Goal: Task Accomplishment & Management: Use online tool/utility

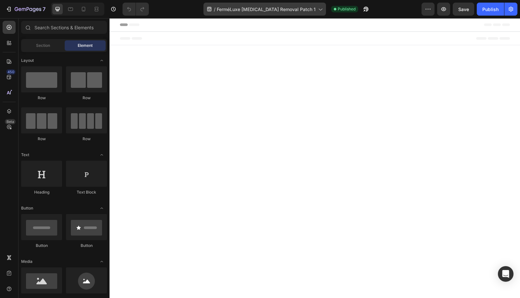
drag, startPoint x: 257, startPoint y: 13, endPoint x: 116, endPoint y: 5, distance: 141.9
click at [257, 13] on div "/ FerméLuxe Wart Removal Patch 1" at bounding box center [264, 9] width 122 height 13
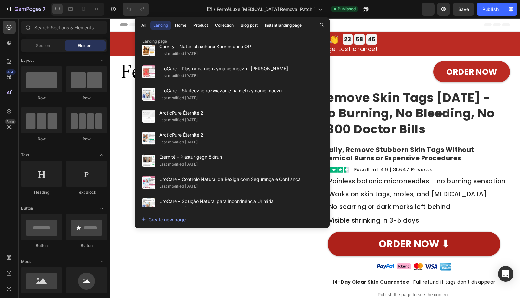
scroll to position [1062, 0]
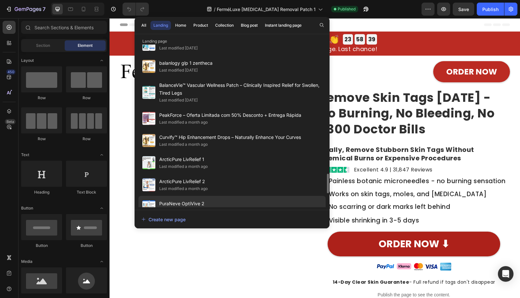
click at [263, 218] on div "PuraNeve OptiVive 2 Last modified a month ago" at bounding box center [231, 229] width 187 height 22
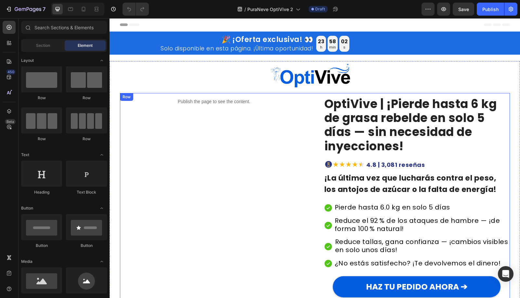
scroll to position [168, 0]
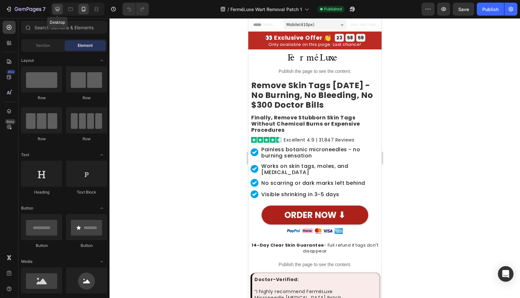
click at [57, 10] on icon at bounding box center [58, 9] width 4 height 4
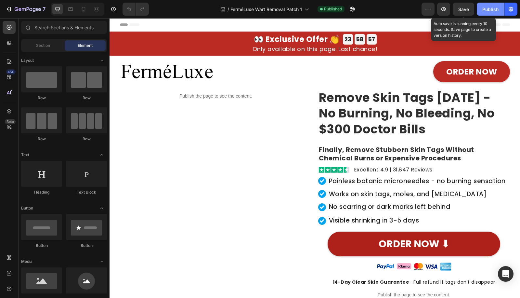
drag, startPoint x: 464, startPoint y: 10, endPoint x: 481, endPoint y: 10, distance: 17.2
click at [465, 10] on span "Save" at bounding box center [463, 9] width 11 height 6
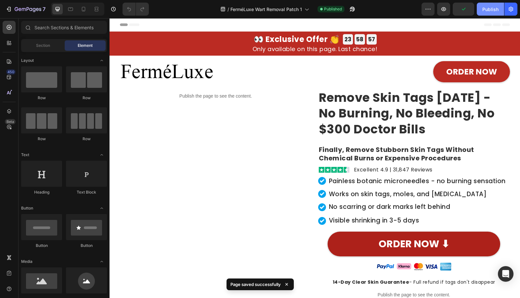
click at [482, 10] on button "Publish" at bounding box center [490, 9] width 27 height 13
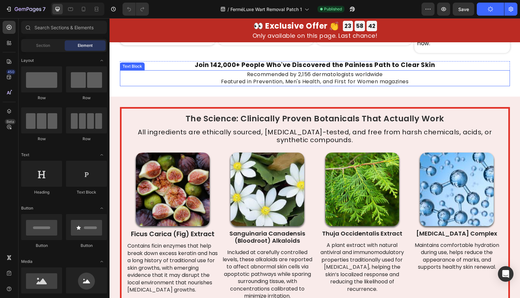
scroll to position [1685, 0]
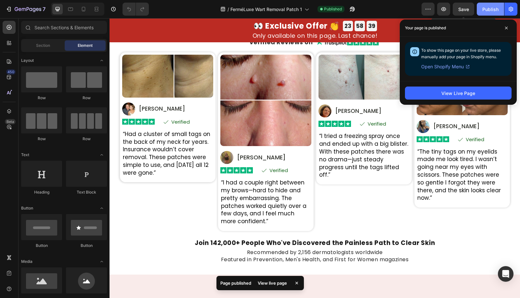
drag, startPoint x: 468, startPoint y: 11, endPoint x: 483, endPoint y: 6, distance: 15.3
click at [468, 10] on span "Save" at bounding box center [463, 9] width 11 height 6
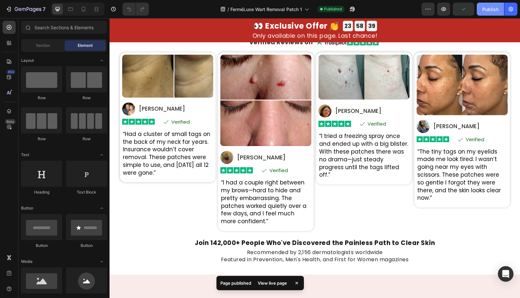
click at [487, 12] on div "Publish" at bounding box center [490, 9] width 16 height 7
click at [77, 8] on div at bounding box center [77, 9] width 53 height 13
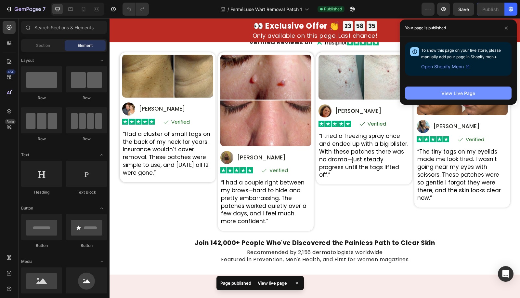
click at [452, 88] on button "View Live Page" at bounding box center [458, 92] width 107 height 13
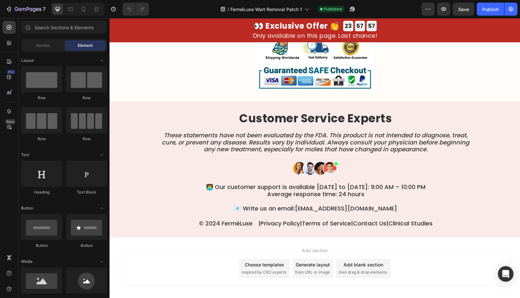
scroll to position [4163, 0]
click at [299, 139] on icon "These statements have not been evaluated by the FDA. This product is not intend…" at bounding box center [315, 142] width 307 height 22
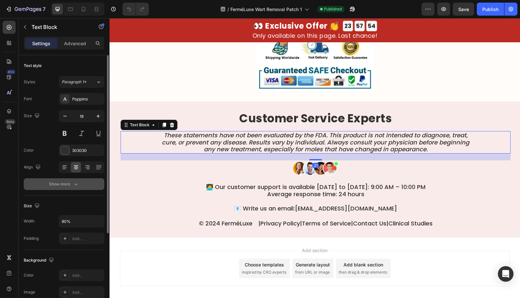
click at [64, 184] on div "Show more" at bounding box center [64, 184] width 30 height 6
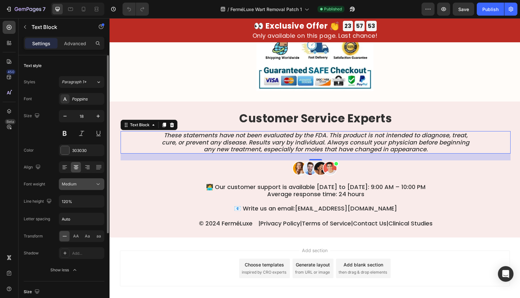
click at [95, 185] on div "Medium" at bounding box center [78, 184] width 33 height 6
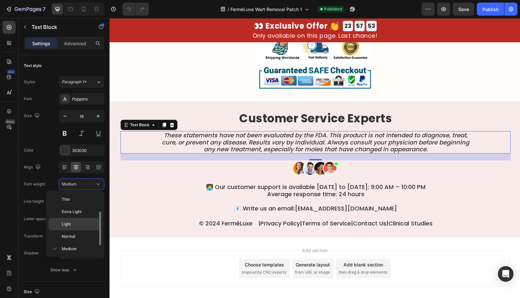
scroll to position [12, 0]
click at [76, 222] on p "Normal" at bounding box center [79, 225] width 34 height 6
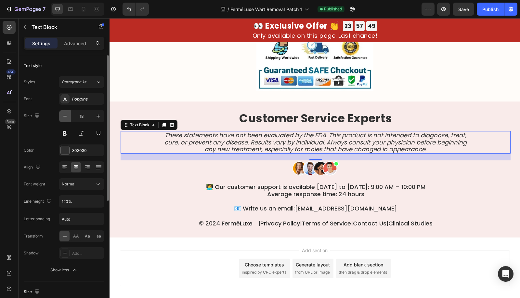
click at [66, 120] on button "button" at bounding box center [65, 116] width 12 height 12
type input "17"
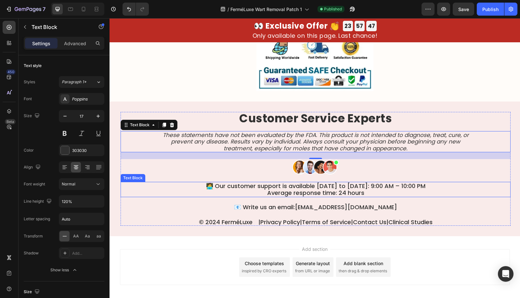
click at [274, 189] on p "🧑‍💻 Our customer support is available Monday to Sunday: 9:00 AM – 10:00 PM Aver…" at bounding box center [315, 189] width 311 height 14
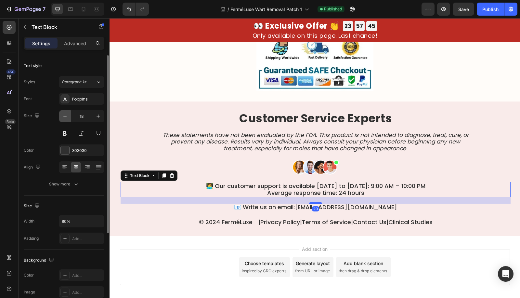
click at [69, 114] on button "button" at bounding box center [65, 116] width 12 height 12
type input "17"
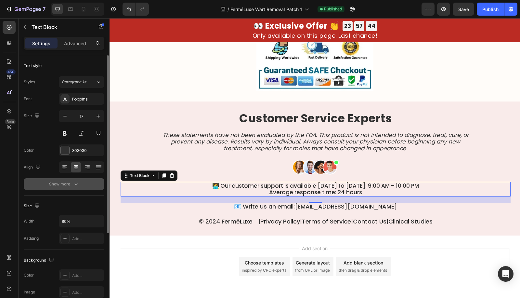
click at [71, 189] on button "Show more" at bounding box center [64, 184] width 81 height 12
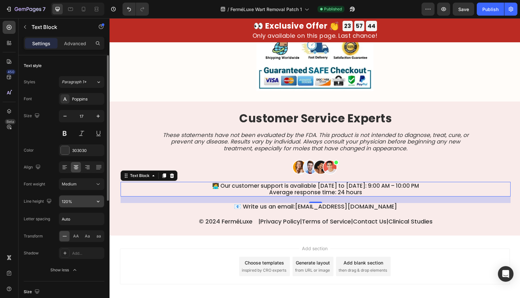
click at [63, 201] on input "120%" at bounding box center [81, 201] width 45 height 12
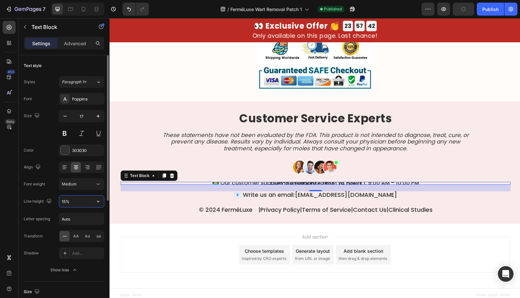
type input "150%"
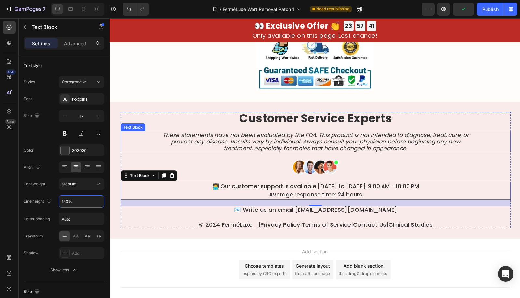
click at [226, 140] on icon "These statements have not been evaluated by the FDA. This product is not intend…" at bounding box center [316, 141] width 306 height 21
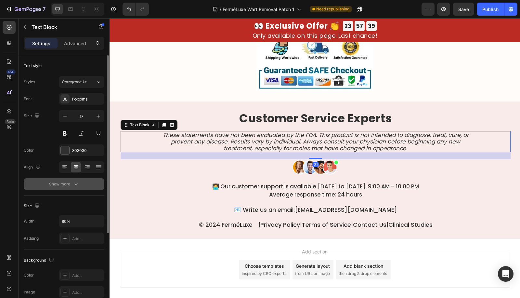
click at [68, 186] on button "Show more" at bounding box center [64, 184] width 81 height 12
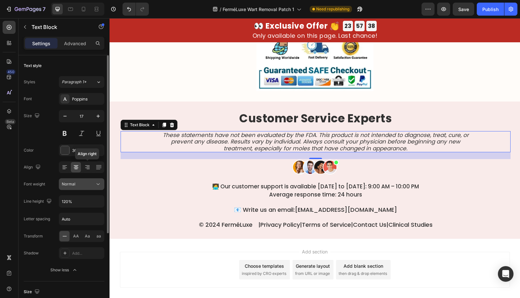
click at [88, 181] on div "Normal" at bounding box center [78, 184] width 33 height 6
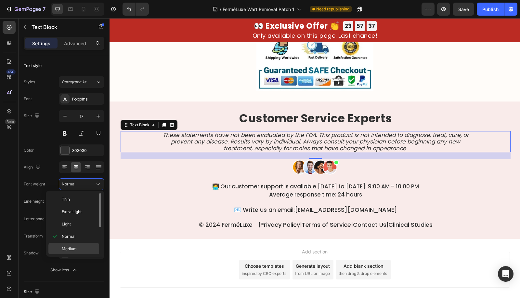
click at [68, 255] on div "Medium" at bounding box center [73, 261] width 51 height 12
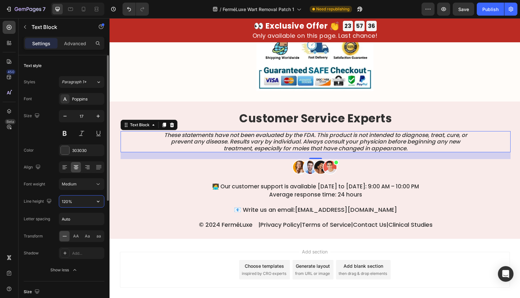
click at [66, 200] on input "120%" at bounding box center [81, 201] width 45 height 12
paste input "5"
type input "150%"
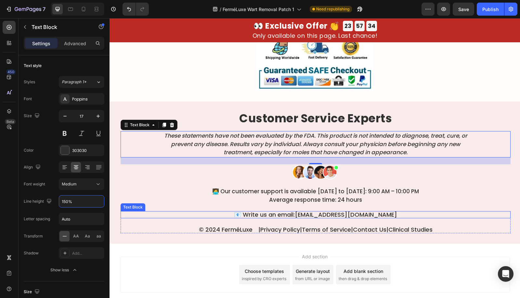
click at [267, 214] on p "📧 Write us an email: support@tryherbionyx.com" at bounding box center [315, 215] width 389 height 6
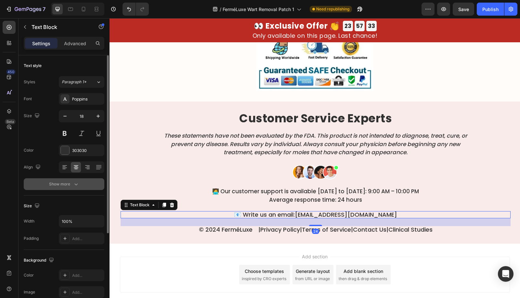
click at [77, 181] on icon "button" at bounding box center [76, 184] width 6 height 6
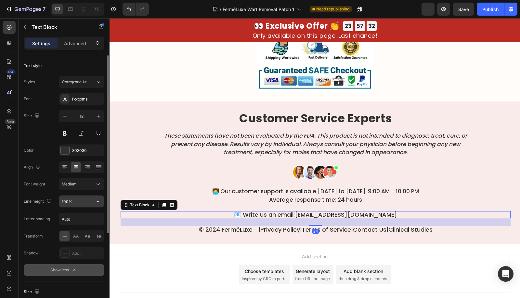
click at [67, 199] on input "100%" at bounding box center [81, 201] width 45 height 12
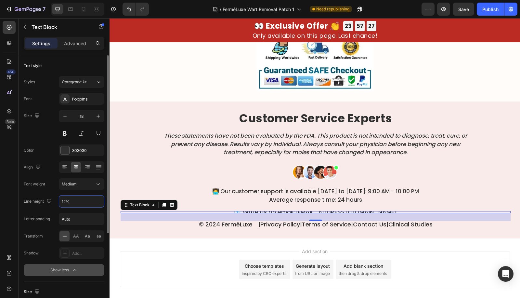
type input "120%"
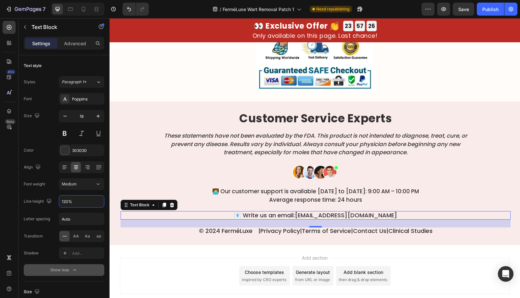
click at [193, 228] on p "© 2024 FerméLuxe |  Privacy Policy  |  Terms of Service  |  Contact Us  |  Clin…" at bounding box center [315, 231] width 389 height 6
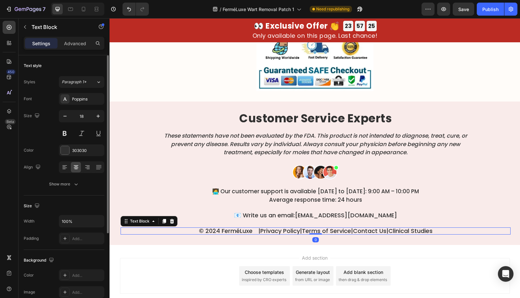
click at [75, 250] on div "Text style Styles Paragraph 1* Font Poppins Size 18 Color 303030 Align Show more" at bounding box center [64, 277] width 81 height 54
click at [71, 182] on div "Show more" at bounding box center [64, 184] width 30 height 6
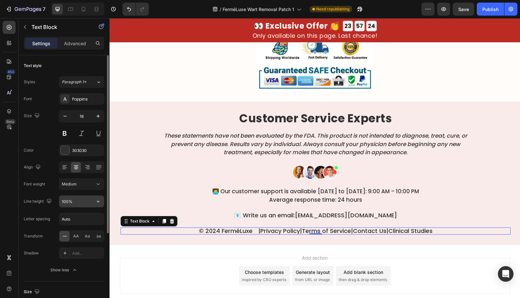
click at [64, 197] on input "100%" at bounding box center [81, 201] width 45 height 12
paste input "2"
type input "120%"
click at [65, 116] on icon "button" at bounding box center [65, 116] width 6 height 6
type input "17"
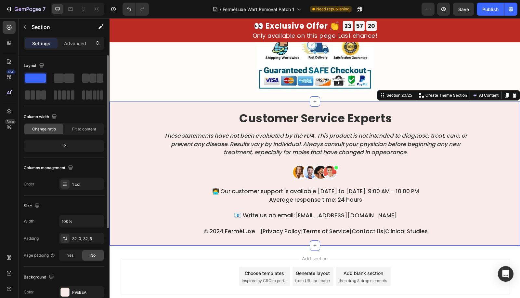
click at [221, 243] on div "Customer Service Experts Heading These statements have not been evaluated by th…" at bounding box center [314, 173] width 410 height 144
click at [219, 236] on div "Customer Service Experts Heading These statements have not been evaluated by th…" at bounding box center [314, 173] width 410 height 144
click at [72, 47] on div "Advanced" at bounding box center [75, 43] width 32 height 10
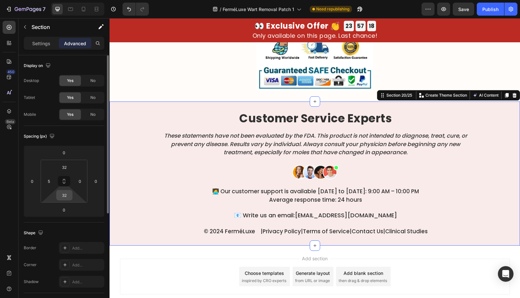
click at [67, 195] on input "32" at bounding box center [64, 195] width 13 height 10
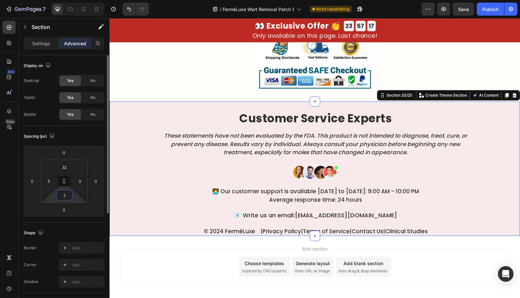
type input "24"
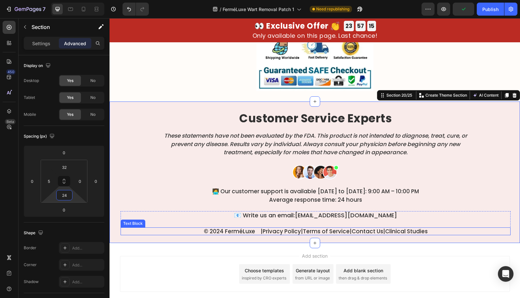
click at [217, 228] on p "© 2024 FerméLuxe |  Privacy Policy  |  Terms of Service  |  Contact Us  |  Clin…" at bounding box center [315, 231] width 389 height 6
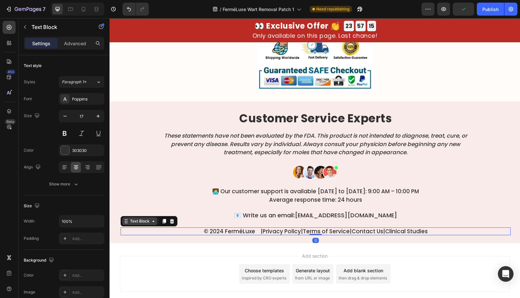
click at [144, 220] on div "Text Block" at bounding box center [140, 221] width 22 height 6
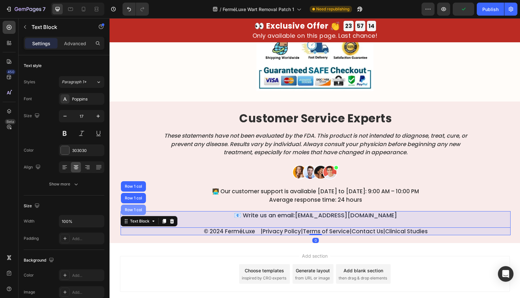
click at [137, 213] on div "Row 1 col" at bounding box center [133, 209] width 25 height 10
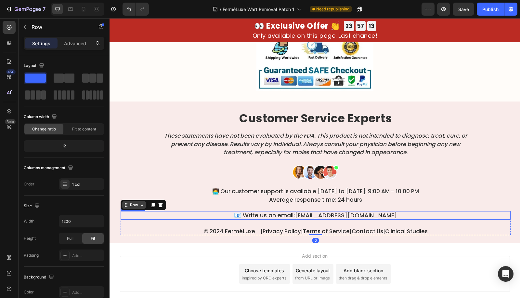
click at [130, 208] on div "Row" at bounding box center [143, 204] width 45 height 10
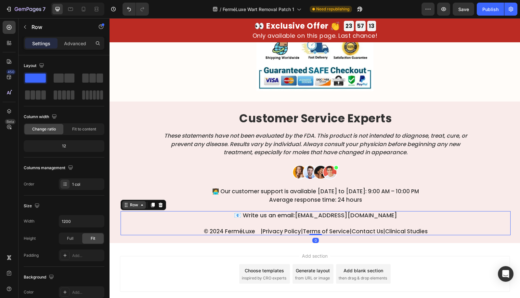
click at [132, 205] on div "Row" at bounding box center [134, 205] width 11 height 6
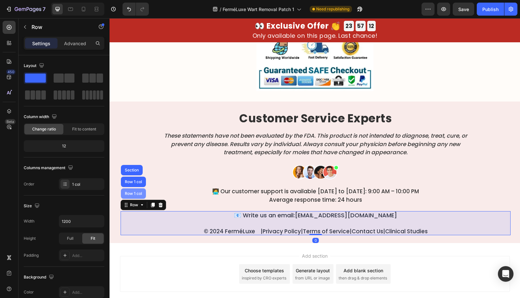
click at [131, 192] on div "Row 1 col" at bounding box center [133, 193] width 20 height 4
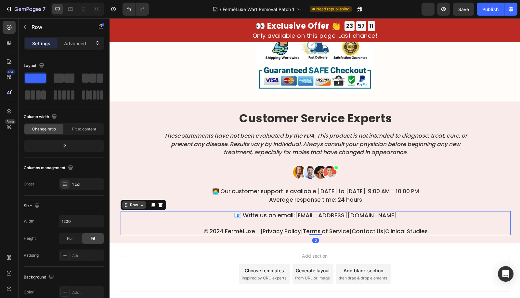
drag, startPoint x: 138, startPoint y: 207, endPoint x: 135, endPoint y: 200, distance: 7.0
click at [139, 205] on icon at bounding box center [141, 204] width 5 height 5
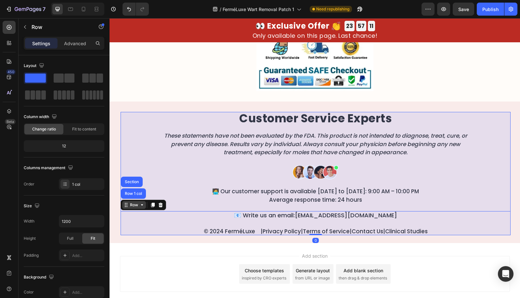
click at [131, 195] on div "Row 1 col" at bounding box center [133, 193] width 25 height 10
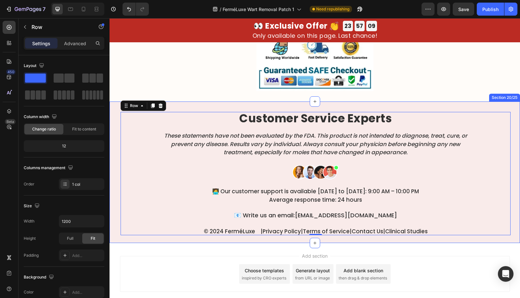
click at [234, 234] on div "Customer Service Experts Heading These statements have not been evaluated by th…" at bounding box center [314, 171] width 410 height 141
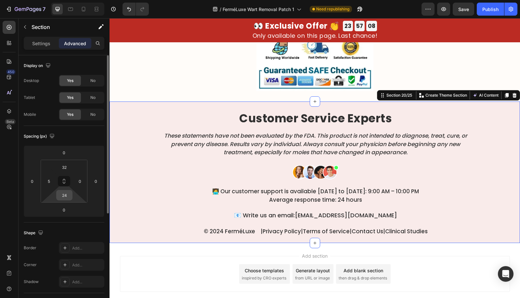
click at [66, 197] on input "24" at bounding box center [64, 195] width 13 height 10
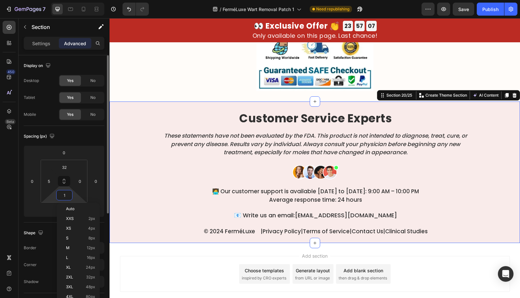
type input "16"
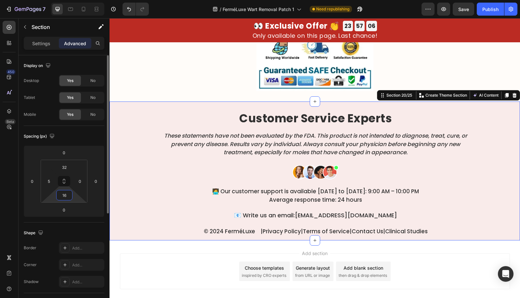
click at [63, 197] on input "16" at bounding box center [64, 195] width 13 height 10
click at [64, 197] on input "16" at bounding box center [64, 195] width 13 height 10
drag, startPoint x: 66, startPoint y: 196, endPoint x: 57, endPoint y: 197, distance: 9.5
click at [61, 196] on input "16" at bounding box center [64, 195] width 13 height 10
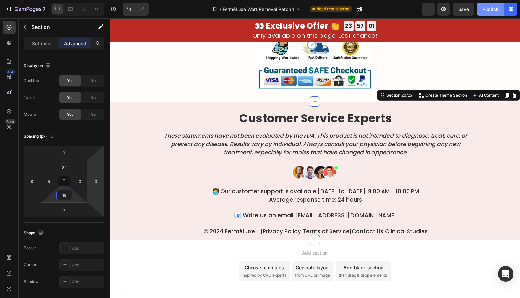
type input "15"
click at [465, 14] on button "Save" at bounding box center [463, 9] width 21 height 13
click at [479, 10] on button "Publish" at bounding box center [490, 9] width 27 height 13
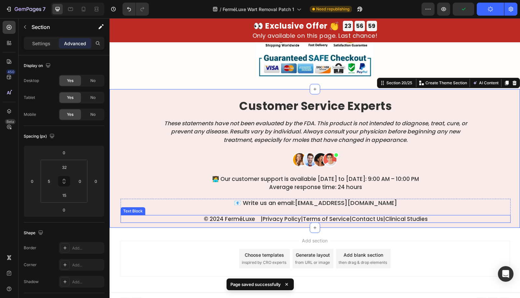
scroll to position [4182, 0]
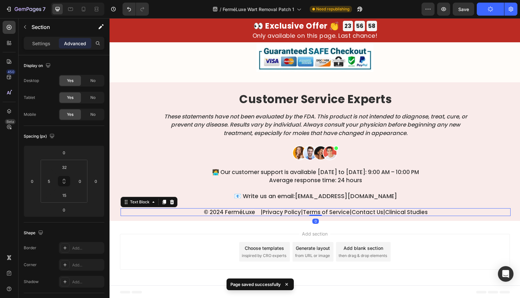
click at [376, 213] on link "Contact Us" at bounding box center [368, 212] width 32 height 8
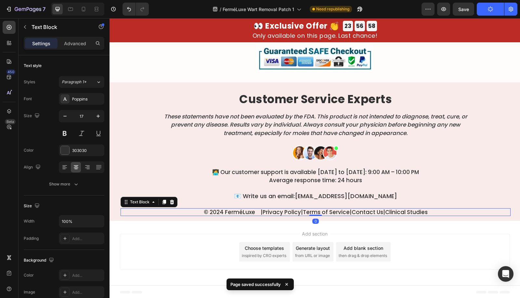
click at [376, 213] on link "Contact Us" at bounding box center [368, 212] width 32 height 8
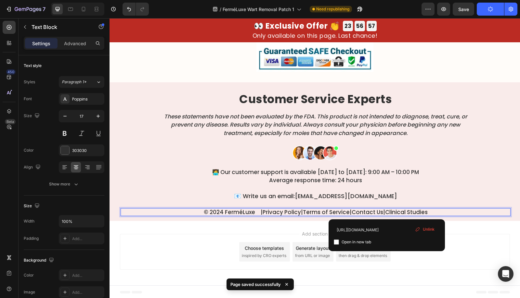
click at [388, 211] on p "© 2024 FerméLuxe |  Privacy Policy  |  Terms of Service  |  Contact Us  |  Clin…" at bounding box center [315, 212] width 389 height 6
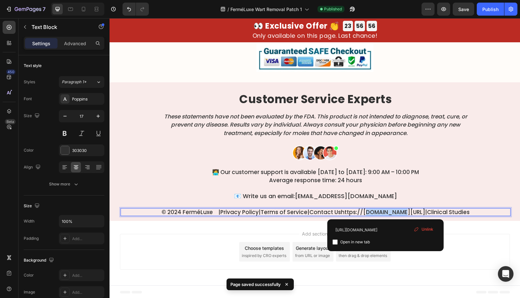
drag, startPoint x: 387, startPoint y: 211, endPoint x: 349, endPoint y: 209, distance: 38.0
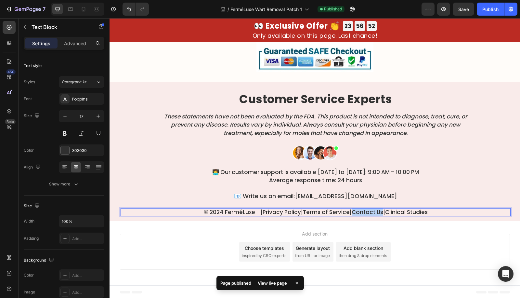
drag, startPoint x: 354, startPoint y: 210, endPoint x: 387, endPoint y: 213, distance: 33.0
click at [387, 213] on p "© 2024 FerméLuxe |  Privacy Policy  |  Terms of Service  |  Contact Us  |  Clin…" at bounding box center [315, 212] width 389 height 6
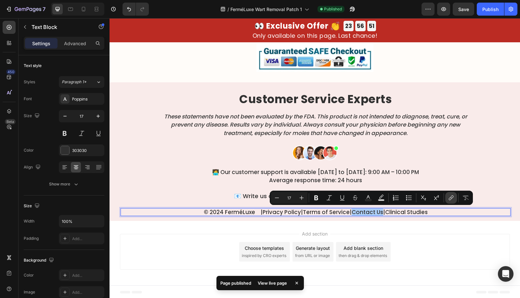
click at [448, 199] on icon "Editor contextual toolbar" at bounding box center [451, 197] width 6 height 6
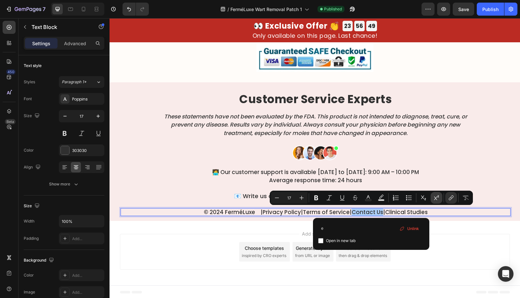
scroll to position [0, 0]
type input "example.com"
click at [341, 196] on icon "Editor contextual toolbar" at bounding box center [342, 197] width 6 height 6
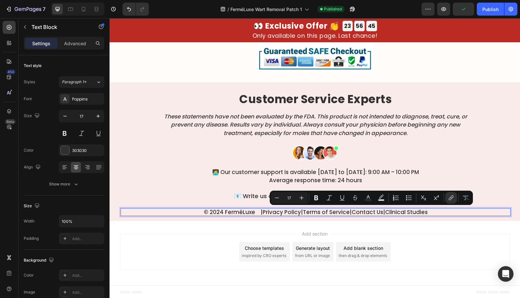
click at [410, 212] on link "Clinical Studies" at bounding box center [406, 212] width 43 height 8
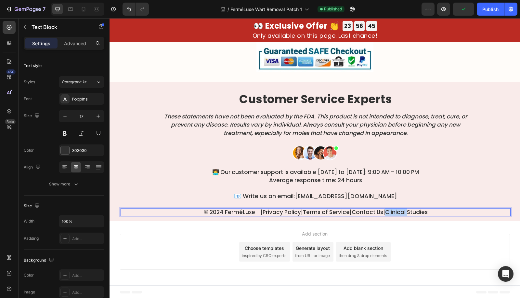
click at [409, 212] on link "Clinical Studies" at bounding box center [406, 212] width 43 height 8
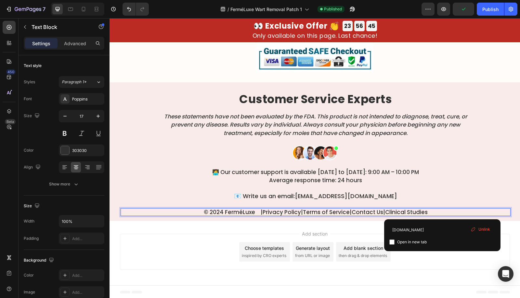
click at [428, 213] on link "Clinical Studies" at bounding box center [406, 212] width 43 height 8
drag, startPoint x: 443, startPoint y: 212, endPoint x: 412, endPoint y: 211, distance: 30.9
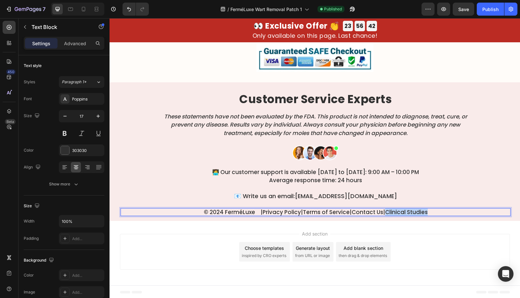
drag, startPoint x: 401, startPoint y: 211, endPoint x: 457, endPoint y: 213, distance: 55.6
click at [457, 213] on p "© 2024 FerméLuxe |  Privacy Policy  |  Terms of Service  |  Contact Us  |  Clin…" at bounding box center [315, 212] width 389 height 6
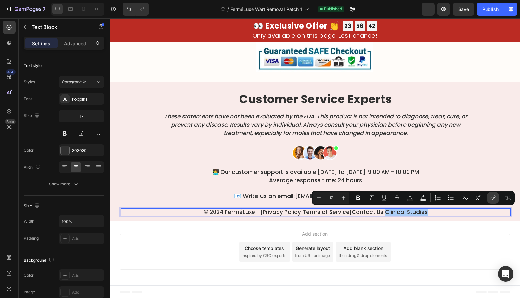
click at [489, 197] on button "link" at bounding box center [493, 198] width 12 height 12
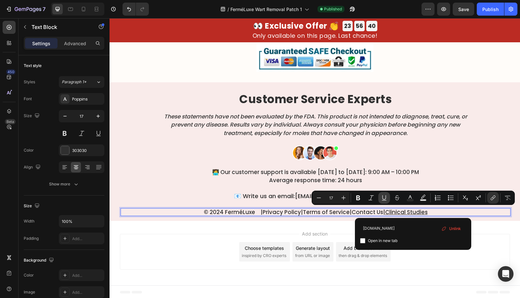
click at [383, 197] on icon "Editor contextual toolbar" at bounding box center [384, 197] width 6 height 6
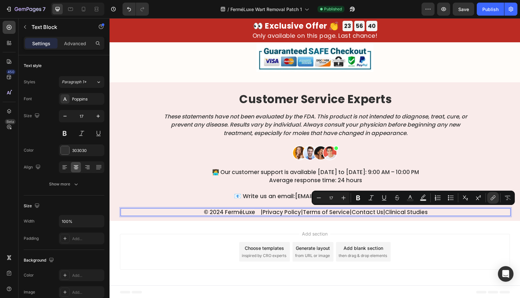
click at [325, 208] on link "Terms of Service" at bounding box center [326, 212] width 47 height 8
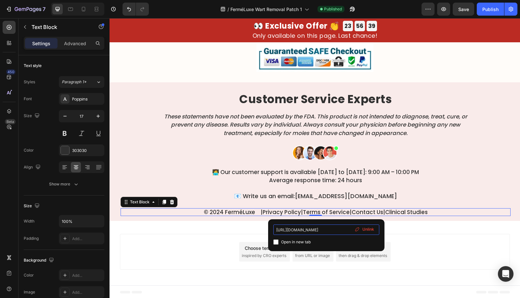
click at [324, 229] on input "https://bqagzj-q2.myshopify.com/pages/termsandconditions" at bounding box center [326, 229] width 106 height 10
type input "example.com"
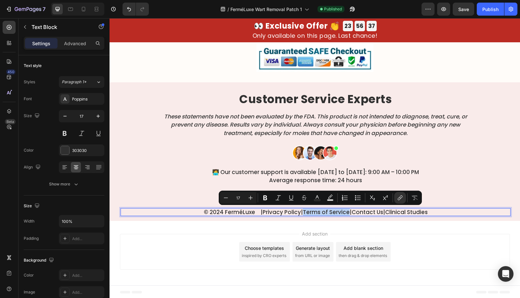
drag, startPoint x: 298, startPoint y: 212, endPoint x: 345, endPoint y: 213, distance: 46.8
click at [402, 200] on icon "Editor contextual toolbar" at bounding box center [400, 197] width 6 height 6
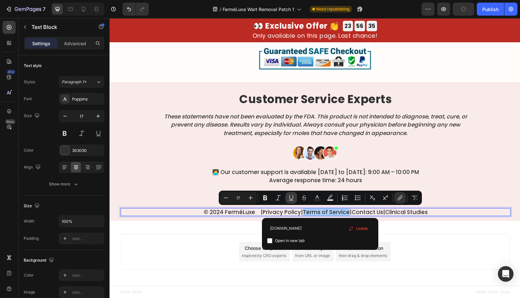
click at [294, 197] on icon "Editor contextual toolbar" at bounding box center [291, 197] width 6 height 6
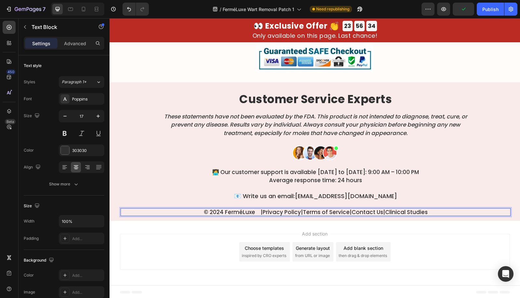
drag, startPoint x: 242, startPoint y: 210, endPoint x: 248, endPoint y: 211, distance: 6.1
click at [248, 211] on p "© 2024 FerméLuxe |  Privacy Policy  |  Terms of Service  |  Contact Us  |  Clin…" at bounding box center [315, 212] width 389 height 6
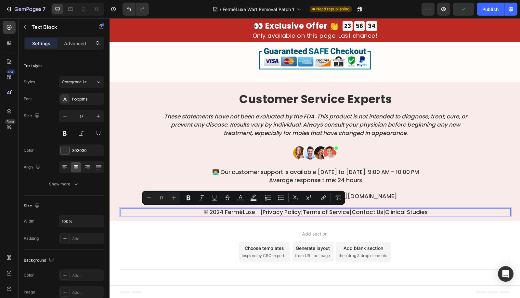
click at [263, 211] on link "Privacy Policy" at bounding box center [282, 212] width 38 height 8
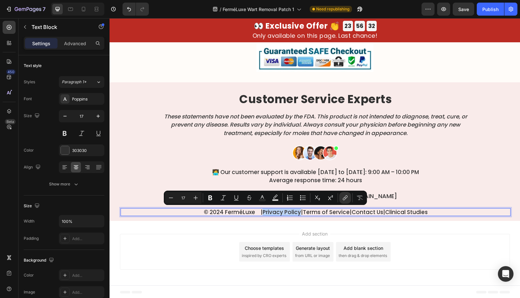
drag, startPoint x: 253, startPoint y: 211, endPoint x: 283, endPoint y: 214, distance: 30.1
click at [283, 214] on link "Privacy Policy" at bounding box center [282, 212] width 38 height 8
click at [343, 201] on button "link" at bounding box center [345, 198] width 12 height 12
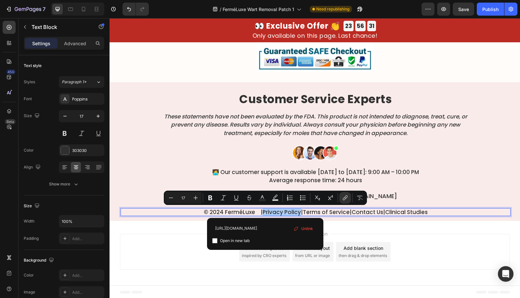
scroll to position [0, 27]
type input "example.com"
click at [236, 197] on icon "Editor contextual toolbar" at bounding box center [236, 197] width 6 height 6
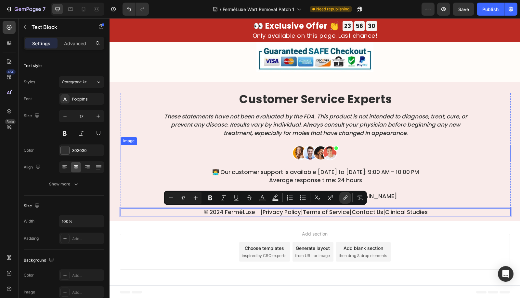
click at [191, 141] on div "Customer Service Experts Heading These statements have not been evaluated by th…" at bounding box center [316, 154] width 390 height 123
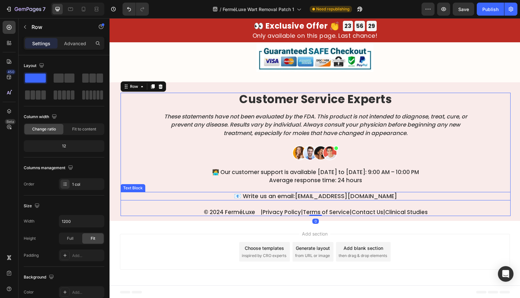
click at [316, 198] on link "support@tryherbionyx.com" at bounding box center [346, 196] width 102 height 8
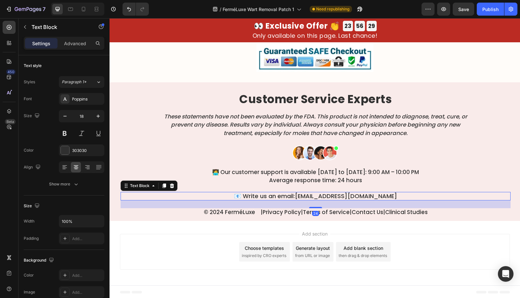
click at [308, 196] on link "support@tryherbionyx.com" at bounding box center [346, 196] width 102 height 8
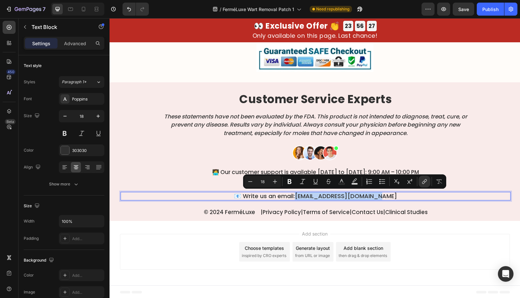
drag, startPoint x: 306, startPoint y: 196, endPoint x: 392, endPoint y: 198, distance: 86.8
click at [392, 198] on p "📧 Write us an email: support@tryherbionyx.com" at bounding box center [315, 195] width 389 height 7
copy link "support@tryherbionyx.com"
click at [424, 181] on icon "Editor contextual toolbar" at bounding box center [424, 181] width 6 height 6
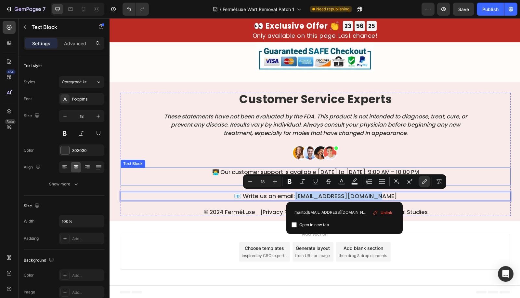
click at [179, 157] on div at bounding box center [316, 153] width 390 height 16
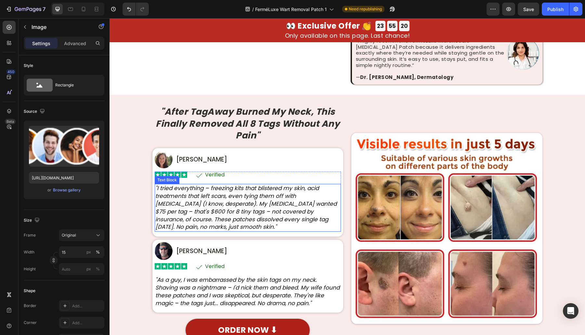
scroll to position [471, 0]
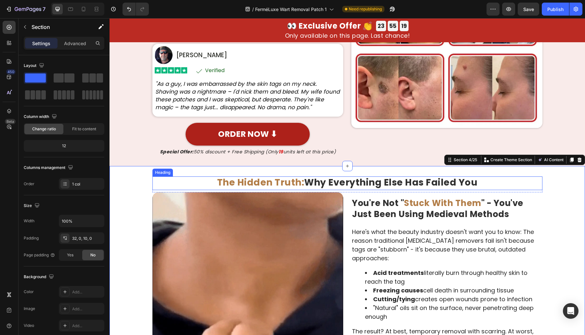
drag, startPoint x: 537, startPoint y: 168, endPoint x: 527, endPoint y: 192, distance: 25.5
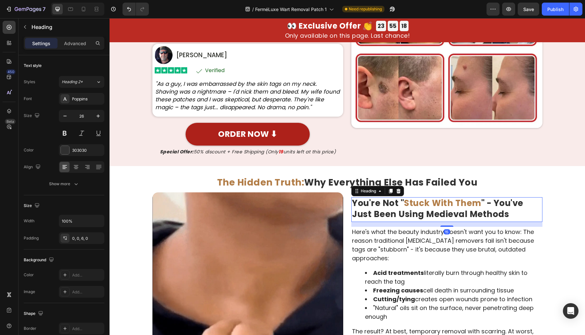
click at [420, 211] on span "" - You've Just Been Using Medieval Methods" at bounding box center [437, 208] width 171 height 23
click at [497, 163] on div "Image "After TagAway Burned My Neck, This Finally Removed All 8 Tags Without An…" at bounding box center [346, 32] width 475 height 267
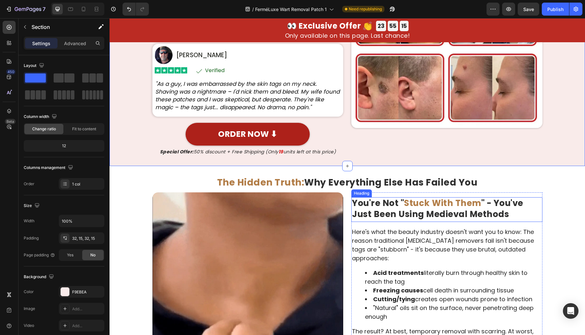
drag, startPoint x: 486, startPoint y: 159, endPoint x: 494, endPoint y: 229, distance: 71.0
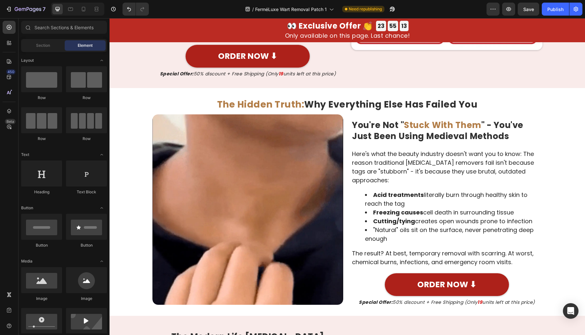
scroll to position [537, 0]
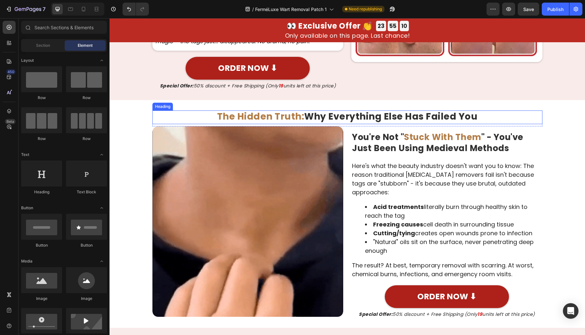
click at [291, 118] on span "The Hidden Truth:" at bounding box center [260, 116] width 87 height 13
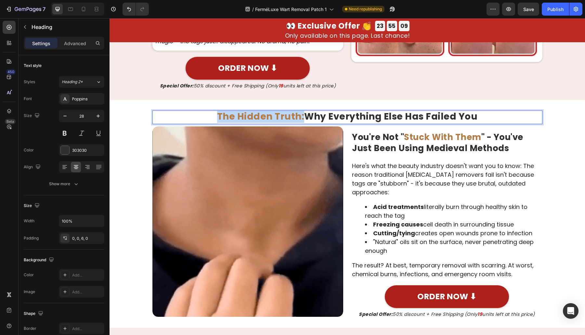
drag, startPoint x: 300, startPoint y: 116, endPoint x: 220, endPoint y: 115, distance: 79.3
click at [217, 116] on span "The Hidden Truth:" at bounding box center [260, 116] width 87 height 13
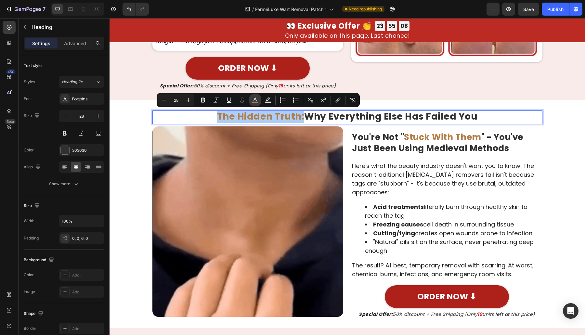
click at [253, 95] on button "color" at bounding box center [255, 100] width 12 height 12
type input "B27D47"
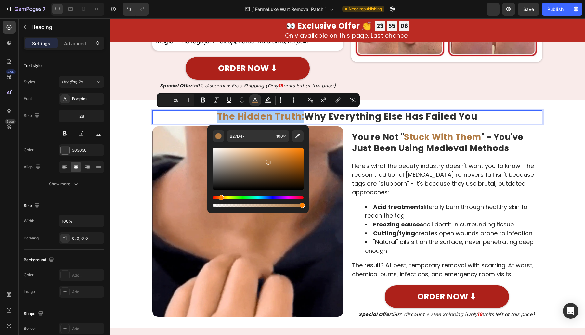
drag, startPoint x: 326, startPoint y: 218, endPoint x: 318, endPoint y: 215, distance: 7.9
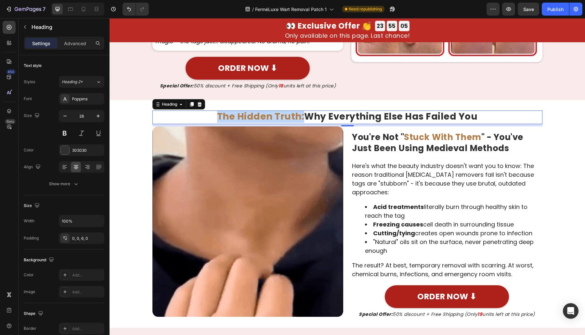
drag, startPoint x: 230, startPoint y: 116, endPoint x: 278, endPoint y: 115, distance: 47.8
click at [232, 115] on span "The Hidden Truth:" at bounding box center [260, 116] width 87 height 13
click at [279, 115] on span "The Hidden Truth:" at bounding box center [260, 116] width 87 height 13
drag, startPoint x: 300, startPoint y: 117, endPoint x: 216, endPoint y: 111, distance: 83.7
click at [190, 117] on p "The Hidden Truth: Why Everything Else Has Failed You" at bounding box center [347, 116] width 389 height 11
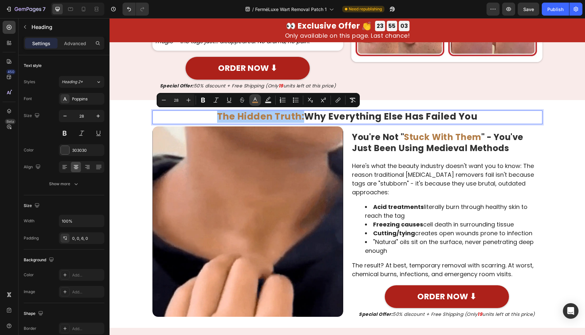
click at [253, 100] on icon "Editor contextual toolbar" at bounding box center [255, 100] width 6 height 6
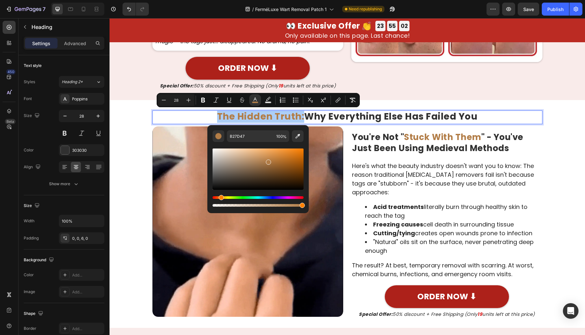
click at [302, 197] on div "Hue" at bounding box center [257, 197] width 91 height 3
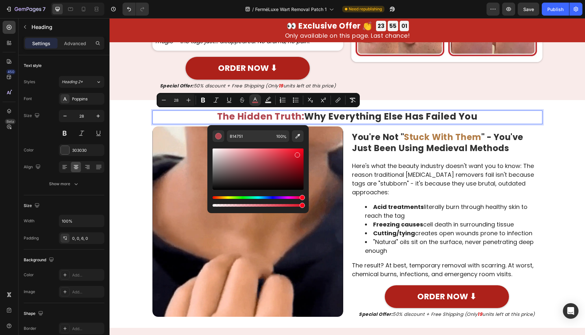
drag, startPoint x: 291, startPoint y: 157, endPoint x: 297, endPoint y: 154, distance: 6.2
click at [297, 154] on div "Editor contextual toolbar" at bounding box center [257, 168] width 91 height 41
click at [249, 136] on input "DD1126" at bounding box center [250, 136] width 47 height 12
click at [300, 159] on div "Editor contextual toolbar" at bounding box center [257, 168] width 91 height 41
type input "BC0719"
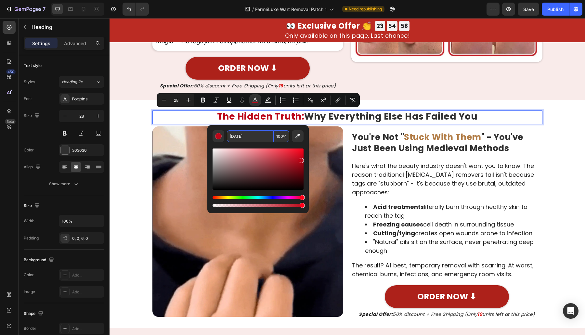
click at [251, 139] on input "BC0719" at bounding box center [250, 136] width 47 height 12
click at [394, 138] on span "You're Not "" at bounding box center [378, 137] width 52 height 12
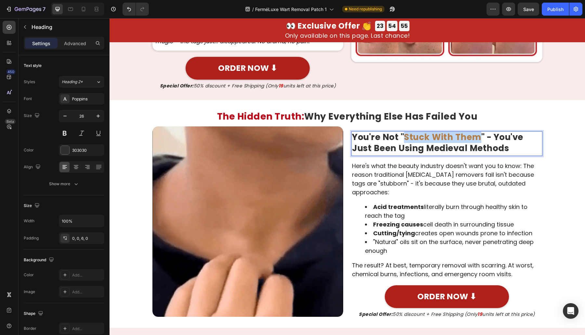
drag, startPoint x: 401, startPoint y: 138, endPoint x: 475, endPoint y: 138, distance: 73.4
click at [475, 138] on span "Stuck With Them" at bounding box center [442, 137] width 77 height 12
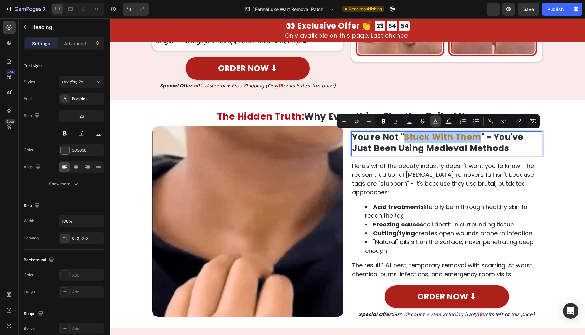
click at [437, 122] on icon "Editor contextual toolbar" at bounding box center [435, 121] width 6 height 6
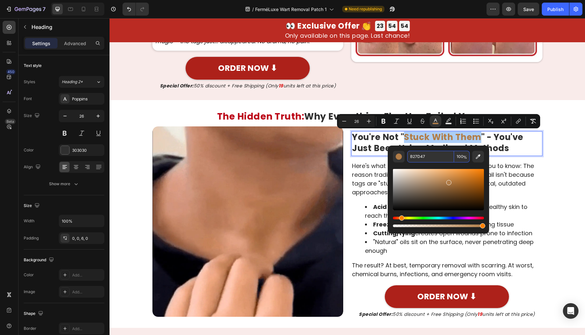
click at [442, 158] on input "B27D47" at bounding box center [430, 157] width 47 height 12
paste input "C0719"
type input "BC0719"
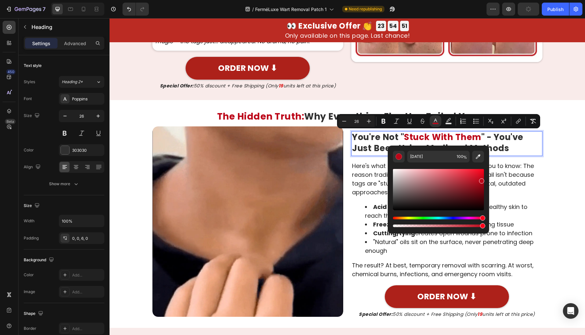
click at [510, 145] on p "You're Not " Stuck With Them " - You've Just Been Using Medieval Methods" at bounding box center [447, 143] width 190 height 22
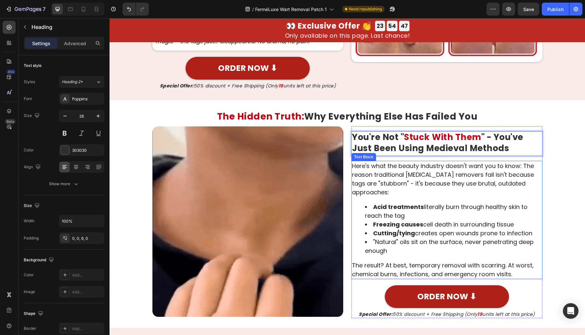
click at [520, 181] on div "⁠⁠⁠⁠⁠⁠⁠ The Hidden Truth: Why Everything Else Has Failed You Heading Row Custom…" at bounding box center [346, 217] width 475 height 214
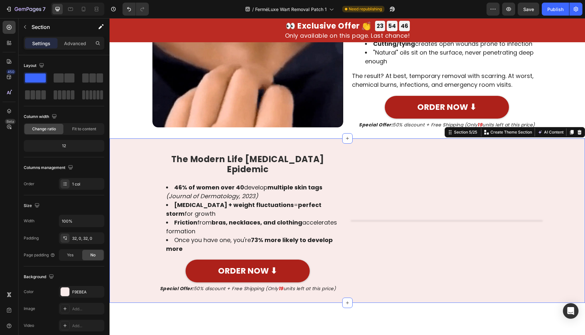
drag, startPoint x: 568, startPoint y: 169, endPoint x: 584, endPoint y: 106, distance: 65.2
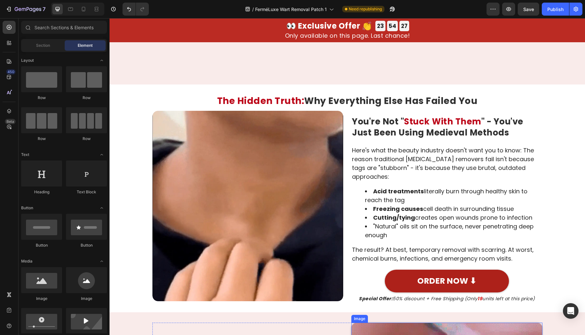
scroll to position [742, 0]
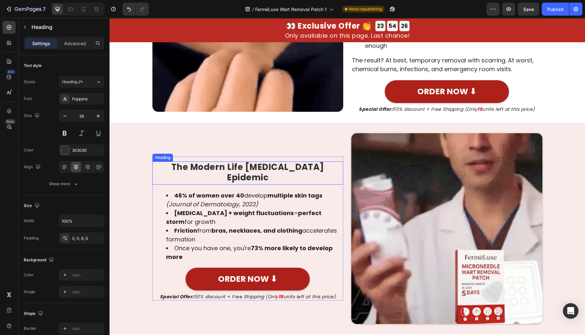
click at [241, 170] on span "The Modern Life Skin Tag Epidemic" at bounding box center [247, 172] width 153 height 22
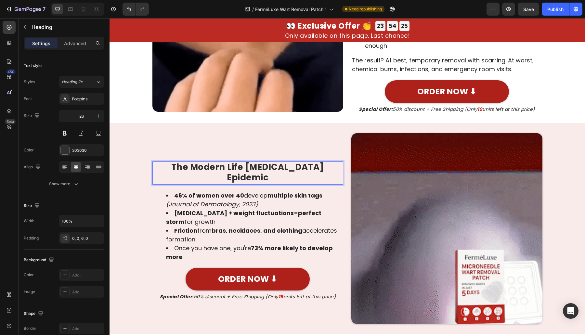
click at [236, 171] on span "The Modern Life Skin Tag Epidemic" at bounding box center [247, 172] width 153 height 22
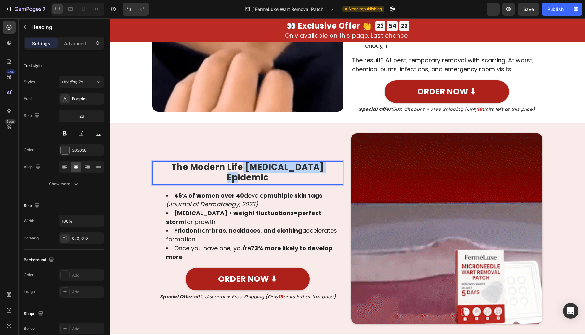
drag, startPoint x: 237, startPoint y: 174, endPoint x: 338, endPoint y: 168, distance: 100.9
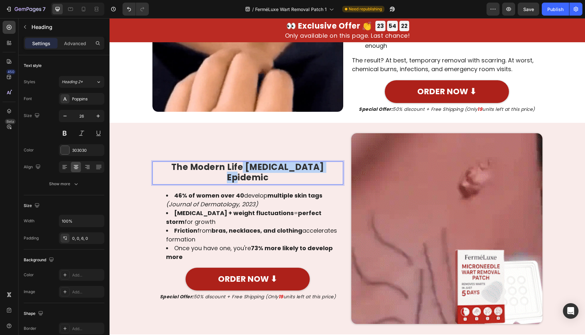
click at [338, 168] on p "The Modern Life Skin Tag Epidemic" at bounding box center [248, 172] width 190 height 20
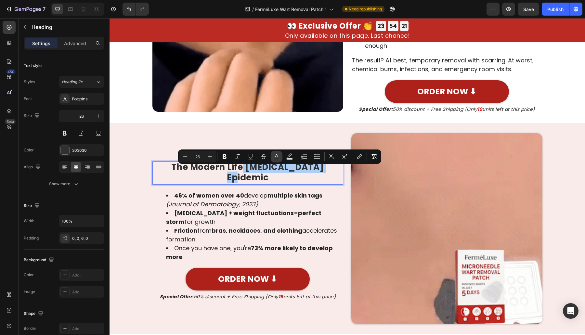
click at [278, 156] on icon "Editor contextual toolbar" at bounding box center [276, 156] width 6 height 6
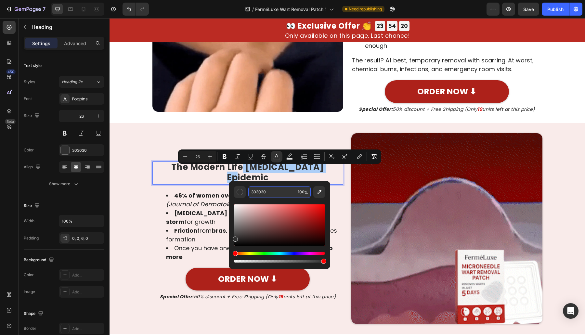
click at [276, 190] on input "303030" at bounding box center [271, 192] width 47 height 12
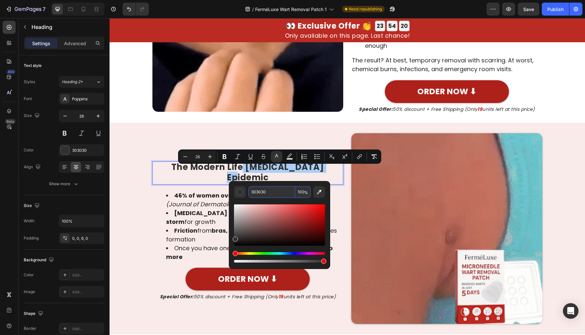
paste input "Editor contextual toolbar"
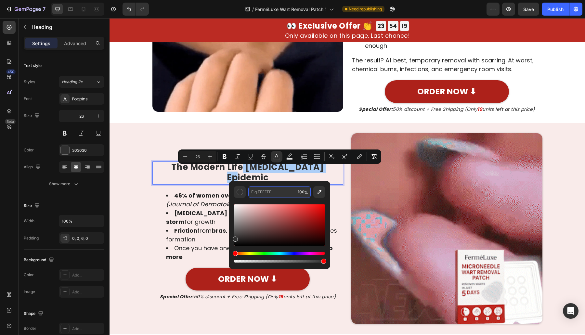
paste input "Editor contextual toolbar"
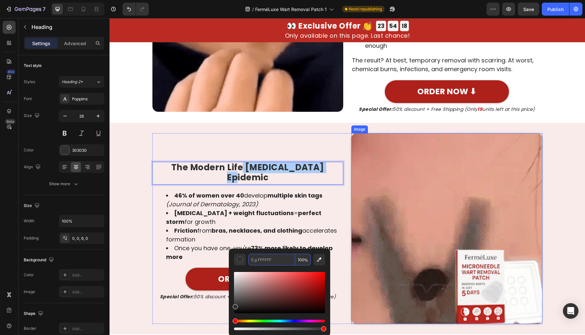
scroll to position [553, 0]
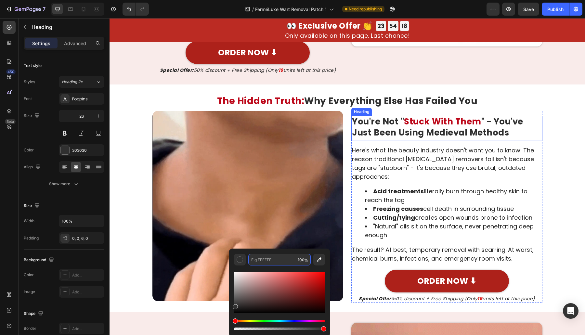
click at [426, 120] on span "Stuck With Them" at bounding box center [442, 122] width 77 height 12
type input "303030"
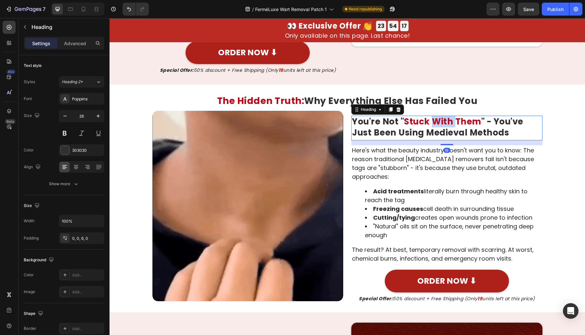
click at [436, 124] on span "Stuck With Them" at bounding box center [442, 122] width 77 height 12
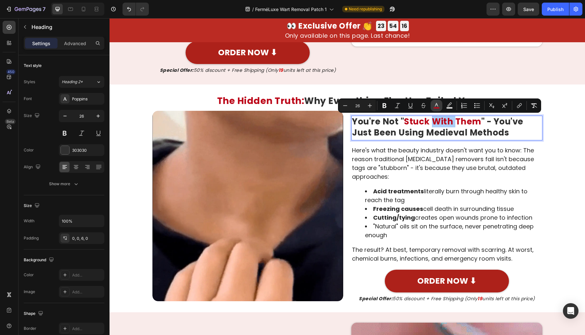
click at [436, 106] on icon "Editor contextual toolbar" at bounding box center [436, 105] width 6 height 6
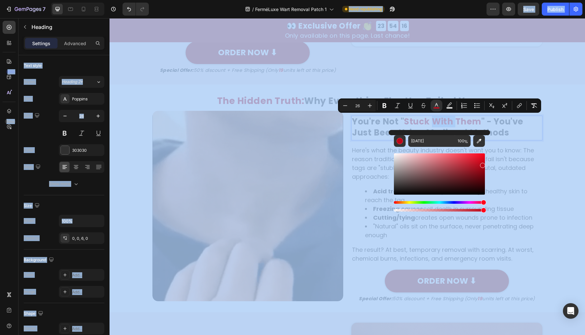
copy span "With"
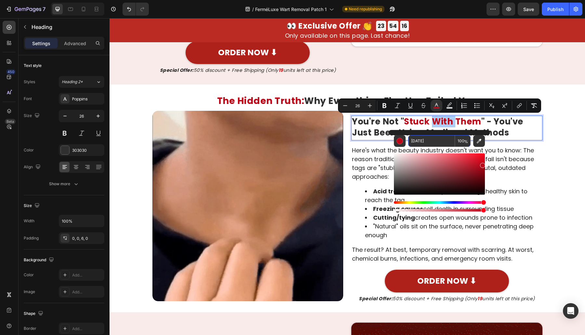
click at [431, 139] on input "BC0719" at bounding box center [431, 141] width 47 height 12
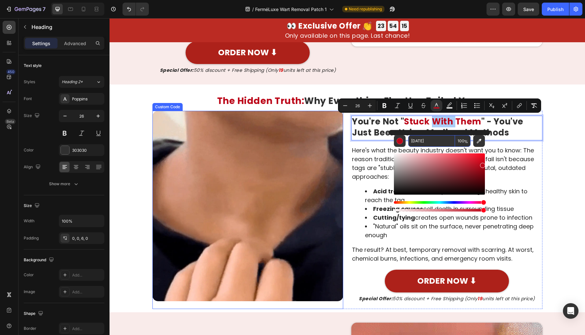
scroll to position [742, 0]
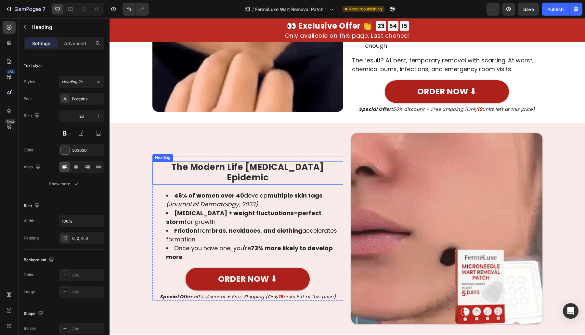
click at [244, 172] on span "The Modern Life Skin Tag Epidemic" at bounding box center [247, 172] width 153 height 22
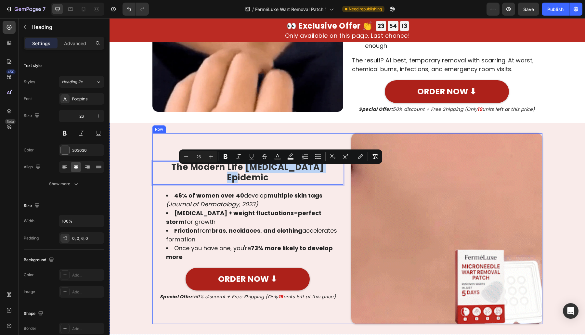
drag, startPoint x: 241, startPoint y: 171, endPoint x: 340, endPoint y: 172, distance: 98.4
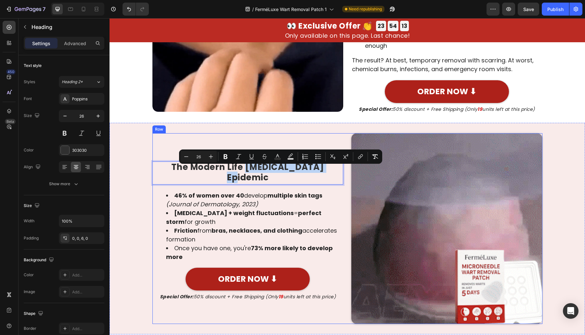
click at [340, 172] on div "Image The Modern Life Skin Tag Epidemic Heading 0 46% of women over 40 develop …" at bounding box center [347, 228] width 390 height 191
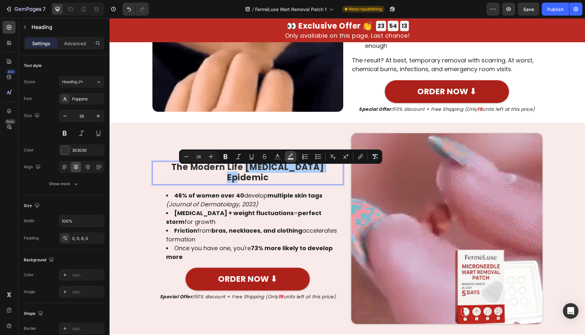
drag, startPoint x: 287, startPoint y: 156, endPoint x: 284, endPoint y: 158, distance: 3.5
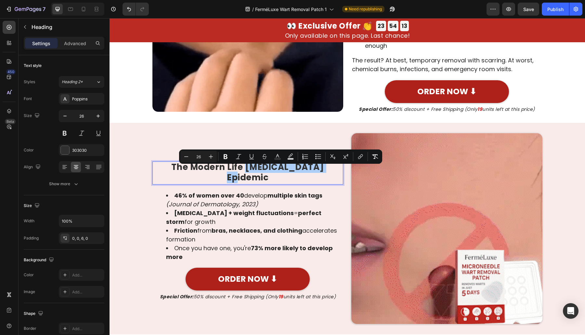
click at [287, 156] on icon "Editor contextual toolbar" at bounding box center [290, 156] width 6 height 6
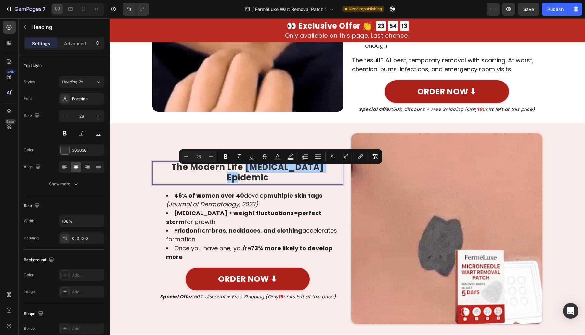
type input "000000"
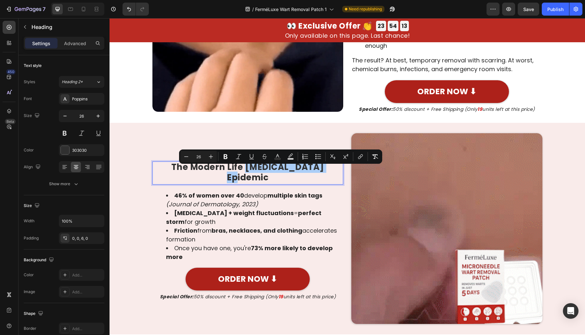
type input "77"
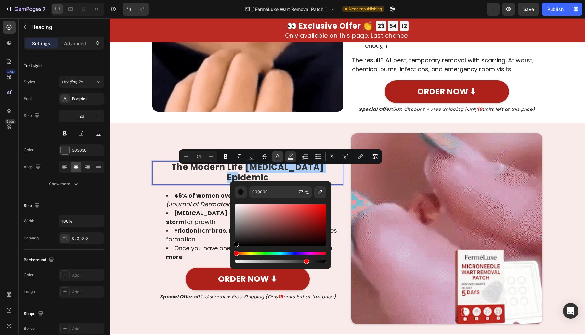
click at [280, 156] on icon "Editor contextual toolbar" at bounding box center [277, 156] width 6 height 6
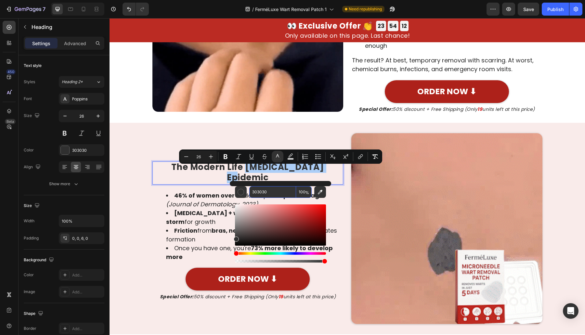
click at [274, 190] on input "303030" at bounding box center [272, 192] width 47 height 12
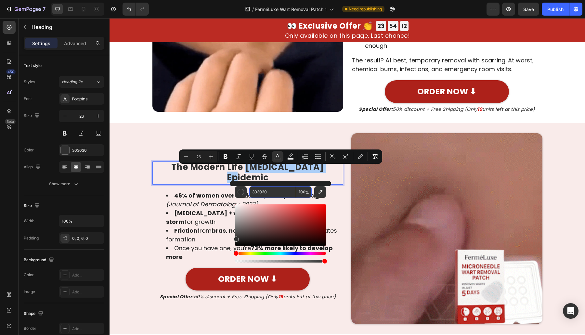
paste input "BC0719"
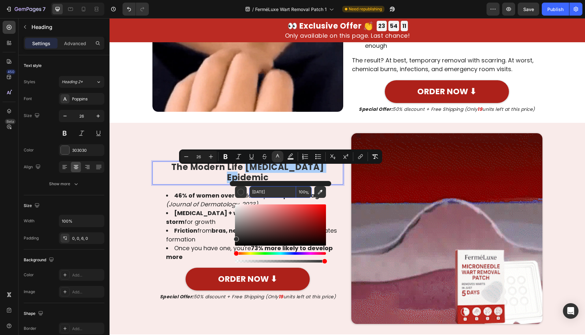
type input "BC0719"
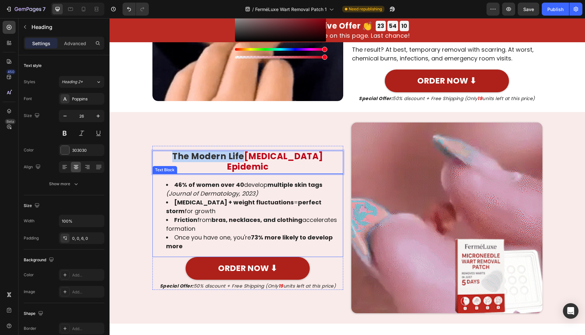
scroll to position [932, 0]
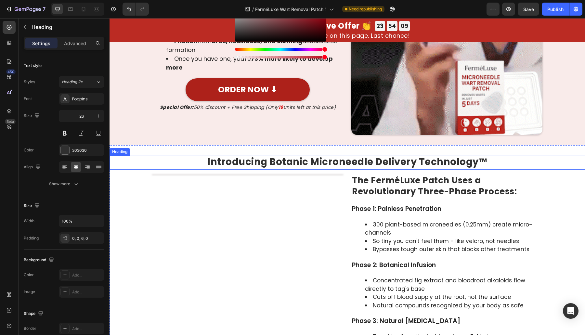
click at [375, 161] on span "Introducing Botanic Microneedle Delivery Technology™" at bounding box center [347, 161] width 280 height 13
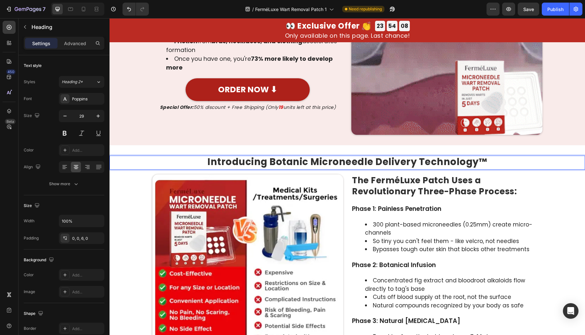
click at [289, 160] on span "Introducing Botanic Microneedle Delivery Technology™" at bounding box center [347, 161] width 280 height 13
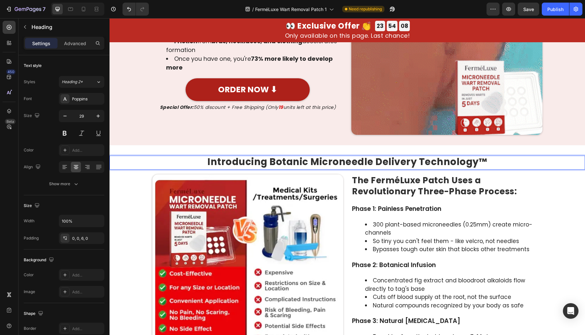
click at [303, 168] on h2 "Introducing Botanic Microneedle Delivery Technology™" at bounding box center [346, 163] width 475 height 14
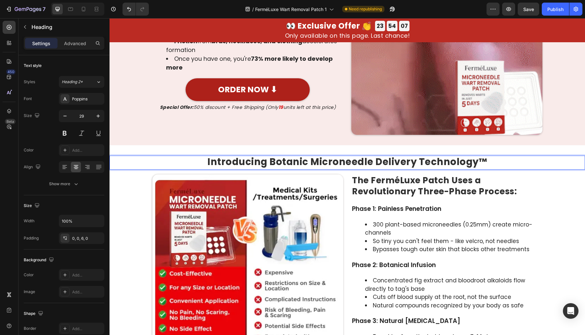
click at [309, 165] on span "Introducing Botanic Microneedle Delivery Technology™" at bounding box center [347, 161] width 280 height 13
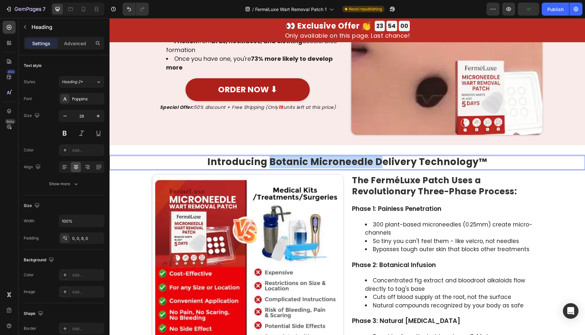
drag, startPoint x: 266, startPoint y: 161, endPoint x: 375, endPoint y: 165, distance: 108.9
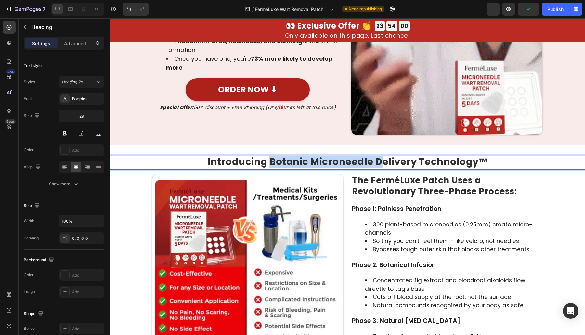
click at [375, 165] on span "Introducing Botanic Microneedle Delivery Technology™" at bounding box center [347, 161] width 280 height 13
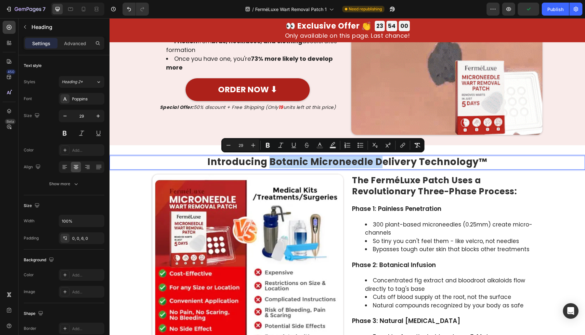
click at [375, 165] on span "Introducing Botanic Microneedle Delivery Technology™" at bounding box center [347, 161] width 280 height 13
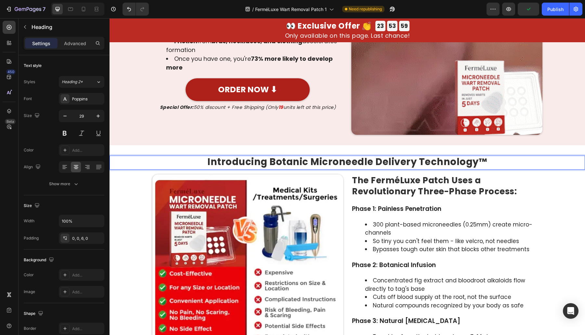
click at [356, 164] on span "Introducing Botanic Microneedle Delivery Technology™" at bounding box center [347, 161] width 280 height 13
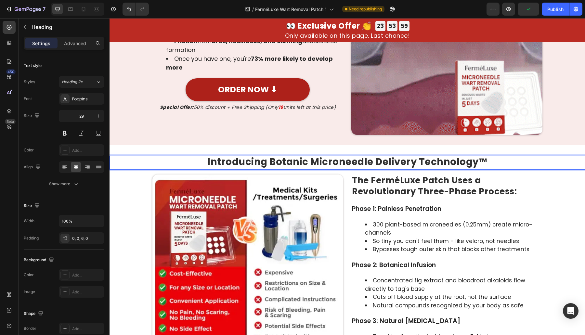
click at [374, 161] on span "Introducing Botanic Microneedle Delivery Technology™" at bounding box center [347, 161] width 280 height 13
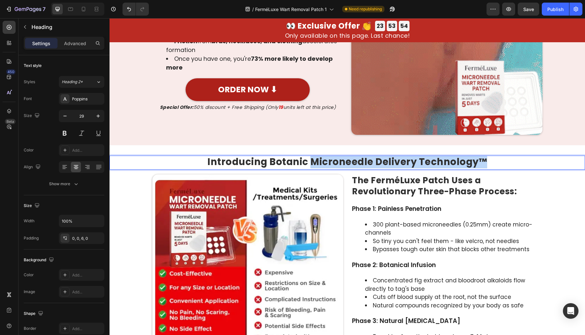
drag, startPoint x: 310, startPoint y: 162, endPoint x: 479, endPoint y: 163, distance: 169.6
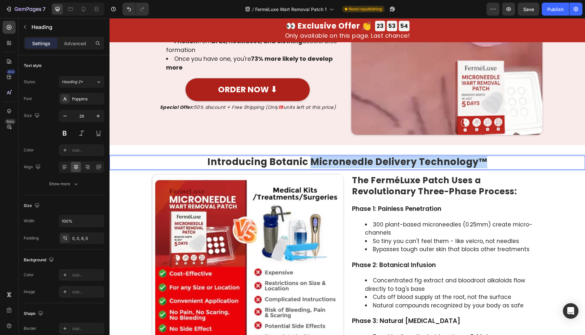
click at [479, 163] on span "Introducing Botanic Microneedle Delivery Technology™" at bounding box center [347, 161] width 280 height 13
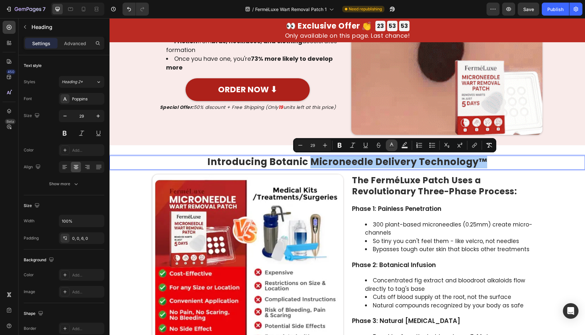
click at [395, 147] on button "color" at bounding box center [392, 145] width 12 height 12
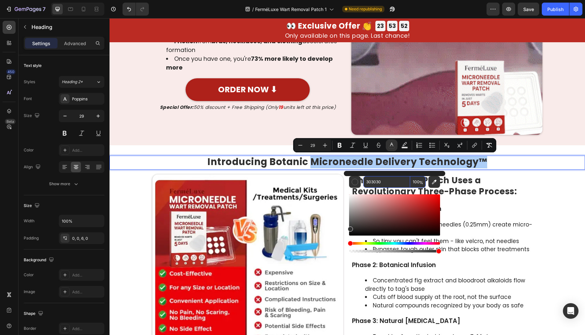
paste input "BC0719"
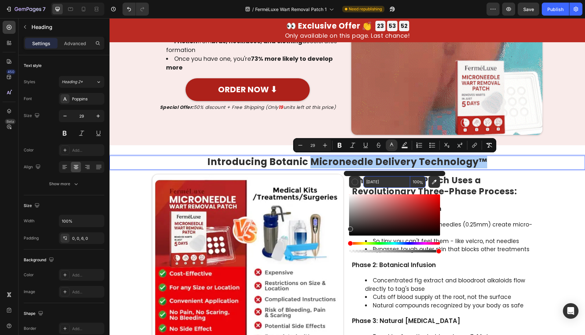
type input "BC0719"
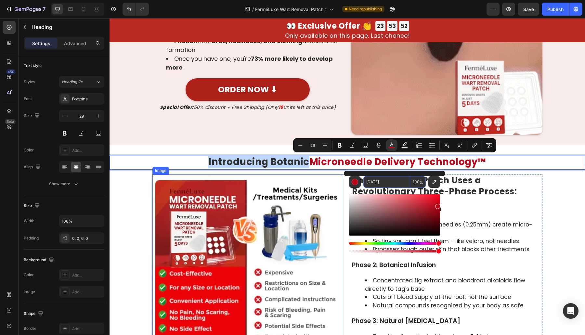
click at [303, 183] on img at bounding box center [247, 264] width 191 height 181
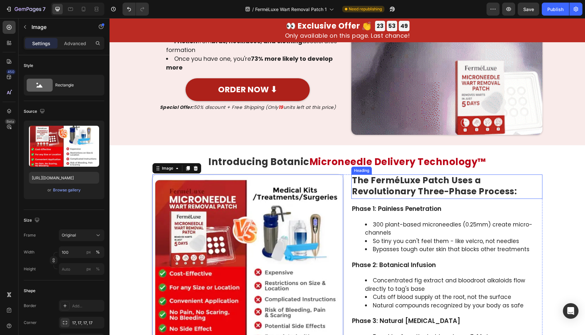
click at [399, 183] on span "The FerméLuxe Patch Uses a Revolutionary Three-Phase Process:" at bounding box center [434, 185] width 165 height 23
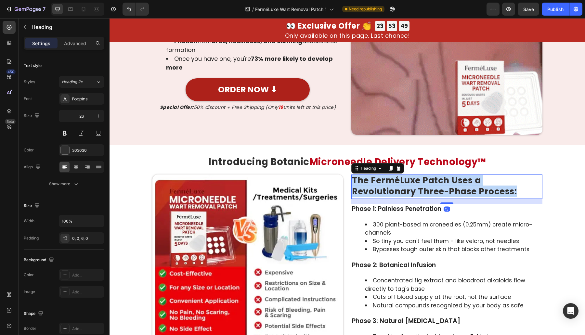
click at [399, 183] on span "The FerméLuxe Patch Uses a Revolutionary Three-Phase Process:" at bounding box center [434, 185] width 165 height 23
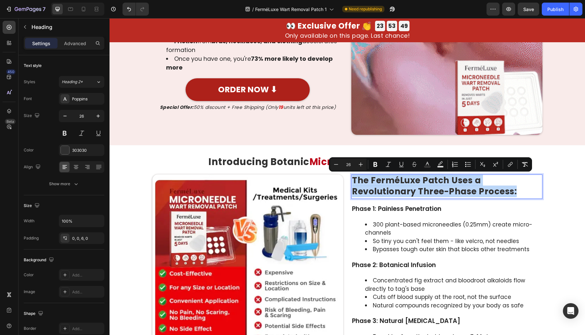
click at [370, 182] on span "The FerméLuxe Patch Uses a Revolutionary Three-Phase Process:" at bounding box center [434, 185] width 165 height 23
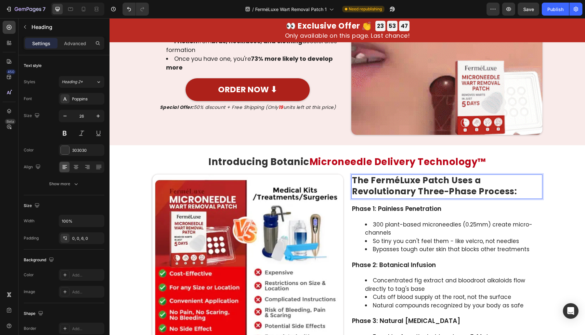
click at [374, 192] on span "The FerméLuxe Patch Uses a Revolutionary Three-Phase Process:" at bounding box center [434, 185] width 165 height 23
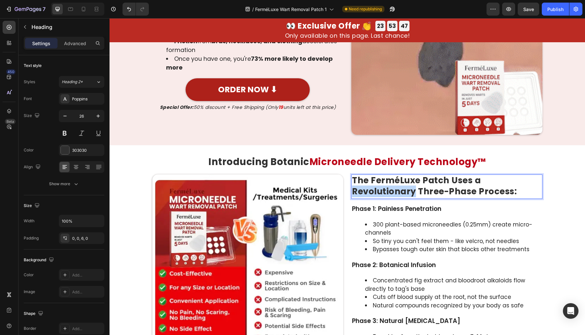
click at [374, 192] on span "The FerméLuxe Patch Uses a Revolutionary Three-Phase Process:" at bounding box center [434, 185] width 165 height 23
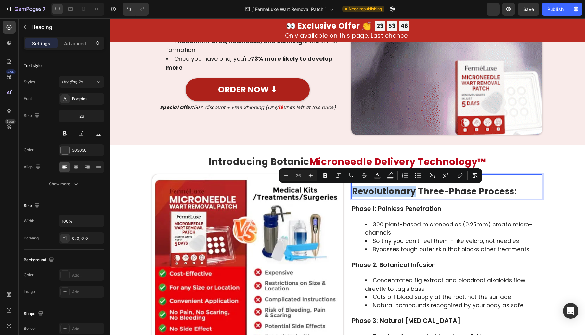
click at [413, 193] on span "The FerméLuxe Patch Uses a Revolutionary Three-Phase Process:" at bounding box center [434, 185] width 165 height 23
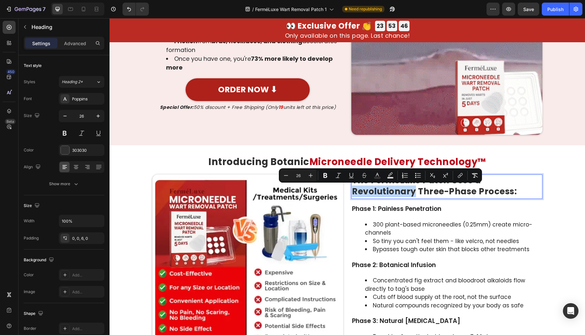
click at [358, 192] on span "The FerméLuxe Patch Uses a Revolutionary Three-Phase Process:" at bounding box center [434, 185] width 165 height 23
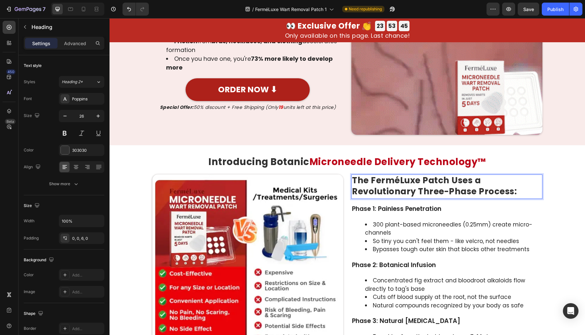
click at [423, 190] on span "The FerméLuxe Patch Uses a Revolutionary Three-Phase Process:" at bounding box center [434, 185] width 165 height 23
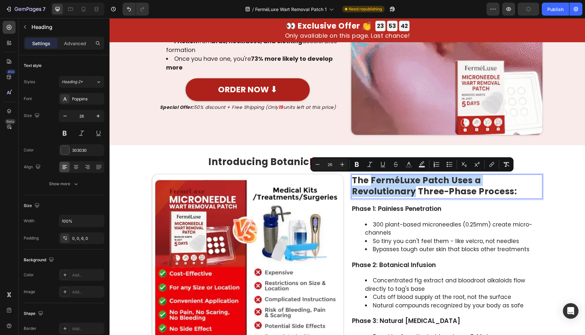
drag, startPoint x: 367, startPoint y: 181, endPoint x: 411, endPoint y: 191, distance: 44.9
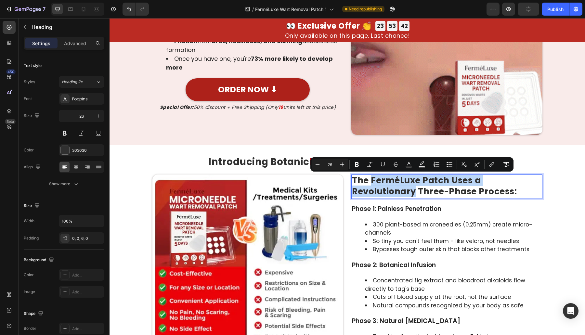
click at [411, 191] on span "The FerméLuxe Patch Uses a Revolutionary Three-Phase Process:" at bounding box center [434, 185] width 165 height 23
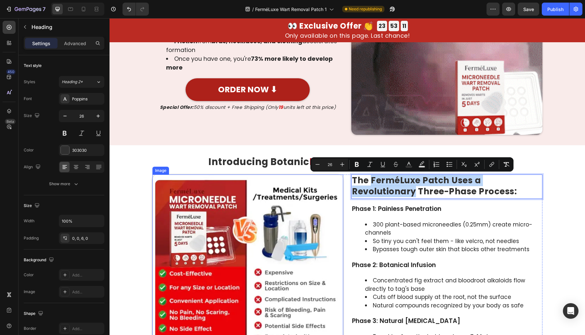
click at [517, 247] on li "Bypasses tough outer skin that blocks other treatments" at bounding box center [453, 249] width 177 height 8
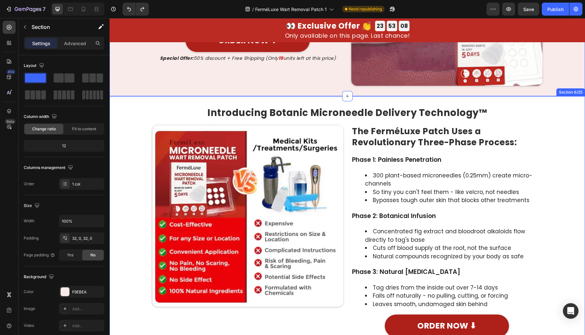
drag, startPoint x: 123, startPoint y: 127, endPoint x: 136, endPoint y: 167, distance: 42.0
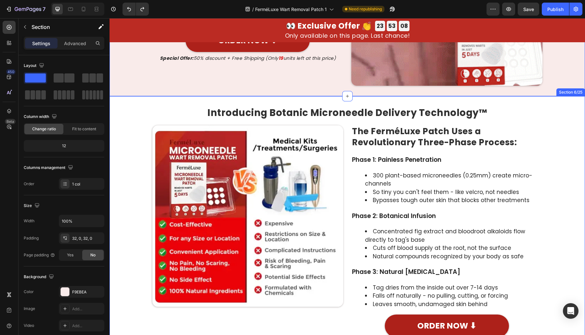
scroll to position [990, 0]
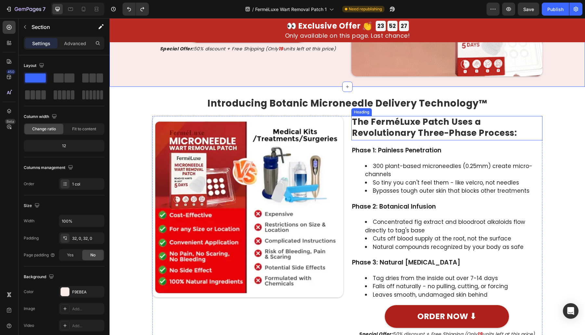
click at [520, 125] on p "⁠⁠⁠⁠⁠⁠⁠ The FerméLuxe Patch Uses a Revolutionary Three-Phase Process:" at bounding box center [447, 128] width 190 height 22
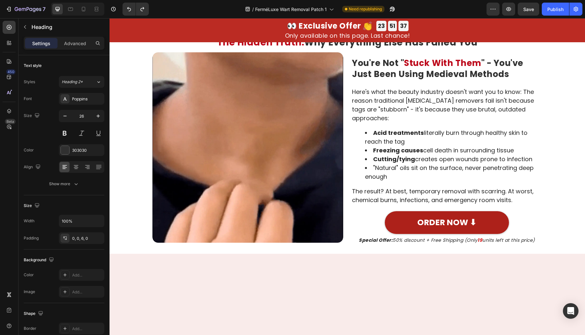
scroll to position [422, 0]
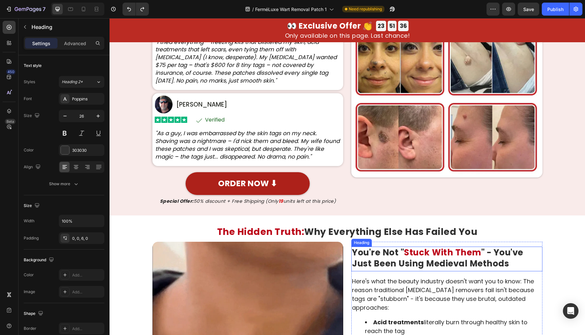
click at [429, 252] on span "Stuck With Them" at bounding box center [442, 253] width 77 height 12
click at [434, 252] on span "Stuck With Them" at bounding box center [442, 253] width 77 height 12
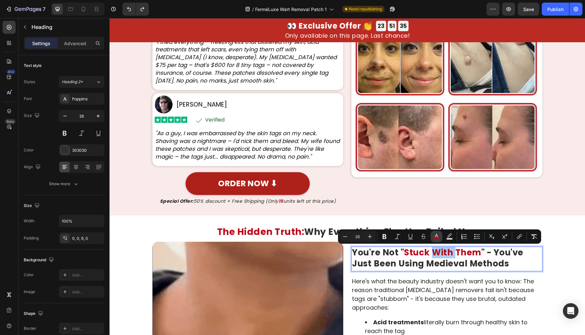
click at [437, 238] on rect "Editor contextual toolbar" at bounding box center [436, 239] width 6 height 2
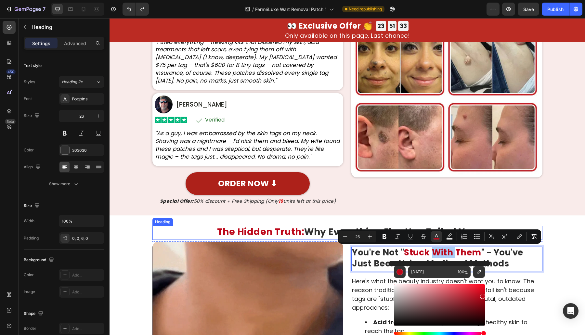
scroll to position [801, 0]
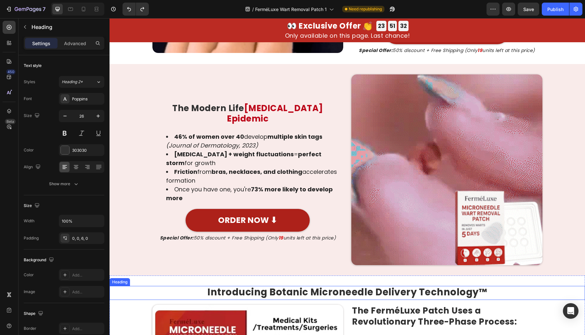
click at [331, 293] on span "Introducing Botanic Microneedle Delivery Technology™" at bounding box center [347, 292] width 280 height 13
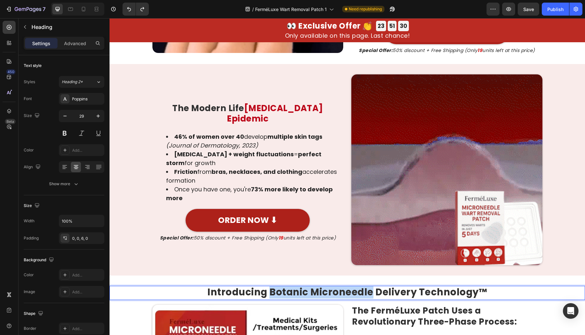
drag, startPoint x: 269, startPoint y: 292, endPoint x: 367, endPoint y: 293, distance: 98.5
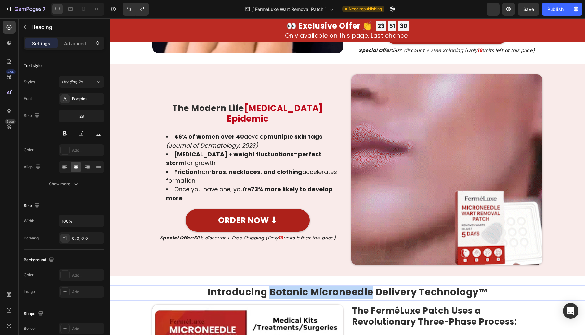
click at [367, 293] on span "Introducing Botanic Microneedle Delivery Technology™" at bounding box center [347, 292] width 280 height 13
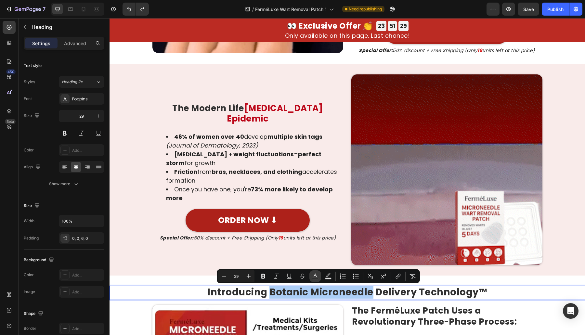
click at [310, 276] on button "color" at bounding box center [315, 276] width 12 height 12
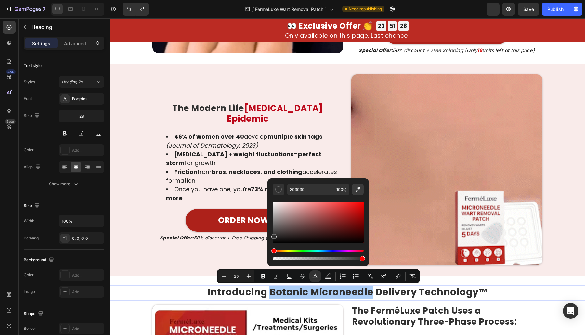
click at [358, 189] on icon "Editor contextual toolbar" at bounding box center [358, 189] width 5 height 5
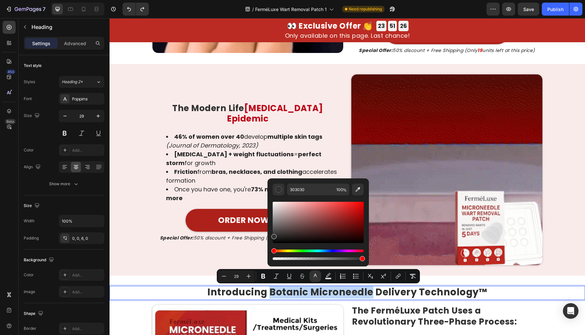
type input "BC0719"
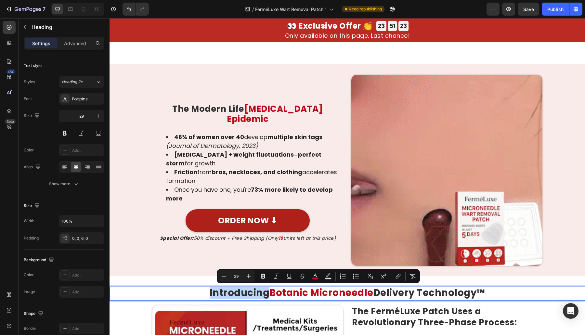
scroll to position [990, 0]
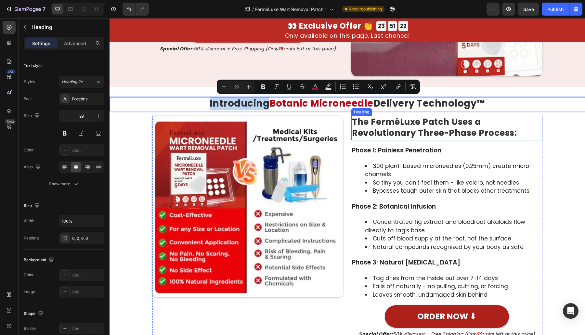
click at [422, 131] on span "The FerméLuxe Patch Uses a Revolutionary Three-Phase Process:" at bounding box center [434, 127] width 165 height 23
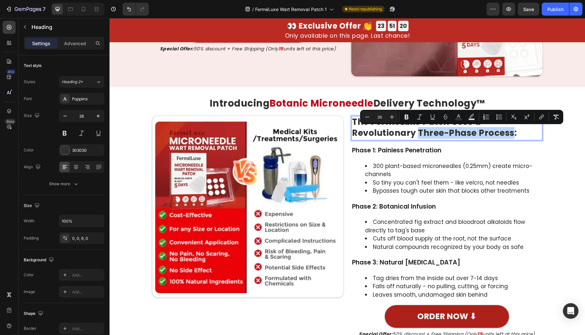
drag, startPoint x: 415, startPoint y: 135, endPoint x: 507, endPoint y: 134, distance: 92.0
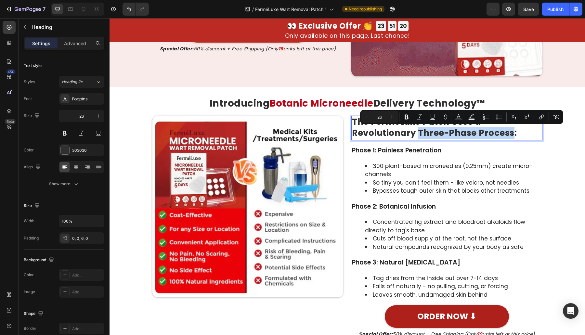
click at [507, 134] on span "The FerméLuxe Patch Uses a Revolutionary Three-Phase Process:" at bounding box center [434, 127] width 165 height 23
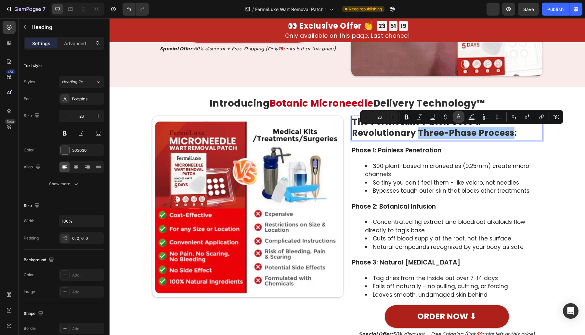
click at [461, 118] on icon "Editor contextual toolbar" at bounding box center [458, 117] width 6 height 6
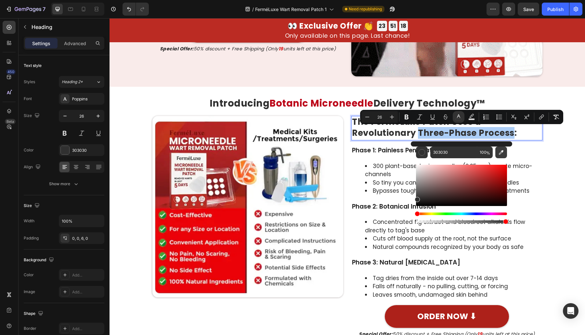
click at [502, 152] on icon "Editor contextual toolbar" at bounding box center [501, 152] width 5 height 5
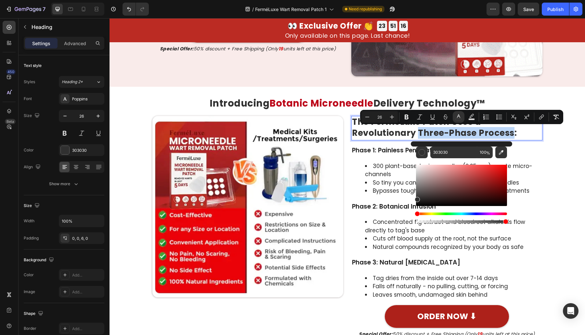
type input "BC0719"
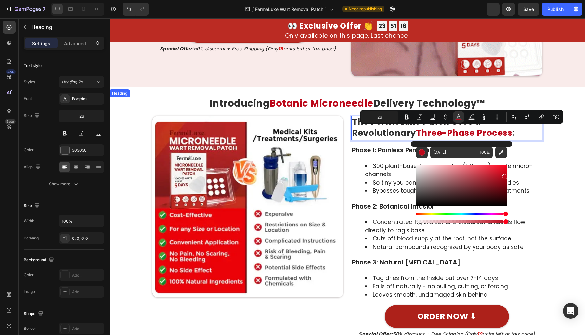
click at [325, 108] on span "Botanic Microneedle" at bounding box center [321, 103] width 104 height 13
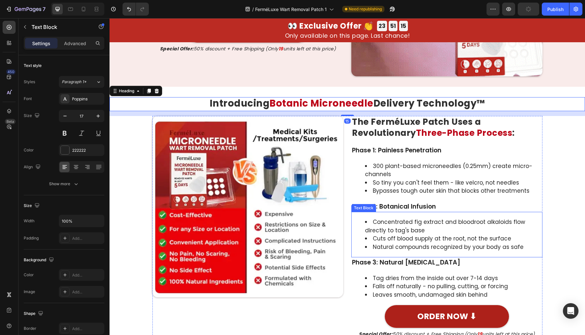
click at [520, 215] on div "Concentrated fig extract and bloodroot alkaloids flow directly to tag's base Cu…" at bounding box center [446, 234] width 191 height 45
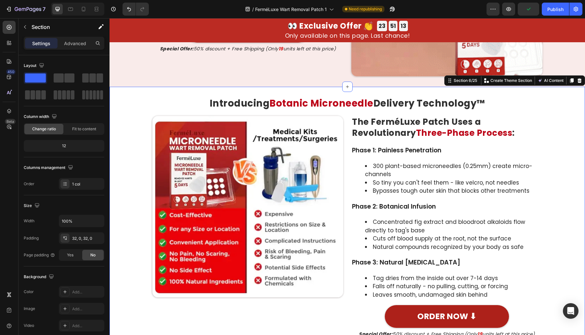
drag, startPoint x: 560, startPoint y: 209, endPoint x: 565, endPoint y: 230, distance: 22.1
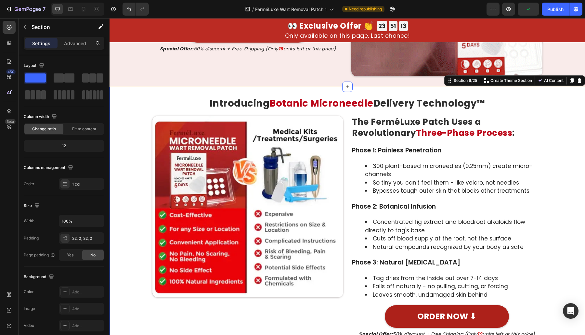
click at [520, 233] on div "⁠⁠⁠⁠⁠⁠⁠ Introducing Botanic Microneedle Delivery Technology™ Heading Image ⁠⁠⁠⁠…" at bounding box center [346, 217] width 475 height 241
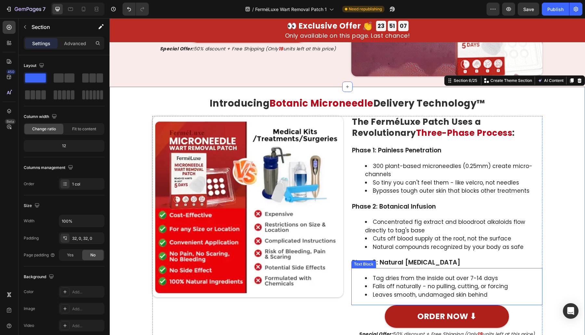
click at [418, 283] on li "Falls off naturally - no pulling, cutting, or forcing" at bounding box center [453, 286] width 177 height 8
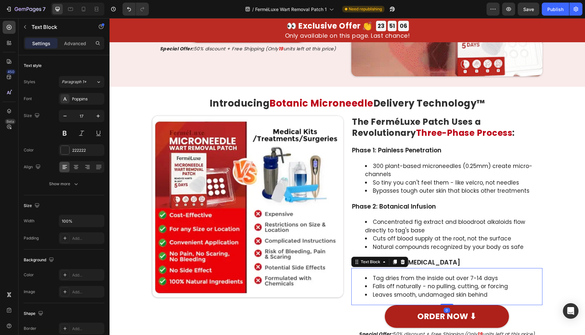
click at [418, 283] on li "Falls off naturally - no pulling, cutting, or forcing" at bounding box center [453, 286] width 177 height 8
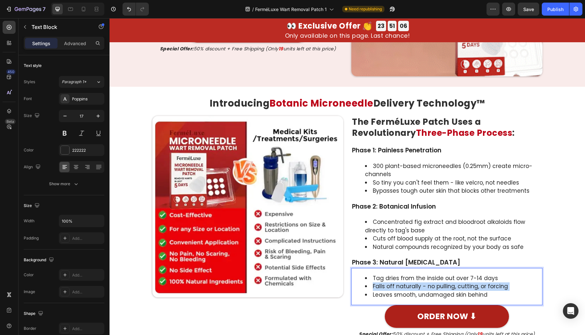
click at [418, 283] on li "Falls off naturally - no pulling, cutting, or forcing" at bounding box center [453, 286] width 177 height 8
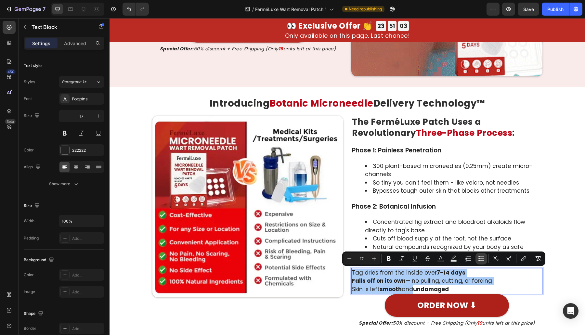
click at [478, 262] on icon "Editor contextual toolbar" at bounding box center [481, 258] width 6 height 6
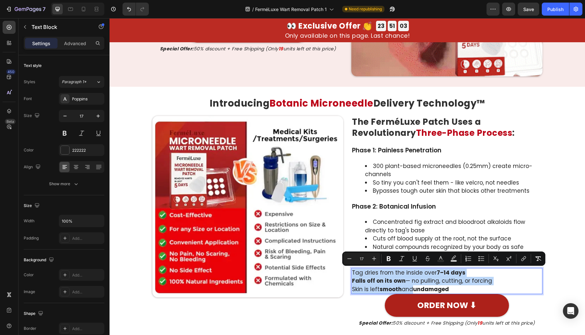
type input "17"
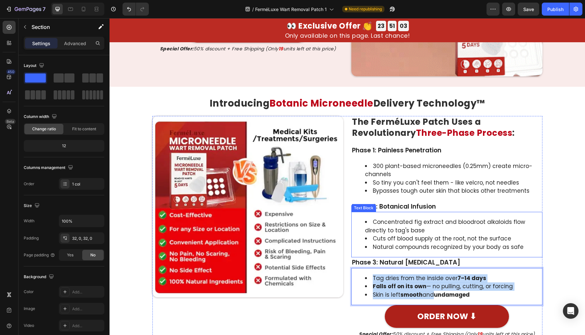
click at [520, 202] on div "⁠⁠⁠⁠⁠⁠⁠ Introducing Botanic Microneedle Delivery Technology™ Heading Image ⁠⁠⁠⁠…" at bounding box center [346, 217] width 475 height 241
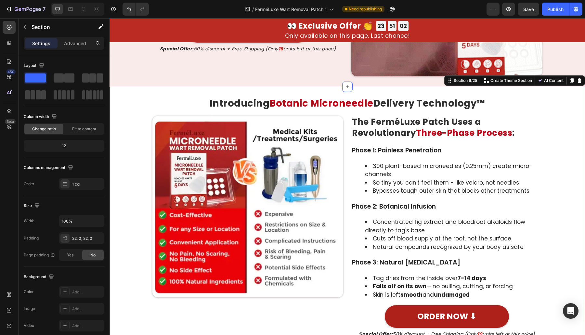
drag, startPoint x: 578, startPoint y: 240, endPoint x: 583, endPoint y: 181, distance: 59.6
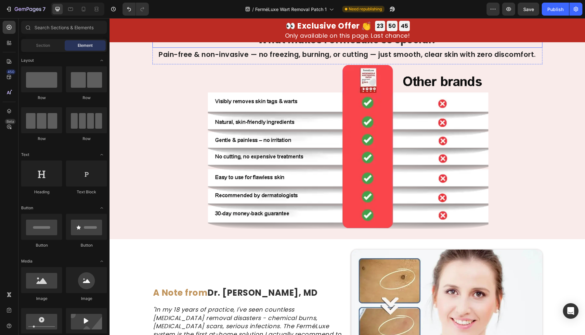
scroll to position [1459, 0]
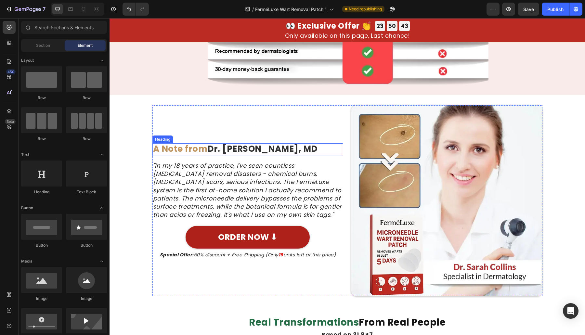
click at [205, 149] on h2 "A Note from Dr. Sarah Collins, MD" at bounding box center [247, 149] width 191 height 13
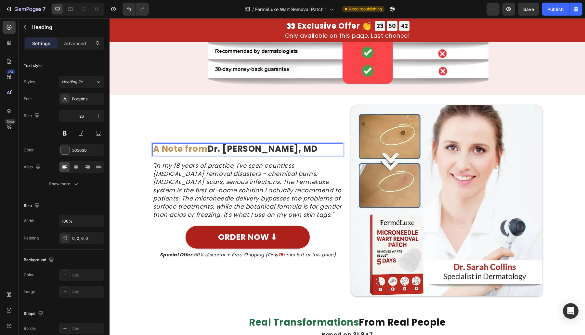
click at [202, 147] on span "A Note from" at bounding box center [180, 149] width 55 height 12
click at [217, 146] on p "A Note from Dr. Sarah Collins, MD" at bounding box center [248, 149] width 190 height 10
copy p "A Note from Dr. Sarah Collins, MD"
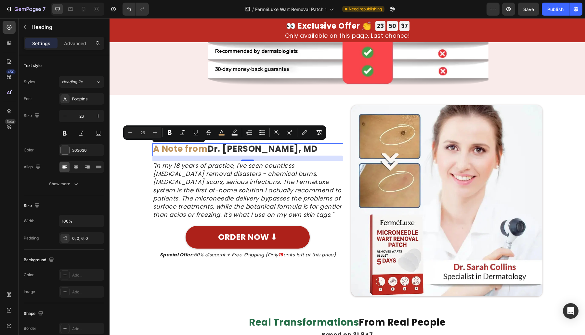
click at [227, 147] on p "A Note from Dr. Sarah Collins, MD" at bounding box center [248, 149] width 190 height 10
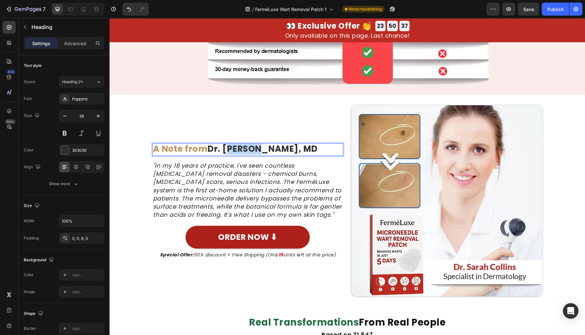
click at [227, 147] on p "A Note from Dr. Sarah Collins, MD" at bounding box center [248, 149] width 190 height 10
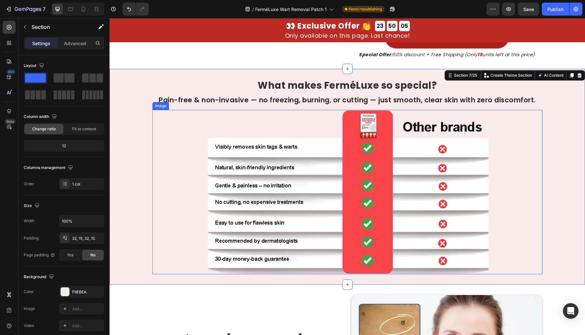
scroll to position [1080, 0]
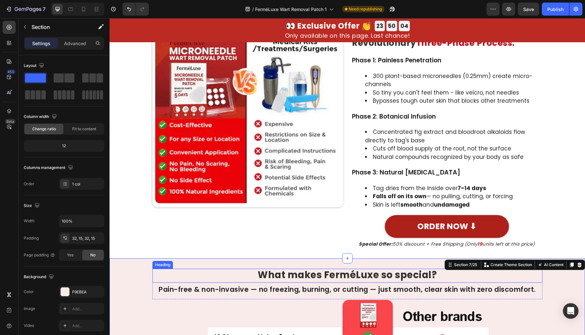
click at [377, 270] on span "What makes FerméLuxe so special?" at bounding box center [347, 274] width 179 height 13
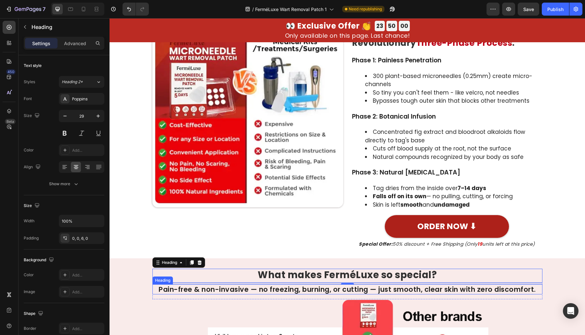
click at [249, 290] on h2 "Pain-free & non-invasive — no freezing, burning, or cutting — just smooth, clea…" at bounding box center [347, 289] width 390 height 10
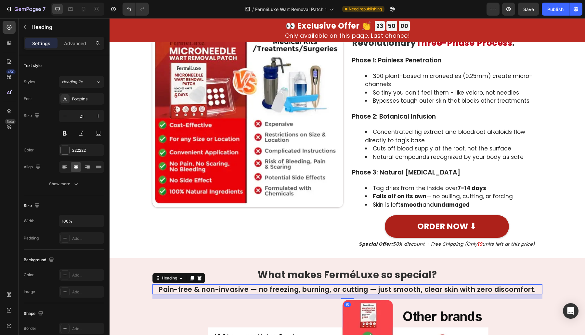
click at [243, 290] on h2 "Pain-free & non-invasive — no freezing, burning, or cutting — just smooth, clea…" at bounding box center [347, 289] width 390 height 10
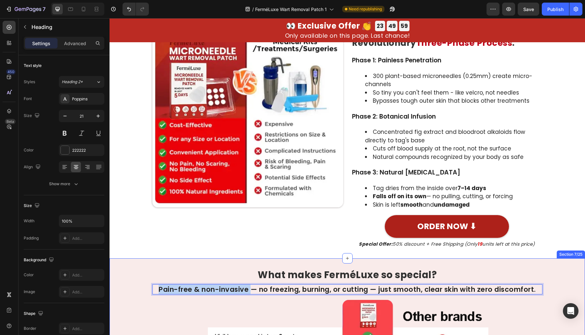
drag, startPoint x: 243, startPoint y: 290, endPoint x: 120, endPoint y: 281, distance: 123.4
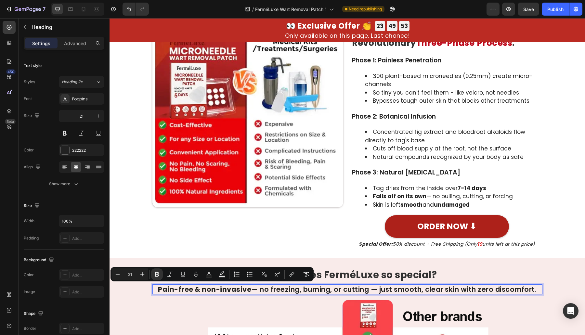
click at [480, 289] on p "Pain-free & non-invasive — no freezing, burning, or cutting — just smooth, clea…" at bounding box center [347, 289] width 389 height 9
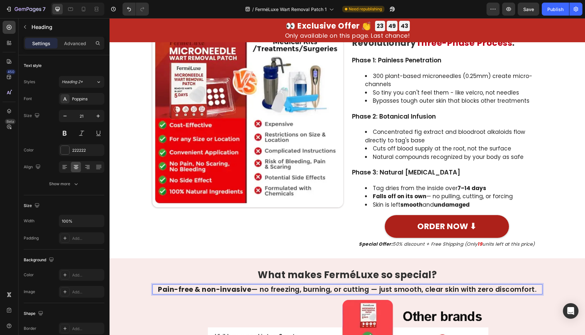
click at [257, 292] on p "Pain-free & non-invasive — no freezing, burning, or cutting — just smooth, clea…" at bounding box center [347, 289] width 389 height 9
click at [256, 292] on p "Pain-free & non-invasive — no freezing, burning, or cutting — just smooth, clea…" at bounding box center [347, 289] width 389 height 9
drag, startPoint x: 276, startPoint y: 289, endPoint x: 273, endPoint y: 290, distance: 3.6
click at [275, 289] on p "Pain-free & non-invasive — no freezing, burning, or cutting — just comfortable,…" at bounding box center [347, 289] width 389 height 9
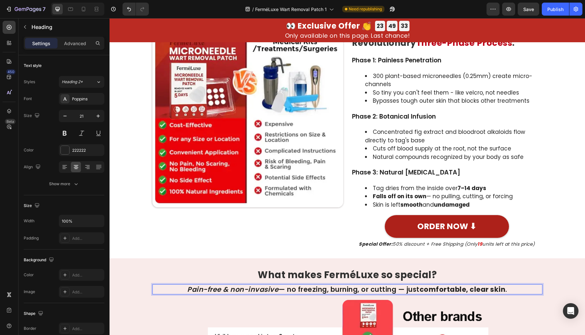
click at [271, 289] on icon "Pain-free & non-invasive" at bounding box center [232, 289] width 91 height 9
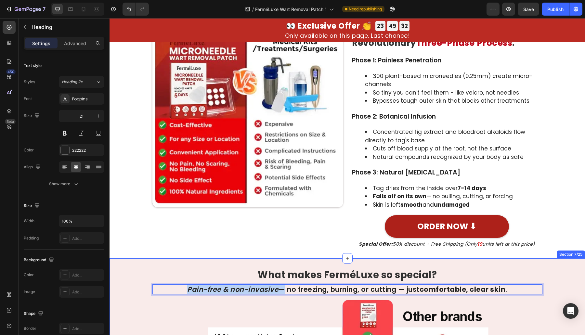
drag, startPoint x: 271, startPoint y: 289, endPoint x: 146, endPoint y: 293, distance: 124.8
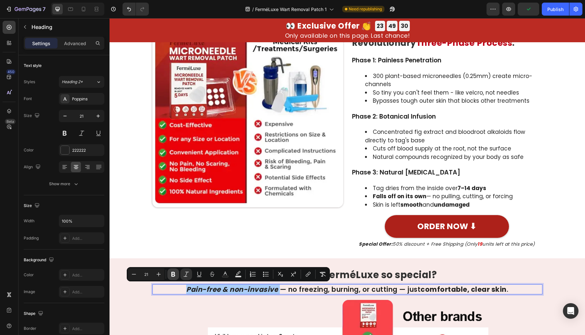
click at [171, 277] on icon "Editor contextual toolbar" at bounding box center [173, 274] width 6 height 6
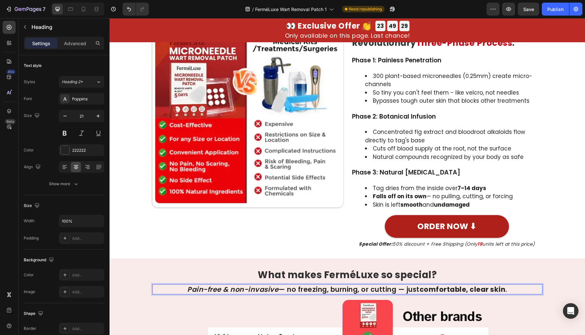
click at [179, 288] on p "Pain-free & non-invasive — no freezing, burning, or cutting — just comfortable,…" at bounding box center [347, 289] width 389 height 9
drag, startPoint x: 182, startPoint y: 288, endPoint x: 272, endPoint y: 289, distance: 90.0
click at [272, 289] on p "Pain-free & non-invasive — no freezing, burning, or cutting — just comfortable,…" at bounding box center [347, 289] width 389 height 9
drag, startPoint x: 246, startPoint y: 286, endPoint x: 259, endPoint y: 287, distance: 13.7
click at [247, 286] on strong "Pain-free & non-invasive" at bounding box center [233, 289] width 92 height 9
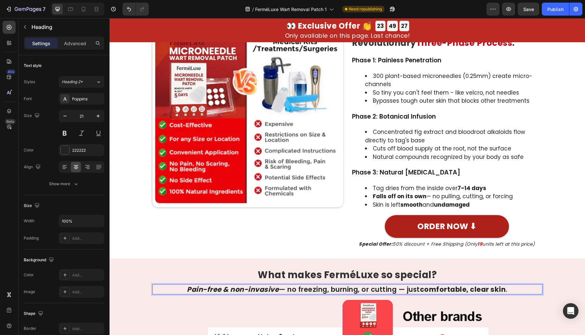
click at [268, 289] on strong "Pain-free & non-invasive" at bounding box center [233, 289] width 92 height 9
drag, startPoint x: 272, startPoint y: 290, endPoint x: 186, endPoint y: 283, distance: 85.7
click at [153, 288] on p "Pain-free & non-invasive — no freezing, burning, or cutting — just comfortable,…" at bounding box center [347, 289] width 389 height 9
click at [205, 288] on strong "Pain-free & non-invasive" at bounding box center [233, 289] width 92 height 9
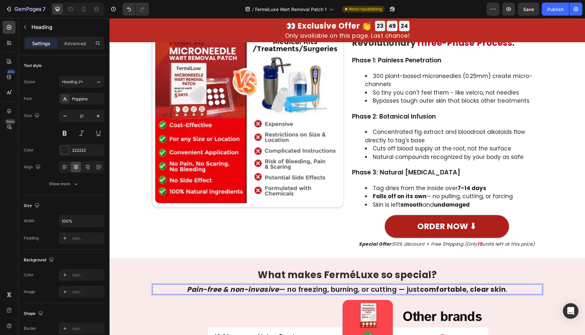
click at [179, 287] on p "Pain-free & non-invasive — no freezing, burning, or cutting — just comfortable,…" at bounding box center [347, 289] width 389 height 9
drag, startPoint x: 183, startPoint y: 288, endPoint x: 274, endPoint y: 292, distance: 91.4
click at [274, 292] on p "Pain-free & non-invasive — no freezing, burning, or cutting — just comfortable,…" at bounding box center [347, 289] width 389 height 9
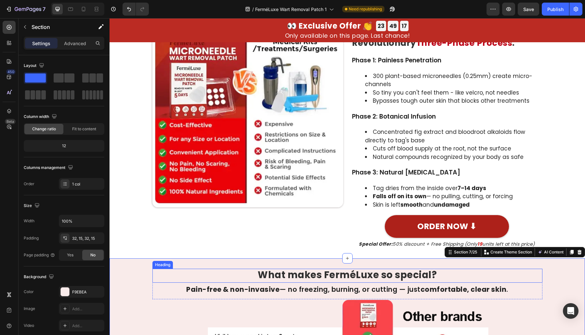
click at [340, 274] on span "What makes FerméLuxe so special?" at bounding box center [347, 274] width 179 height 13
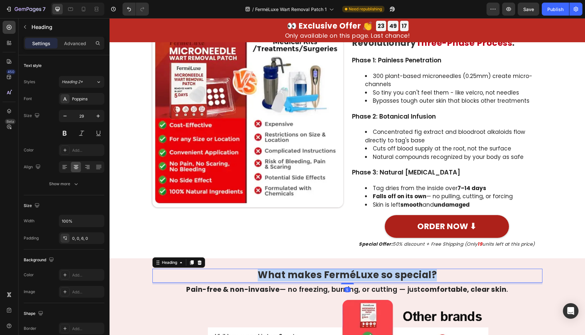
click at [341, 274] on span "What makes FerméLuxe so special?" at bounding box center [347, 274] width 179 height 13
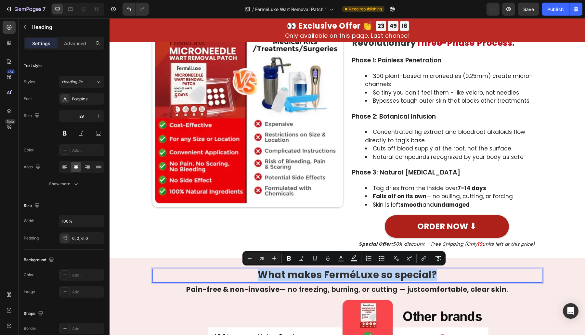
click at [340, 277] on span "What makes FerméLuxe so special?" at bounding box center [347, 274] width 179 height 13
click at [351, 275] on span "What makes FerméLuxe so special?" at bounding box center [347, 274] width 179 height 13
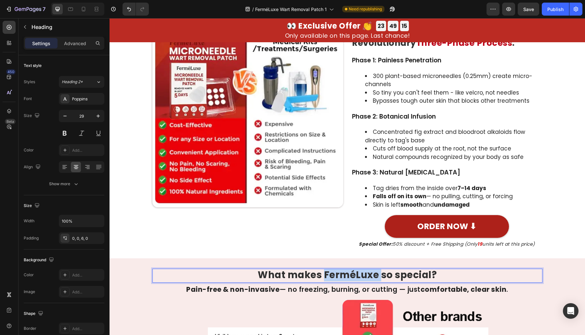
click at [351, 275] on span "What makes FerméLuxe so special?" at bounding box center [347, 274] width 179 height 13
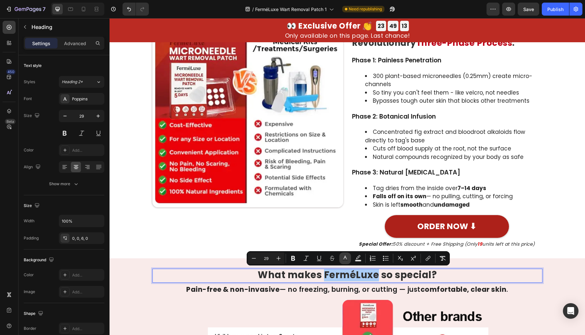
click at [348, 261] on icon "Editor contextual toolbar" at bounding box center [345, 258] width 6 height 6
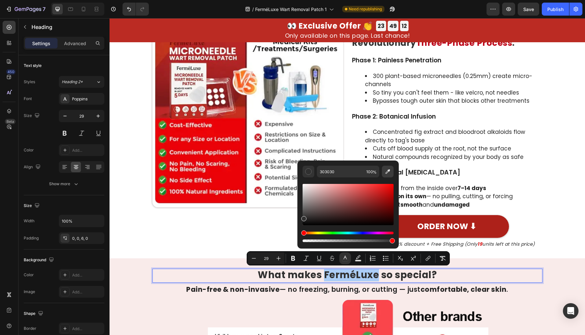
click at [390, 169] on icon "Editor contextual toolbar" at bounding box center [387, 171] width 6 height 6
type input "BC0719"
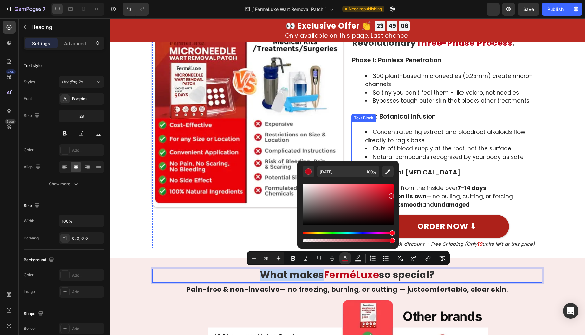
click at [510, 203] on li "Skin is left smooth and undamaged" at bounding box center [453, 205] width 177 height 8
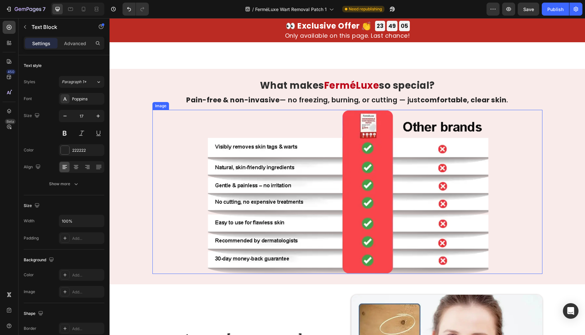
scroll to position [1459, 0]
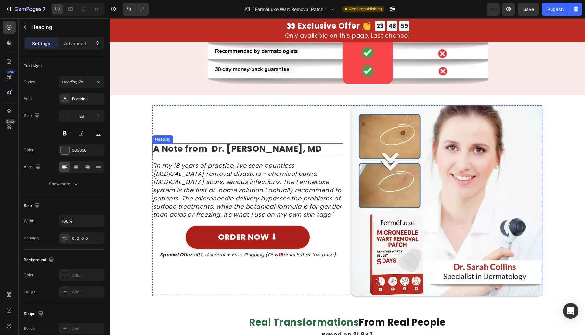
click at [191, 152] on h2 "A Note from Dr. Sarah Collins, MD" at bounding box center [247, 149] width 191 height 13
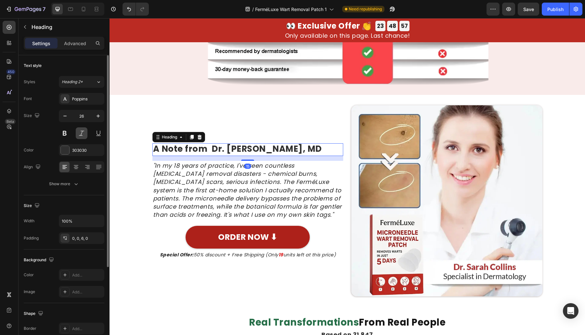
click at [82, 129] on button at bounding box center [82, 133] width 12 height 12
click at [76, 131] on button at bounding box center [82, 133] width 12 height 12
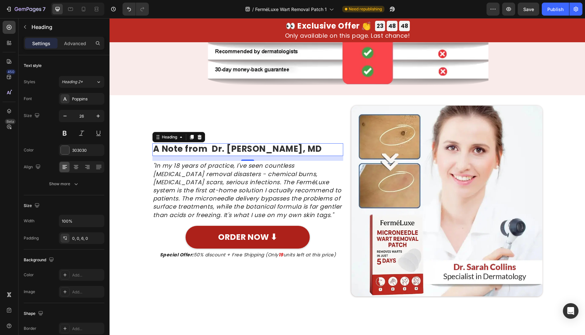
scroll to position [1270, 0]
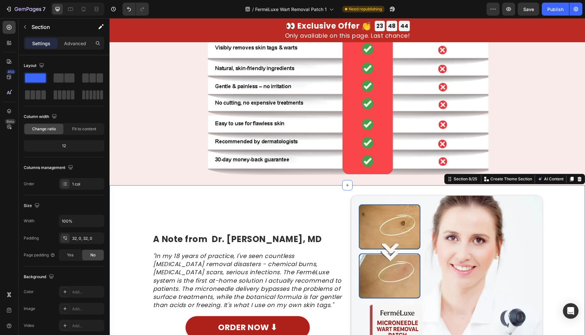
drag, startPoint x: 133, startPoint y: 187, endPoint x: 140, endPoint y: 155, distance: 32.9
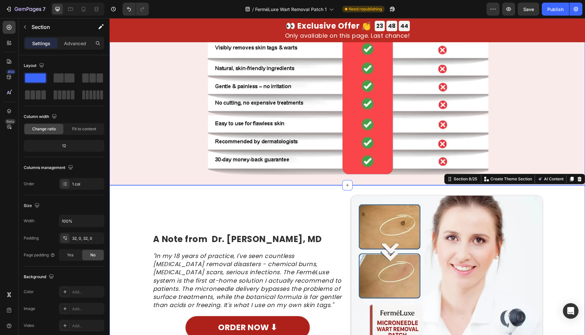
scroll to position [1365, 0]
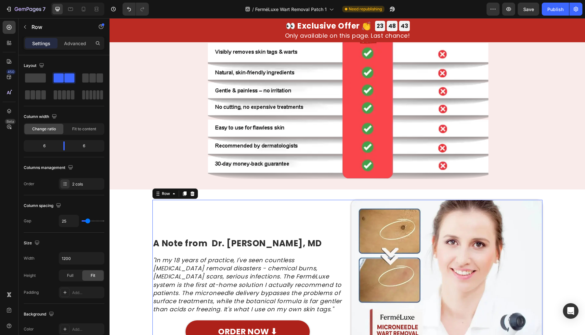
click at [169, 250] on div "A Note from Dr. Sarah Collins, MD Heading "In my 18 years of practice, I've see…" at bounding box center [247, 295] width 191 height 191
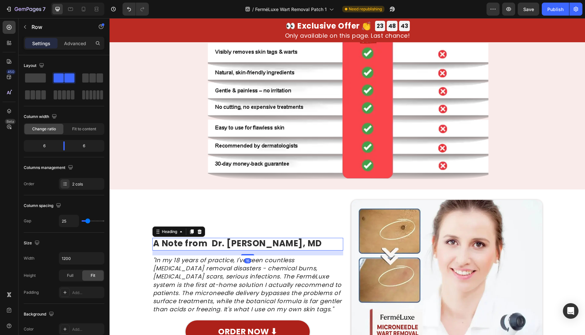
click at [170, 240] on h2 "A Note from Dr. Sarah Collins, MD" at bounding box center [247, 244] width 191 height 13
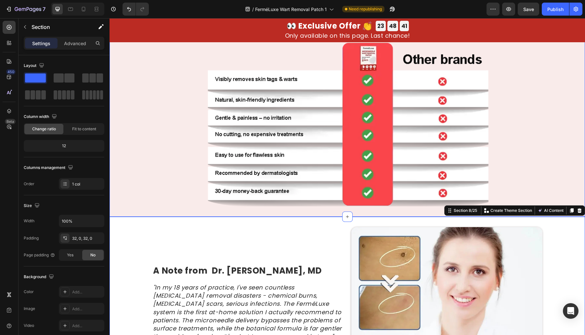
drag, startPoint x: 132, startPoint y: 185, endPoint x: 187, endPoint y: 221, distance: 66.1
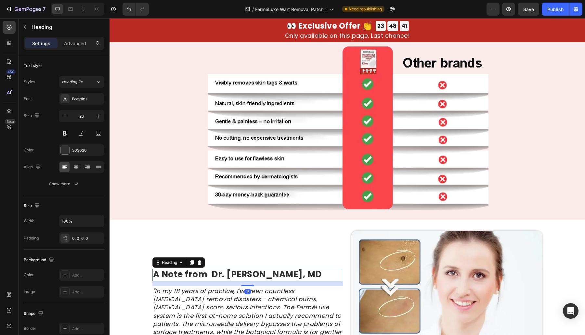
click at [198, 276] on h2 "A Note from Dr. Sarah Collins, MD" at bounding box center [247, 275] width 191 height 13
click at [73, 150] on div "303030" at bounding box center [81, 151] width 19 height 6
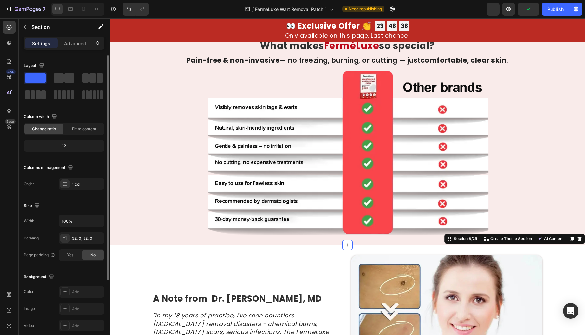
drag, startPoint x: 114, startPoint y: 245, endPoint x: 123, endPoint y: 222, distance: 24.2
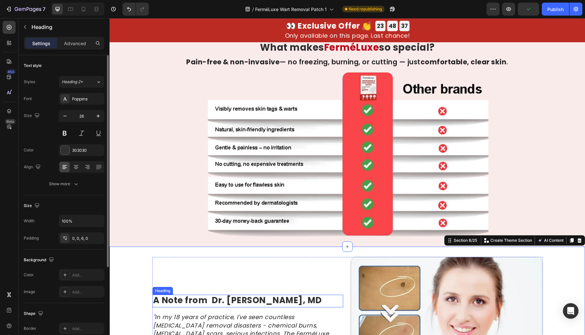
click at [196, 297] on h2 "A Note from Dr. Sarah Collins, MD" at bounding box center [247, 301] width 191 height 13
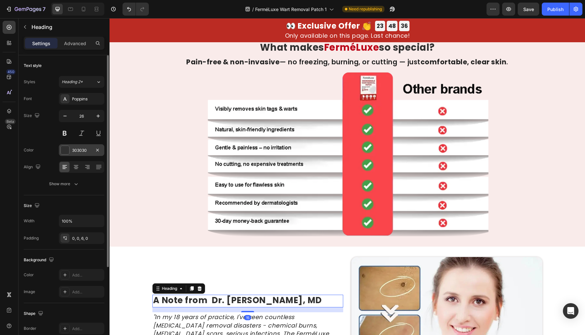
click at [74, 146] on div "303030" at bounding box center [81, 150] width 45 height 12
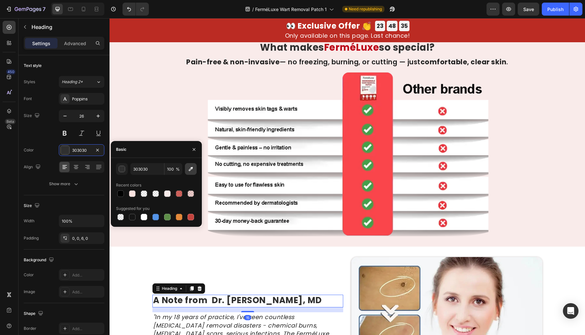
click at [189, 169] on icon "button" at bounding box center [191, 169] width 4 height 4
type input "BC0719"
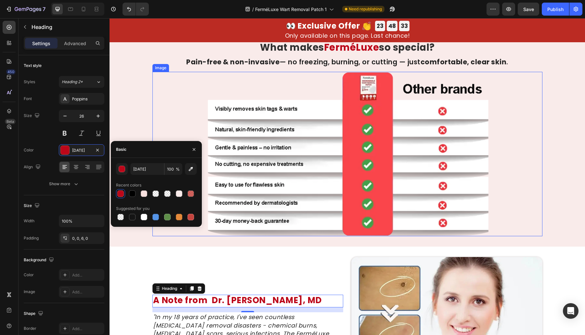
click at [288, 208] on img at bounding box center [347, 154] width 312 height 164
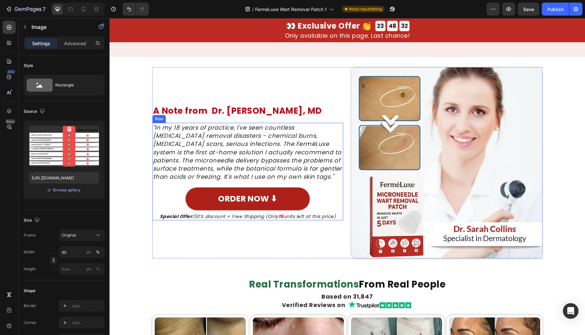
scroll to position [1687, 0]
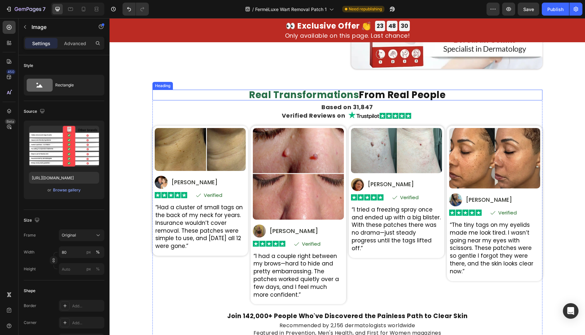
click at [315, 92] on span "Real Transformations" at bounding box center [304, 94] width 110 height 13
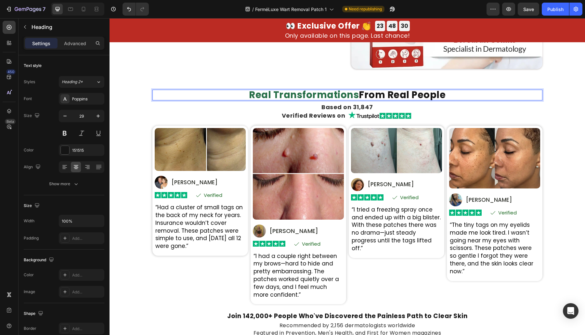
click at [349, 97] on span "Real Transformations" at bounding box center [304, 94] width 110 height 13
click at [340, 96] on span "Real Transformations" at bounding box center [304, 94] width 110 height 13
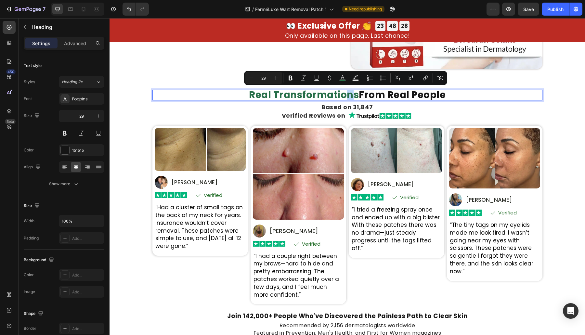
click at [351, 96] on span "Real Transformations" at bounding box center [304, 94] width 110 height 13
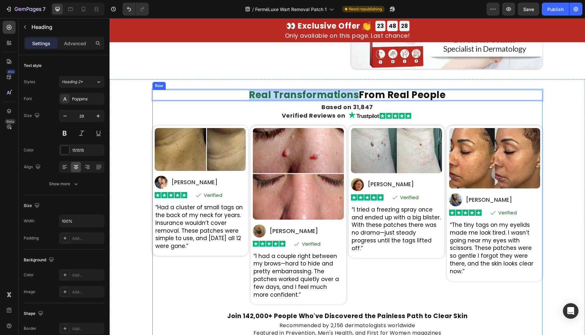
drag, startPoint x: 352, startPoint y: 96, endPoint x: 220, endPoint y: 103, distance: 132.1
click at [220, 103] on div "Real Transformations From Real People Heading 10 Based on 31,847 Heading Verifi…" at bounding box center [347, 214] width 390 height 248
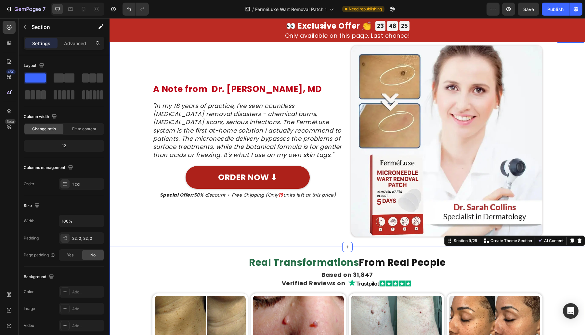
drag, startPoint x: 135, startPoint y: 113, endPoint x: 142, endPoint y: 97, distance: 17.5
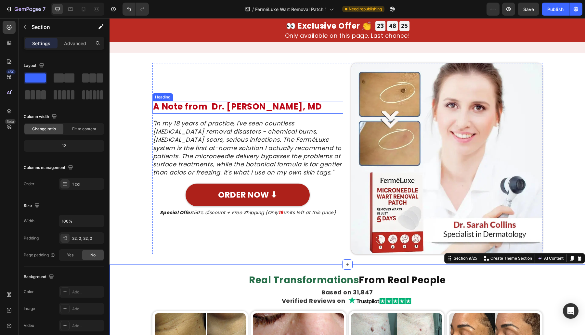
click at [218, 104] on h2 "A Note from Dr. Sarah Collins, MD" at bounding box center [247, 107] width 191 height 13
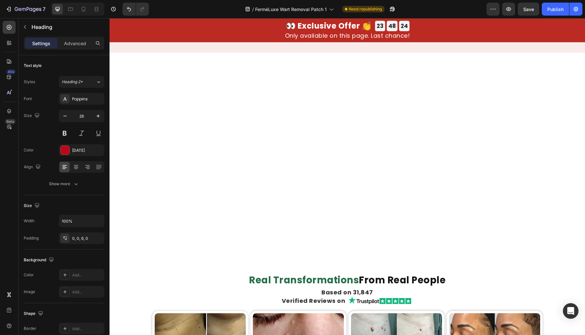
scroll to position [1880, 0]
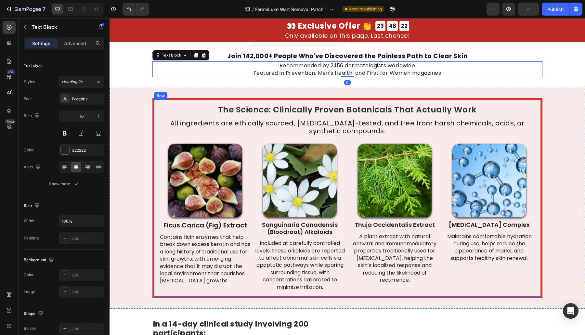
drag, startPoint x: 156, startPoint y: 141, endPoint x: 159, endPoint y: 172, distance: 30.7
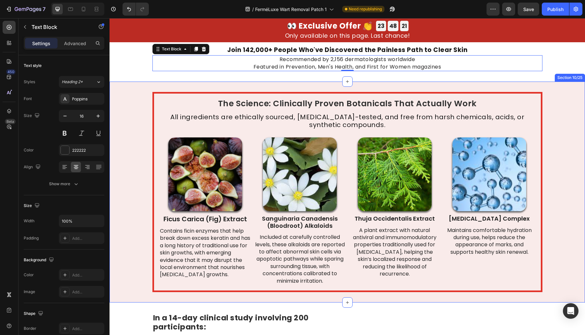
drag, startPoint x: 207, startPoint y: 180, endPoint x: 112, endPoint y: 207, distance: 98.6
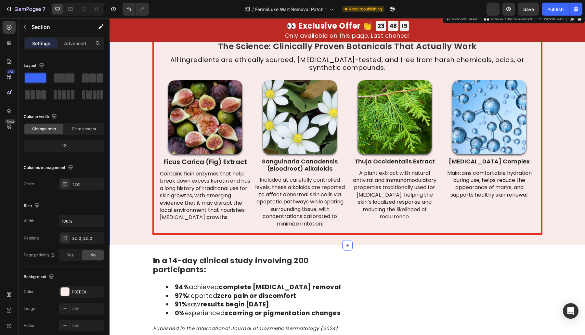
drag, startPoint x: 119, startPoint y: 203, endPoint x: 134, endPoint y: 240, distance: 39.9
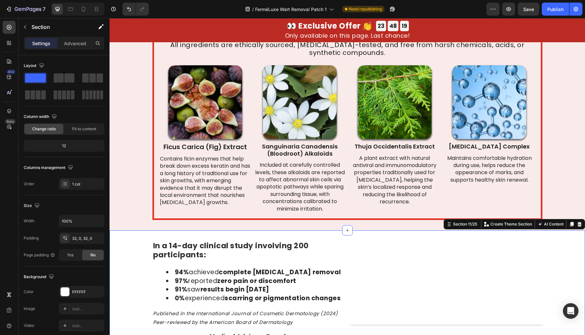
drag, startPoint x: 133, startPoint y: 240, endPoint x: 139, endPoint y: 271, distance: 31.5
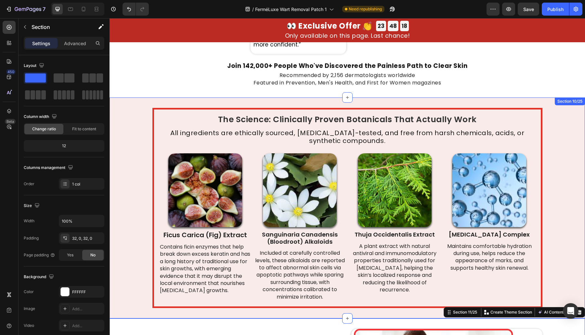
drag, startPoint x: 133, startPoint y: 262, endPoint x: 130, endPoint y: 206, distance: 56.0
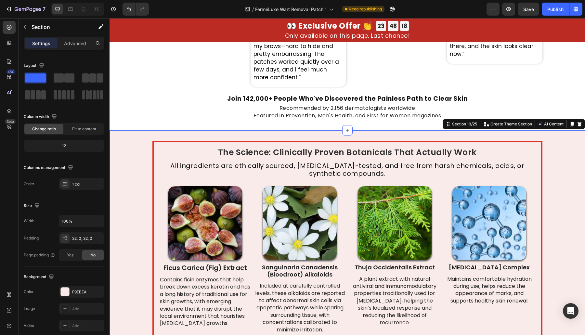
drag, startPoint x: 130, startPoint y: 206, endPoint x: 136, endPoint y: 154, distance: 52.3
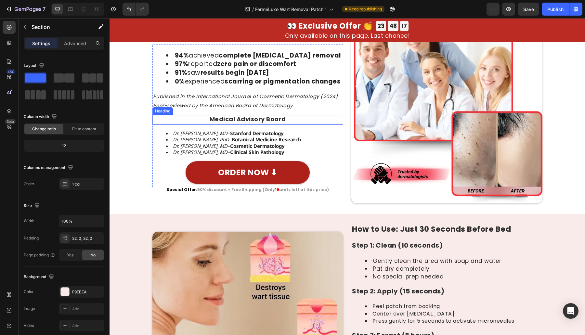
drag, startPoint x: 141, startPoint y: 167, endPoint x: 144, endPoint y: 221, distance: 54.4
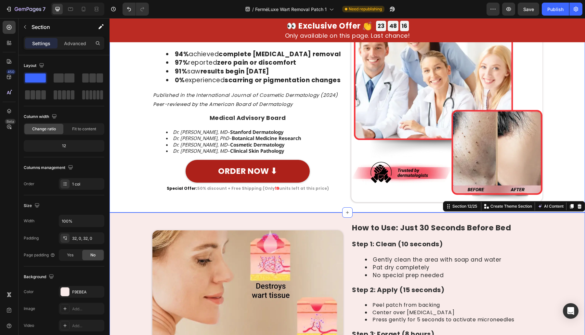
scroll to position [2198, 0]
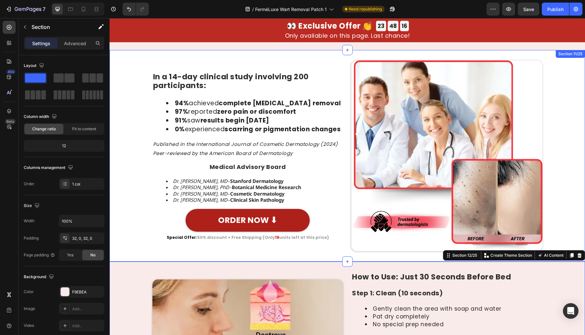
drag, startPoint x: 135, startPoint y: 192, endPoint x: 136, endPoint y: 147, distance: 45.2
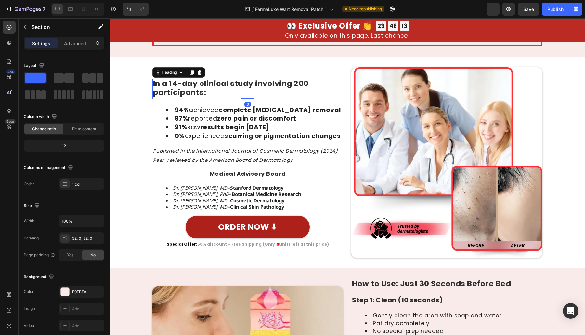
click at [193, 91] on span "In a 14-day clinical study involving 200 participants:" at bounding box center [231, 87] width 156 height 19
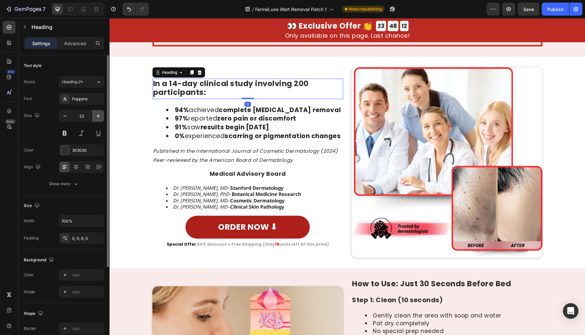
click at [97, 115] on icon "button" at bounding box center [98, 116] width 6 height 6
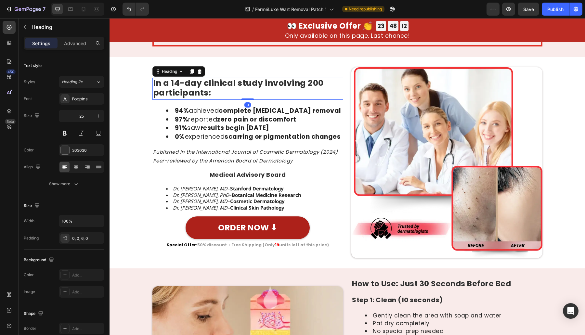
type input "26"
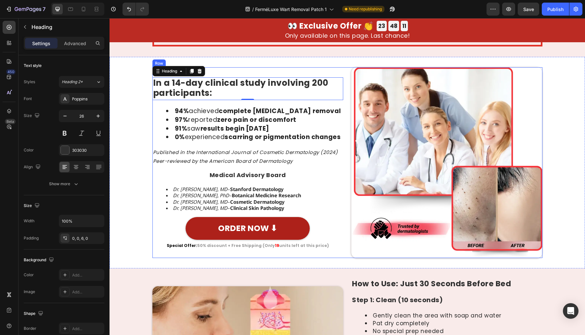
scroll to position [2388, 0]
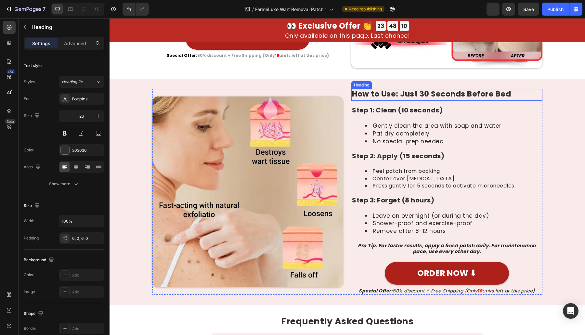
click at [398, 92] on span "How to Use: Just 30 Seconds Before Bed" at bounding box center [431, 94] width 159 height 10
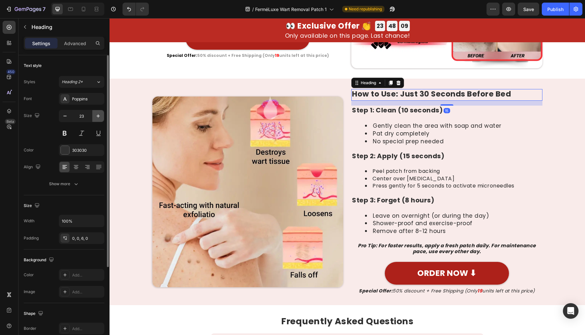
click at [93, 115] on button "button" at bounding box center [98, 116] width 12 height 12
click at [94, 115] on button "button" at bounding box center [98, 116] width 12 height 12
click at [95, 115] on button "button" at bounding box center [98, 116] width 12 height 12
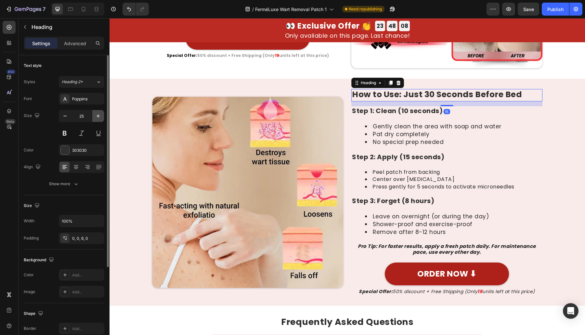
type input "26"
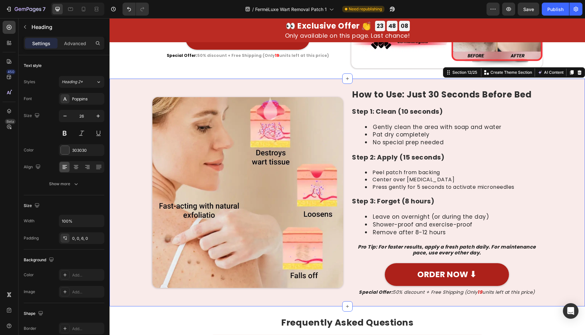
click at [122, 114] on div "Image How to Use: Just 30 Seconds Before Bed Heading Step 1: Clean (10 seconds)…" at bounding box center [346, 192] width 475 height 207
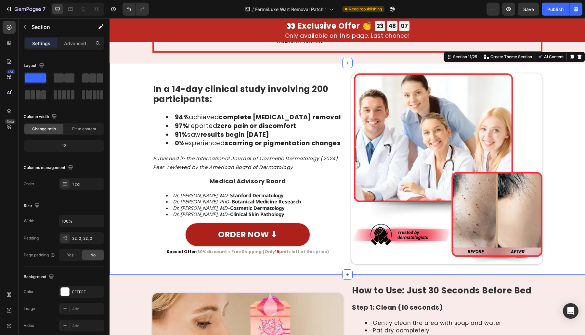
drag, startPoint x: 141, startPoint y: 181, endPoint x: 137, endPoint y: 147, distance: 33.8
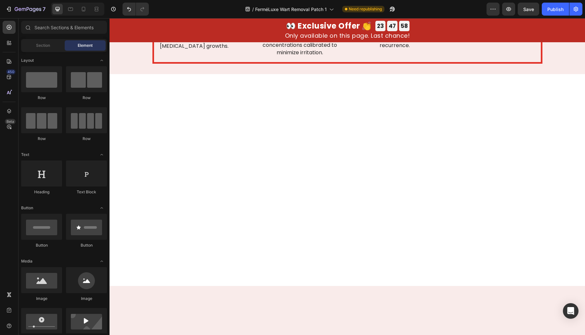
scroll to position [1904, 0]
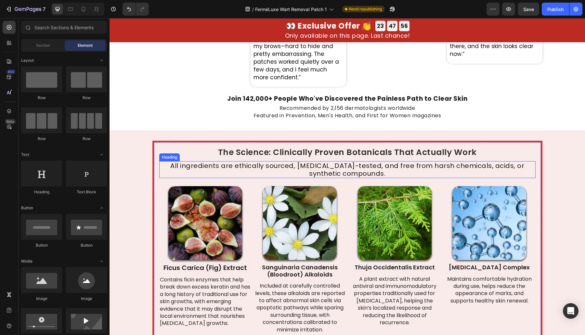
click at [358, 150] on span "The Science: Clinically Proven Botanicals That Actually Work" at bounding box center [347, 152] width 259 height 11
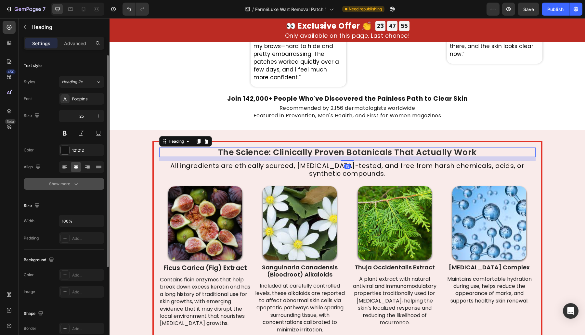
click at [63, 183] on div "Show more" at bounding box center [64, 184] width 30 height 6
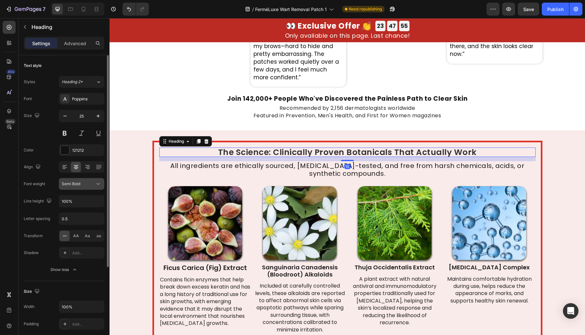
click at [81, 178] on button "Semi Bold" at bounding box center [81, 184] width 45 height 12
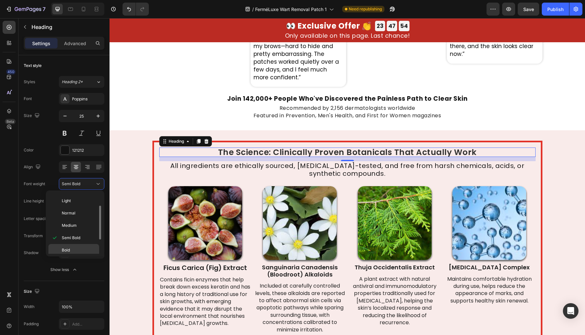
click at [74, 256] on div "Bold" at bounding box center [73, 262] width 51 height 12
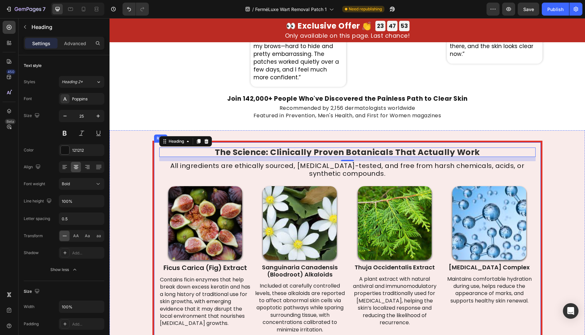
click at [330, 177] on h2 "All ingredients are ethically sourced, dermatologist-tested, and free from hars…" at bounding box center [347, 169] width 376 height 17
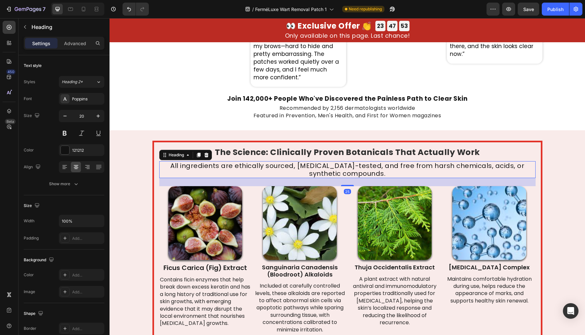
click at [331, 168] on h2 "All ingredients are ethically sourced, dermatologist-tested, and free from hars…" at bounding box center [347, 169] width 376 height 17
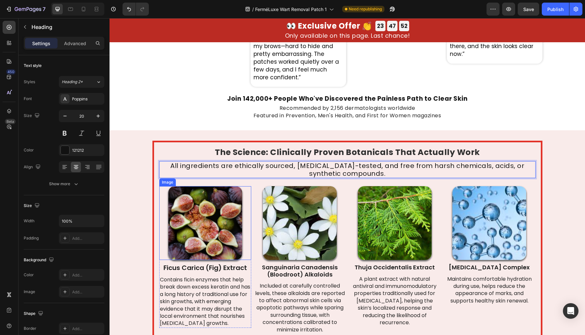
click at [220, 209] on img at bounding box center [205, 223] width 74 height 74
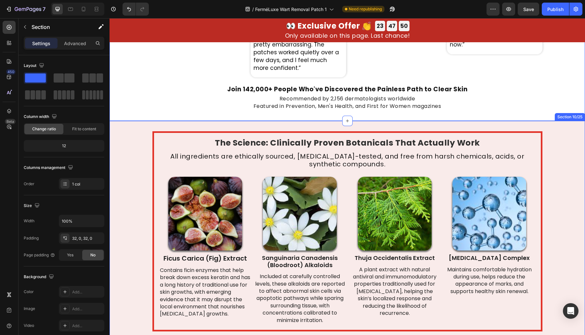
drag, startPoint x: 143, startPoint y: 116, endPoint x: 142, endPoint y: 128, distance: 11.7
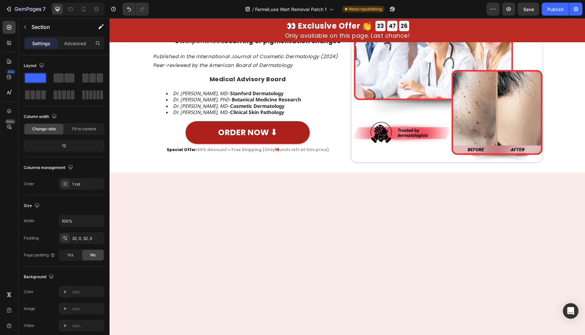
scroll to position [2105, 0]
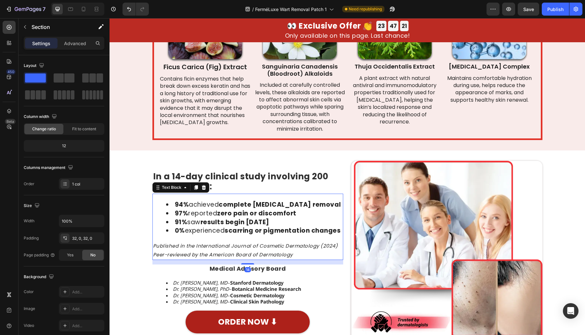
click at [232, 251] on icon "Peer-reviewed by the American Board of Dermatology" at bounding box center [223, 254] width 140 height 7
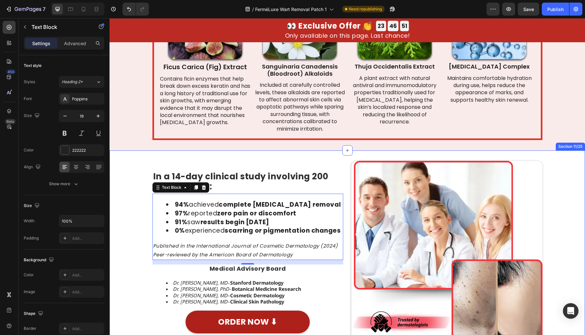
click at [520, 216] on div "Image In a 14-day clinical study involving 200 participants: Heading 94% achiev…" at bounding box center [346, 256] width 475 height 191
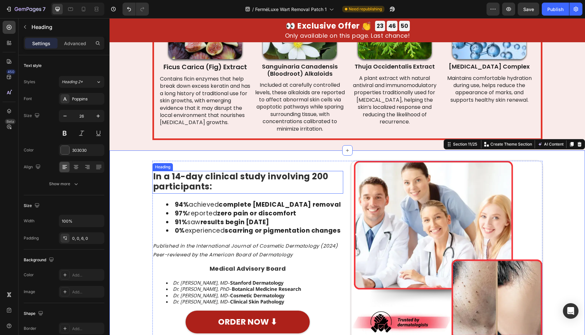
click at [211, 177] on span "In a 14-day clinical study involving 200 participants:" at bounding box center [240, 182] width 175 height 22
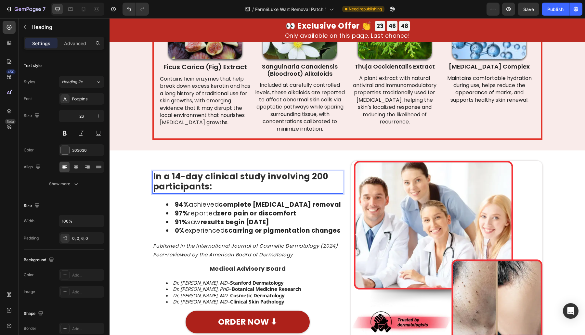
click at [204, 178] on span "In a 14-day clinical study involving 200 participants:" at bounding box center [240, 182] width 175 height 22
click at [224, 177] on span "In a 14-day clinical study involving 200 participants:" at bounding box center [240, 182] width 175 height 22
click at [247, 179] on span "In a 14-day clinical study involving 200 participants:" at bounding box center [240, 182] width 175 height 22
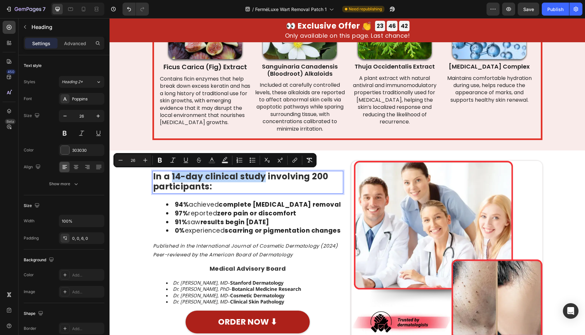
drag, startPoint x: 171, startPoint y: 173, endPoint x: 260, endPoint y: 178, distance: 89.2
click at [260, 178] on span "In a 14-day clinical study involving 200 participants:" at bounding box center [240, 182] width 175 height 22
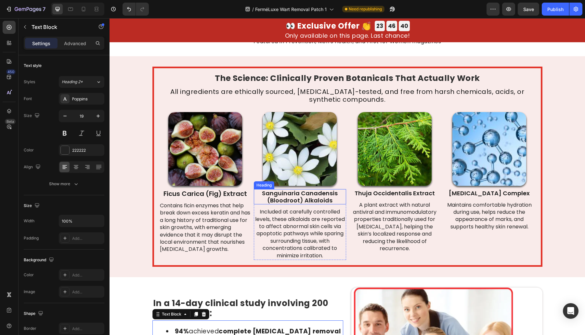
drag, startPoint x: 275, startPoint y: 208, endPoint x: 281, endPoint y: 173, distance: 35.6
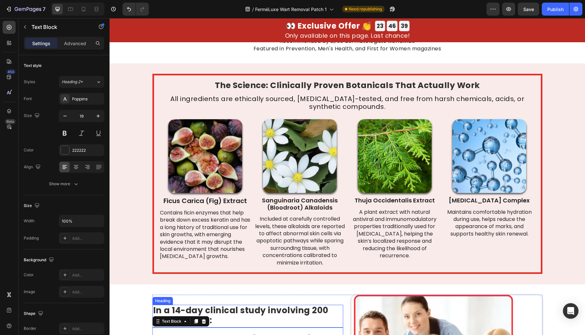
click at [254, 297] on span "In a 14-day clinical study involving 200 participants:" at bounding box center [240, 315] width 175 height 22
click at [262, 297] on span "In a 14-day clinical study involving 200 participants:" at bounding box center [240, 315] width 175 height 22
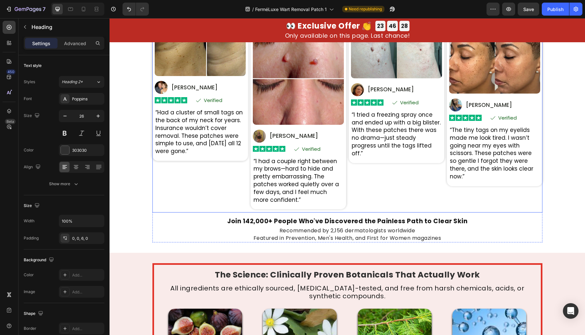
click at [520, 199] on div "Image Image Nia P. Text Block Row Row Image Icon Verified Text Block Row Row Ro…" at bounding box center [495, 122] width 96 height 182
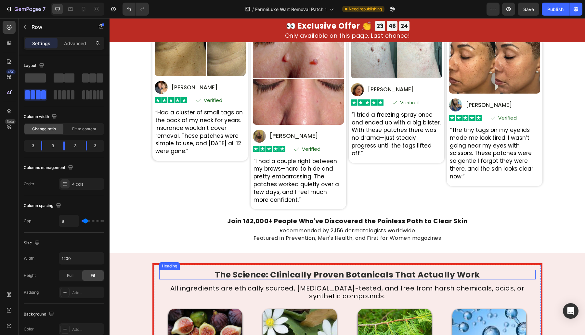
click at [280, 275] on span "The Science: Clinically Proven Botanicals That Actually Work" at bounding box center [347, 274] width 265 height 11
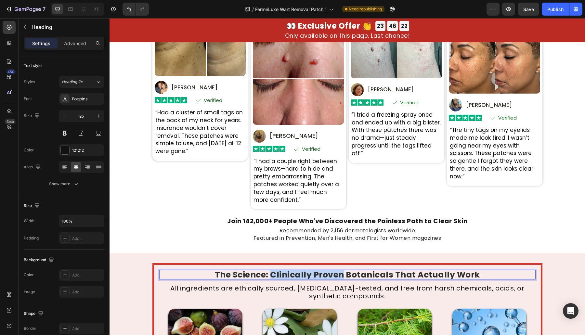
drag, startPoint x: 271, startPoint y: 275, endPoint x: 343, endPoint y: 268, distance: 72.7
click at [342, 276] on span "The Science: Clinically Proven Botanicals That Actually Work" at bounding box center [347, 274] width 265 height 11
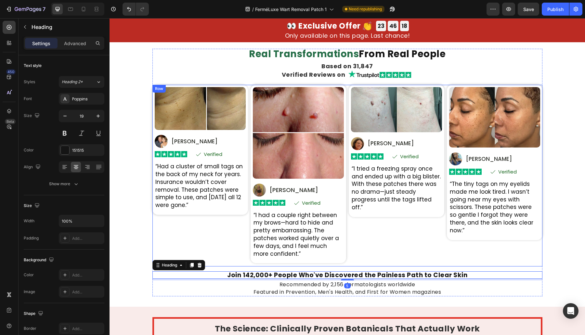
drag, startPoint x: 216, startPoint y: 203, endPoint x: 219, endPoint y: 193, distance: 10.6
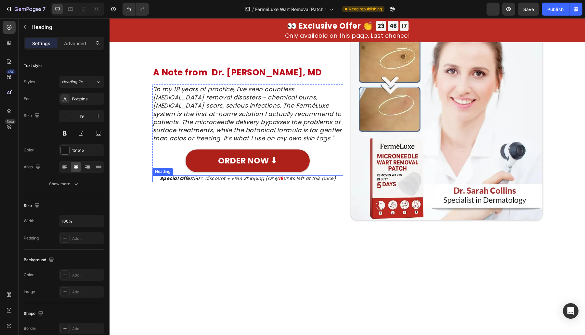
scroll to position [1346, 0]
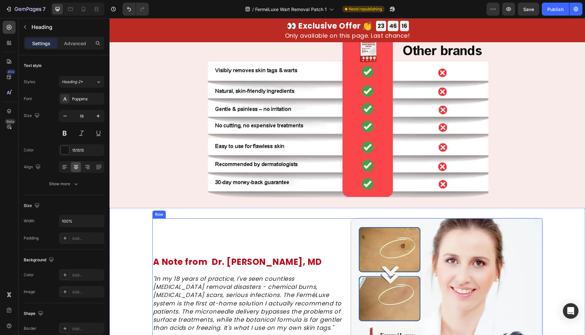
click at [261, 258] on h2 "A Note from Dr. Sarah Collins, MD" at bounding box center [247, 262] width 191 height 13
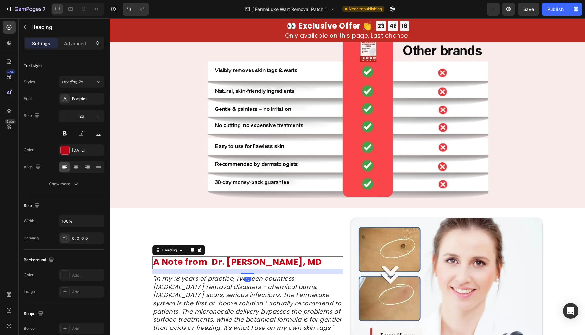
click at [261, 258] on h2 "A Note from Dr. Sarah Collins, MD" at bounding box center [247, 262] width 191 height 13
click at [262, 258] on p "A Note from Dr. Sarah Collins, MD" at bounding box center [248, 262] width 190 height 10
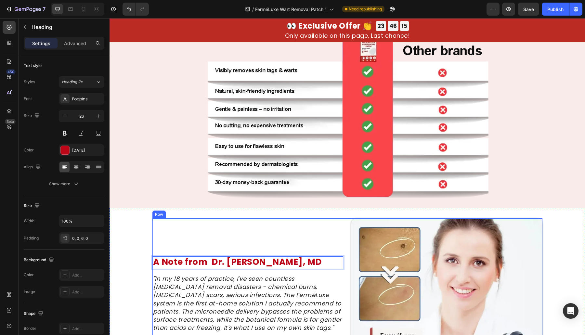
click at [253, 259] on p "A Note from Dr. Sarah Collins, MD" at bounding box center [248, 262] width 190 height 10
click at [258, 261] on p "A Note from Dr. Sarah Collins, MD" at bounding box center [248, 262] width 190 height 10
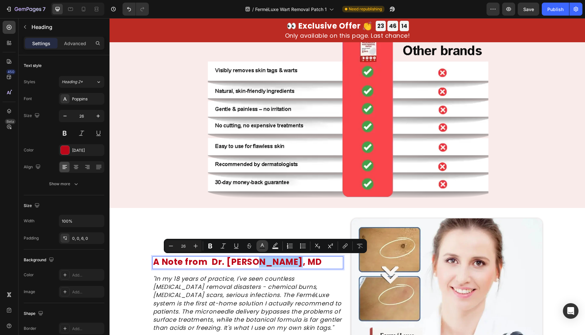
click at [263, 248] on rect "Editor contextual toolbar" at bounding box center [262, 249] width 6 height 2
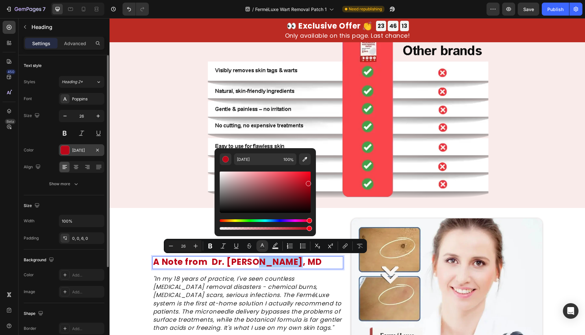
click at [72, 150] on div "BC0719" at bounding box center [81, 151] width 19 height 6
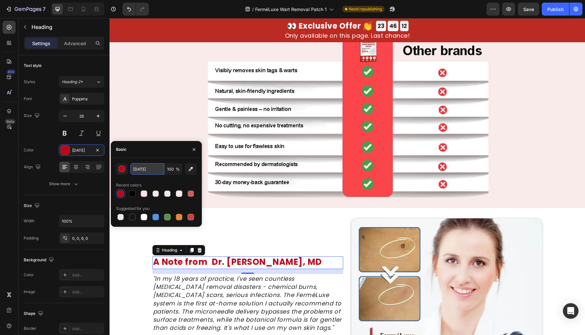
click at [137, 170] on input "BC0719" at bounding box center [147, 169] width 34 height 12
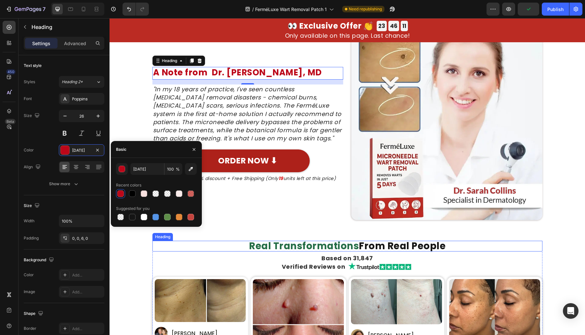
click at [320, 243] on span "Real Transformations" at bounding box center [304, 245] width 110 height 13
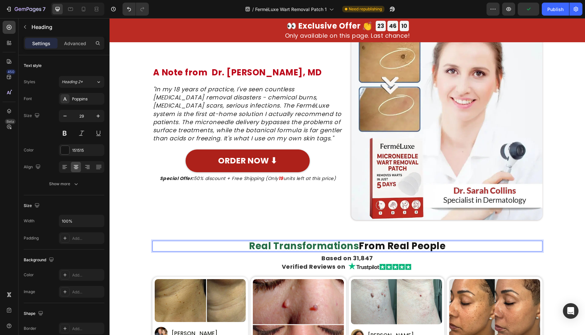
drag, startPoint x: 346, startPoint y: 246, endPoint x: 352, endPoint y: 245, distance: 5.6
click at [346, 246] on span "Real Transformations" at bounding box center [304, 245] width 110 height 13
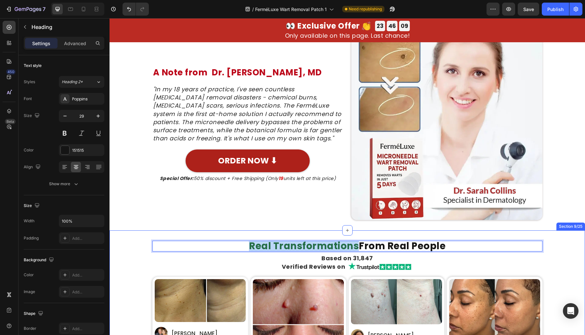
drag, startPoint x: 353, startPoint y: 245, endPoint x: 230, endPoint y: 237, distance: 122.7
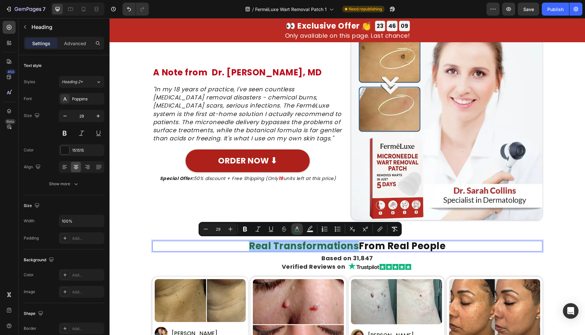
click at [298, 229] on icon "Editor contextual toolbar" at bounding box center [297, 229] width 6 height 6
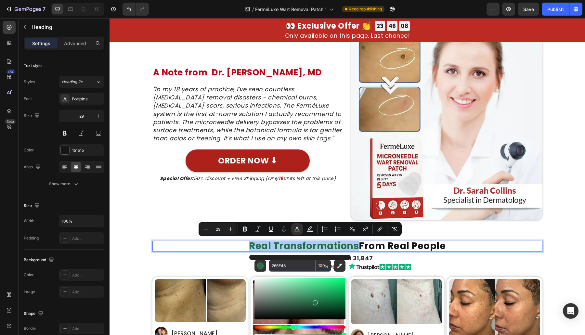
click at [293, 262] on input "266E48" at bounding box center [292, 266] width 47 height 12
paste input "BC0719"
type input "BC0719"
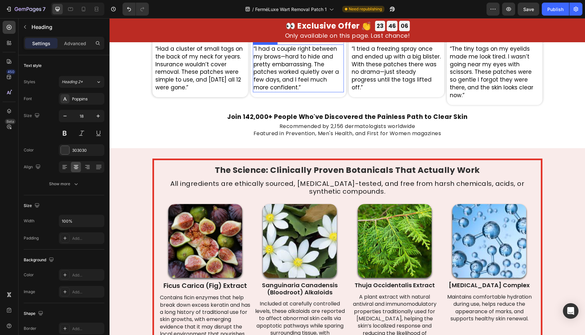
scroll to position [1915, 0]
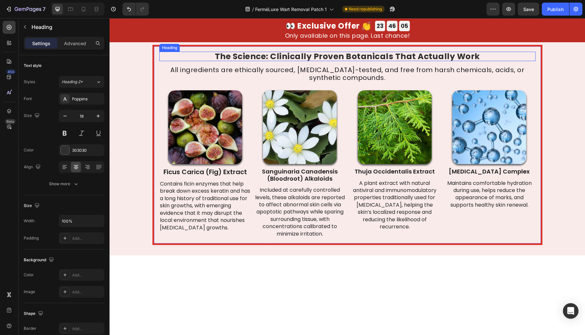
click at [331, 62] on span "The Science: Clinically Proven Botanicals That Actually Work" at bounding box center [347, 56] width 265 height 11
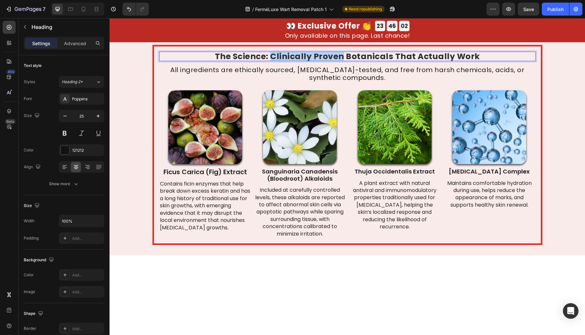
drag, startPoint x: 268, startPoint y: 143, endPoint x: 341, endPoint y: 146, distance: 73.5
click at [341, 62] on span "The Science: Clinically Proven Botanicals That Actually Work" at bounding box center [347, 56] width 265 height 11
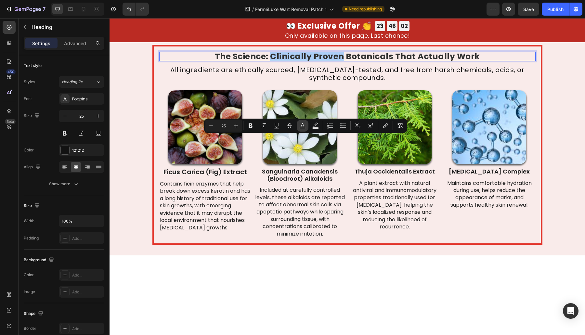
click at [301, 126] on icon "Editor contextual toolbar" at bounding box center [302, 125] width 3 height 4
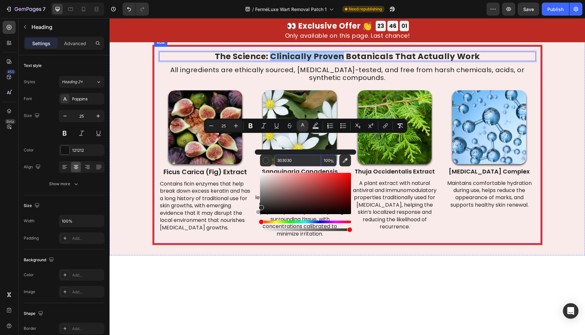
click at [294, 155] on input "303030" at bounding box center [297, 161] width 47 height 12
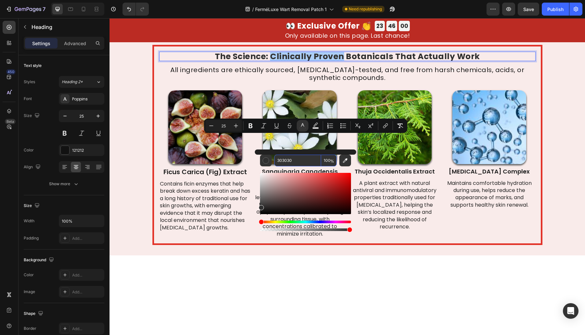
click at [294, 159] on input "303030" at bounding box center [297, 161] width 47 height 12
paste input "BC0719"
type input "BC0719"
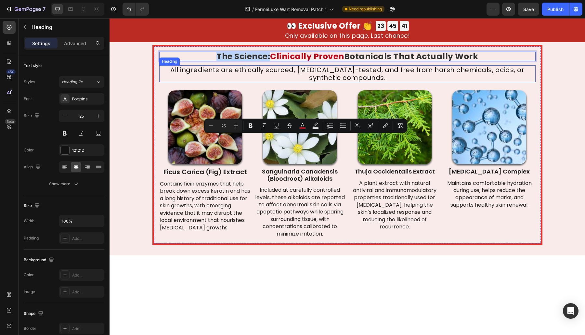
click at [297, 82] on h2 "All ingredients are ethically sourced, dermatologist-tested, and free from hars…" at bounding box center [347, 73] width 376 height 17
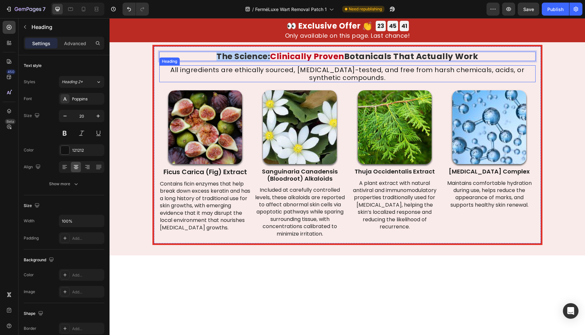
click at [297, 82] on h2 "All ingredients are ethically sourced, dermatologist-tested, and free from hars…" at bounding box center [347, 73] width 376 height 17
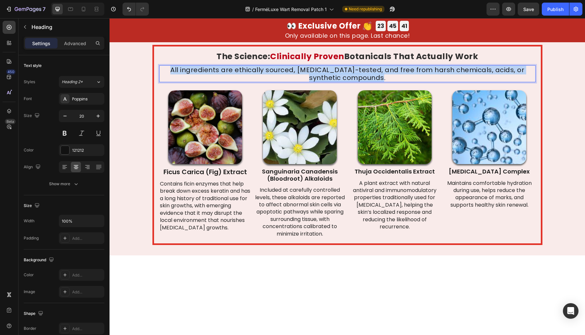
click at [297, 82] on p "All ingredients are ethically sourced, dermatologist-tested, and free from hars…" at bounding box center [347, 74] width 375 height 16
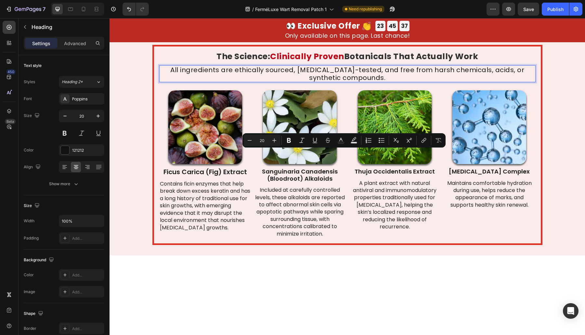
click at [338, 82] on p "All ingredients are ethically sourced, dermatologist-tested, and free from hars…" at bounding box center [347, 74] width 375 height 16
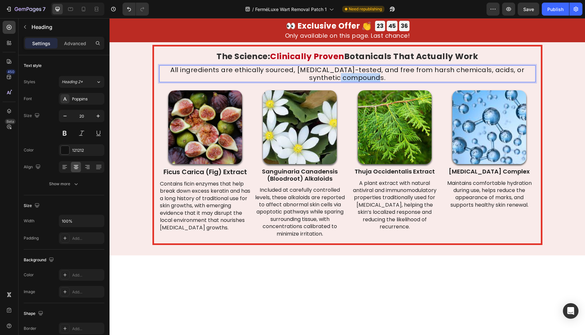
click at [338, 82] on p "All ingredients are ethically sourced, dermatologist-tested, and free from hars…" at bounding box center [347, 74] width 375 height 16
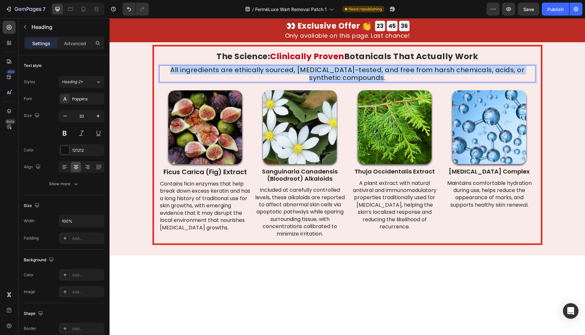
click at [338, 82] on p "All ingredients are ethically sourced, dermatologist-tested, and free from hars…" at bounding box center [347, 74] width 375 height 16
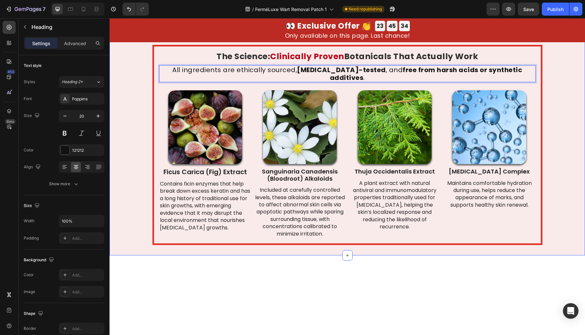
click at [562, 201] on div "⁠⁠⁠⁠⁠⁠⁠ The Science: Clinically Proven Botanicals That Actually Work Heading Al…" at bounding box center [346, 145] width 475 height 200
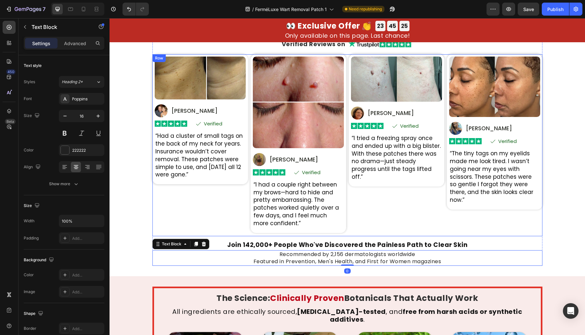
drag, startPoint x: 210, startPoint y: 60, endPoint x: 208, endPoint y: 50, distance: 10.8
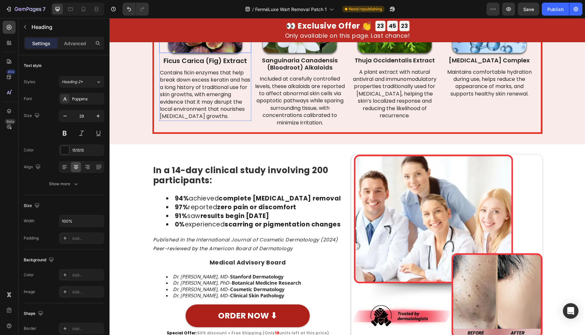
drag, startPoint x: 195, startPoint y: 173, endPoint x: 189, endPoint y: 177, distance: 7.0
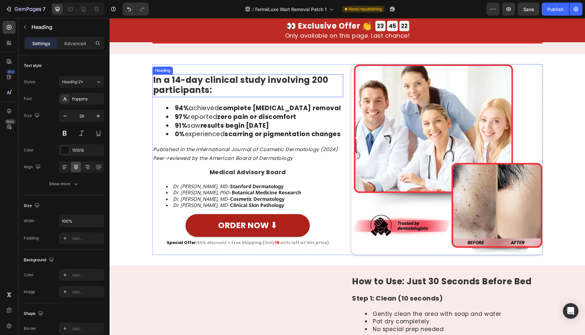
click at [204, 77] on span "In a 14-day clinical study involving 200 participants:" at bounding box center [240, 85] width 175 height 22
click at [168, 74] on span "In a 14-day clinical study involving 200 participants:" at bounding box center [240, 85] width 175 height 22
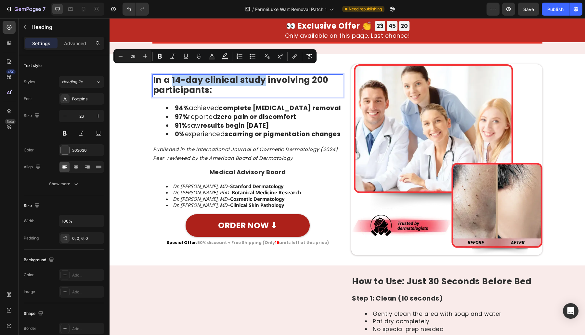
drag, startPoint x: 169, startPoint y: 72, endPoint x: 277, endPoint y: 132, distance: 123.6
click at [261, 74] on span "In a 14-day clinical study involving 200 participants:" at bounding box center [240, 85] width 175 height 22
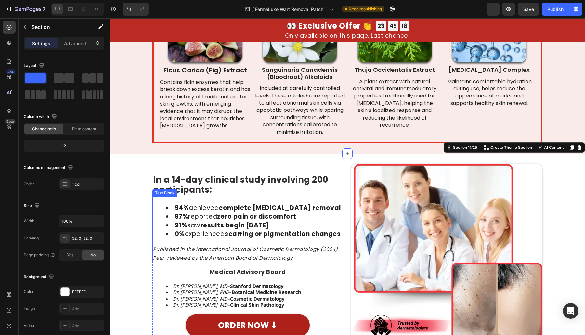
scroll to position [2090, 0]
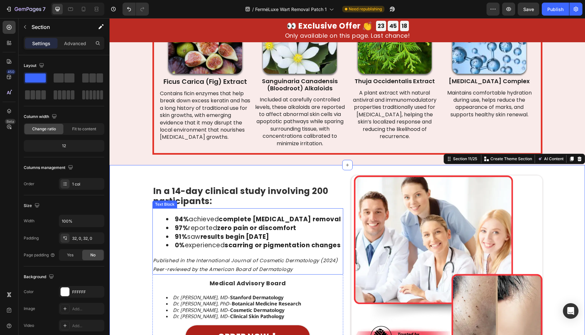
drag, startPoint x: 149, startPoint y: 163, endPoint x: 157, endPoint y: 126, distance: 37.6
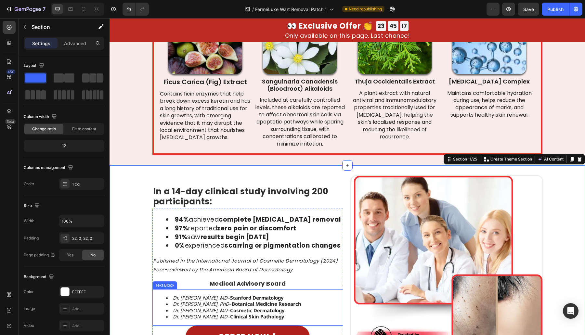
click at [232, 301] on strong "Botanical Medicine Research" at bounding box center [267, 304] width 70 height 6
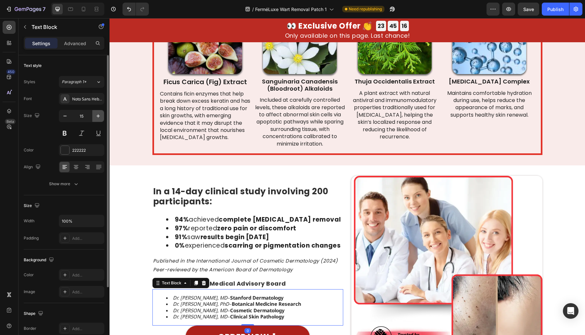
click at [97, 118] on icon "button" at bounding box center [98, 116] width 6 height 6
type input "16"
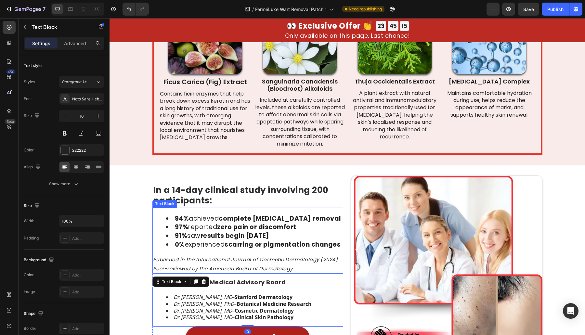
click at [221, 223] on strong "zero pain or discomfort" at bounding box center [256, 227] width 79 height 9
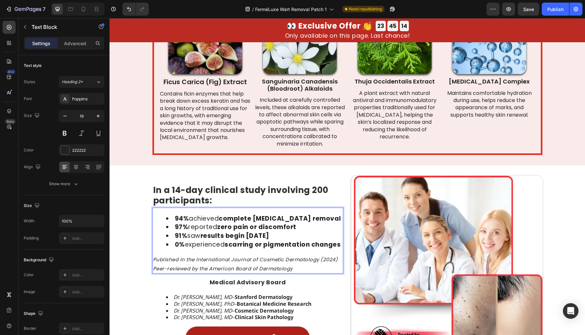
drag, startPoint x: 173, startPoint y: 212, endPoint x: 185, endPoint y: 211, distance: 11.8
click at [175, 214] on strong "94%" at bounding box center [182, 218] width 14 height 9
click at [188, 214] on li "94% achieved complete skin tag removal" at bounding box center [254, 218] width 177 height 9
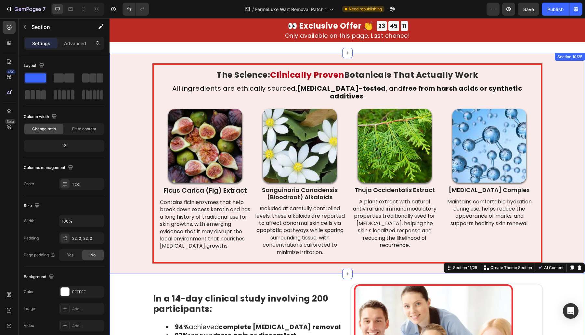
drag, startPoint x: 139, startPoint y: 185, endPoint x: 140, endPoint y: 158, distance: 27.6
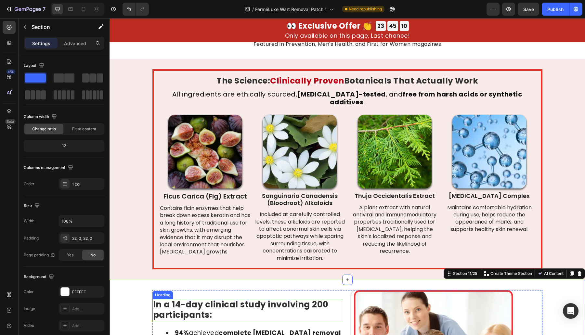
click at [191, 301] on span "In a 14-day clinical study involving 200 participants:" at bounding box center [240, 310] width 175 height 22
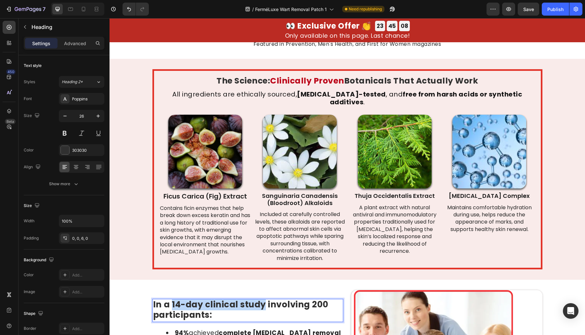
drag, startPoint x: 169, startPoint y: 297, endPoint x: 261, endPoint y: 297, distance: 91.9
click at [261, 299] on span "In a 14-day clinical study involving 200 participants:" at bounding box center [240, 310] width 175 height 22
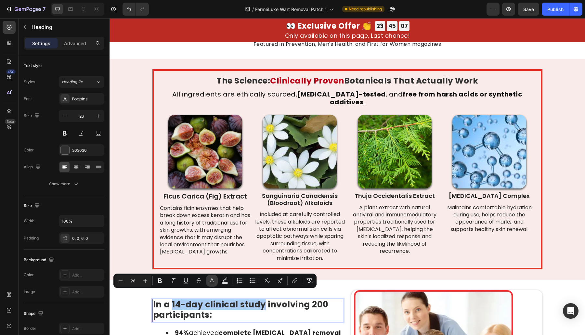
click at [210, 280] on icon "Editor contextual toolbar" at bounding box center [212, 280] width 6 height 6
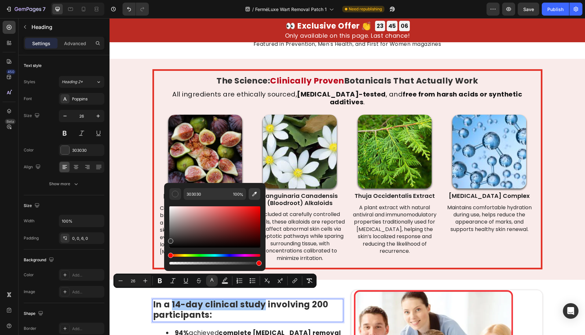
click at [253, 195] on icon "Editor contextual toolbar" at bounding box center [254, 194] width 5 height 5
type input "BC0719"
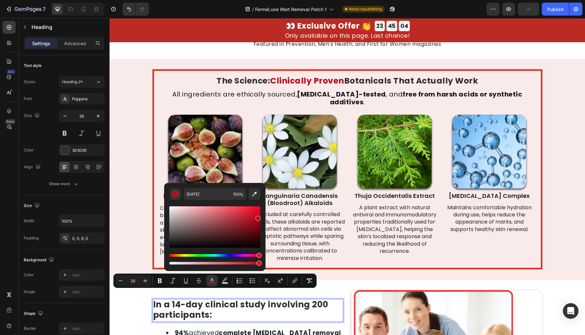
click at [375, 165] on img at bounding box center [395, 152] width 74 height 74
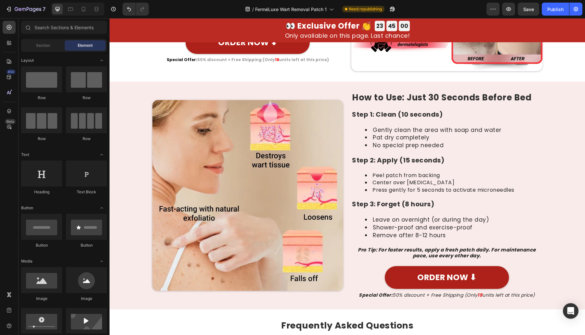
scroll to position [2374, 0]
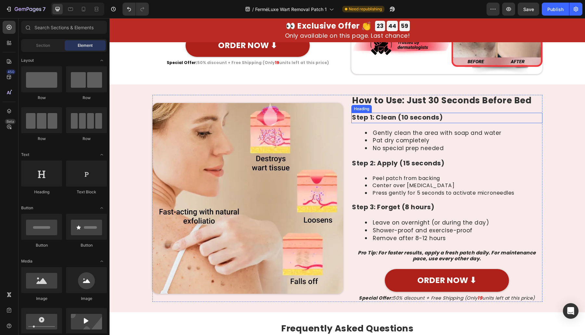
click at [389, 107] on h2 "How to Use: Just 30 Seconds Before Bed" at bounding box center [446, 101] width 191 height 13
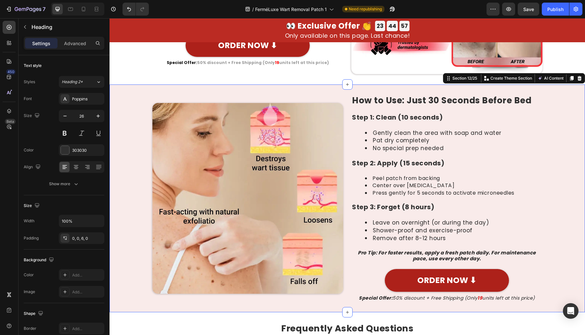
click at [210, 84] on div "Image How to Use: Just 30 Seconds Before Bed Heading Step 1: Clean (10 seconds)…" at bounding box center [346, 197] width 475 height 227
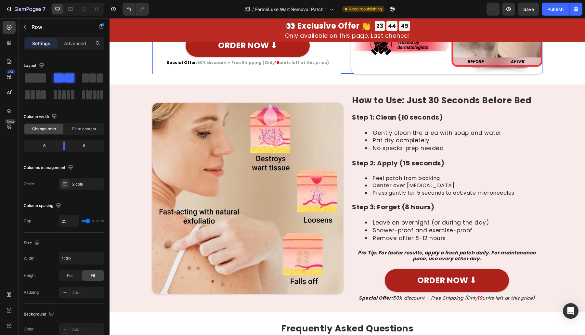
click at [562, 166] on div "Image How to Use: Just 30 Seconds Before Bed Heading Step 1: Clean (10 seconds)…" at bounding box center [346, 198] width 475 height 207
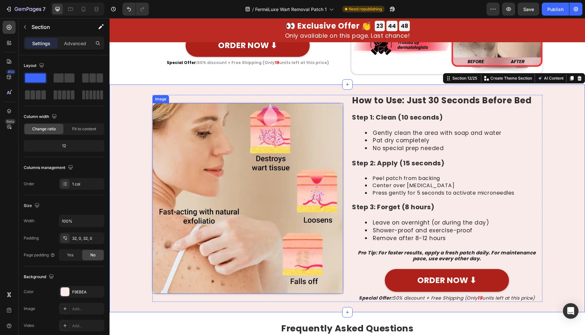
click at [302, 297] on div "Image" at bounding box center [247, 198] width 191 height 207
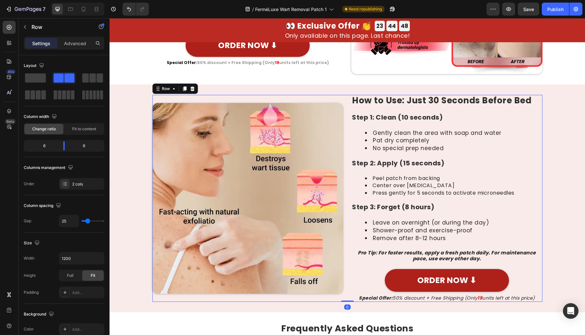
click at [341, 291] on div "Image How to Use: Just 30 Seconds Before Bed Heading Step 1: Clean (10 seconds)…" at bounding box center [347, 198] width 390 height 207
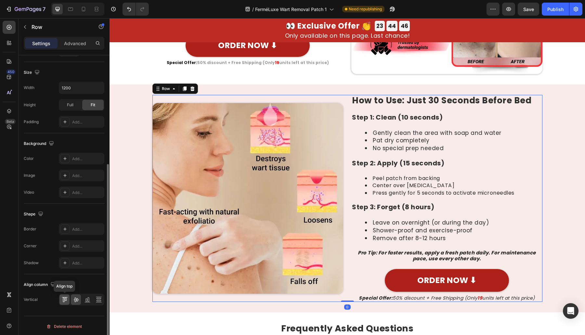
click at [65, 299] on icon at bounding box center [64, 299] width 6 height 6
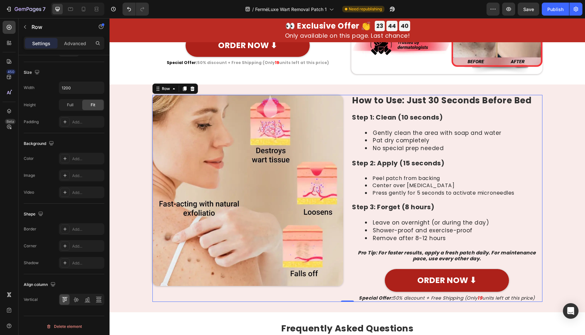
click at [568, 180] on div "Image How to Use: Just 30 Seconds Before Bed Heading Step 1: Clean (10 seconds)…" at bounding box center [346, 198] width 475 height 207
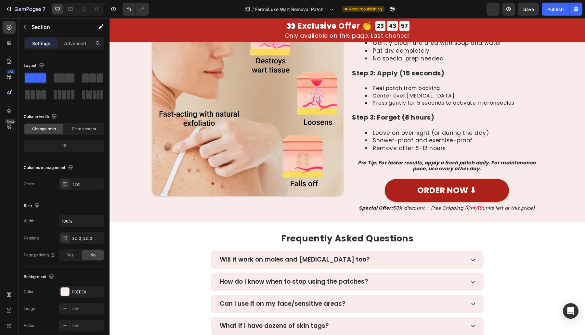
scroll to position [2653, 0]
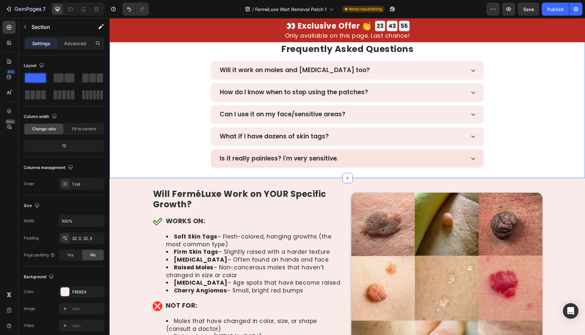
drag, startPoint x: 455, startPoint y: 166, endPoint x: 455, endPoint y: 156, distance: 9.7
click at [455, 164] on div "Frequently Asked Questions Heading Will it work on moles and warts too? How do …" at bounding box center [346, 105] width 475 height 145
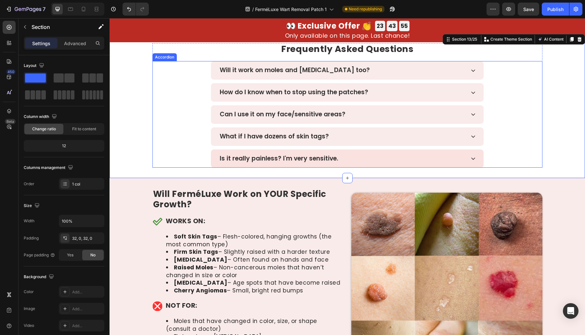
click at [455, 156] on div "Is it really painless? I'm very sensitive." at bounding box center [342, 158] width 247 height 9
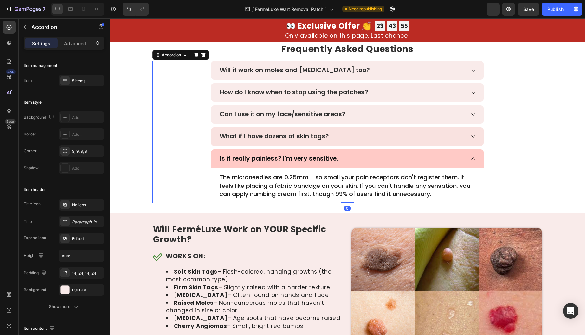
click at [461, 140] on div "What if I have dozens of skin tags?" at bounding box center [347, 136] width 273 height 19
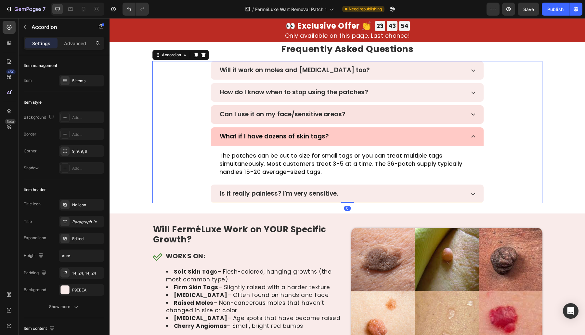
click at [466, 108] on div "Can I use it on my face/sensitive areas?" at bounding box center [347, 114] width 273 height 19
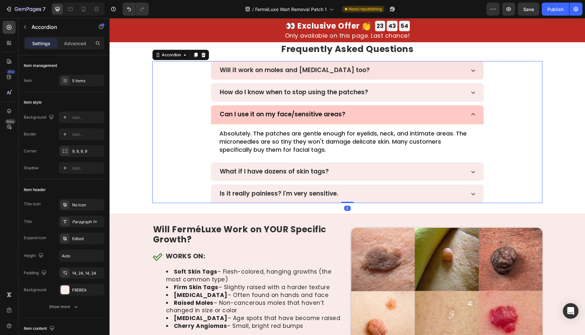
click at [466, 74] on div "Will it work on moles and warts too?" at bounding box center [347, 70] width 273 height 19
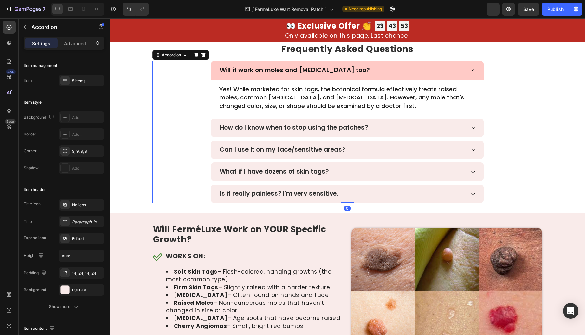
click at [467, 69] on div "Will it work on moles and warts too?" at bounding box center [347, 70] width 273 height 19
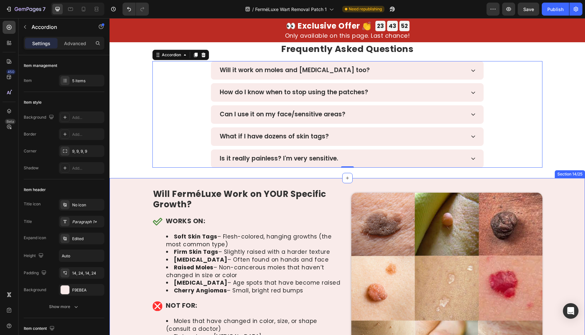
drag, startPoint x: 216, startPoint y: 160, endPoint x: 127, endPoint y: 169, distance: 89.5
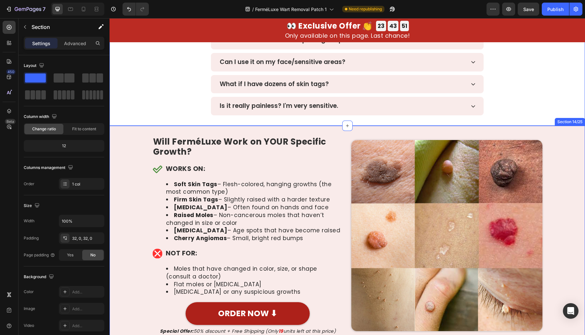
scroll to position [2770, 0]
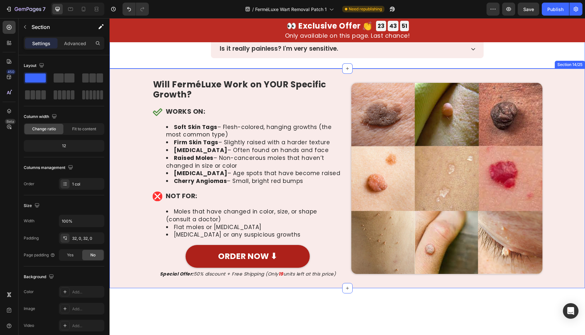
drag, startPoint x: 128, startPoint y: 164, endPoint x: 152, endPoint y: 172, distance: 25.1
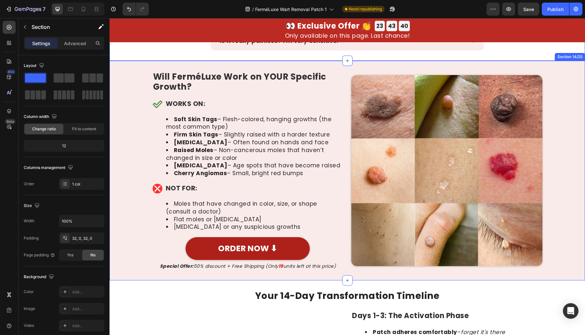
drag, startPoint x: 576, startPoint y: 235, endPoint x: 570, endPoint y: 238, distance: 6.4
click at [576, 235] on div "Image Will FerméLuxe Work on YOUR Specific Growth? Heading Icon WORKS ON: Headi…" at bounding box center [346, 170] width 475 height 199
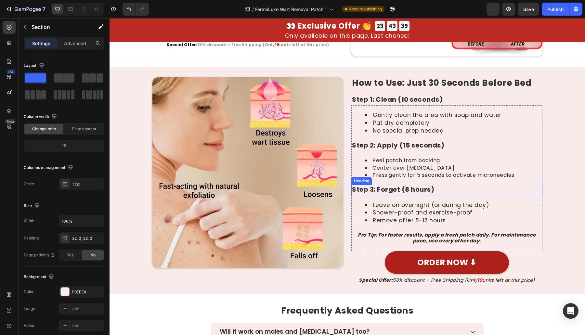
scroll to position [2202, 0]
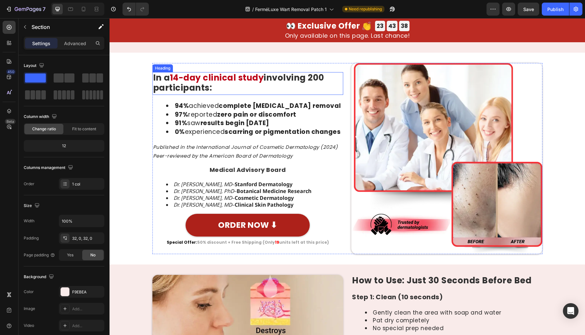
click at [214, 72] on span "14-day clinical study" at bounding box center [217, 78] width 94 height 12
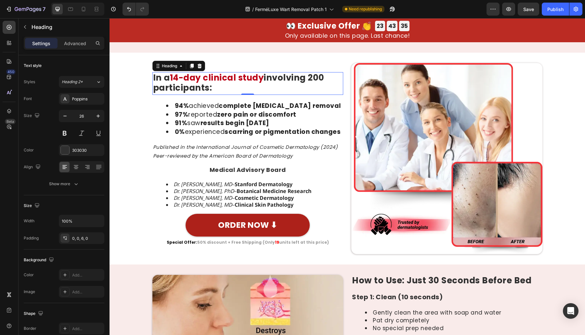
click at [214, 72] on span "14-day clinical study" at bounding box center [217, 78] width 94 height 12
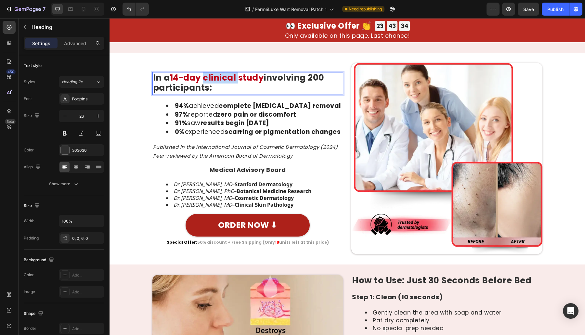
click at [214, 72] on span "14-day clinical study" at bounding box center [217, 78] width 94 height 12
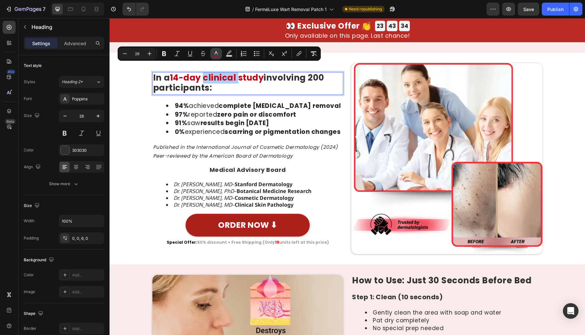
drag, startPoint x: 218, startPoint y: 51, endPoint x: 117, endPoint y: 43, distance: 101.0
click at [218, 51] on icon "Editor contextual toolbar" at bounding box center [216, 53] width 6 height 6
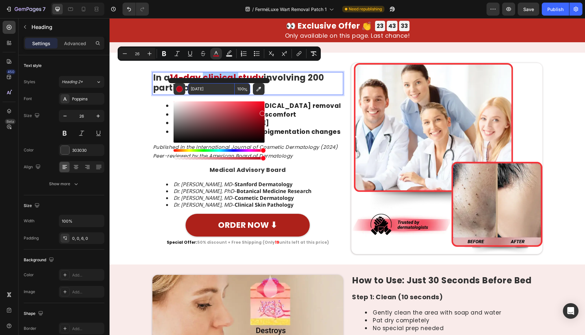
click at [226, 87] on input "BC0719" at bounding box center [211, 89] width 47 height 12
click at [393, 275] on span "How to Use: Just 30 Seconds Before Bed" at bounding box center [441, 281] width 179 height 12
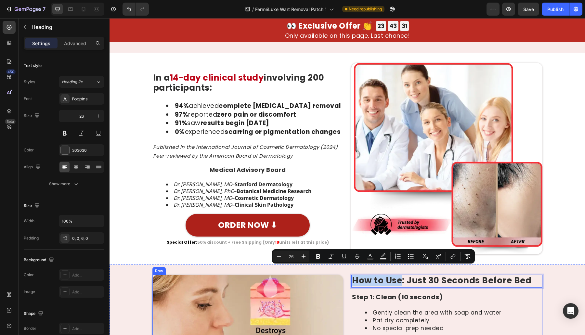
drag, startPoint x: 397, startPoint y: 275, endPoint x: 337, endPoint y: 274, distance: 59.5
click at [371, 260] on button "color" at bounding box center [370, 256] width 12 height 12
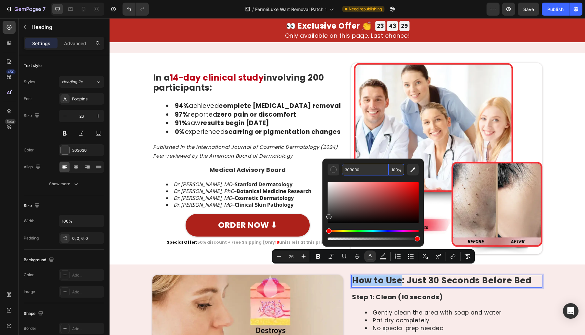
click at [372, 168] on input "303030" at bounding box center [365, 170] width 47 height 12
paste input "BC0719"
type input "BC0719"
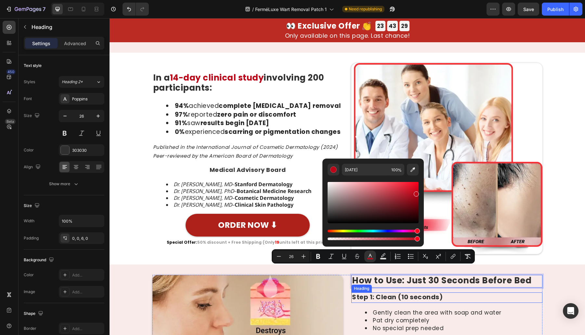
click at [375, 292] on h2 "Step 1: Clean (10 seconds)" at bounding box center [446, 297] width 191 height 10
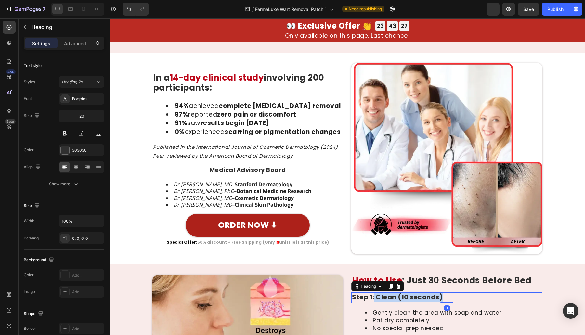
drag, startPoint x: 371, startPoint y: 288, endPoint x: 438, endPoint y: 291, distance: 67.0
click at [438, 293] on p "Step 1: Clean (10 seconds)" at bounding box center [447, 297] width 190 height 8
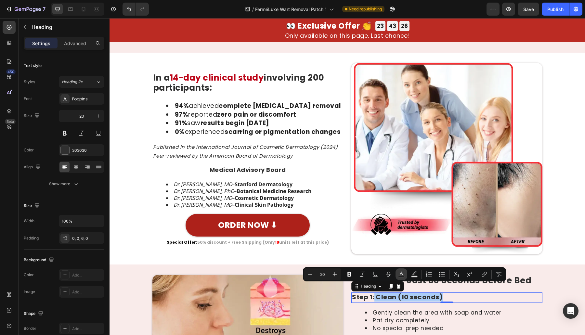
click at [401, 275] on icon "Editor contextual toolbar" at bounding box center [401, 274] width 6 height 6
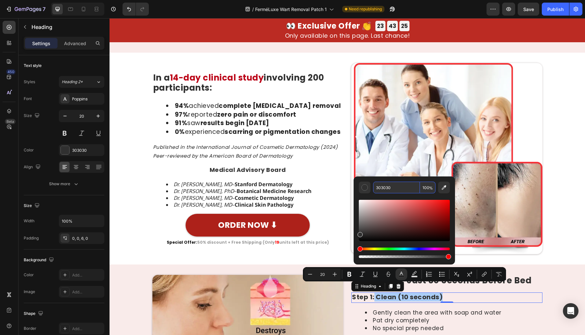
click at [398, 186] on input "303030" at bounding box center [396, 188] width 47 height 12
paste input "BC0719"
type input "BC0719"
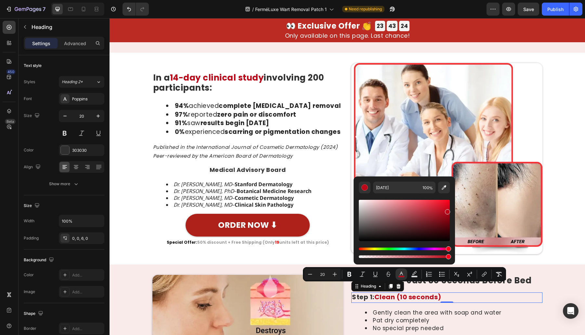
click at [426, 303] on div "Gently clean the area with soap and water Pat dry completely No special prep ne…" at bounding box center [446, 320] width 191 height 35
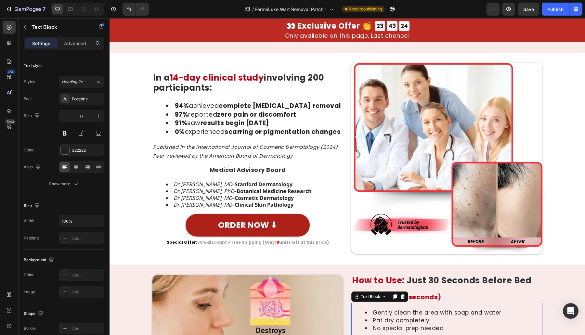
scroll to position [2392, 0]
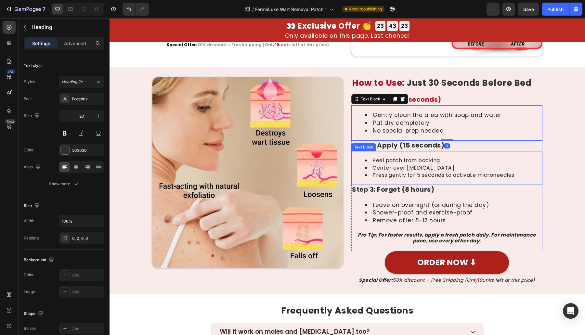
click at [382, 150] on h2 "Step 2: Apply (15 seconds)" at bounding box center [446, 146] width 191 height 10
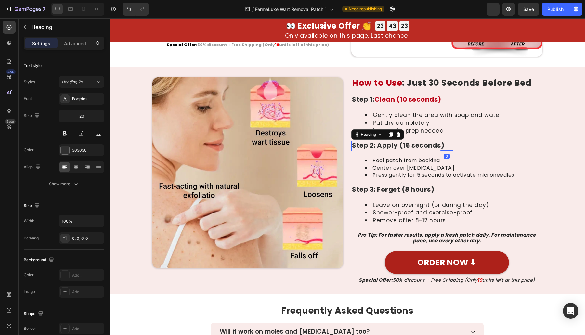
click at [375, 148] on h2 "Step 2: Apply (15 seconds)" at bounding box center [446, 146] width 191 height 10
drag, startPoint x: 373, startPoint y: 148, endPoint x: 458, endPoint y: 148, distance: 85.1
click at [458, 148] on p "Step 2: Apply (15 seconds)" at bounding box center [447, 145] width 190 height 8
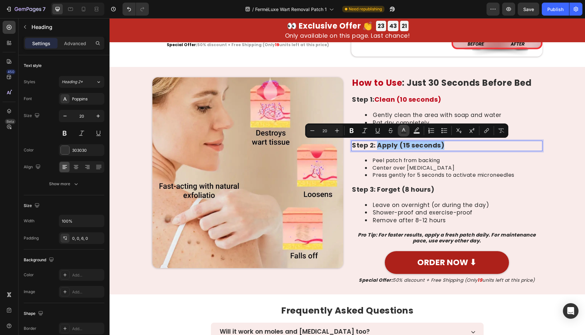
click at [403, 132] on rect "Editor contextual toolbar" at bounding box center [404, 133] width 6 height 2
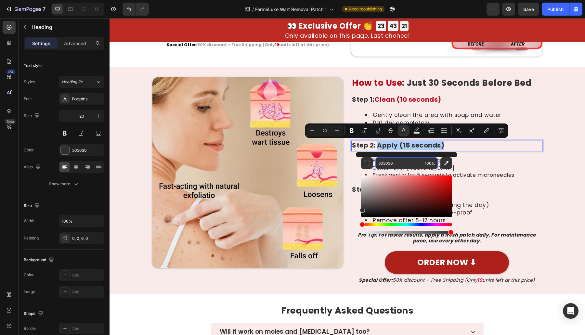
click at [397, 168] on input "303030" at bounding box center [398, 163] width 47 height 12
paste input "BC0719"
type input "BC0719"
click at [494, 180] on div "Peel patch from backing Center over skin tag Press gently for 5 seconds to acti…" at bounding box center [446, 167] width 191 height 33
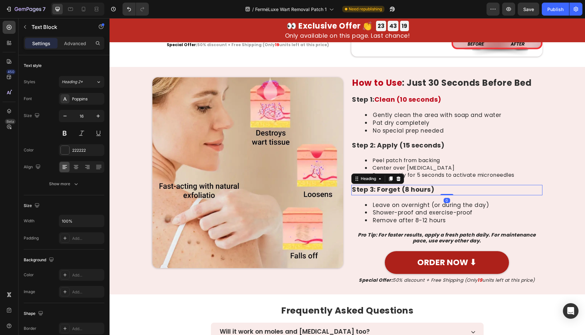
drag, startPoint x: 384, startPoint y: 194, endPoint x: 374, endPoint y: 193, distance: 9.8
click at [384, 194] on h2 "Step 3: Forget (8 hours)" at bounding box center [446, 190] width 191 height 10
click at [374, 193] on h2 "Step 3: Forget (8 hours)" at bounding box center [446, 190] width 191 height 10
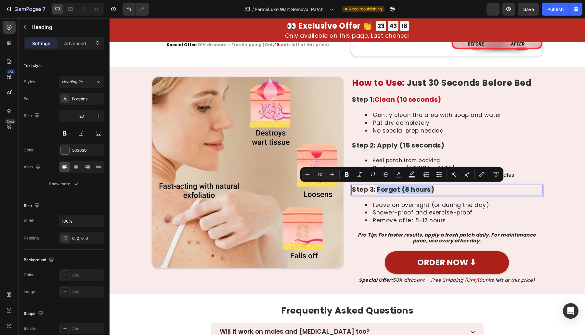
drag, startPoint x: 374, startPoint y: 190, endPoint x: 444, endPoint y: 191, distance: 70.2
click at [444, 191] on p "Step 3: Forget (8 hours)" at bounding box center [447, 190] width 190 height 8
click at [401, 174] on icon "Editor contextual toolbar" at bounding box center [398, 174] width 6 height 6
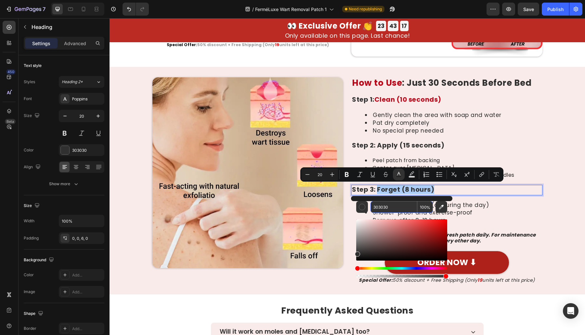
click at [392, 205] on input "303030" at bounding box center [393, 207] width 47 height 12
paste input "BC0719"
type input "BC0719"
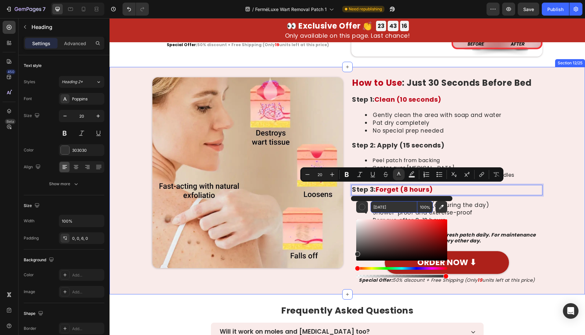
click at [543, 228] on div "Image ⁠⁠⁠⁠⁠⁠⁠ How to Use : Just 30 Seconds Before Bed Heading Step 1: Clean (10…" at bounding box center [346, 180] width 475 height 207
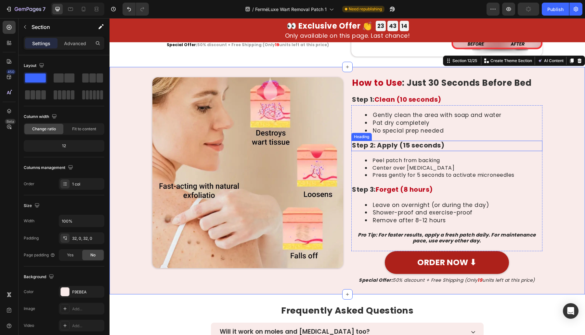
click at [410, 144] on p "Step 2: Apply (15 seconds)" at bounding box center [447, 145] width 190 height 8
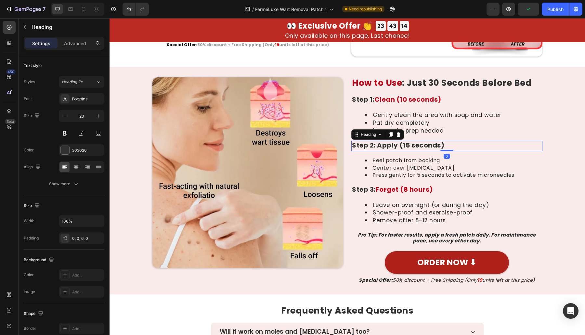
drag, startPoint x: 410, startPoint y: 144, endPoint x: 378, endPoint y: 146, distance: 31.9
click at [378, 146] on p "Step 2: Apply (15 seconds)" at bounding box center [447, 145] width 190 height 8
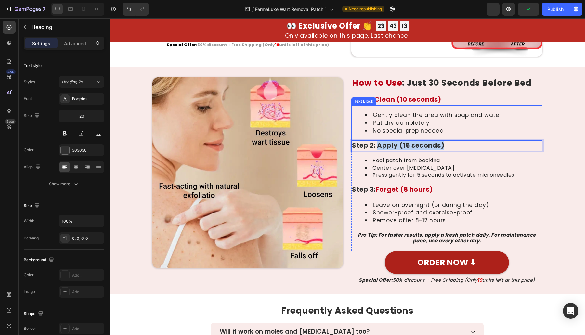
drag, startPoint x: 373, startPoint y: 145, endPoint x: 471, endPoint y: 140, distance: 98.3
click at [471, 140] on div "Gently clean the area with soap and water Pat dry completely No special prep ne…" at bounding box center [446, 178] width 191 height 146
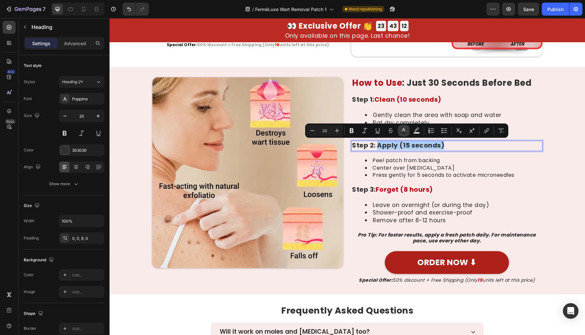
click at [402, 133] on rect "Editor contextual toolbar" at bounding box center [404, 133] width 6 height 2
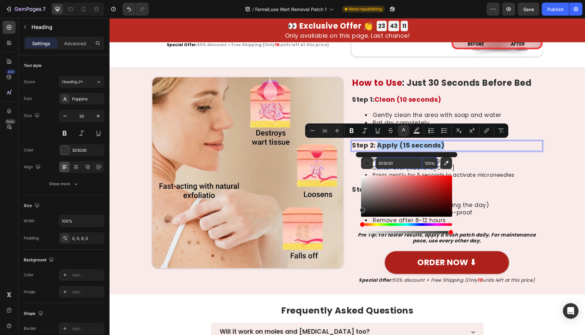
click at [392, 163] on input "303030" at bounding box center [398, 163] width 47 height 12
paste input "BC0719"
type input "BC0719"
click at [285, 161] on img at bounding box center [247, 172] width 191 height 191
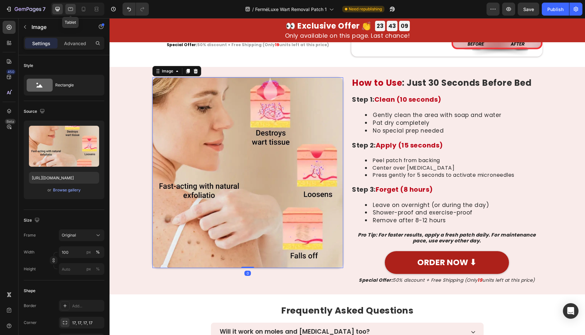
click at [70, 11] on icon at bounding box center [70, 9] width 6 height 6
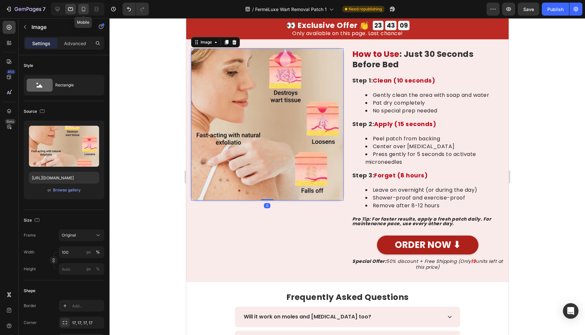
click at [79, 11] on div at bounding box center [83, 9] width 10 height 10
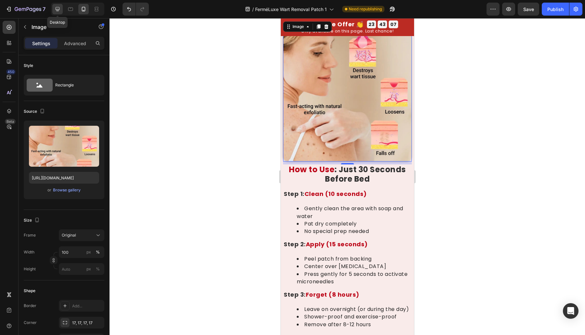
click at [59, 10] on icon at bounding box center [57, 9] width 6 height 6
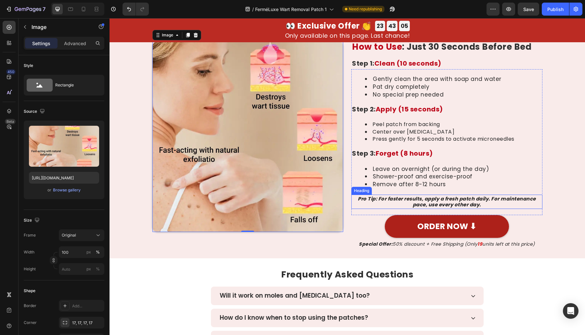
scroll to position [2617, 0]
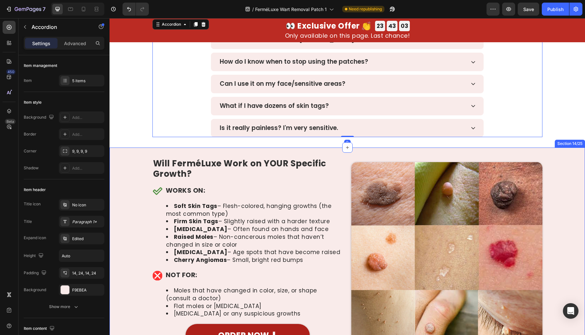
drag, startPoint x: 167, startPoint y: 186, endPoint x: 174, endPoint y: 206, distance: 21.7
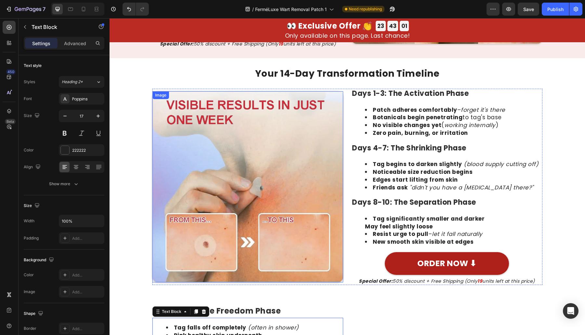
drag, startPoint x: 212, startPoint y: 210, endPoint x: 213, endPoint y: 184, distance: 26.3
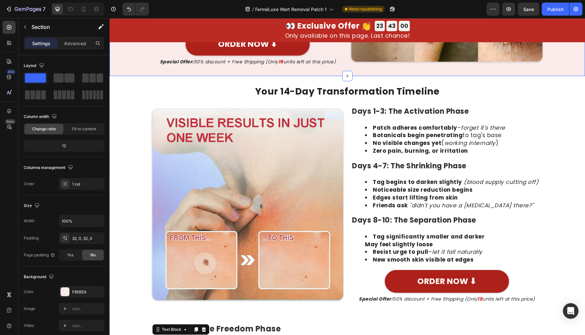
click at [562, 125] on div "Your 14-Day Transformation Timeline Heading Image Days 1-3: The Activation Phas…" at bounding box center [346, 312] width 475 height 453
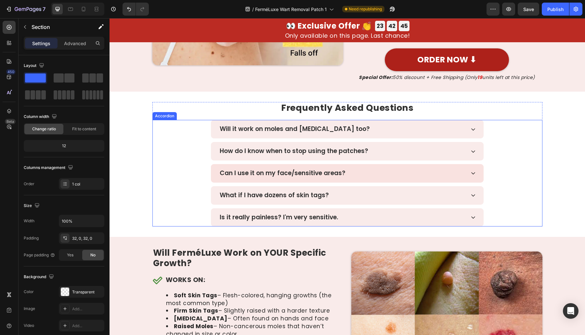
scroll to position [2405, 0]
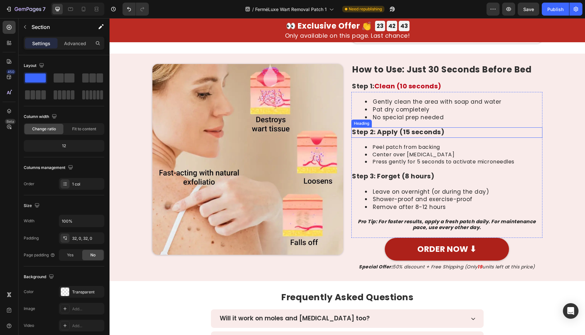
click at [443, 130] on h2 "Step 2: Apply (15 seconds)" at bounding box center [446, 132] width 191 height 10
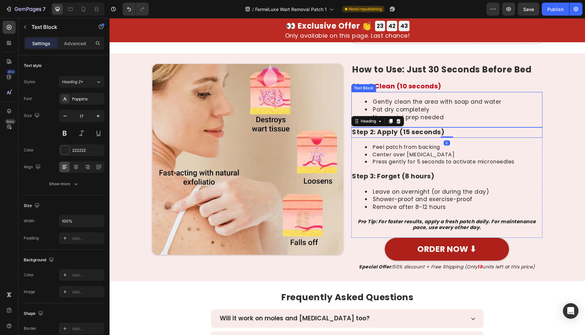
click at [415, 112] on li "Pat dry completely" at bounding box center [453, 110] width 177 height 8
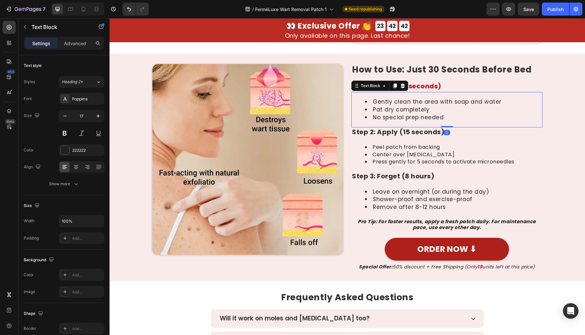
click at [415, 112] on li "Pat dry completely" at bounding box center [453, 110] width 177 height 8
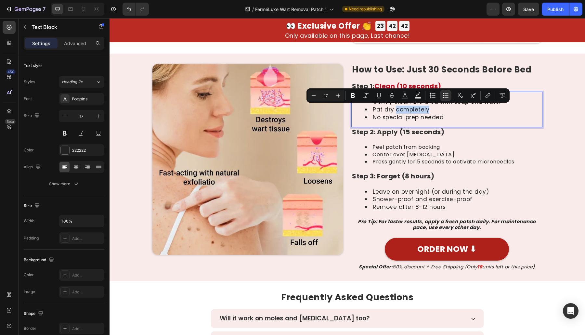
drag, startPoint x: 397, startPoint y: 110, endPoint x: 389, endPoint y: 109, distance: 8.2
click at [392, 110] on li "Pat dry completely" at bounding box center [453, 110] width 177 height 8
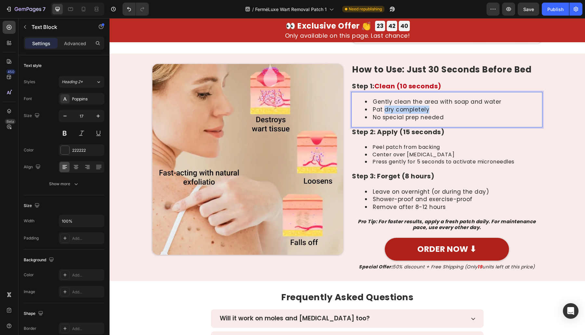
drag, startPoint x: 381, startPoint y: 109, endPoint x: 430, endPoint y: 111, distance: 49.8
click at [430, 111] on li "Pat dry completely" at bounding box center [453, 110] width 177 height 8
drag, startPoint x: 381, startPoint y: 201, endPoint x: 378, endPoint y: 199, distance: 3.6
click at [380, 201] on li "Shower-proof and exercise-proof" at bounding box center [453, 200] width 177 height 8
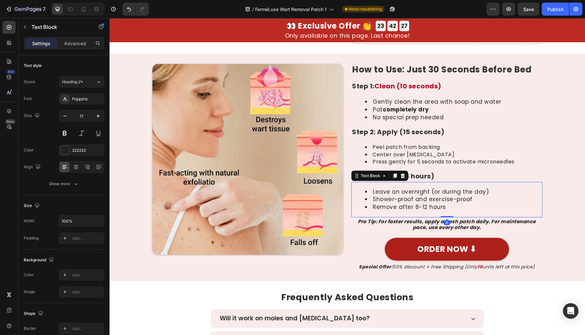
click at [365, 197] on li "Shower-proof and exercise-proof" at bounding box center [453, 200] width 177 height 8
drag, startPoint x: 369, startPoint y: 197, endPoint x: 408, endPoint y: 199, distance: 39.7
click at [409, 199] on li "Shower-proof and exercise-proof" at bounding box center [453, 200] width 177 height 8
drag, startPoint x: 410, startPoint y: 199, endPoint x: 371, endPoint y: 199, distance: 39.0
click at [369, 199] on li "Shower-proof and exercise-proof" at bounding box center [453, 200] width 177 height 8
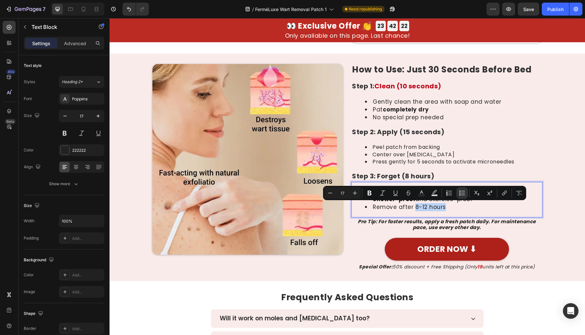
drag, startPoint x: 444, startPoint y: 206, endPoint x: 410, endPoint y: 208, distance: 34.2
click at [410, 209] on li "Remove after 8-12 hours" at bounding box center [453, 207] width 177 height 8
click at [363, 230] on h2 "Pro Tip: For faster results, apply a fresh patch daily. For maintenance pace, u…" at bounding box center [446, 224] width 191 height 14
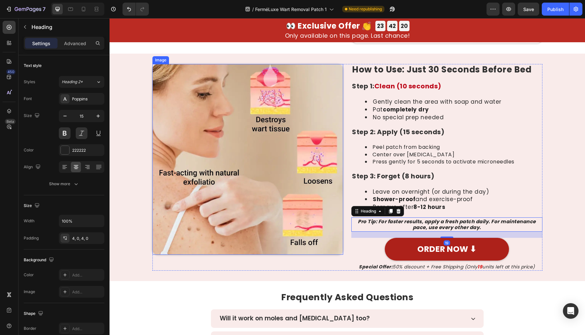
click at [336, 245] on img at bounding box center [247, 159] width 191 height 191
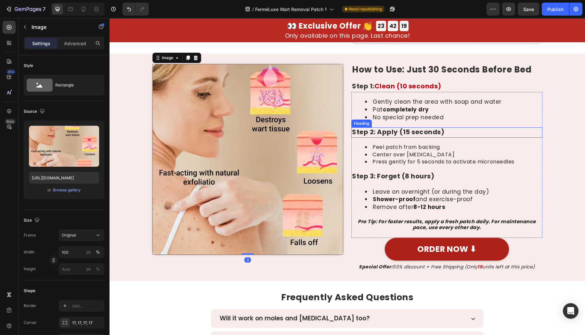
click at [433, 130] on h2 "Step 2: Apply (15 seconds)" at bounding box center [446, 132] width 191 height 10
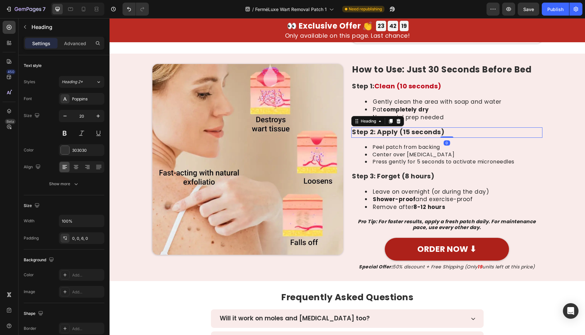
click at [441, 134] on h2 "Step 2: Apply (15 seconds)" at bounding box center [446, 132] width 191 height 10
drag, startPoint x: 448, startPoint y: 129, endPoint x: 443, endPoint y: 134, distance: 7.4
click at [448, 129] on p "Step 2: Apply (15 seconds)" at bounding box center [447, 132] width 190 height 8
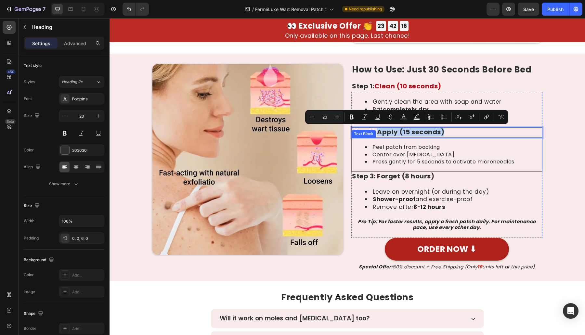
drag, startPoint x: 443, startPoint y: 134, endPoint x: 374, endPoint y: 140, distance: 68.8
click at [374, 140] on div "Gently clean the area with soap and water Pat completely dry No special prep ne…" at bounding box center [446, 165] width 191 height 146
click at [399, 117] on button "Text Color" at bounding box center [404, 117] width 12 height 12
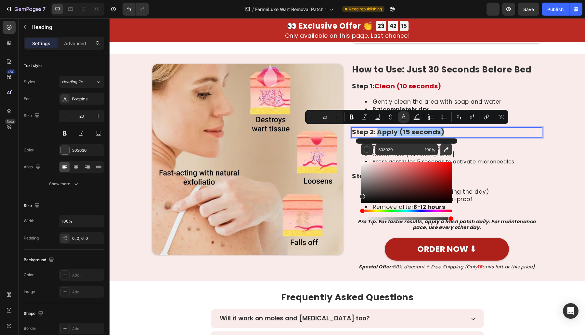
click at [443, 148] on icon "Editor contextual toolbar" at bounding box center [446, 149] width 6 height 6
type input "BC0719"
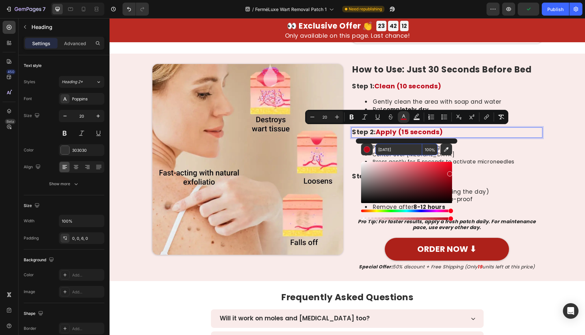
click at [395, 147] on input "BC0719" at bounding box center [398, 150] width 47 height 12
click at [479, 178] on h2 "Step 3: Forget (8 hours)" at bounding box center [446, 177] width 191 height 10
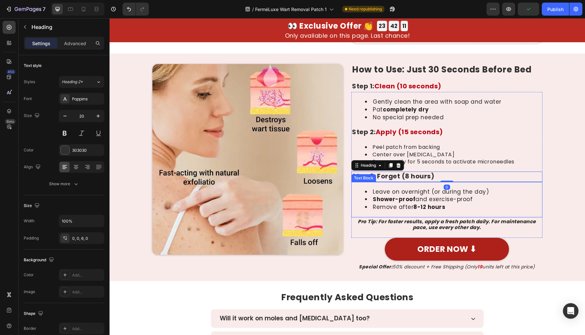
click at [467, 193] on li "Leave on overnight (or during the day)" at bounding box center [453, 192] width 177 height 8
click at [440, 175] on h2 "Step 3: Forget (8 hours)" at bounding box center [446, 177] width 191 height 10
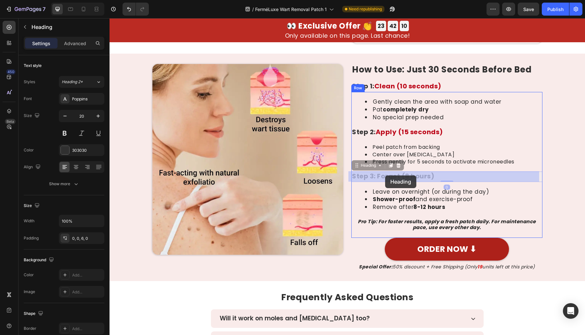
drag, startPoint x: 440, startPoint y: 174, endPoint x: 377, endPoint y: 176, distance: 62.7
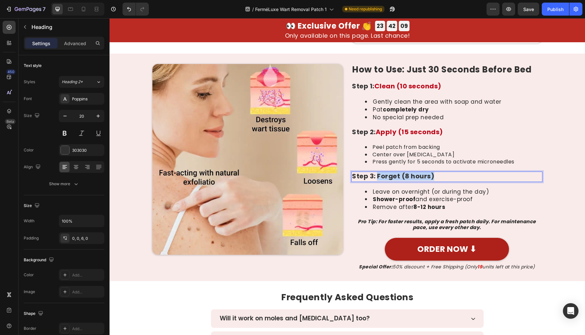
drag, startPoint x: 374, startPoint y: 175, endPoint x: 455, endPoint y: 172, distance: 81.0
click at [455, 172] on p "Step 3: Forget (8 hours)" at bounding box center [447, 176] width 190 height 8
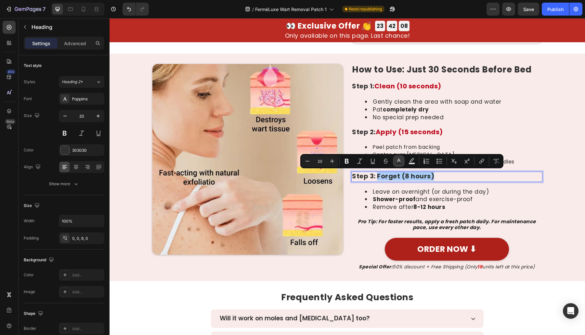
click at [401, 163] on button "Text Color" at bounding box center [399, 161] width 12 height 12
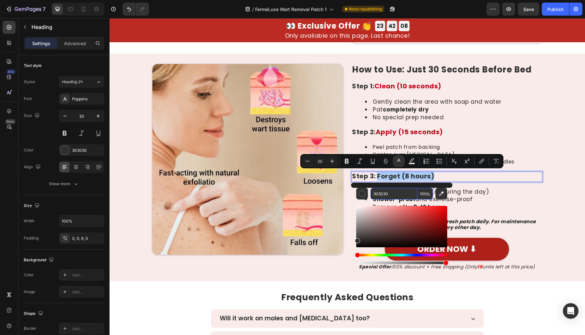
click at [403, 192] on input "303030" at bounding box center [393, 194] width 47 height 12
paste input "BC0719"
type input "BC0719"
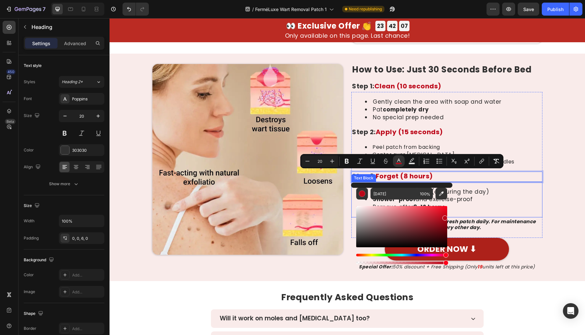
click at [512, 201] on li "Shower-proof and exercise-proof" at bounding box center [453, 200] width 177 height 8
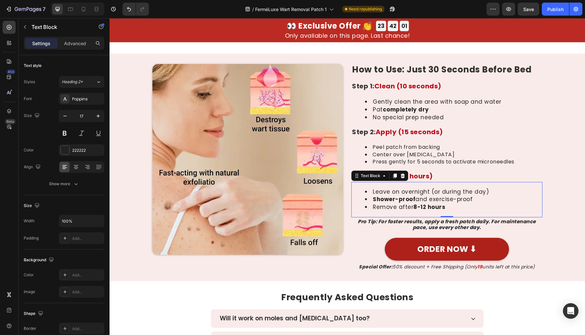
scroll to position [2594, 0]
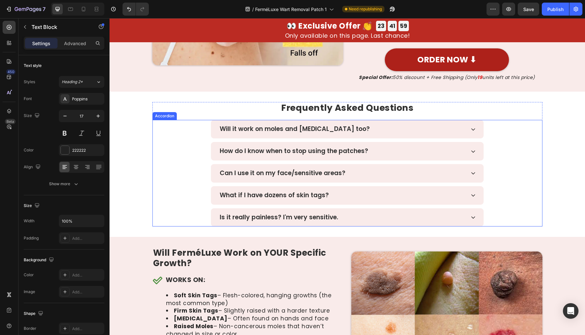
click at [183, 184] on div "Will it work on moles and warts too? How do I know when to stop using the patch…" at bounding box center [347, 173] width 390 height 107
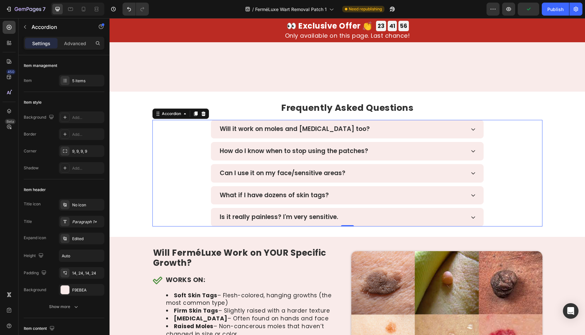
scroll to position [2784, 0]
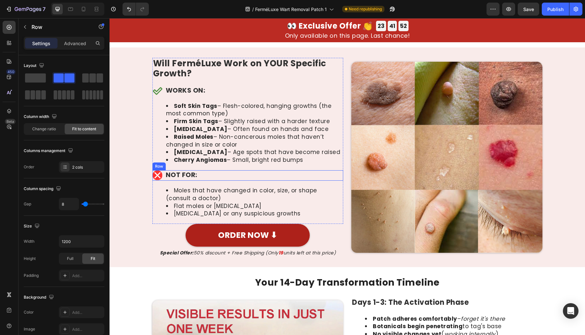
click at [214, 181] on div "Icon NOT FOR: Heading Row" at bounding box center [247, 175] width 191 height 10
click at [204, 200] on li "Moles that have changed in color, size, or shape (consult a doctor)" at bounding box center [254, 195] width 177 height 16
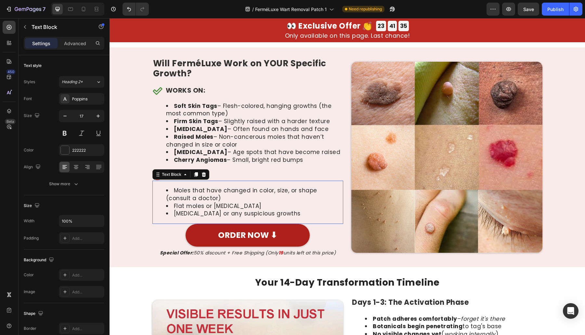
click at [204, 200] on li "Moles that have changed in color, size, or shape (consult a doctor)" at bounding box center [254, 195] width 177 height 16
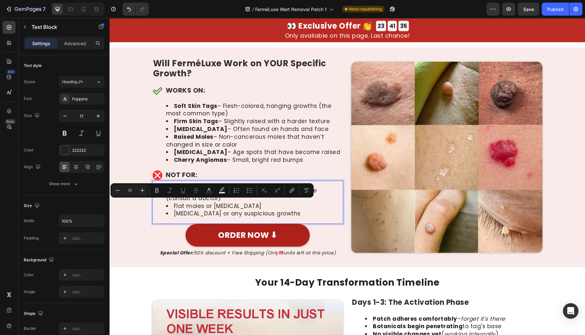
click at [196, 209] on li "Flat moles or birthmarks" at bounding box center [254, 206] width 177 height 8
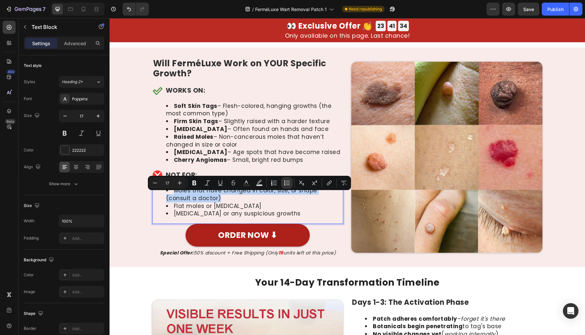
drag, startPoint x: 195, startPoint y: 206, endPoint x: 169, endPoint y: 197, distance: 27.3
click at [169, 197] on li "Moles that have changed in color, size, or shape (consult a doctor)" at bounding box center [254, 195] width 177 height 16
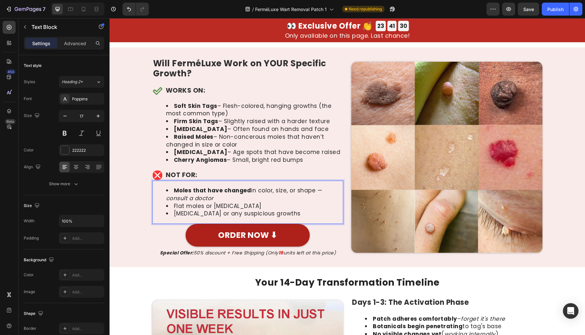
click at [261, 210] on li "Flat moles or birthmarks" at bounding box center [254, 206] width 177 height 8
click at [260, 210] on li "Flat moles or birthmarks" at bounding box center [254, 206] width 177 height 8
drag, startPoint x: 249, startPoint y: 212, endPoint x: 169, endPoint y: 213, distance: 79.9
click at [169, 210] on li "Flat moles or birthmarks" at bounding box center [254, 206] width 177 height 8
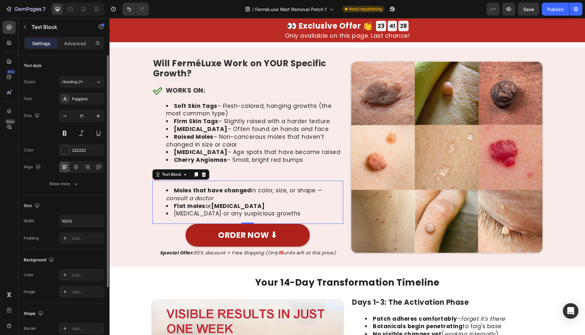
click at [63, 195] on div "Size Width 100% Padding Add..." at bounding box center [64, 222] width 81 height 54
click at [63, 189] on button "Show more" at bounding box center [64, 184] width 81 height 12
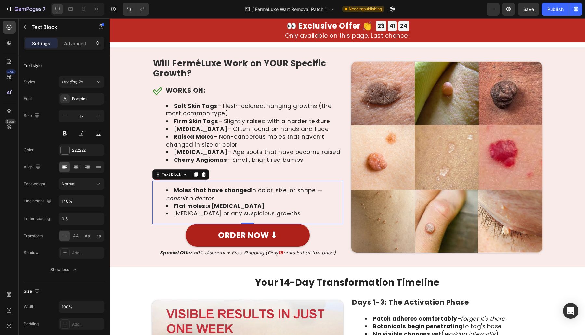
click at [253, 224] on div "Moles that have changed in color, size, or shape — consult a doctor Flat moles …" at bounding box center [247, 202] width 191 height 43
click at [252, 218] on li "Skin cancer or any suspicious growths" at bounding box center [254, 214] width 177 height 8
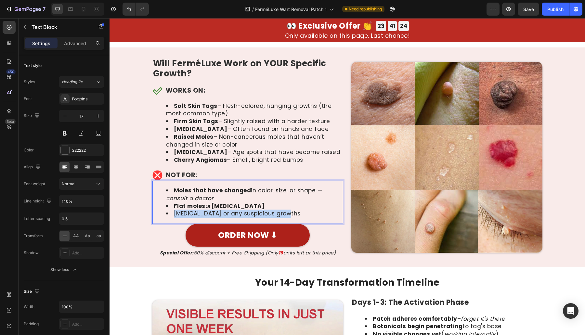
click at [252, 218] on li "Skin cancer or any suspicious growths" at bounding box center [254, 214] width 177 height 8
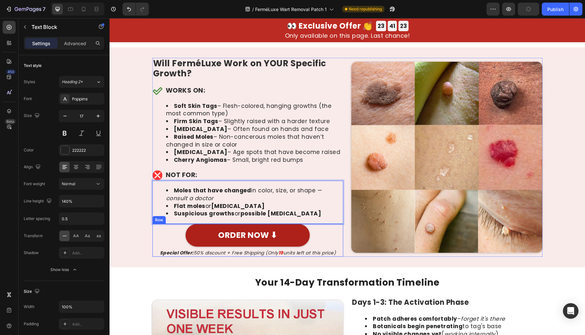
click at [170, 256] on strong "Special Offer:" at bounding box center [177, 253] width 34 height 6
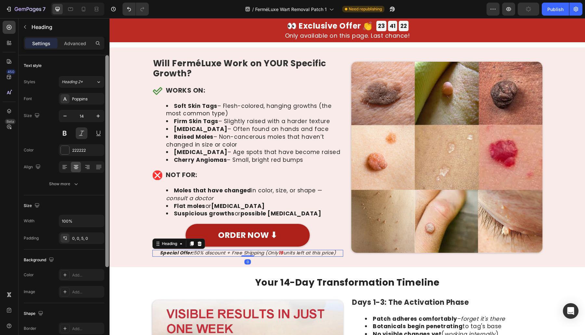
click at [108, 224] on div at bounding box center [107, 161] width 4 height 212
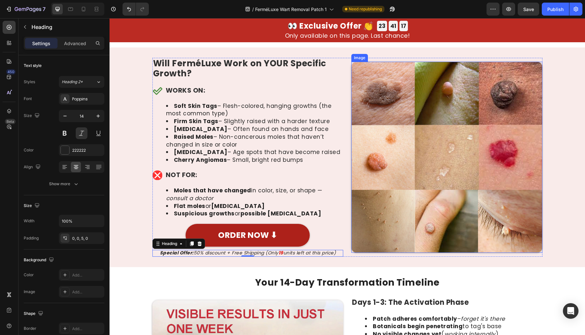
scroll to position [2973, 0]
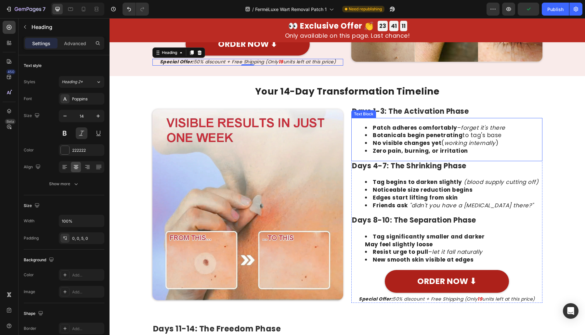
click at [454, 147] on icon "working internally" at bounding box center [469, 143] width 51 height 8
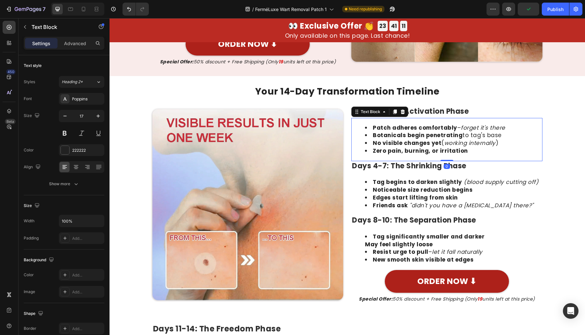
click at [454, 147] on icon "working internally" at bounding box center [469, 143] width 51 height 8
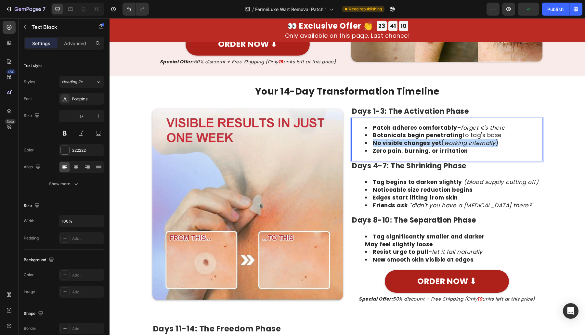
click at [454, 147] on icon "working internally" at bounding box center [469, 143] width 51 height 8
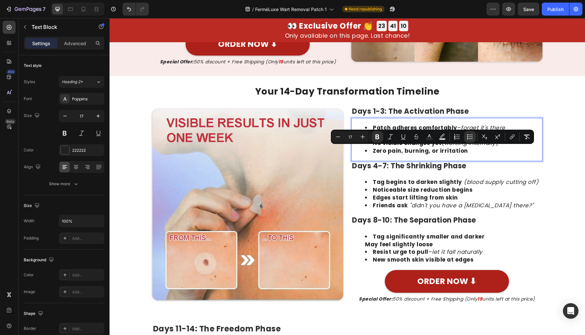
click at [466, 155] on li "Zero pain, burning, or irritation" at bounding box center [453, 151] width 177 height 8
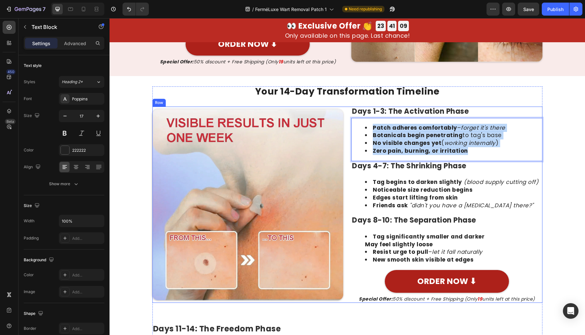
drag, startPoint x: 466, startPoint y: 160, endPoint x: 343, endPoint y: 135, distance: 125.3
click at [343, 135] on div "Image Days 1-3: The Activation Phase Heading Patch adheres comfortably – forget…" at bounding box center [347, 205] width 390 height 196
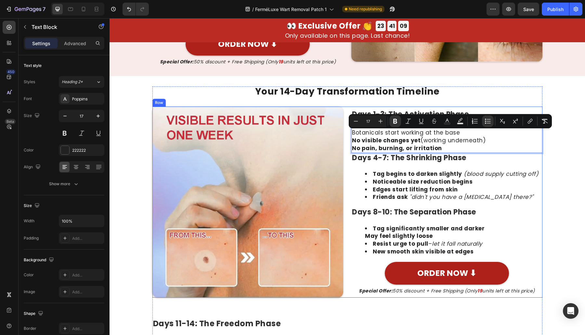
scroll to position [2976, 0]
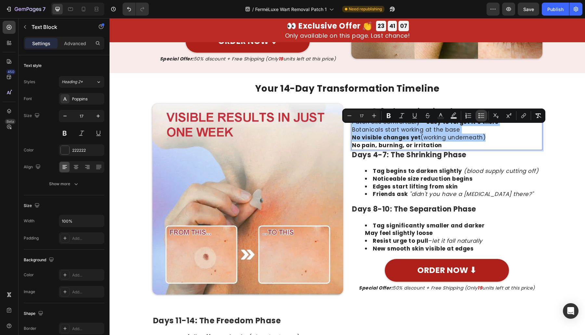
click at [479, 116] on icon "Editor contextual toolbar" at bounding box center [481, 115] width 6 height 6
type input "17"
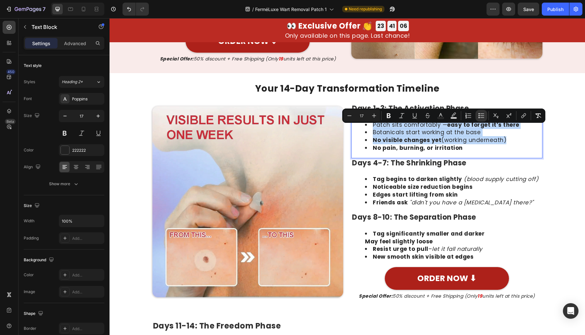
click at [517, 167] on h2 "Days 4-7: The Shrinking Phase" at bounding box center [446, 163] width 191 height 11
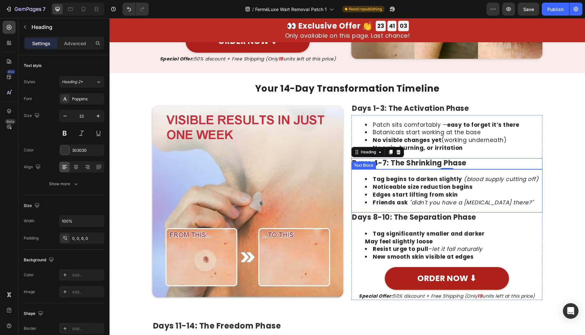
click at [430, 199] on strong "Edges start lifting from skin" at bounding box center [415, 195] width 85 height 8
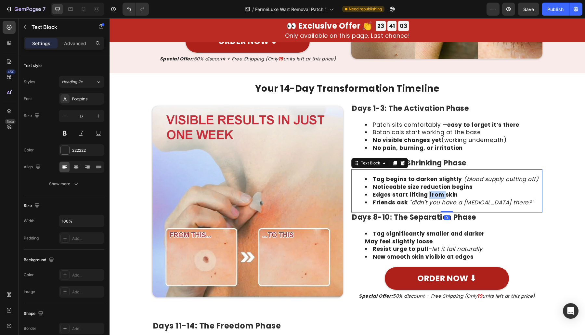
click at [430, 199] on strong "Edges start lifting from skin" at bounding box center [415, 195] width 85 height 8
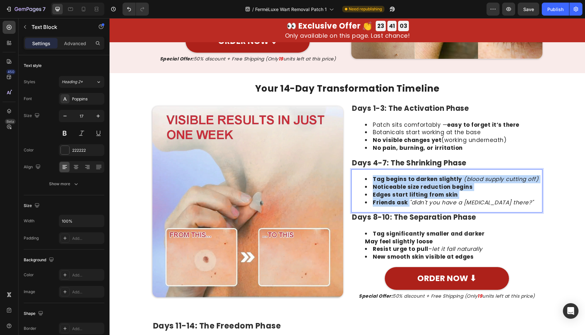
scroll to position [2979, 0]
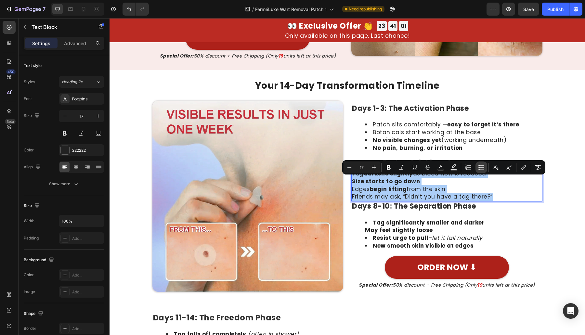
click at [475, 166] on div "Minus 17 Plus Bold Italic Underline Strikethrough Text Color Text Background Co…" at bounding box center [443, 167] width 200 height 12
click at [478, 166] on icon "Editor contextual toolbar" at bounding box center [481, 167] width 6 height 6
type input "17"
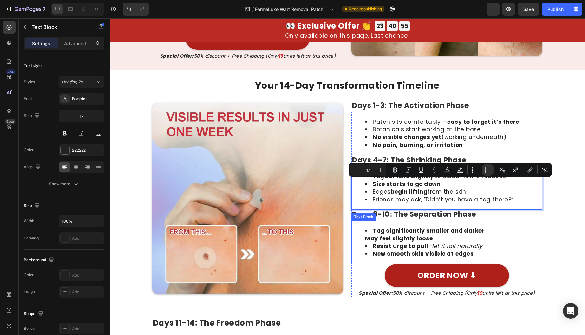
click at [419, 250] on strong "Resist urge to pull" at bounding box center [401, 246] width 56 height 8
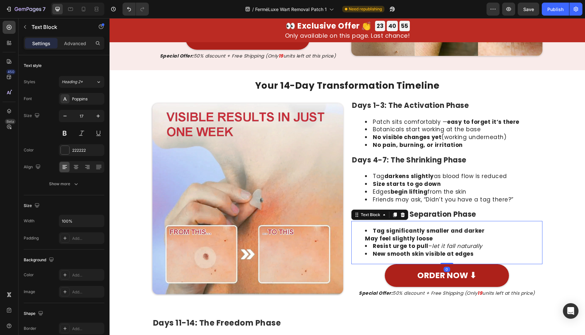
click at [419, 250] on strong "Resist urge to pull" at bounding box center [401, 246] width 56 height 8
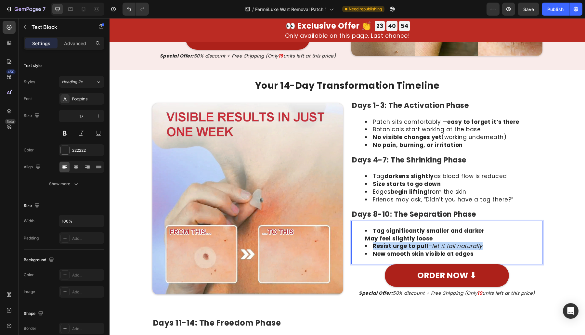
click at [419, 250] on strong "Resist urge to pull" at bounding box center [401, 246] width 56 height 8
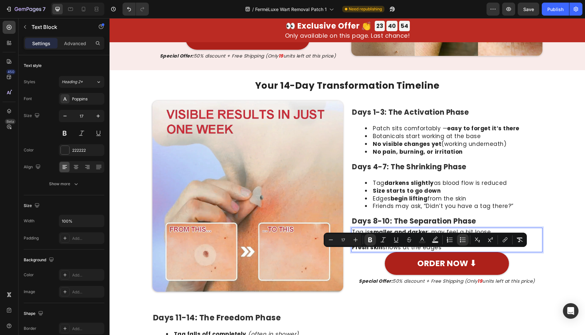
scroll to position [2986, 0]
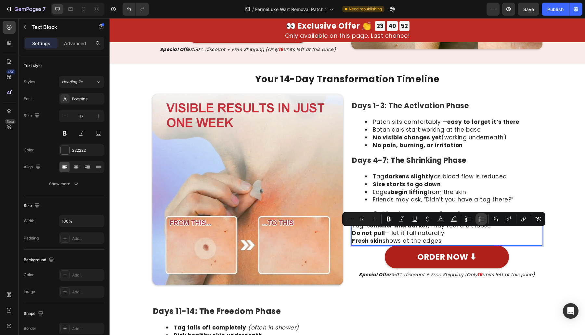
click at [483, 221] on icon "Editor contextual toolbar" at bounding box center [482, 221] width 4 height 0
type input "17"
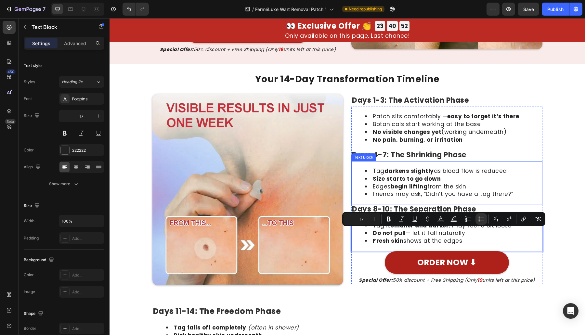
click at [560, 160] on div "Your 14-Day Transformation Timeline Heading Image Days 1-3: The Activation Phas…" at bounding box center [346, 297] width 475 height 447
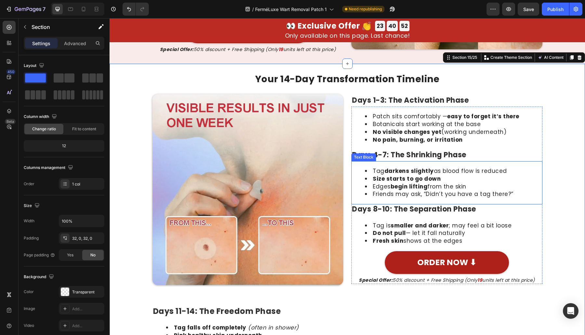
scroll to position [3175, 0]
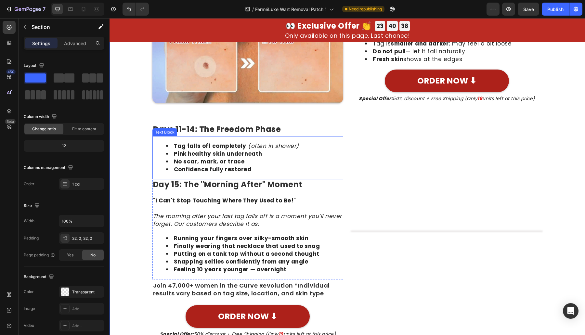
click at [225, 164] on strong "No scar, mark, or trace" at bounding box center [209, 162] width 71 height 8
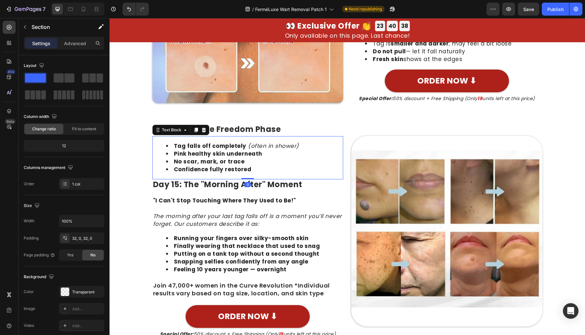
click at [225, 164] on strong "No scar, mark, or trace" at bounding box center [209, 162] width 71 height 8
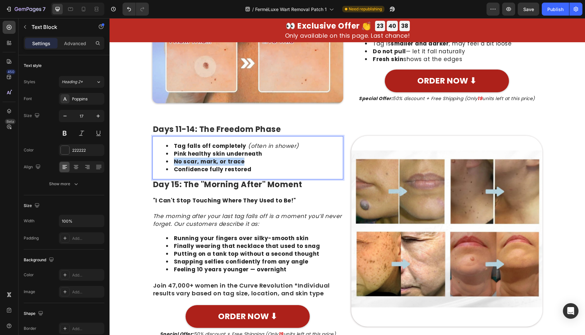
click at [225, 164] on strong "No scar, mark, or trace" at bounding box center [209, 162] width 71 height 8
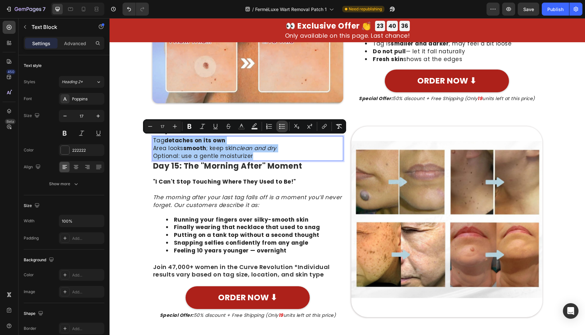
click at [276, 128] on button "Bulleted List" at bounding box center [282, 127] width 12 height 12
type input "17"
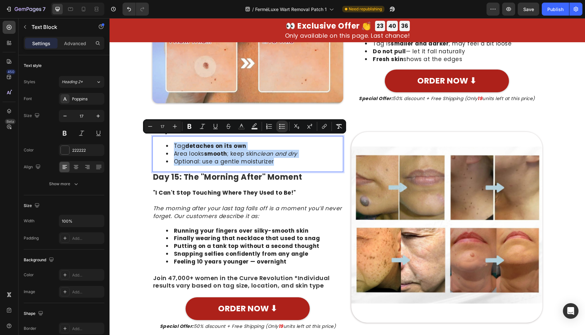
click at [281, 150] on icon "clean and dry" at bounding box center [277, 154] width 40 height 8
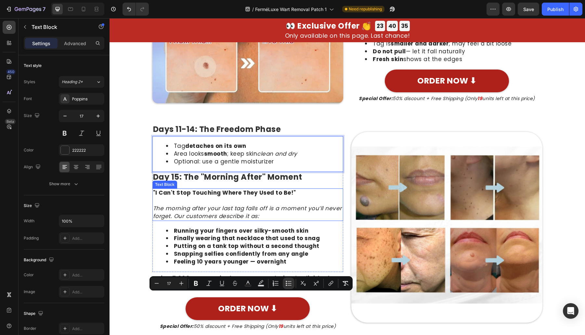
scroll to position [2986, 0]
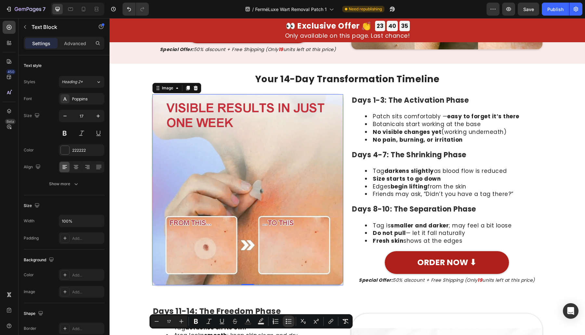
click at [335, 154] on img at bounding box center [247, 189] width 191 height 191
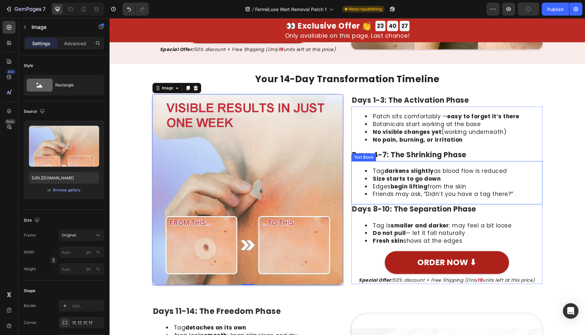
scroll to position [2796, 0]
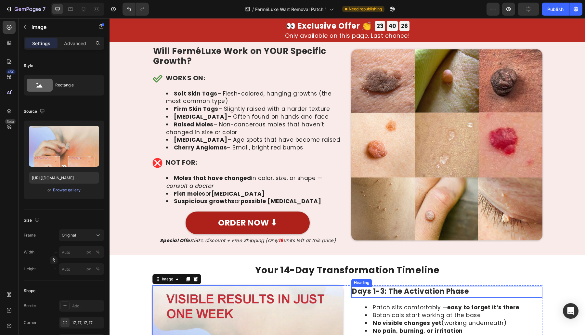
click at [398, 298] on h2 "Days 1-3: The Activation Phase" at bounding box center [446, 292] width 191 height 11
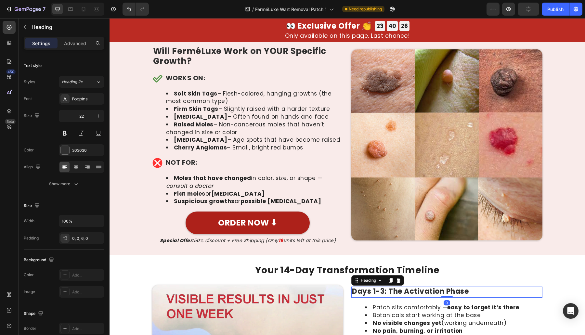
click at [389, 297] on h2 "Days 1-3: The Activation Phase" at bounding box center [446, 292] width 191 height 11
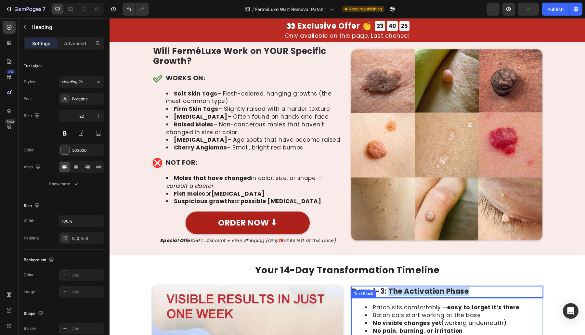
drag, startPoint x: 409, startPoint y: 300, endPoint x: 489, endPoint y: 308, distance: 80.7
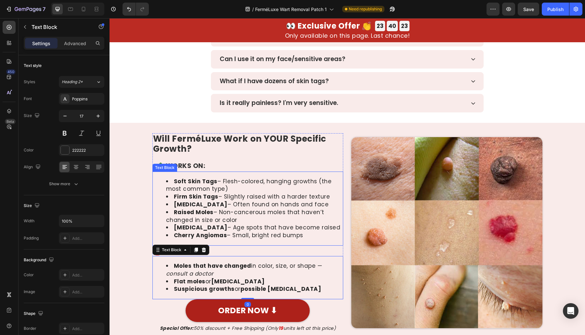
drag, startPoint x: 323, startPoint y: 199, endPoint x: 331, endPoint y: 157, distance: 42.6
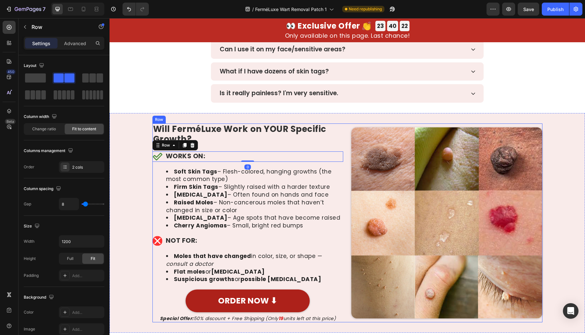
drag, startPoint x: 331, startPoint y: 171, endPoint x: 341, endPoint y: 204, distance: 34.4
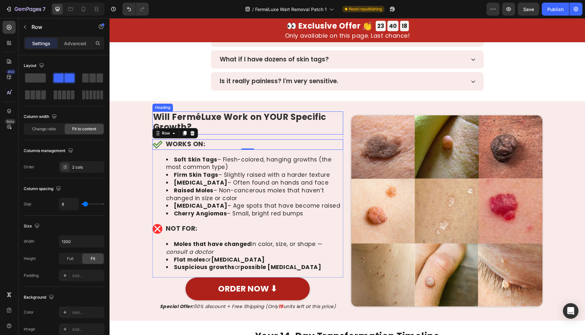
click at [252, 113] on span "Will FerméLuxe Work on YOUR Specific Growth?" at bounding box center [239, 122] width 173 height 22
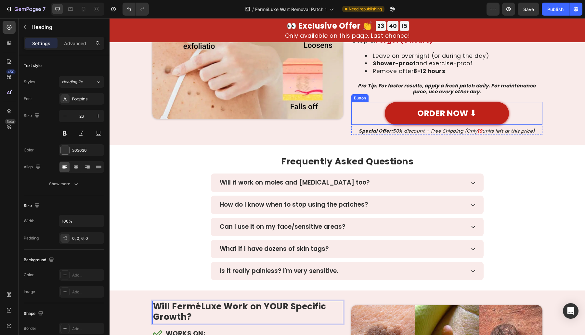
scroll to position [2351, 0]
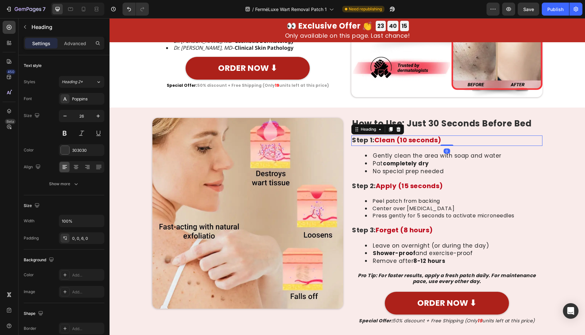
click at [410, 141] on span "Clean (10 seconds)" at bounding box center [407, 139] width 67 height 9
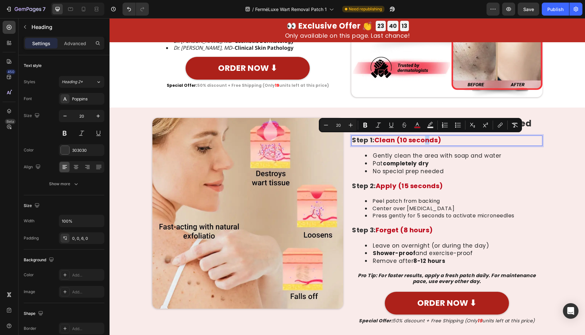
drag, startPoint x: 417, startPoint y: 138, endPoint x: 422, endPoint y: 141, distance: 6.4
click at [422, 141] on span "Clean (10 seconds)" at bounding box center [407, 139] width 67 height 9
click at [422, 127] on button "color" at bounding box center [417, 125] width 12 height 12
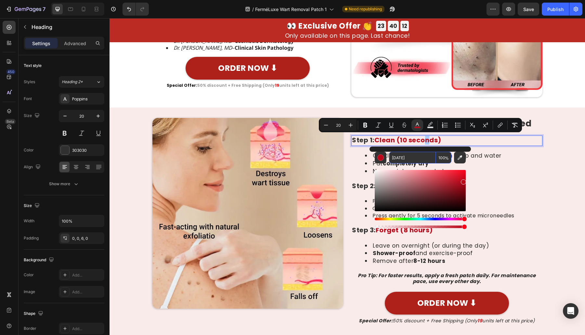
click at [414, 159] on input "BC0719" at bounding box center [412, 158] width 47 height 12
click at [515, 167] on li "Pat completely dry" at bounding box center [453, 164] width 177 height 8
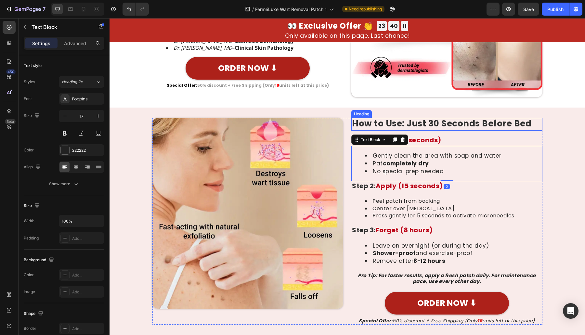
click at [397, 119] on span "How to Use: Just 30 Seconds Before Bed" at bounding box center [441, 124] width 179 height 12
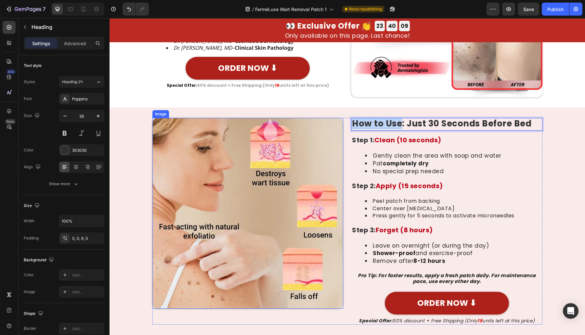
drag, startPoint x: 397, startPoint y: 124, endPoint x: 321, endPoint y: 123, distance: 76.7
click at [321, 123] on div "Image How to Use: Just 30 Seconds Before Bed Heading 15 Step 1: Clean (10 secon…" at bounding box center [347, 221] width 390 height 207
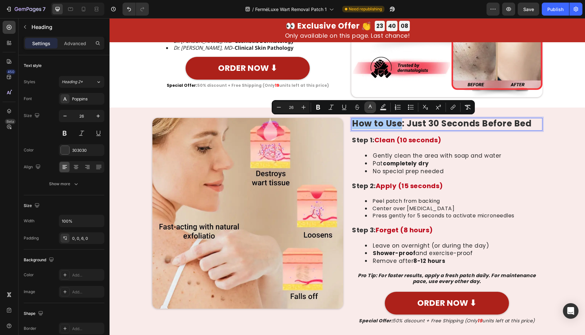
click at [373, 109] on button "color" at bounding box center [370, 107] width 12 height 12
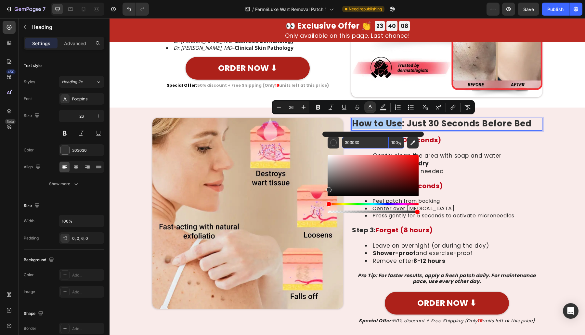
click at [376, 140] on input "303030" at bounding box center [365, 143] width 47 height 12
paste input "BC0719"
type input "BC0719"
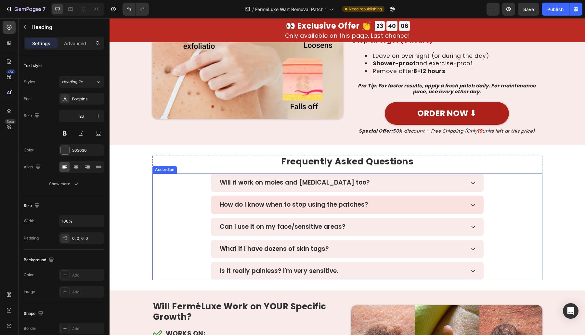
scroll to position [2730, 0]
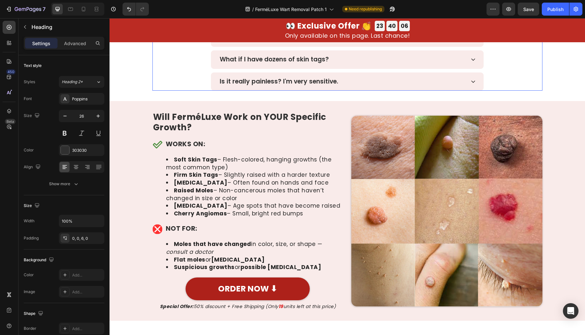
type input "16"
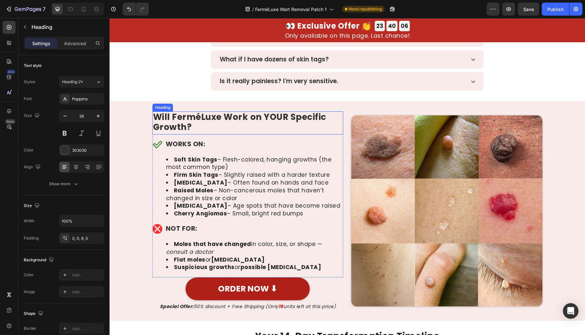
click at [202, 117] on span "Will FerméLuxe Work on YOUR Specific Growth?" at bounding box center [239, 122] width 173 height 22
drag, startPoint x: 261, startPoint y: 116, endPoint x: 273, endPoint y: 125, distance: 15.5
click at [273, 125] on p "Will FerméLuxe Work on YOUR Specific Growth?" at bounding box center [248, 122] width 190 height 20
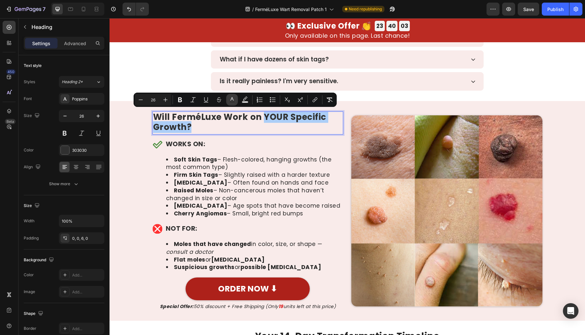
click at [232, 99] on icon "Editor contextual toolbar" at bounding box center [232, 99] width 6 height 6
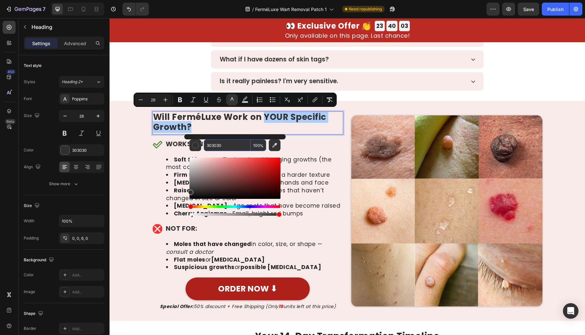
click at [237, 140] on input "303030" at bounding box center [227, 145] width 47 height 12
paste input "BC0719"
type input "BC0719"
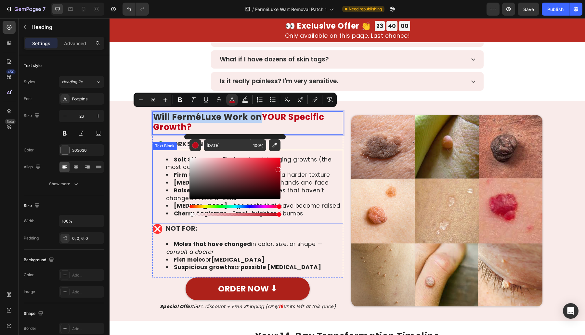
scroll to position [2920, 0]
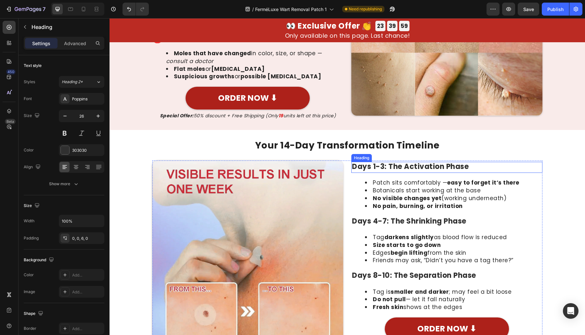
click at [398, 173] on h2 "Days 1-3: The Activation Phase" at bounding box center [446, 167] width 191 height 11
click at [388, 173] on h2 "Days 1-3: The Activation Phase" at bounding box center [446, 167] width 191 height 11
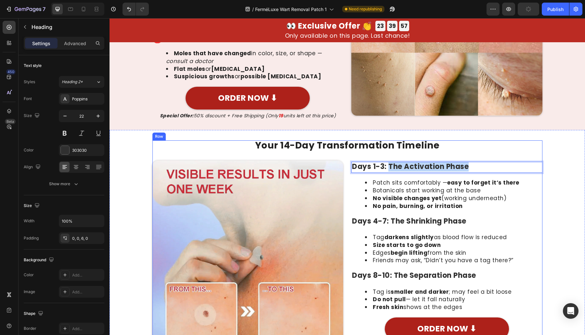
drag, startPoint x: 386, startPoint y: 175, endPoint x: 485, endPoint y: 167, distance: 99.2
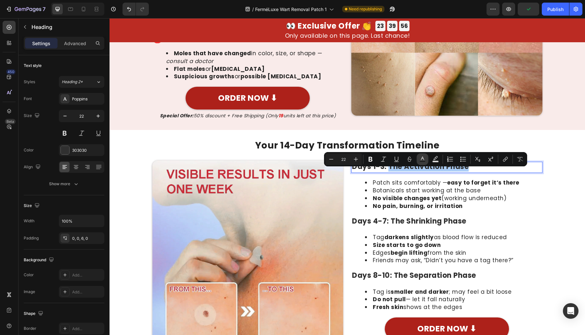
click at [426, 160] on button "Text Color" at bounding box center [423, 159] width 12 height 12
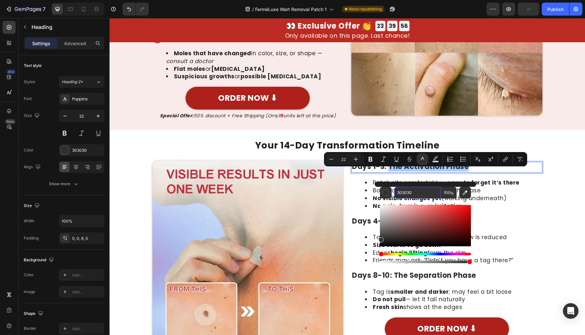
click at [431, 190] on input "303030" at bounding box center [417, 193] width 47 height 12
paste input "BC0719"
type input "BC0719"
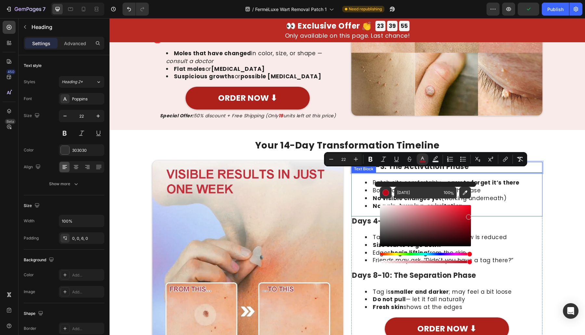
click at [496, 210] on li "No pain, burning, or irritation" at bounding box center [453, 206] width 177 height 8
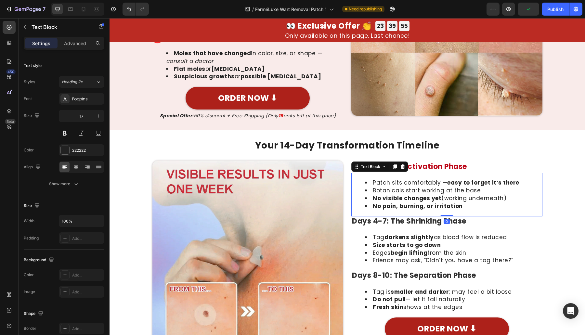
click at [465, 210] on li "No pain, burning, or irritation" at bounding box center [453, 206] width 177 height 8
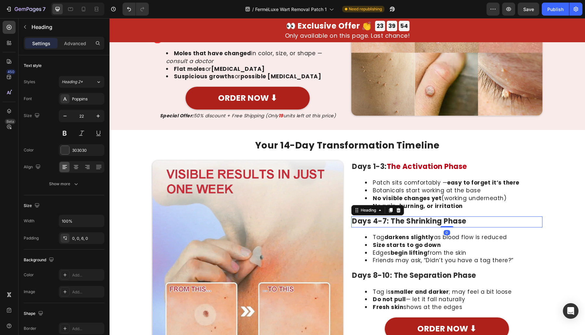
click at [389, 227] on h2 "Days 4-7: The Shrinking Phase" at bounding box center [446, 221] width 191 height 11
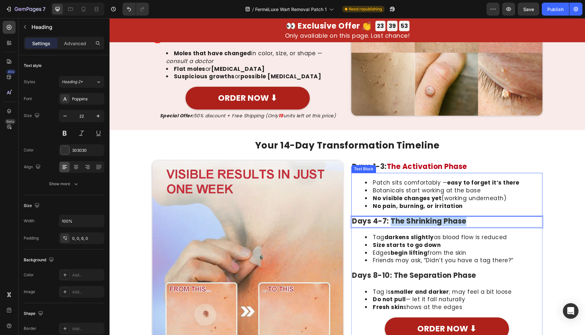
drag, startPoint x: 389, startPoint y: 228, endPoint x: 496, endPoint y: 219, distance: 108.2
click at [496, 219] on div "Patch sits comfortably — easy to forget it’s there Botanicals start working at …" at bounding box center [446, 261] width 191 height 177
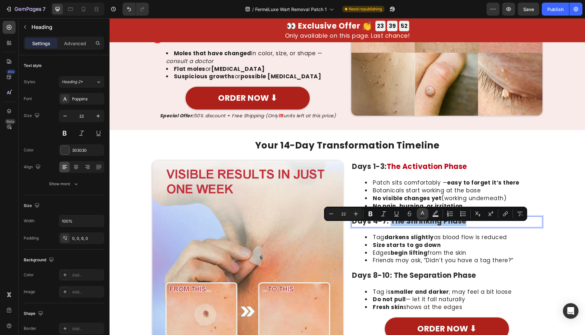
click at [419, 212] on icon "Editor contextual toolbar" at bounding box center [422, 214] width 6 height 6
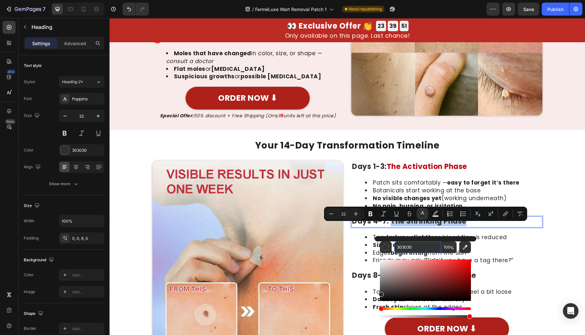
click at [418, 251] on input "303030" at bounding box center [417, 247] width 47 height 12
paste input "BC0719"
type input "BC0719"
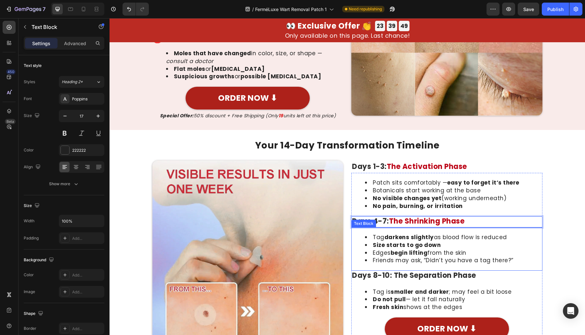
click at [536, 264] on li "Friends may ask, “Didn’t you have a tag there?”" at bounding box center [453, 261] width 177 height 8
click at [392, 271] on div "Tag darkens slightly as blood flow is reduced Size starts to go down Edges begi…" at bounding box center [446, 248] width 191 height 43
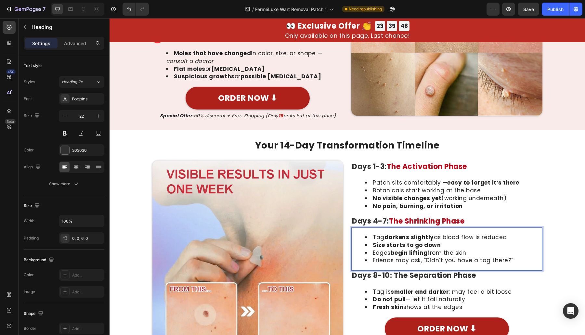
click at [392, 282] on h2 "Days 8-10: The Separation Phase" at bounding box center [446, 276] width 191 height 11
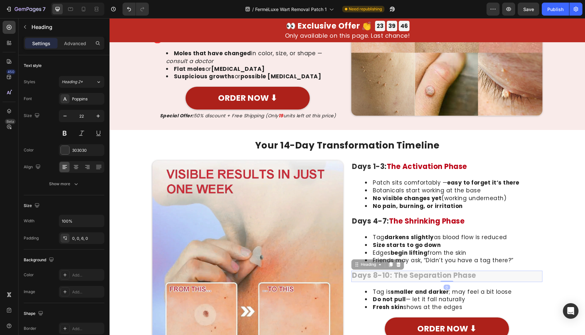
scroll to position [2918, 0]
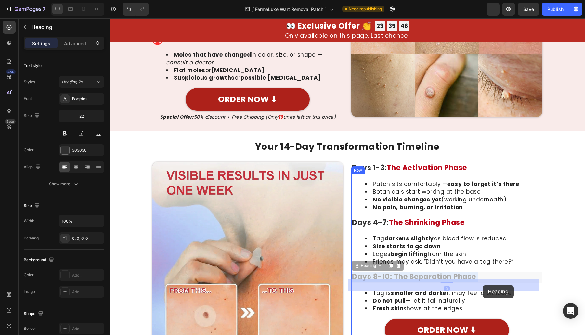
drag, startPoint x: 391, startPoint y: 284, endPoint x: 482, endPoint y: 285, distance: 91.3
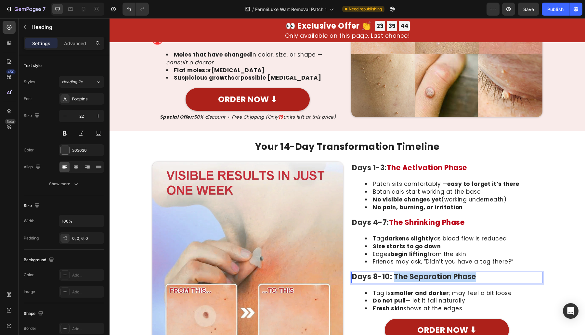
drag, startPoint x: 470, startPoint y: 285, endPoint x: 400, endPoint y: 280, distance: 70.0
click at [391, 283] on h2 "Days 8-10: The Separation Phase" at bounding box center [446, 277] width 191 height 11
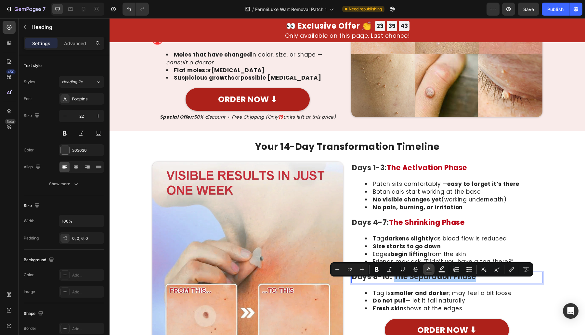
click at [430, 269] on icon "Editor contextual toolbar" at bounding box center [428, 269] width 6 height 6
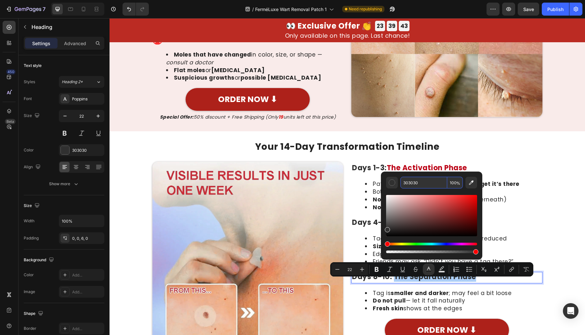
click at [418, 181] on input "303030" at bounding box center [423, 183] width 47 height 12
paste input "BC0719"
type input "BC0719"
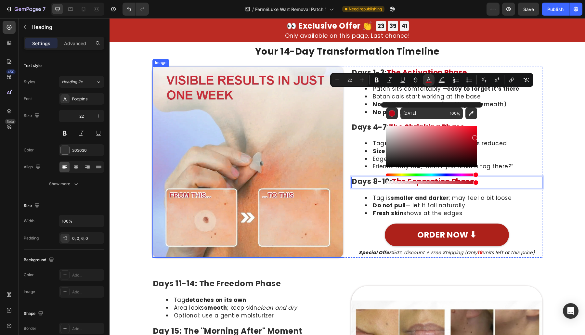
scroll to position [3108, 0]
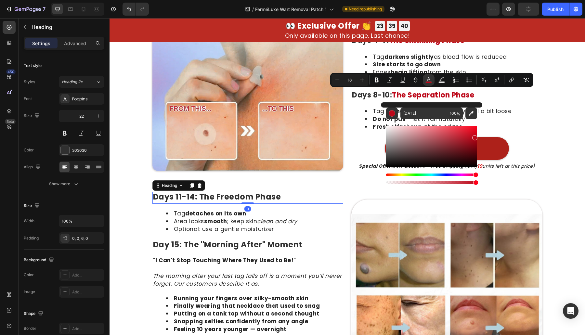
drag, startPoint x: 227, startPoint y: 195, endPoint x: 203, endPoint y: 197, distance: 24.1
click at [227, 195] on h2 "Days 11-14: The Freedom Phase" at bounding box center [247, 198] width 191 height 12
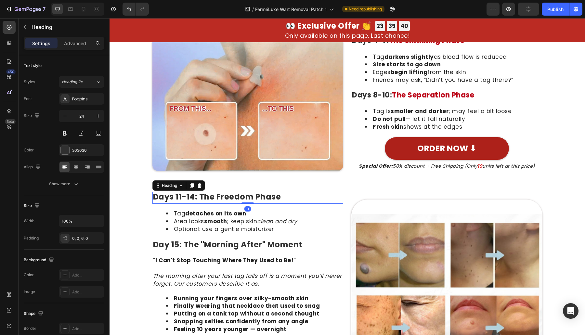
click at [201, 197] on h2 "Days 11-14: The Freedom Phase" at bounding box center [247, 198] width 191 height 12
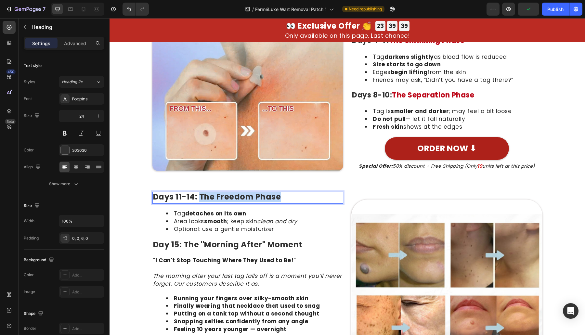
drag, startPoint x: 198, startPoint y: 197, endPoint x: 302, endPoint y: 195, distance: 104.6
click at [302, 195] on p "Days 11-14: The Freedom Phase" at bounding box center [248, 196] width 190 height 9
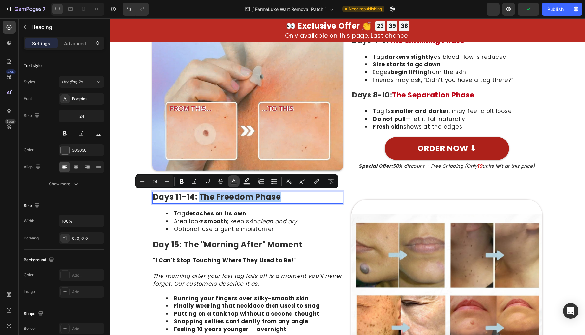
click at [238, 181] on button "Text Color" at bounding box center [234, 181] width 12 height 12
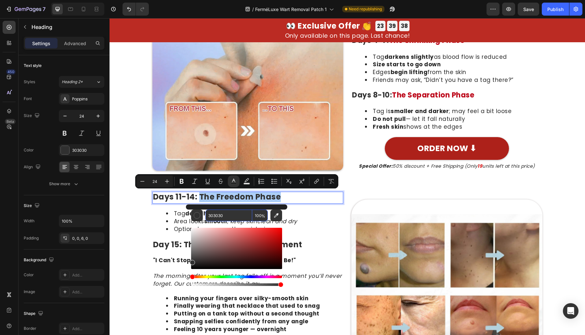
click at [246, 215] on input "303030" at bounding box center [228, 216] width 47 height 12
paste input "BC0719"
type input "BC0719"
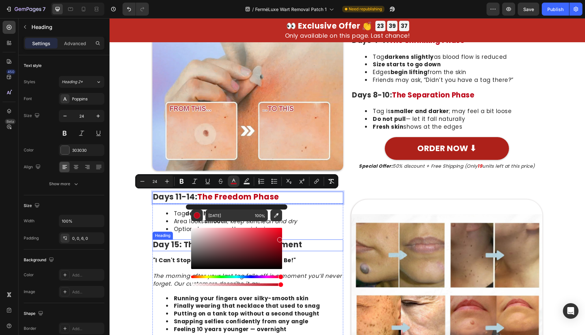
click at [292, 246] on h2 "Day 15: The "Morning After" Moment" at bounding box center [247, 245] width 191 height 12
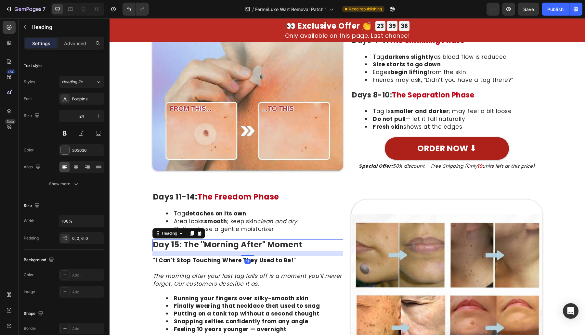
drag, startPoint x: 290, startPoint y: 246, endPoint x: 225, endPoint y: 249, distance: 65.0
click at [290, 246] on h2 "Day 15: The "Morning After" Moment" at bounding box center [247, 245] width 191 height 12
drag, startPoint x: 221, startPoint y: 247, endPoint x: 216, endPoint y: 245, distance: 5.6
click at [221, 247] on p "Day 15: The "Morning After" Moment" at bounding box center [248, 244] width 190 height 9
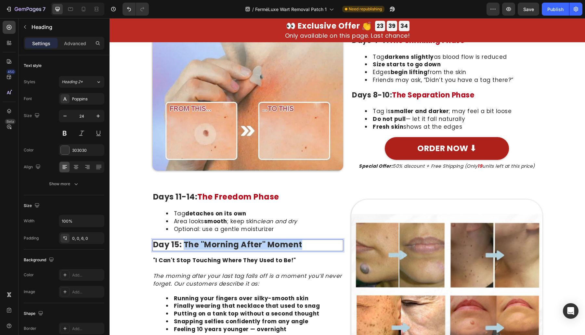
drag, startPoint x: 182, startPoint y: 245, endPoint x: 283, endPoint y: 237, distance: 101.4
click at [320, 245] on p "Day 15: The "Morning After" Moment" at bounding box center [248, 244] width 190 height 9
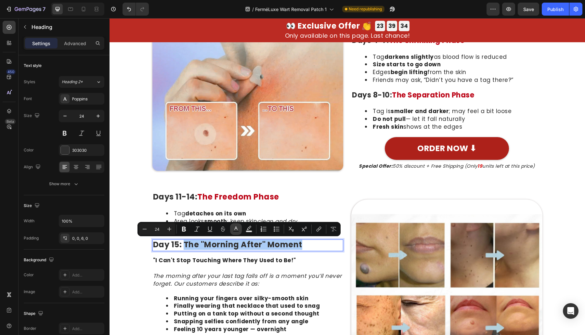
click at [238, 229] on icon "Editor contextual toolbar" at bounding box center [236, 229] width 6 height 6
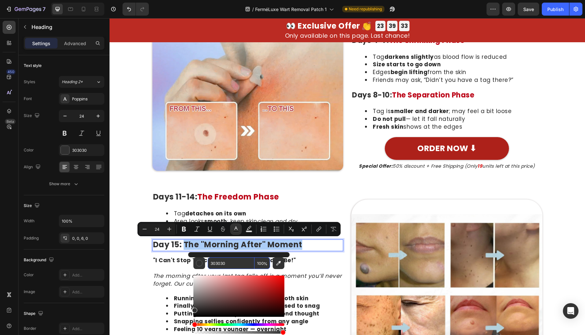
click at [237, 261] on input "303030" at bounding box center [231, 263] width 47 height 12
paste input "BC0719"
type input "BC0719"
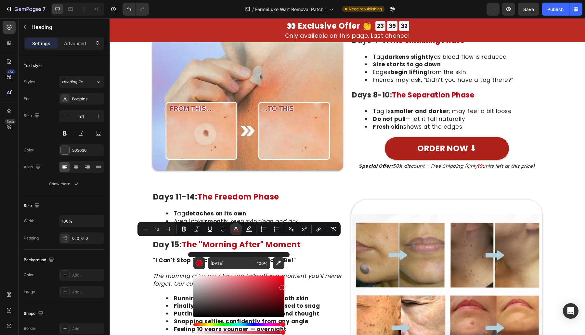
click at [136, 245] on div "Your 14-Day Transformation Timeline Heading Image Days 1-3: The Activation Phas…" at bounding box center [346, 179] width 475 height 439
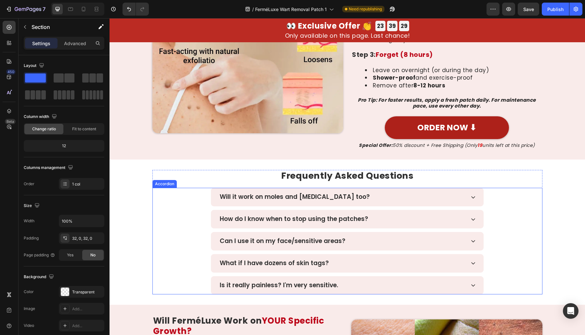
scroll to position [2350, 0]
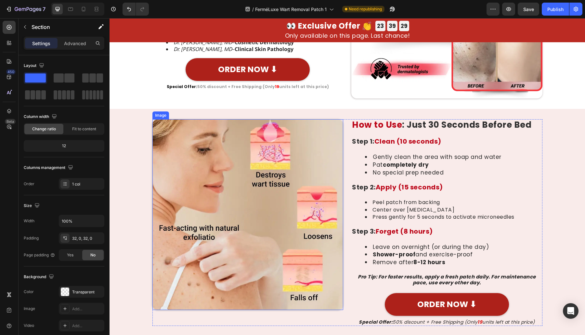
click at [323, 203] on img at bounding box center [247, 214] width 191 height 191
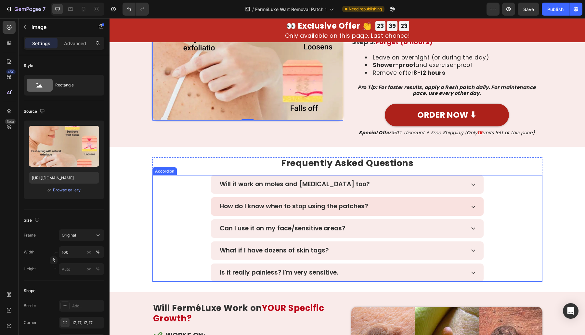
scroll to position [2728, 0]
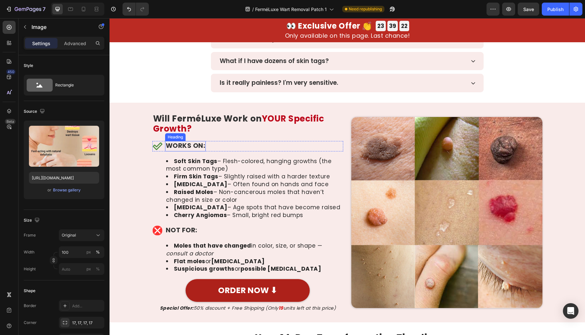
click at [184, 143] on span "WORKS ON:" at bounding box center [186, 145] width 40 height 9
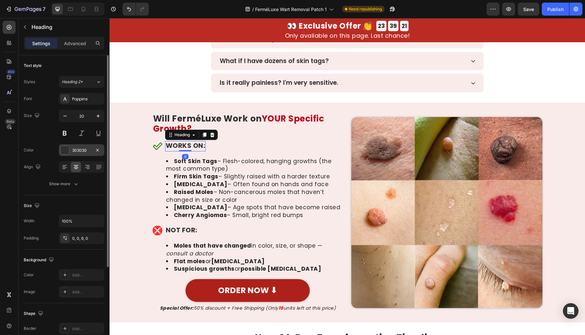
click at [74, 150] on div "303030" at bounding box center [81, 151] width 19 height 6
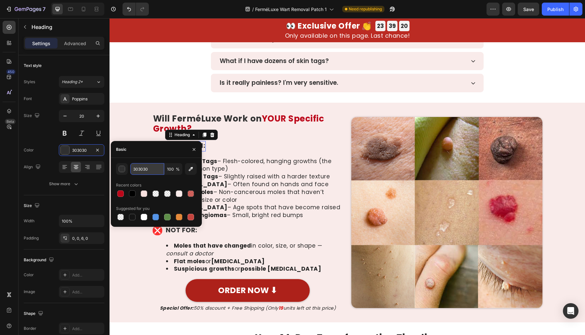
click at [140, 168] on input "303030" at bounding box center [147, 169] width 34 height 12
paste input "BC0719"
type input "BC0719"
click at [111, 114] on div "Image Will FerméLuxe Work on YOUR Specific Growth? Heading Icon WORKS ON: Headi…" at bounding box center [346, 212] width 475 height 199
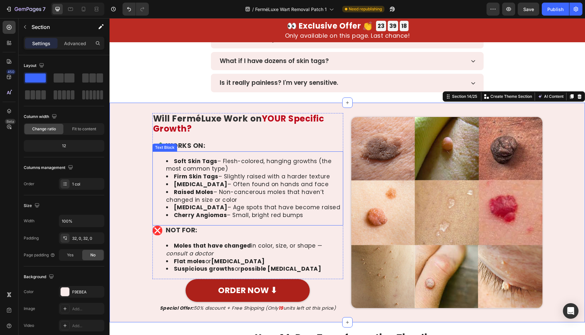
click at [177, 235] on span "NOT FOR:" at bounding box center [182, 229] width 32 height 9
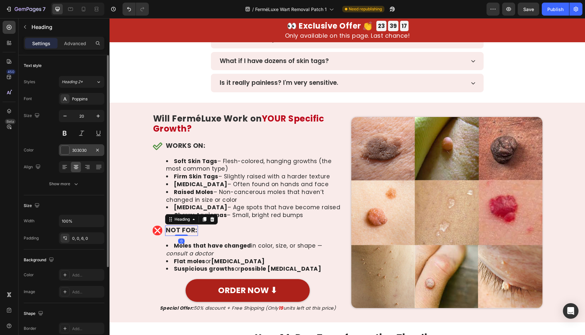
click at [78, 153] on div "303030" at bounding box center [81, 150] width 45 height 12
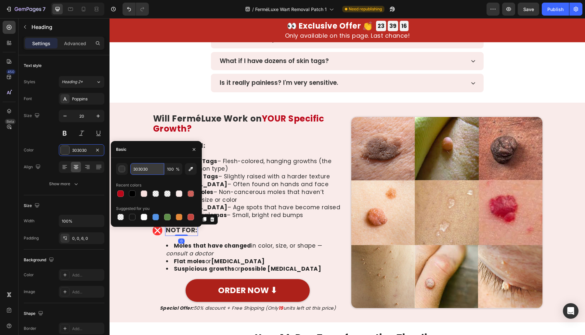
click at [142, 169] on input "303030" at bounding box center [147, 169] width 34 height 12
paste input "BC0719"
type input "BC0719"
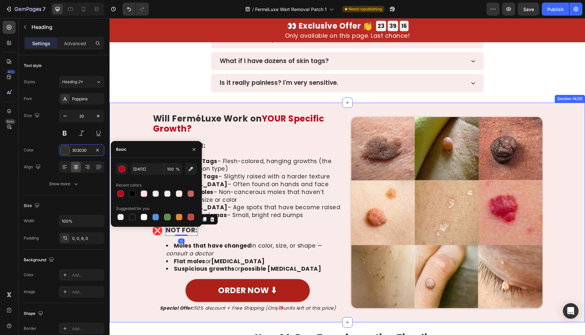
click at [130, 123] on div "Image Will FerméLuxe Work on YOUR Specific Growth? Heading Icon WORKS ON: Headi…" at bounding box center [346, 212] width 475 height 199
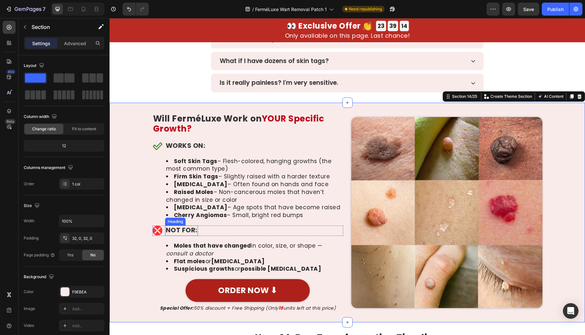
click at [170, 235] on span "NOT FOR:" at bounding box center [182, 229] width 32 height 9
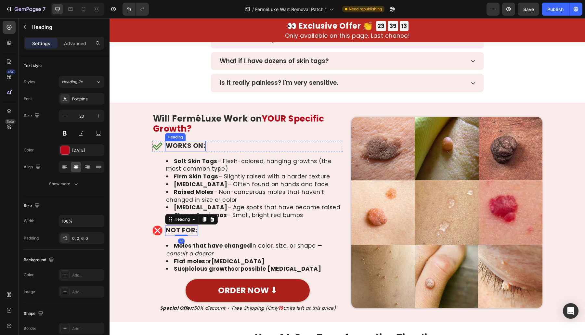
click at [182, 143] on span "WORKS ON:" at bounding box center [186, 145] width 40 height 9
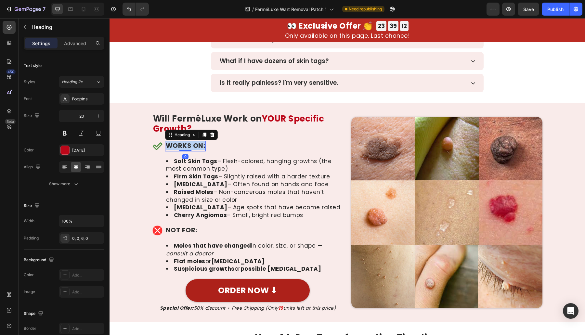
click at [182, 143] on span "WORKS ON:" at bounding box center [186, 145] width 40 height 9
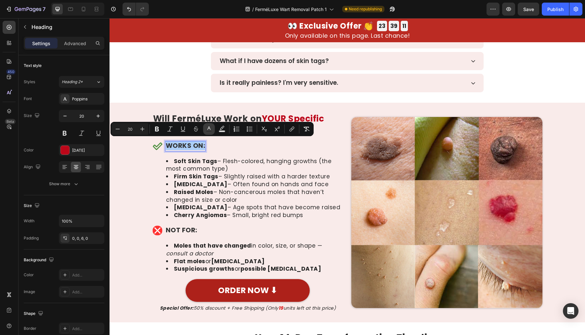
click at [206, 132] on rect "Editor contextual toolbar" at bounding box center [209, 132] width 6 height 2
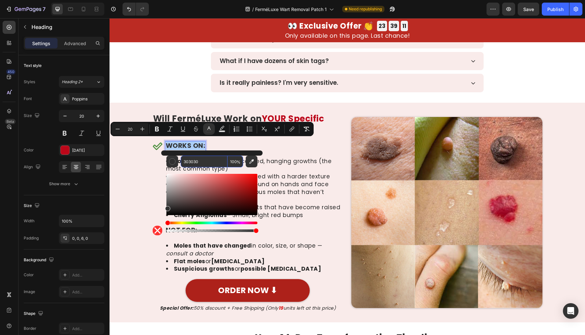
click at [205, 163] on input "303030" at bounding box center [204, 162] width 47 height 12
paste input "BC0719"
type input "BC0719"
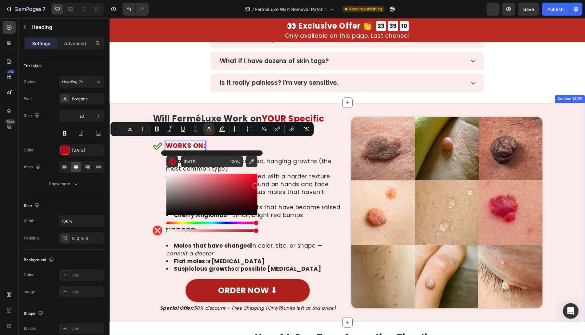
click at [133, 183] on div "Image Will FerméLuxe Work on YOUR Specific Growth? Heading Icon WORKS ON: Headi…" at bounding box center [346, 212] width 475 height 199
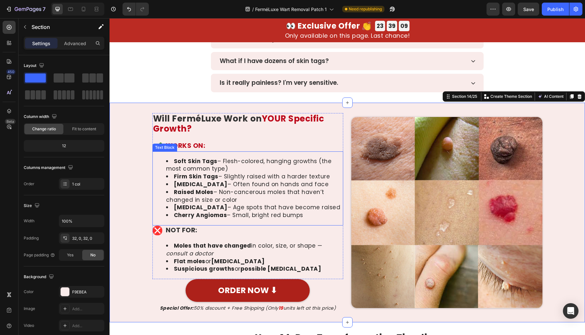
click at [172, 235] on span "NOT FOR:" at bounding box center [182, 229] width 32 height 9
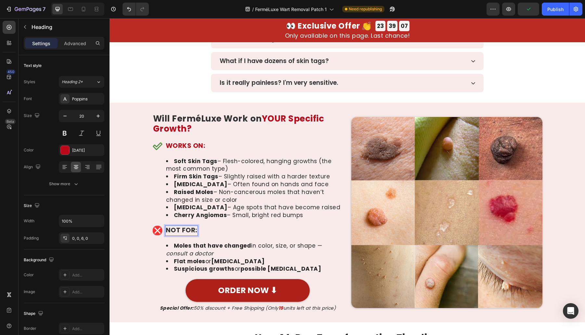
click at [176, 235] on span "NOT FOR:" at bounding box center [182, 229] width 32 height 9
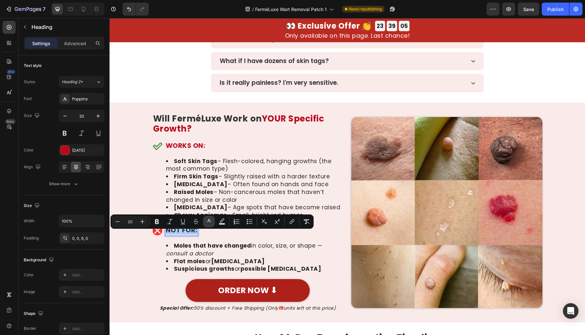
click at [212, 220] on button "color" at bounding box center [209, 222] width 12 height 12
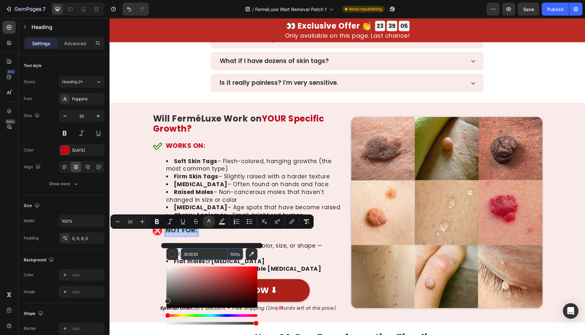
click at [213, 251] on input "303030" at bounding box center [204, 254] width 47 height 12
paste input "BC0719"
type input "BC0719"
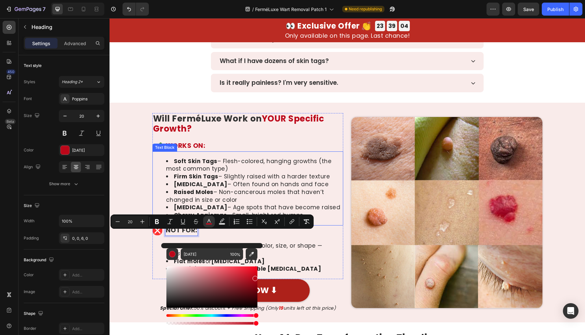
click at [227, 151] on div "Soft Skin Tags – Flesh-colored, hanging growths (the most common type) Firm Ski…" at bounding box center [247, 188] width 191 height 74
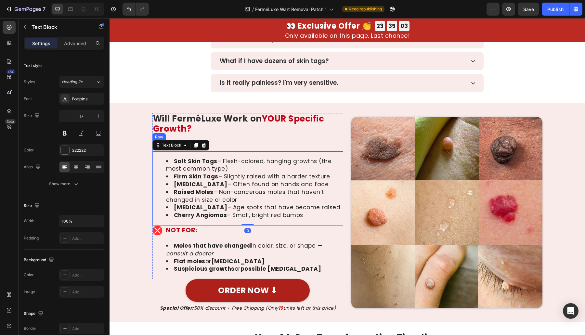
drag, startPoint x: 331, startPoint y: 141, endPoint x: 335, endPoint y: 136, distance: 7.0
click at [333, 141] on div "Icon ⁠⁠⁠⁠⁠⁠⁠ WORKS ON: Heading Row" at bounding box center [247, 146] width 191 height 10
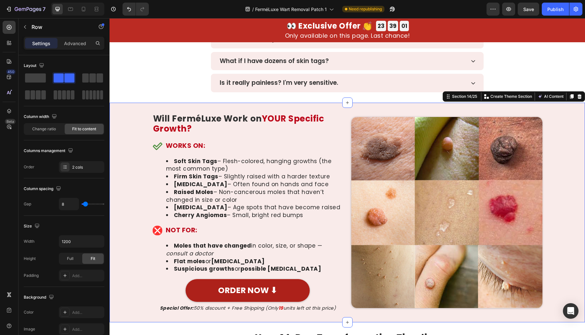
click at [126, 176] on div "Image Will FerméLuxe Work on YOUR Specific Growth? Heading Icon ⁠⁠⁠⁠⁠⁠⁠ WORKS O…" at bounding box center [346, 212] width 475 height 199
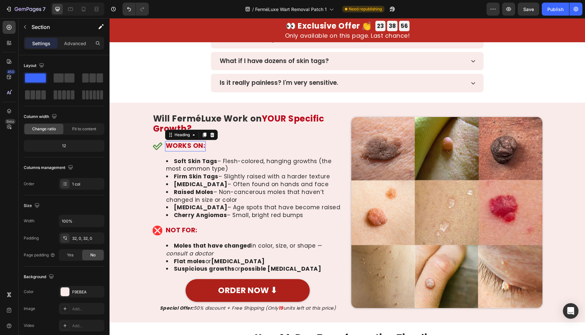
click at [187, 143] on span "WORKS ON:" at bounding box center [186, 145] width 40 height 9
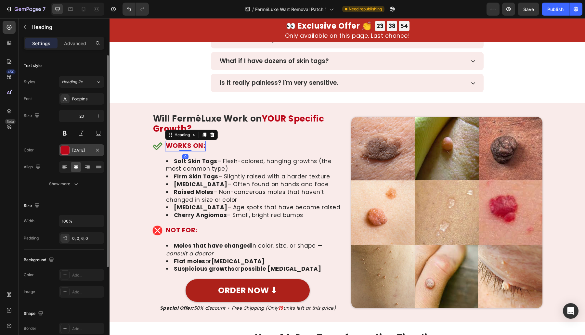
click at [82, 155] on div "BC0719" at bounding box center [81, 150] width 45 height 12
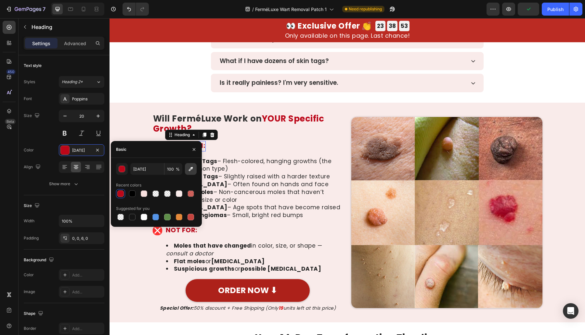
click at [187, 168] on button "button" at bounding box center [191, 169] width 12 height 12
click at [169, 220] on div at bounding box center [167, 217] width 6 height 6
type input "5E8E49"
click at [132, 124] on div "Image Will FerméLuxe Work on YOUR Specific Growth? Heading Icon ⁠⁠⁠⁠⁠⁠⁠ WORKS O…" at bounding box center [346, 212] width 475 height 199
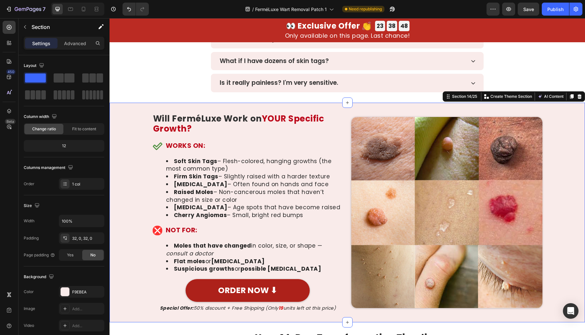
click at [170, 141] on span "WORKS ON:" at bounding box center [186, 145] width 40 height 9
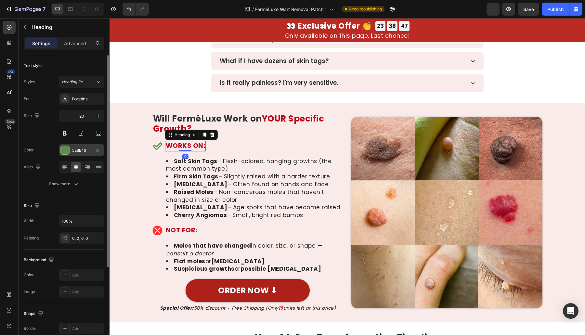
click at [77, 151] on div "5E8E49" at bounding box center [81, 151] width 19 height 6
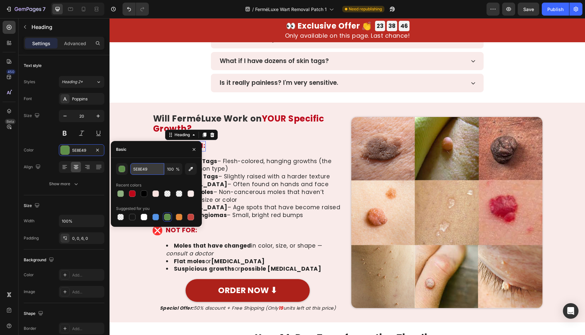
click at [139, 170] on input "5E8E49" at bounding box center [147, 169] width 34 height 12
click at [244, 158] on li "Soft Skin Tags – Flesh-colored, hanging growths (the most common type)" at bounding box center [254, 166] width 177 height 16
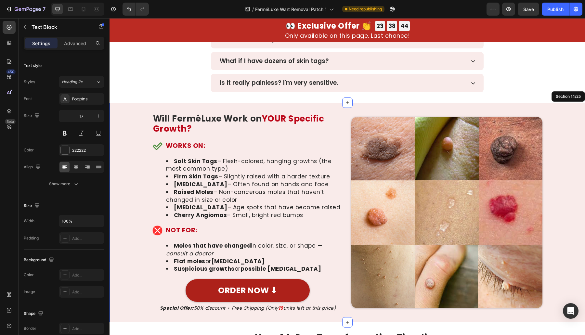
click at [147, 140] on div "Image Will FerméLuxe Work on YOUR Specific Growth? Heading Icon ⁠⁠⁠⁠⁠⁠⁠ WORKS O…" at bounding box center [346, 212] width 475 height 199
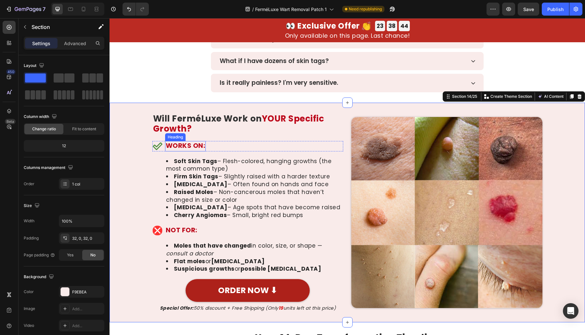
click at [183, 147] on span "WORKS ON:" at bounding box center [186, 145] width 40 height 9
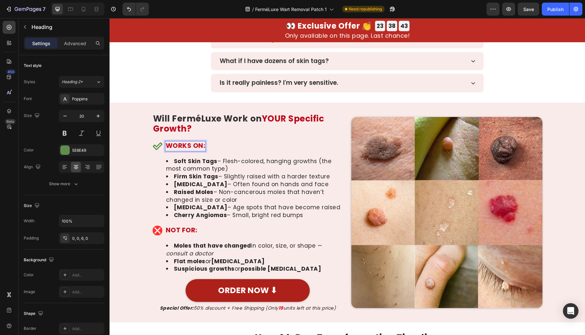
click at [183, 147] on span "WORKS ON:" at bounding box center [186, 145] width 40 height 9
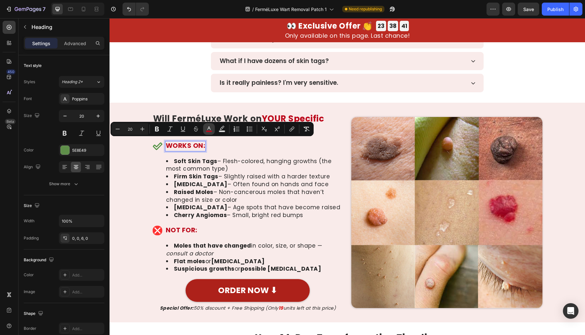
click at [208, 131] on rect "Editor contextual toolbar" at bounding box center [209, 132] width 6 height 2
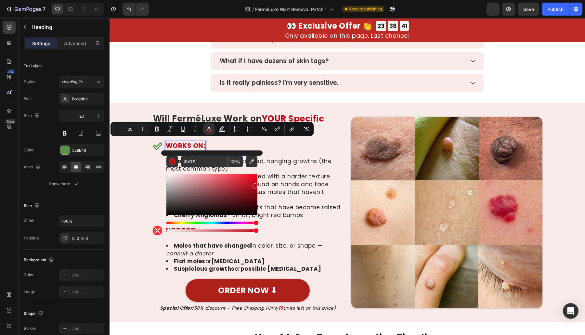
click at [214, 161] on input "BC0719" at bounding box center [204, 162] width 47 height 12
paste input "5E8E4"
type input "5E8E49"
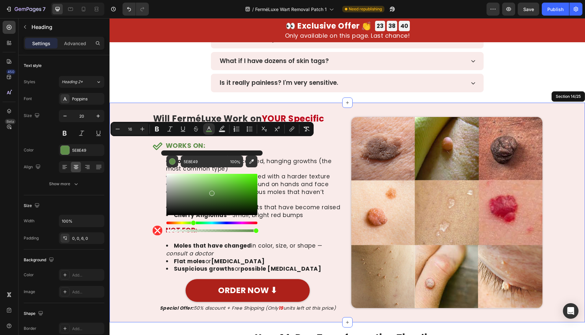
click at [134, 176] on div "Image Will FerméLuxe Work on YOUR Specific Growth? Heading Icon ⁠⁠⁠⁠⁠⁠⁠ WORKS O…" at bounding box center [346, 212] width 475 height 199
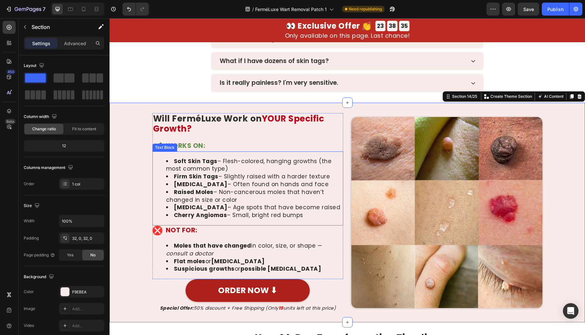
scroll to position [2918, 0]
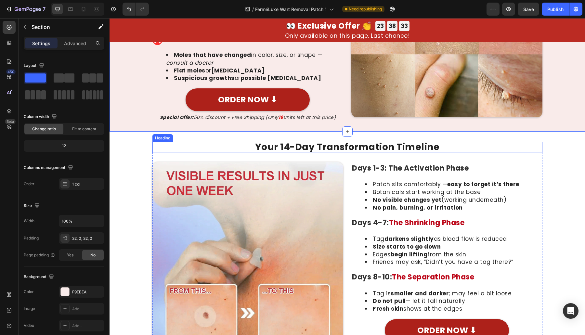
click at [318, 152] on h2 "Your 14-Day Transformation Timeline" at bounding box center [347, 147] width 390 height 10
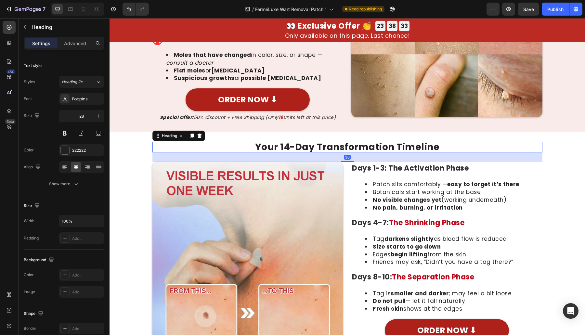
click at [289, 152] on h2 "Your 14-Day Transformation Timeline" at bounding box center [347, 147] width 390 height 10
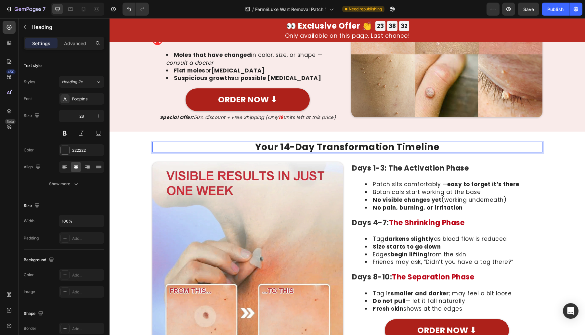
click at [283, 152] on p "Your 14-Day Transformation Timeline" at bounding box center [347, 147] width 389 height 9
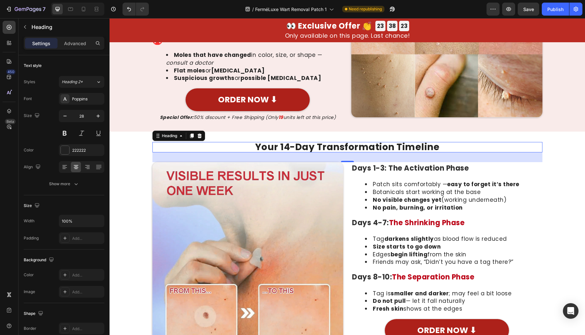
click at [284, 152] on p "Your 14-Day Transformation Timeline" at bounding box center [347, 147] width 389 height 9
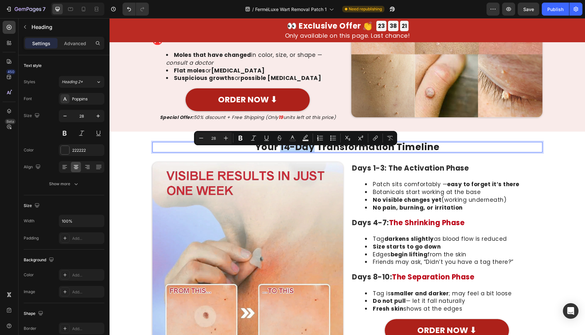
drag, startPoint x: 278, startPoint y: 154, endPoint x: 312, endPoint y: 155, distance: 34.4
click at [312, 152] on p "Your 14-Day Transformation Timeline" at bounding box center [347, 147] width 389 height 9
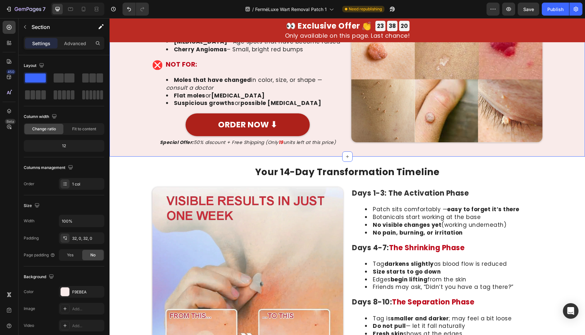
scroll to position [2875, 0]
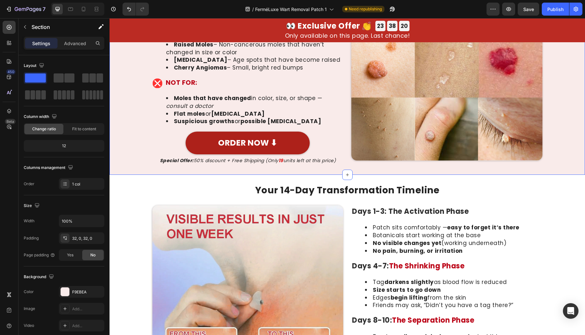
drag, startPoint x: 140, startPoint y: 133, endPoint x: 143, endPoint y: 91, distance: 42.1
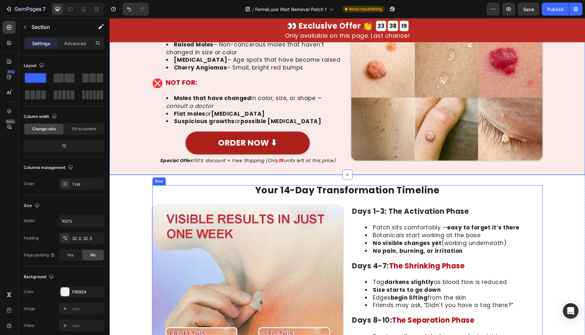
click at [291, 195] on p "Your 14-Day Transformation Timeline" at bounding box center [347, 190] width 389 height 9
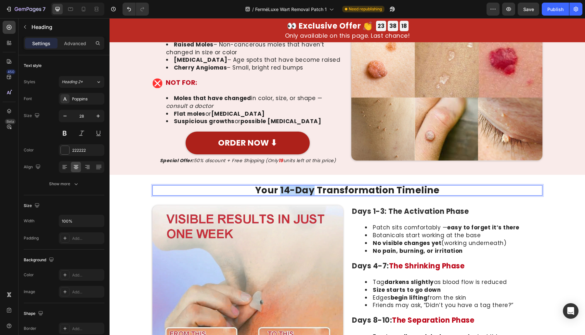
drag, startPoint x: 279, startPoint y: 201, endPoint x: 311, endPoint y: 200, distance: 31.8
click at [311, 195] on p "Your 14-Day Transformation Timeline" at bounding box center [347, 190] width 389 height 9
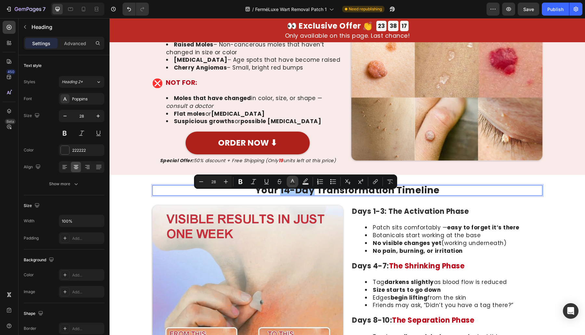
click at [297, 181] on button "Text Color" at bounding box center [293, 182] width 12 height 12
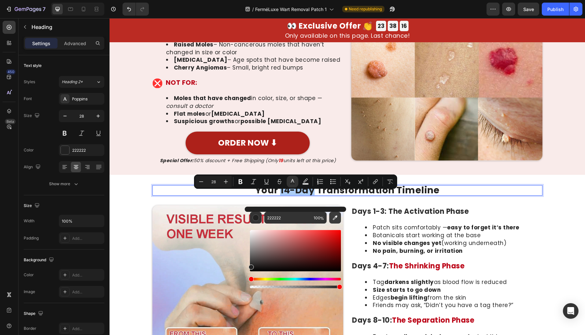
click at [336, 218] on icon "Editor contextual toolbar" at bounding box center [335, 217] width 5 height 5
type input "BC0719"
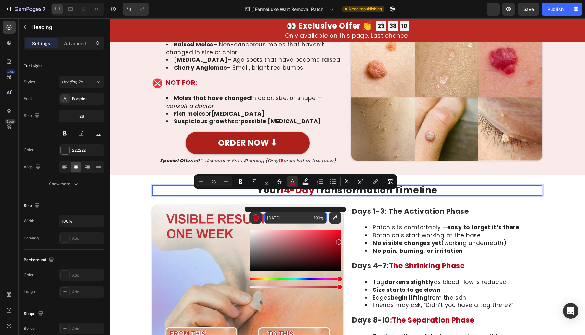
click at [286, 217] on input "BC0719" at bounding box center [287, 218] width 47 height 12
click at [446, 215] on h2 "Days 1-3: The Activation Phase" at bounding box center [446, 212] width 191 height 11
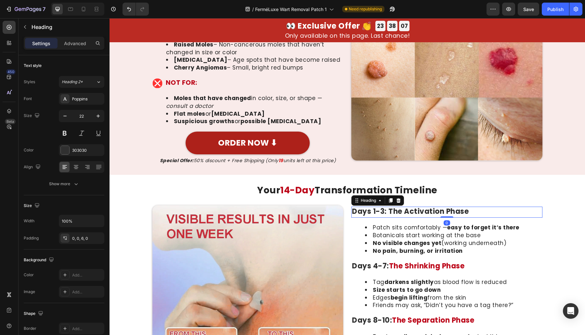
drag, startPoint x: 400, startPoint y: 215, endPoint x: 378, endPoint y: 216, distance: 21.4
click at [397, 216] on h2 "Days 1-3: The Activation Phase" at bounding box center [446, 212] width 191 height 11
click at [379, 216] on p "Days 1-3: The Activation Phase" at bounding box center [447, 211] width 190 height 8
drag, startPoint x: 386, startPoint y: 218, endPoint x: 479, endPoint y: 216, distance: 92.9
click at [480, 216] on p "Days 1-3: The Activation Phase" at bounding box center [447, 211] width 190 height 8
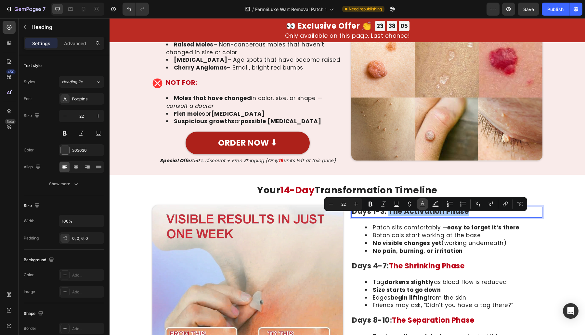
drag, startPoint x: 426, startPoint y: 204, endPoint x: 424, endPoint y: 211, distance: 6.8
click at [426, 204] on button "Text Color" at bounding box center [423, 204] width 12 height 12
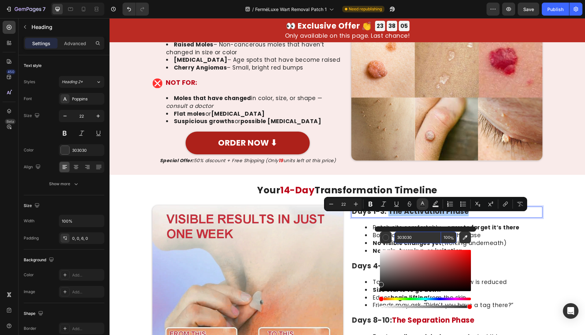
click at [421, 234] on input "303030" at bounding box center [417, 238] width 47 height 12
paste input "BC0719"
type input "BC0719"
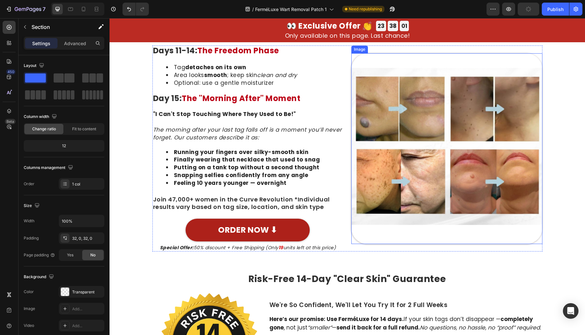
scroll to position [3443, 0]
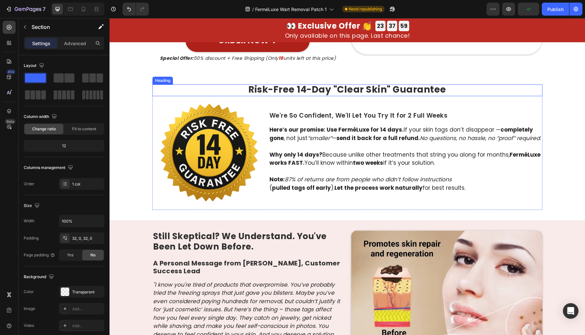
click at [341, 85] on strong "Risk-Free 14-Day "Clear Skin" Guarantee" at bounding box center [347, 89] width 198 height 13
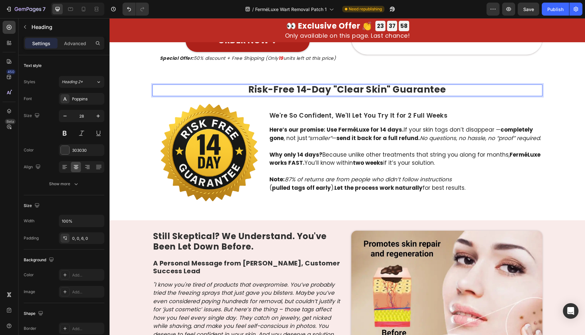
click at [333, 88] on strong "Risk-Free 14-Day "Clear Skin" Guarantee" at bounding box center [347, 89] width 198 height 13
click at [252, 90] on strong "Risk-Free 14-Day "Clear Skin" Guarantee" at bounding box center [347, 89] width 198 height 13
drag, startPoint x: 247, startPoint y: 90, endPoint x: 330, endPoint y: 92, distance: 82.9
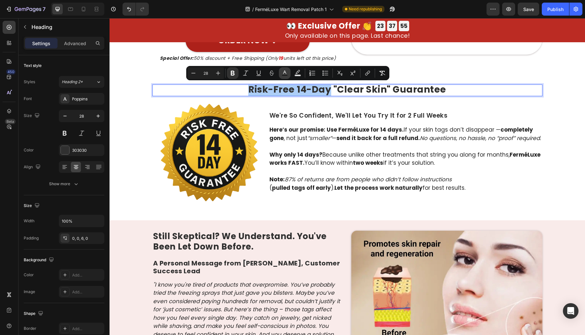
click at [283, 73] on icon "Editor contextual toolbar" at bounding box center [284, 73] width 6 height 6
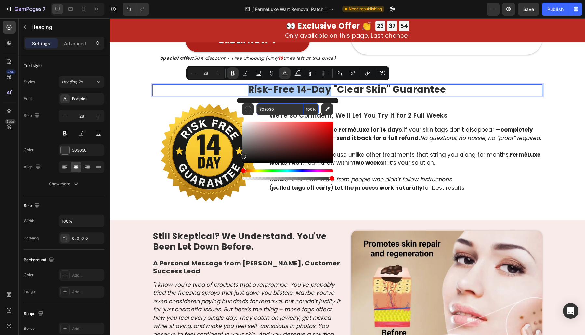
click at [290, 113] on input "303030" at bounding box center [279, 109] width 47 height 12
paste input "BC0719"
type input "BC0719"
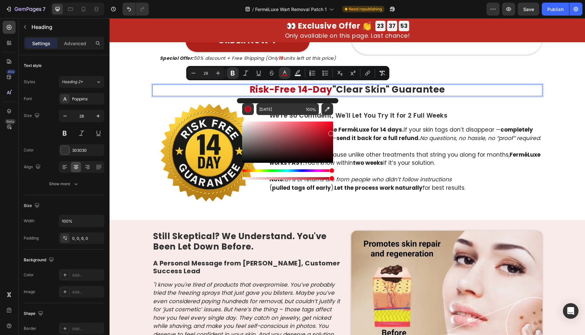
click at [152, 134] on img at bounding box center [209, 153] width 114 height 114
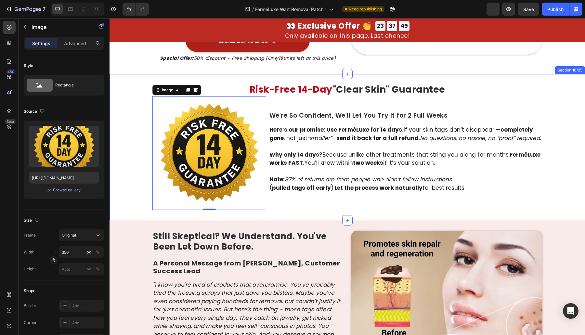
scroll to position [3633, 0]
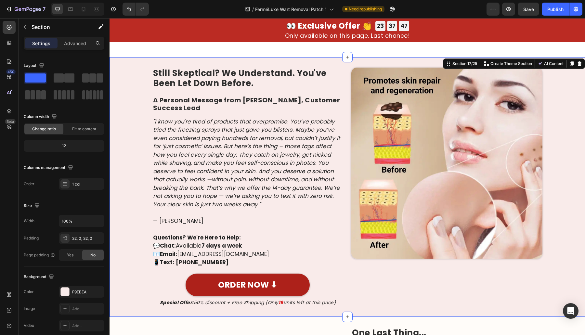
drag, startPoint x: 120, startPoint y: 131, endPoint x: 132, endPoint y: 97, distance: 36.1
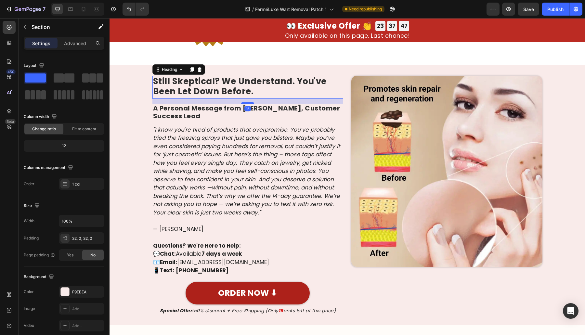
click at [211, 81] on h2 "Still Skeptical? We Understand. You've Been Let Down Before." at bounding box center [247, 87] width 191 height 23
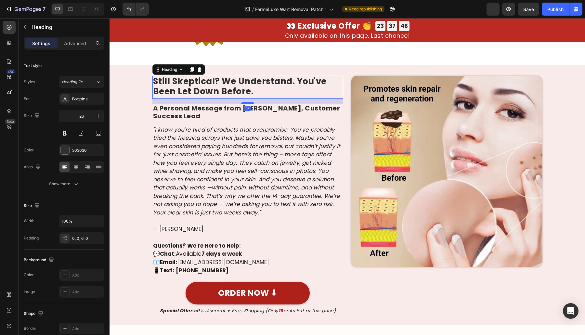
click at [218, 80] on h2 "Still Skeptical? We Understand. You've Been Let Down Before." at bounding box center [247, 87] width 191 height 23
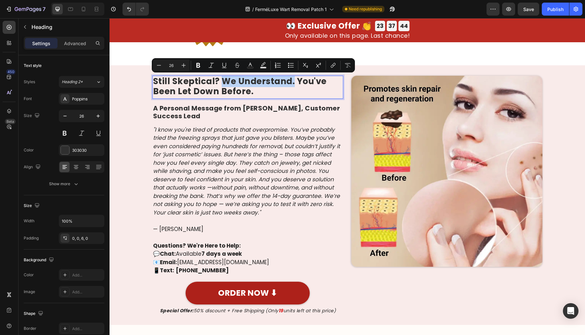
drag, startPoint x: 219, startPoint y: 81, endPoint x: 290, endPoint y: 83, distance: 71.2
click at [290, 83] on p "Still Skeptical? We Understand. You've Been Let Down Before." at bounding box center [248, 86] width 190 height 20
click at [253, 66] on icon "Editor contextual toolbar" at bounding box center [250, 65] width 6 height 6
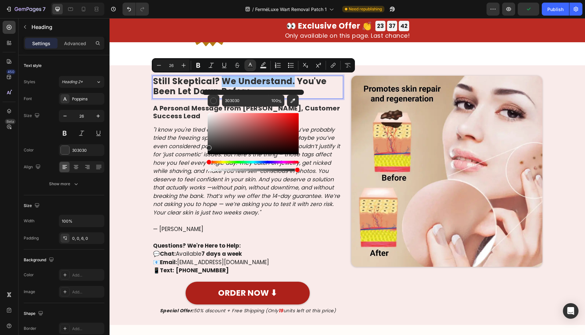
click at [250, 107] on div "Editor contextual toolbar" at bounding box center [253, 140] width 91 height 66
click at [252, 101] on input "303030" at bounding box center [245, 101] width 47 height 12
paste input "BC0719"
type input "BC0719"
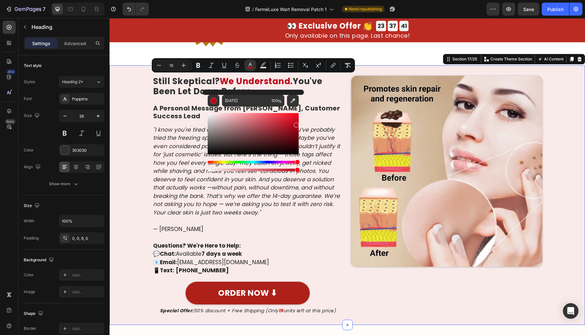
click at [133, 132] on div "Image Still Skeptical? We Understand. You've Been Let Down Before. Heading A Pe…" at bounding box center [346, 195] width 475 height 238
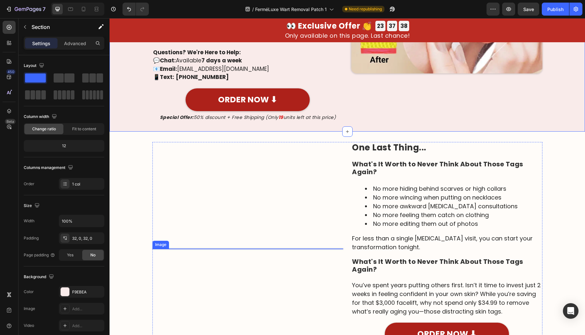
drag, startPoint x: 136, startPoint y: 143, endPoint x: 253, endPoint y: 160, distance: 117.5
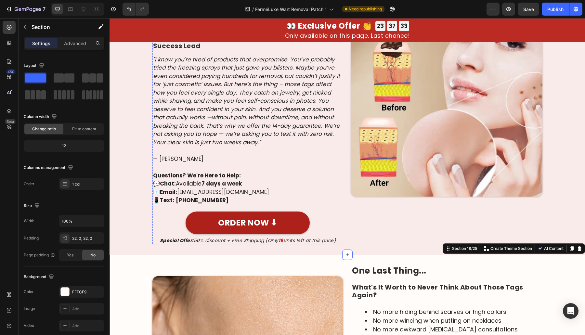
scroll to position [3529, 0]
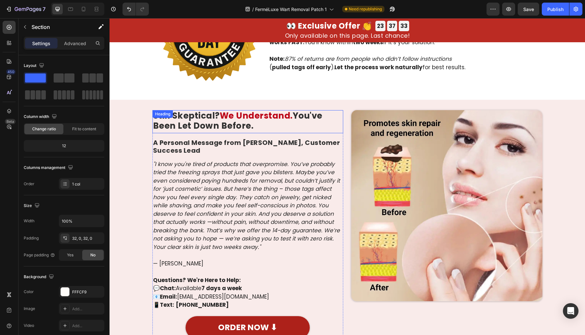
drag, startPoint x: 130, startPoint y: 102, endPoint x: 197, endPoint y: 45, distance: 87.4
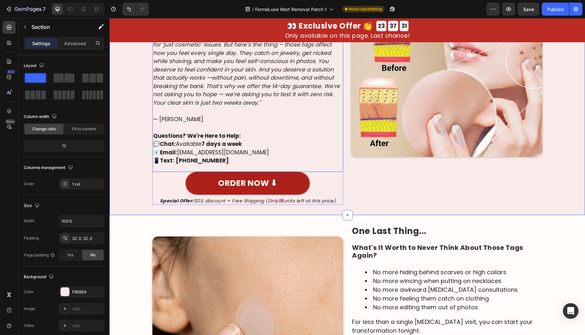
drag, startPoint x: 147, startPoint y: 146, endPoint x: 218, endPoint y: 220, distance: 102.7
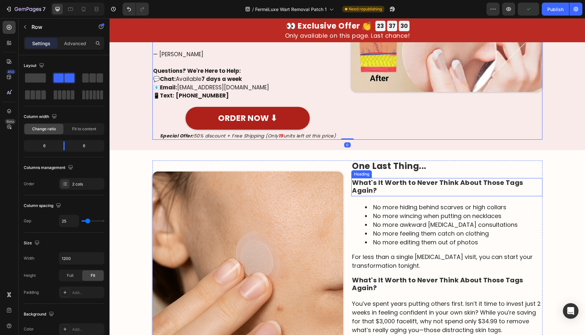
drag, startPoint x: 434, startPoint y: 189, endPoint x: 432, endPoint y: 198, distance: 8.9
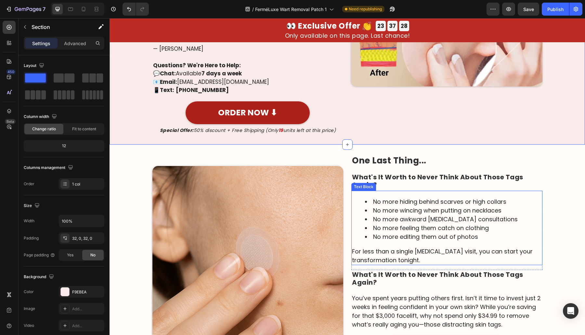
drag, startPoint x: 501, startPoint y: 171, endPoint x: 584, endPoint y: 146, distance: 87.4
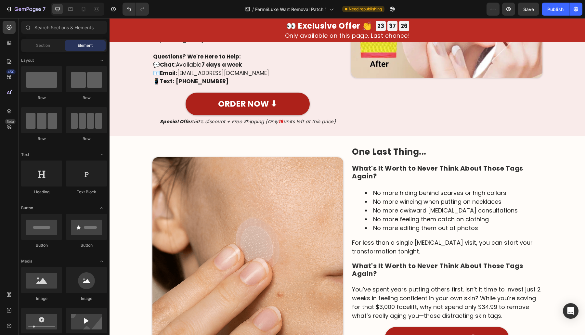
scroll to position [3835, 0]
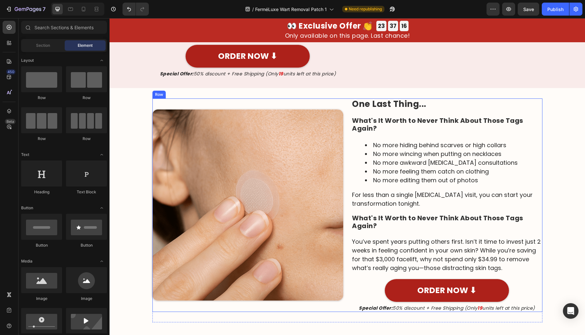
click at [293, 304] on div "Image" at bounding box center [247, 204] width 191 height 213
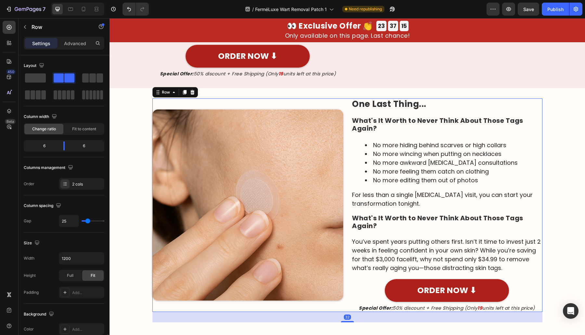
scroll to position [171, 0]
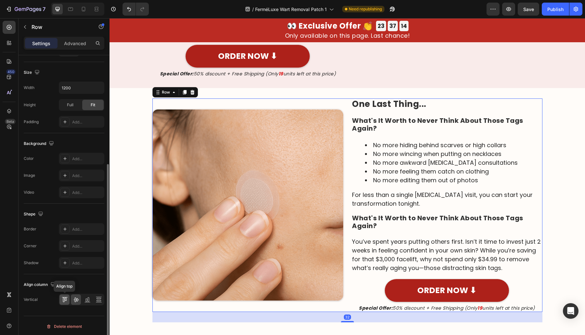
click at [64, 296] on icon at bounding box center [64, 299] width 6 height 6
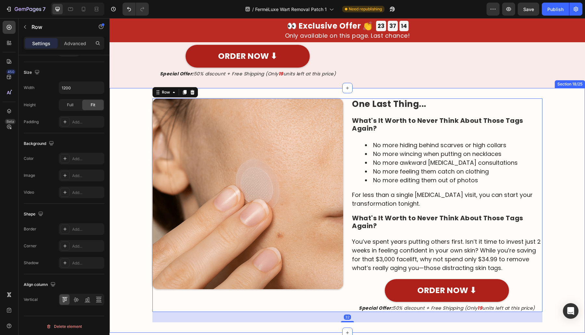
click at [134, 221] on div "Image One Last Thing... Heading What's It Worth to Never Think About Those Tags…" at bounding box center [346, 210] width 475 height 224
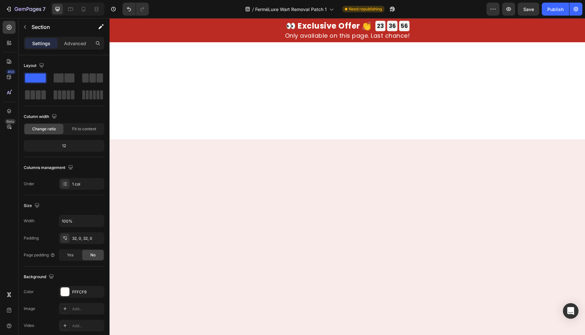
scroll to position [2698, 0]
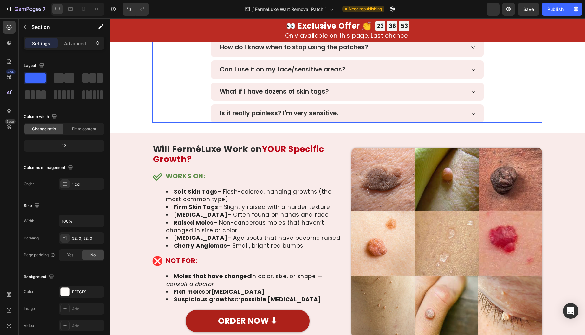
click at [521, 109] on div "Is it really painless? I'm very sensitive." at bounding box center [347, 113] width 389 height 19
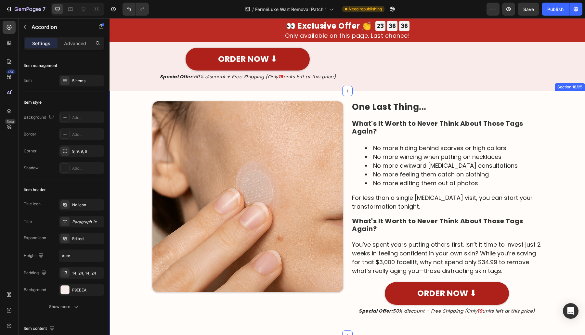
scroll to position [3835, 0]
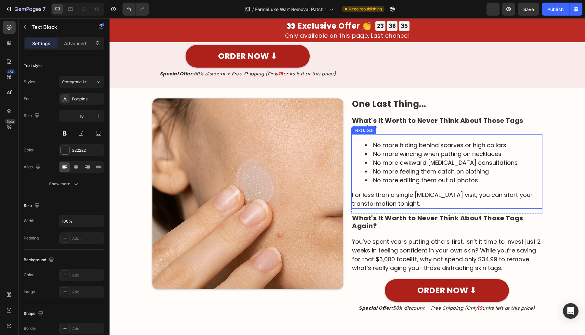
click at [488, 198] on p "For less than a single dermatologist visit, you can start your transformation t…" at bounding box center [447, 199] width 190 height 18
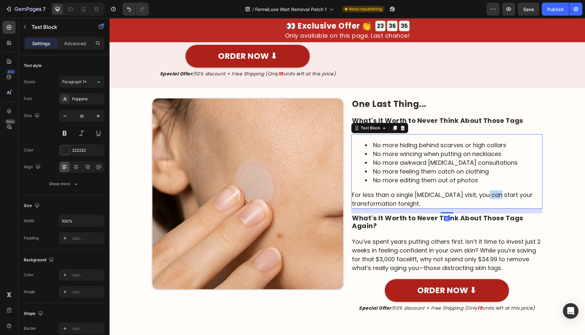
click at [488, 198] on p "For less than a single dermatologist visit, you can start your transformation t…" at bounding box center [447, 199] width 190 height 18
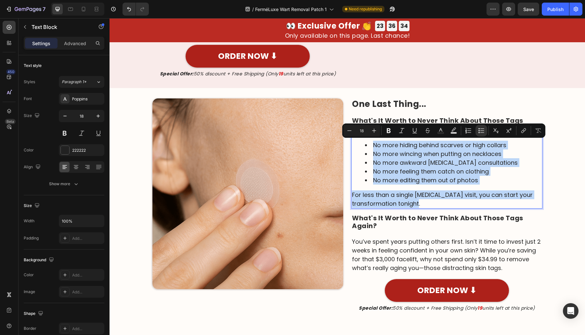
click at [432, 193] on p "For less than a single dermatologist visit, you can start your transformation t…" at bounding box center [447, 199] width 190 height 18
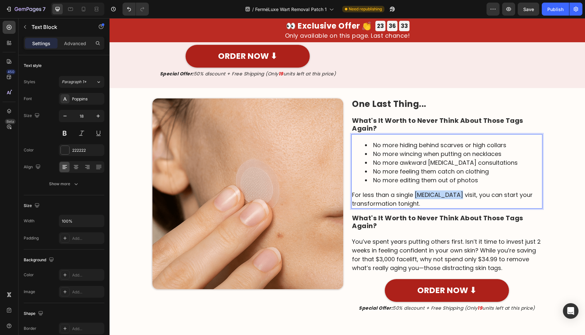
click at [432, 193] on p "For less than a single dermatologist visit, you can start your transformation t…" at bounding box center [447, 199] width 190 height 18
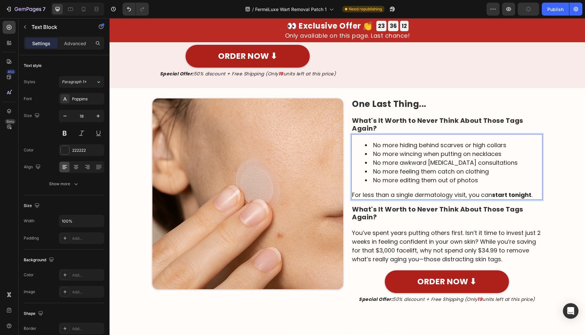
click at [393, 182] on li "No more editing them out of photos" at bounding box center [453, 180] width 177 height 9
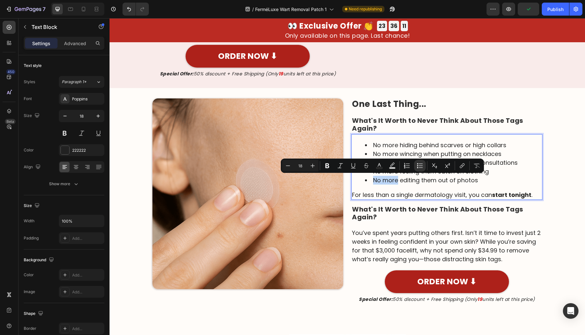
drag, startPoint x: 395, startPoint y: 180, endPoint x: 366, endPoint y: 182, distance: 30.0
click at [366, 182] on li "No more editing them out of photos" at bounding box center [453, 180] width 177 height 9
click at [384, 179] on strong "No more" at bounding box center [386, 180] width 26 height 8
click at [387, 177] on strong "No more" at bounding box center [386, 180] width 26 height 8
click at [390, 176] on strong "No more" at bounding box center [386, 180] width 26 height 8
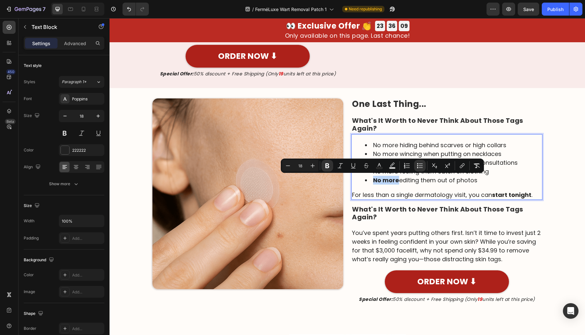
click at [384, 121] on strong "What's It Worth to Never Think About Those Tags Again?" at bounding box center [437, 124] width 171 height 17
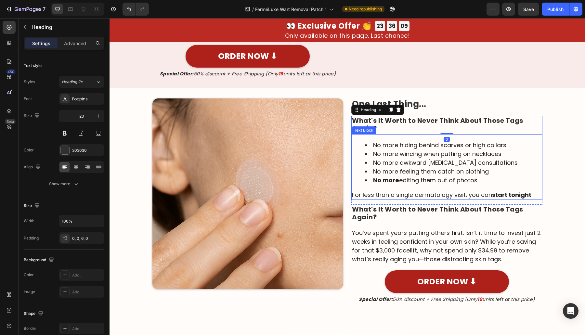
click at [391, 152] on li "No more wincing when putting on necklaces" at bounding box center [453, 153] width 177 height 9
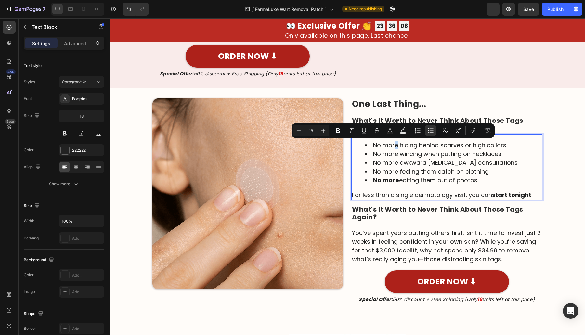
click at [393, 145] on li "No more hiding behind scarves or high collars" at bounding box center [453, 145] width 177 height 9
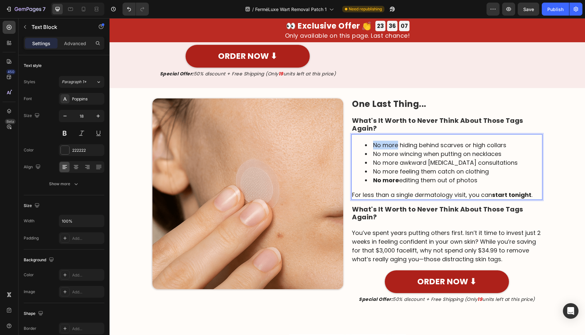
drag, startPoint x: 394, startPoint y: 142, endPoint x: 371, endPoint y: 144, distance: 23.4
click at [370, 144] on li "No more hiding behind scarves or high collars" at bounding box center [453, 145] width 177 height 9
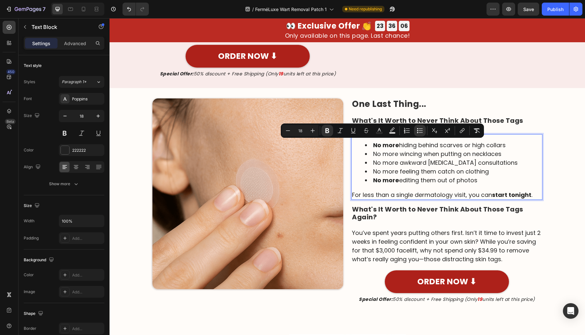
click at [370, 151] on li "No more wincing when putting on necklaces" at bounding box center [453, 153] width 177 height 9
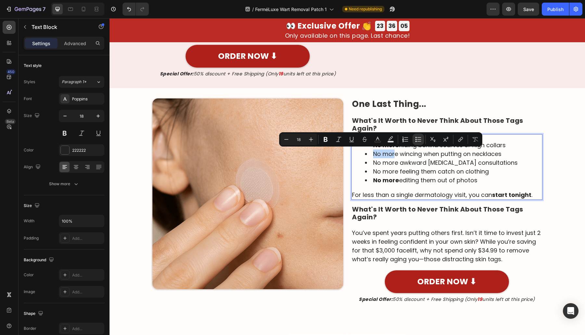
drag, startPoint x: 371, startPoint y: 151, endPoint x: 392, endPoint y: 151, distance: 21.8
click at [392, 149] on li "No more wincing when putting on necklaces" at bounding box center [453, 153] width 177 height 9
click at [394, 153] on li "No more wincing when putting on necklaces" at bounding box center [453, 153] width 177 height 9
drag, startPoint x: 395, startPoint y: 153, endPoint x: 366, endPoint y: 152, distance: 28.9
click at [365, 152] on li "No more wincing when putting on necklaces" at bounding box center [453, 153] width 177 height 9
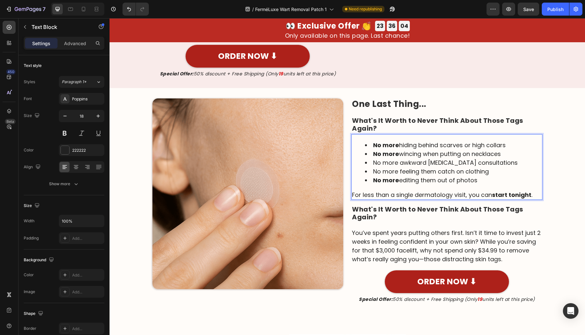
click at [393, 164] on li "No more awkward dermatologist consultations" at bounding box center [453, 162] width 177 height 9
drag, startPoint x: 394, startPoint y: 164, endPoint x: 373, endPoint y: 163, distance: 21.1
click at [369, 162] on li "No more awkward dermatologist consultations" at bounding box center [453, 162] width 177 height 9
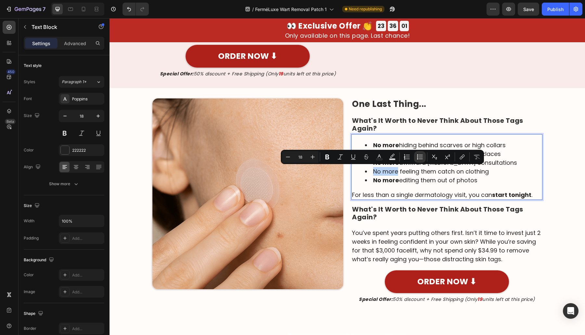
drag, startPoint x: 370, startPoint y: 170, endPoint x: 394, endPoint y: 173, distance: 23.9
click at [394, 173] on li "No more feeling them catch on clothing" at bounding box center [453, 171] width 177 height 9
click at [515, 203] on div "No more hiding behind scarves or high collars No more wincing when putting on n…" at bounding box center [446, 169] width 191 height 71
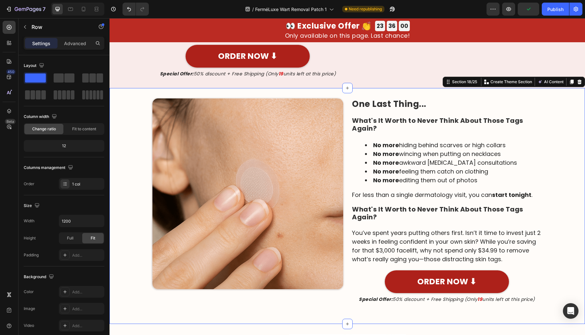
click at [567, 199] on div "Image One Last Thing... Heading What's It Worth to Never Think About Those Tags…" at bounding box center [346, 205] width 475 height 215
click at [550, 172] on div "Image One Last Thing... Heading What's It Worth to Never Think About Those Tags…" at bounding box center [346, 205] width 475 height 215
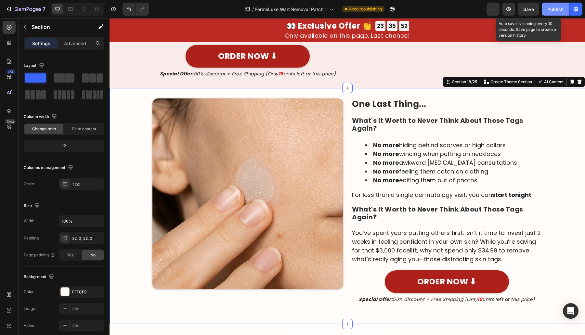
drag, startPoint x: 528, startPoint y: 7, endPoint x: 552, endPoint y: 8, distance: 24.1
click at [529, 7] on span "Save" at bounding box center [528, 9] width 11 height 6
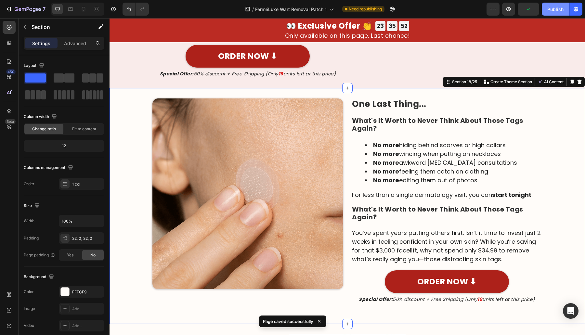
drag, startPoint x: 552, startPoint y: 8, endPoint x: 454, endPoint y: 11, distance: 98.5
click at [552, 8] on div "Publish" at bounding box center [555, 9] width 16 height 7
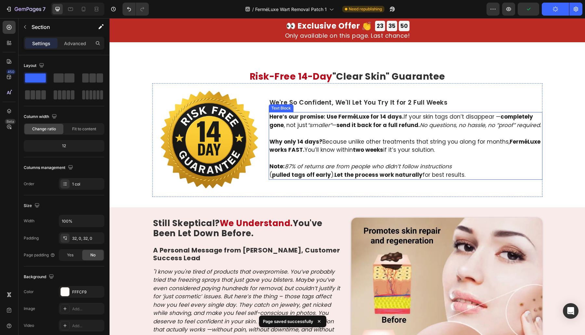
scroll to position [4116, 0]
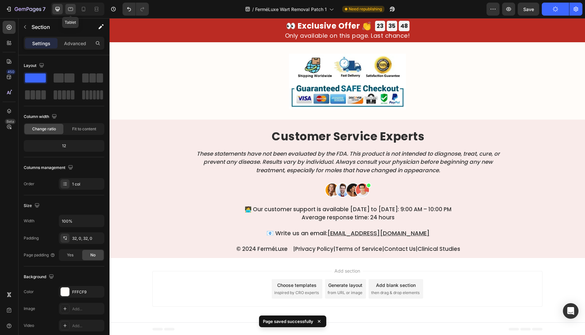
click at [68, 8] on icon at bounding box center [70, 9] width 6 height 6
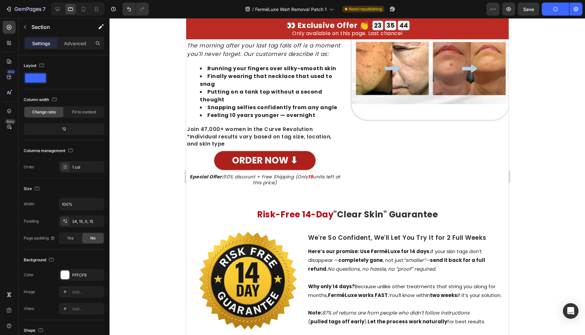
scroll to position [3248, 0]
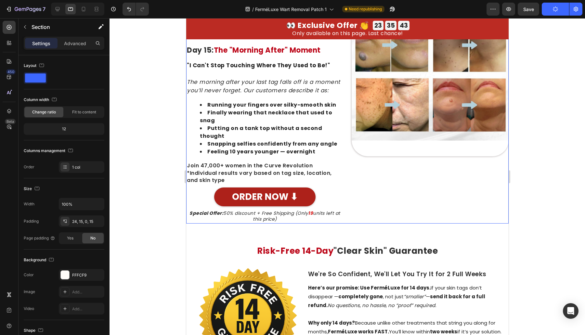
click at [389, 208] on div "Image" at bounding box center [429, 111] width 157 height 224
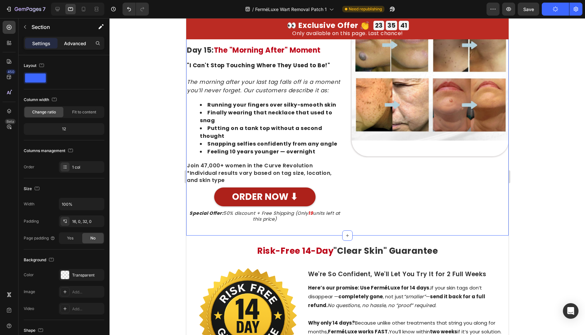
click at [67, 42] on p "Advanced" at bounding box center [75, 43] width 22 height 7
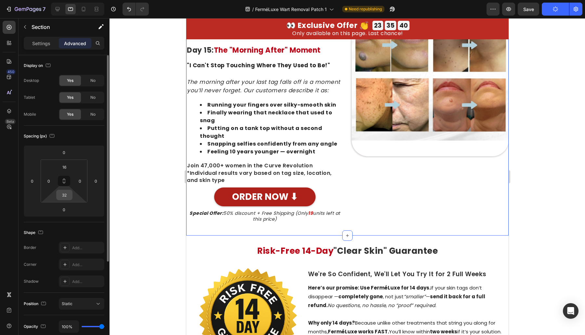
click at [63, 193] on input "32" at bounding box center [64, 195] width 13 height 10
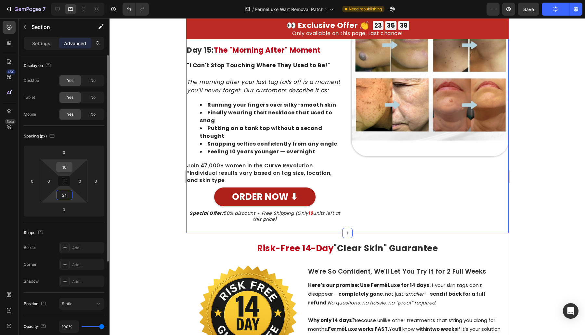
type input "24"
click at [66, 166] on input "16" at bounding box center [64, 167] width 13 height 10
type input "24"
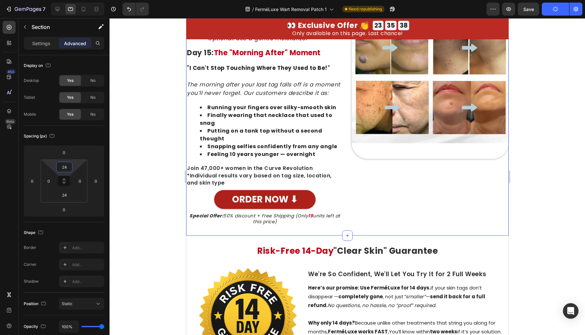
drag, startPoint x: 136, startPoint y: 161, endPoint x: 183, endPoint y: 164, distance: 47.2
click at [136, 161] on div at bounding box center [346, 176] width 475 height 317
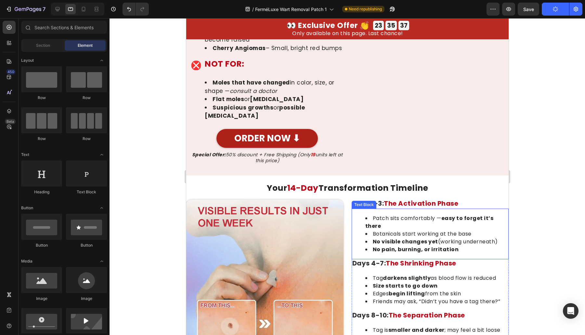
scroll to position [3058, 0]
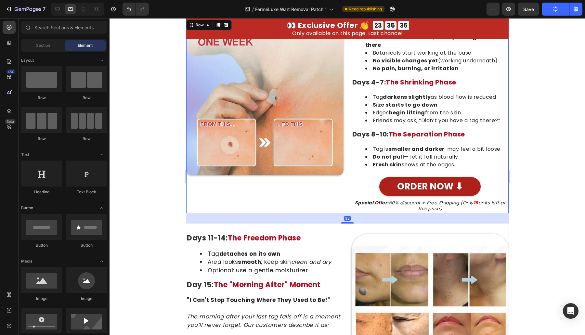
click at [333, 211] on div "Image" at bounding box center [264, 116] width 157 height 195
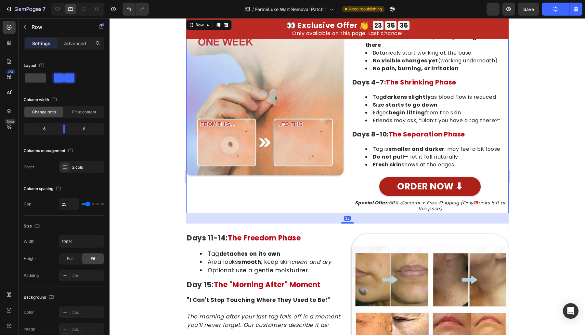
drag, startPoint x: 344, startPoint y: 223, endPoint x: 346, endPoint y: 188, distance: 34.2
click at [352, 184] on div "Image Days 1-3: The Activation Phase Heading Patch sits comfortably — easy to f…" at bounding box center [347, 116] width 322 height 195
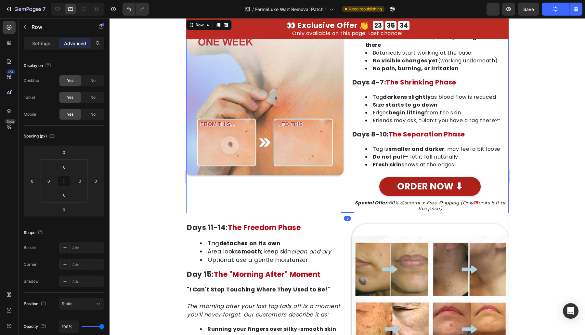
click at [325, 196] on div "Image" at bounding box center [264, 116] width 157 height 195
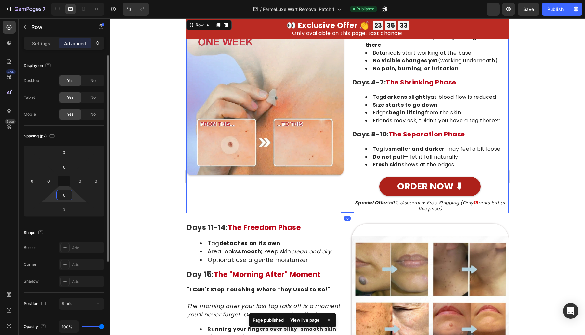
click at [65, 192] on input "0" at bounding box center [64, 195] width 13 height 10
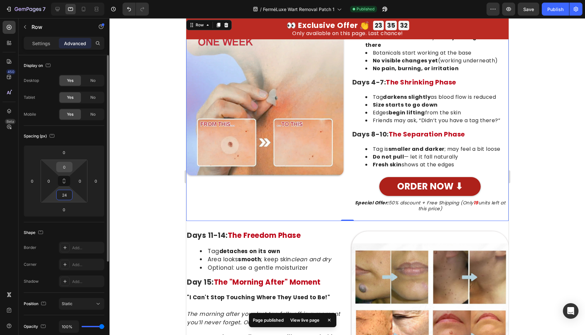
type input "24"
click at [66, 169] on input "0" at bounding box center [64, 167] width 13 height 10
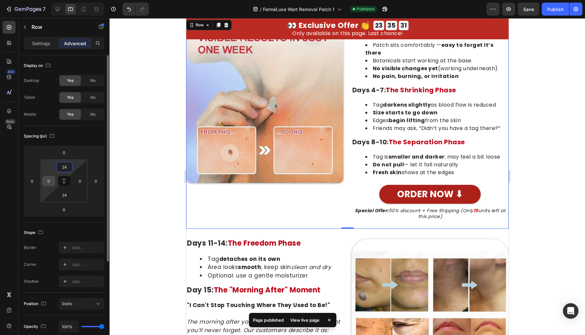
type input "24"
click at [49, 178] on input "0" at bounding box center [49, 181] width 10 height 10
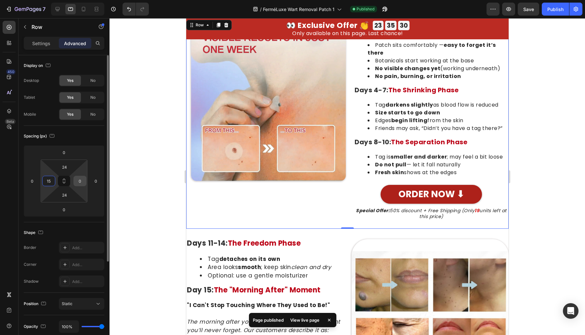
type input "15"
click at [75, 178] on input "0" at bounding box center [80, 181] width 10 height 10
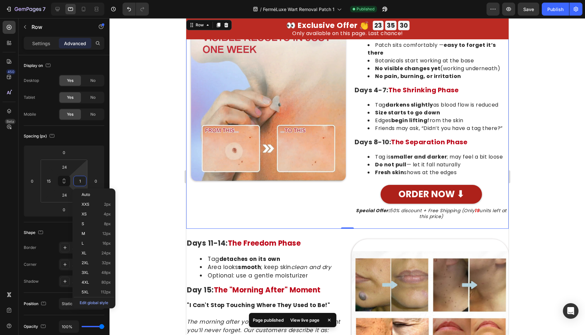
type input "15"
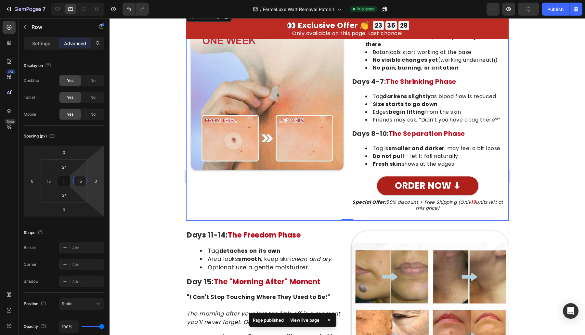
scroll to position [2869, 0]
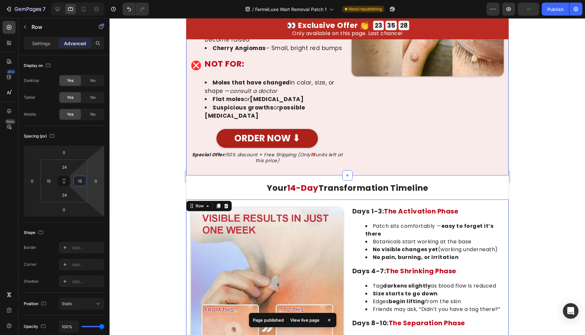
click at [348, 175] on div "Image Will FerméLuxe Work on YOUR Specific Growth? Heading Icon WORKS ON: Headi…" at bounding box center [347, 45] width 322 height 262
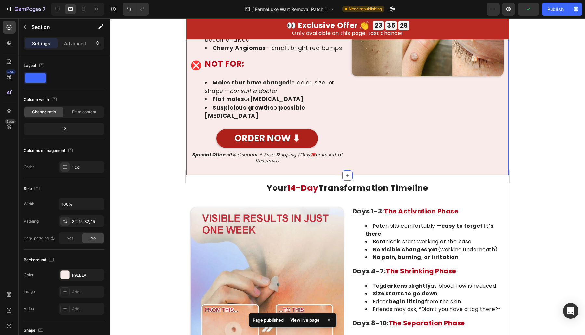
click at [361, 175] on div "Image Will FerméLuxe Work on YOUR Specific Growth? Heading Icon WORKS ON: Headi…" at bounding box center [347, 45] width 322 height 262
click at [73, 45] on p "Advanced" at bounding box center [75, 43] width 22 height 7
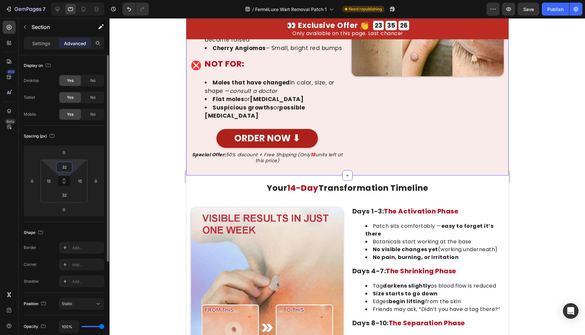
click at [66, 168] on input "32" at bounding box center [64, 167] width 13 height 10
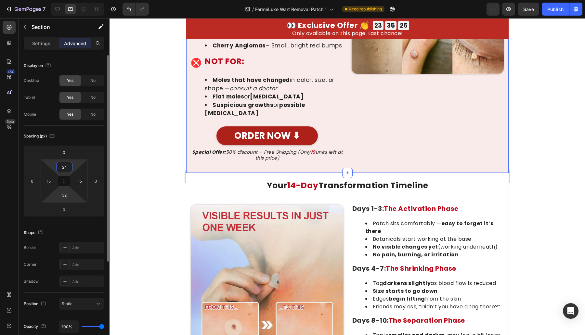
type input "24"
click at [64, 190] on div "32" at bounding box center [64, 195] width 16 height 10
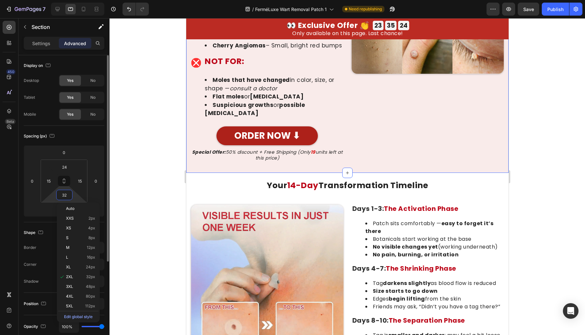
click at [67, 191] on input "32" at bounding box center [64, 195] width 13 height 10
type input "24"
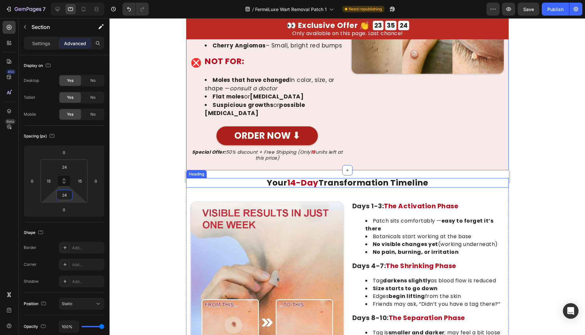
scroll to position [2679, 0]
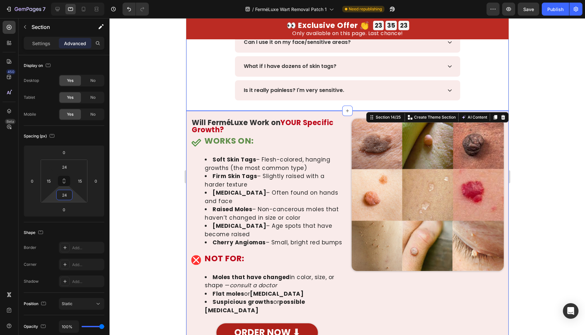
click at [219, 102] on div "Frequently Asked Questions Heading Will it work on moles and warts too? How do …" at bounding box center [347, 34] width 322 height 151
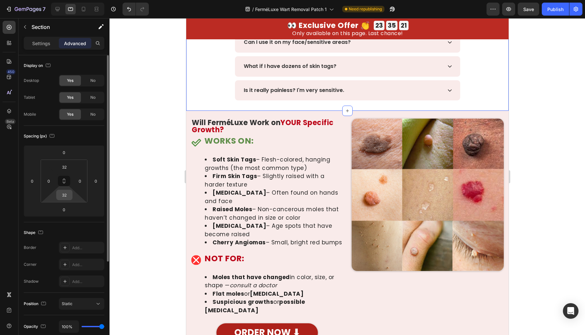
click at [67, 192] on input "32" at bounding box center [64, 195] width 13 height 10
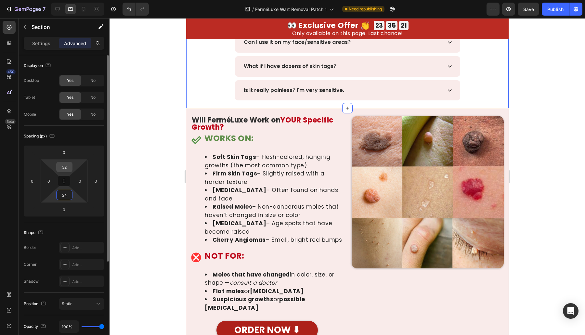
type input "24"
click at [66, 169] on input "32" at bounding box center [64, 167] width 13 height 10
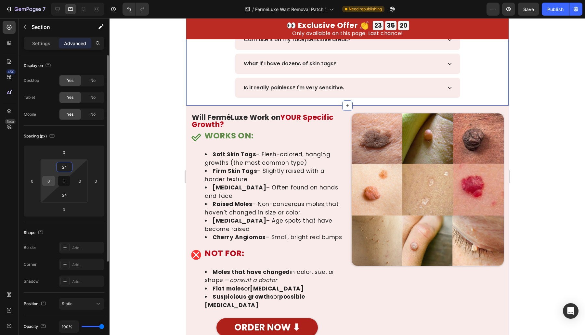
type input "24"
click at [52, 180] on input "0" at bounding box center [49, 181] width 10 height 10
type input "5"
click at [80, 178] on input "0" at bounding box center [80, 181] width 10 height 10
type input "5"
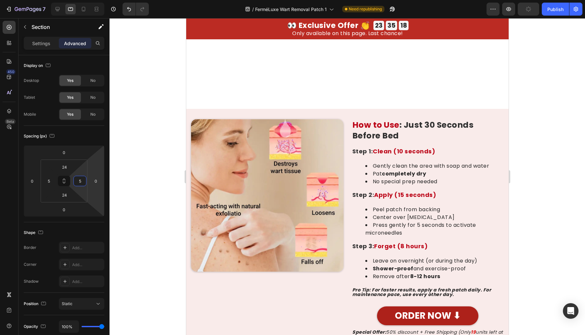
scroll to position [2490, 0]
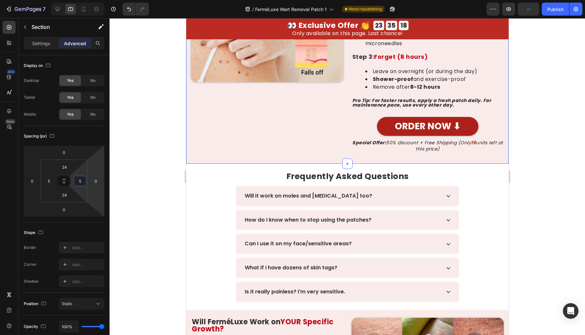
click at [188, 149] on div "Image How to Use : Just 30 Seconds Before Bed Heading Step 1: Clean (10 seconds…" at bounding box center [347, 41] width 322 height 244
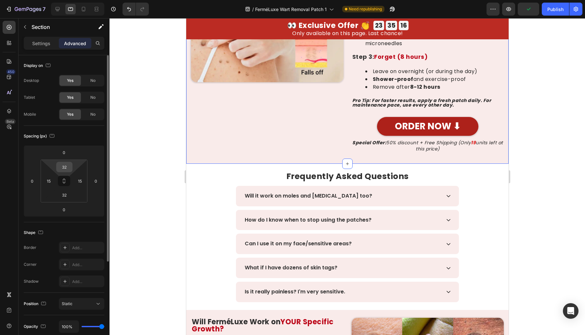
click at [64, 166] on input "32" at bounding box center [64, 167] width 13 height 10
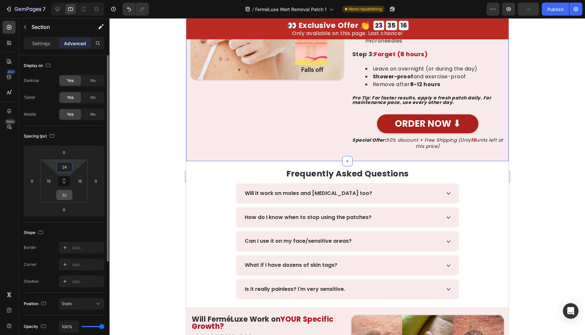
type input "24"
click at [61, 193] on input "32" at bounding box center [64, 195] width 13 height 10
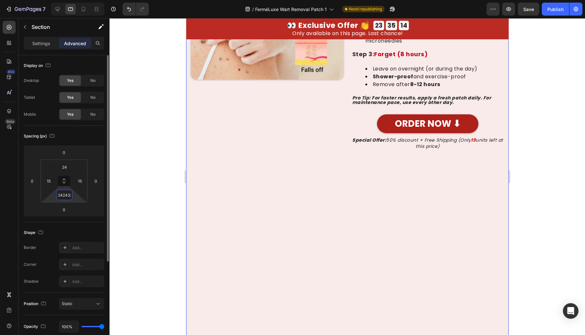
click at [67, 196] on input "242432" at bounding box center [64, 195] width 13 height 10
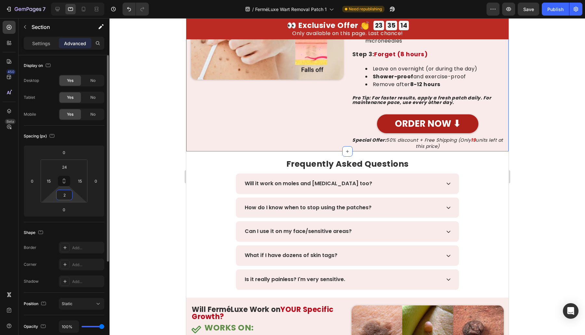
type input "24"
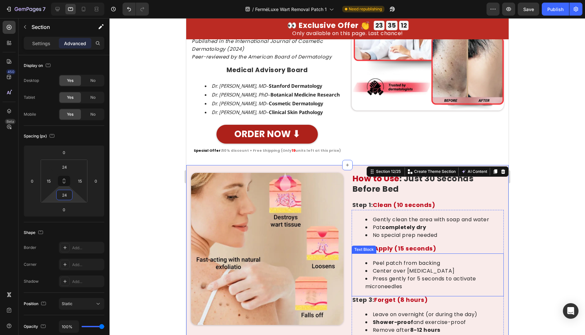
scroll to position [2111, 0]
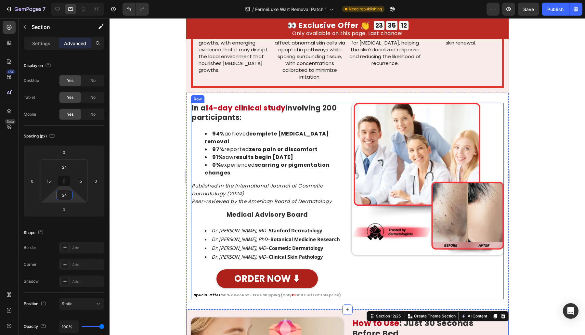
click at [358, 290] on div "Image" at bounding box center [427, 201] width 152 height 196
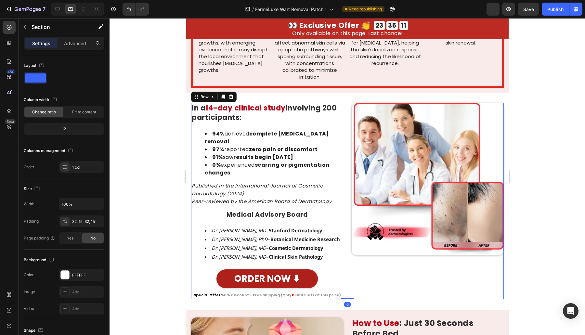
click at [358, 290] on div "Image In a 14-day clinical study involving 200 participants: Heading 94% achiev…" at bounding box center [347, 201] width 322 height 217
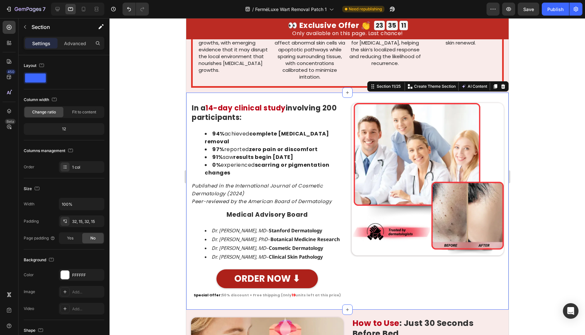
click at [362, 295] on div "Image In a 14-day clinical study involving 200 participants: Heading 94% achiev…" at bounding box center [347, 201] width 322 height 217
click at [62, 44] on div "Advanced" at bounding box center [75, 43] width 32 height 10
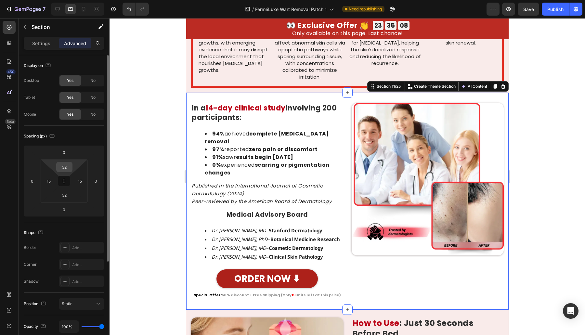
click at [62, 165] on input "32" at bounding box center [64, 167] width 13 height 10
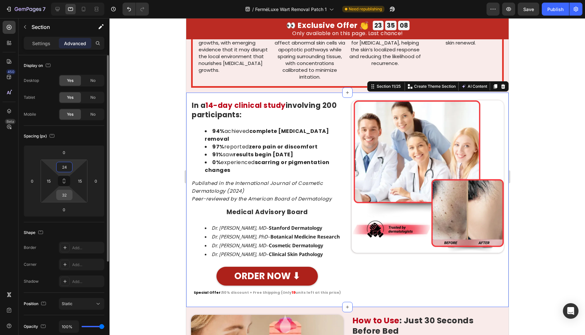
type input "24"
click at [65, 194] on input "32" at bounding box center [64, 195] width 13 height 10
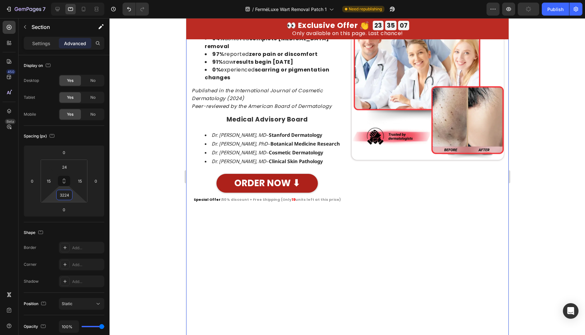
scroll to position [1921, 0]
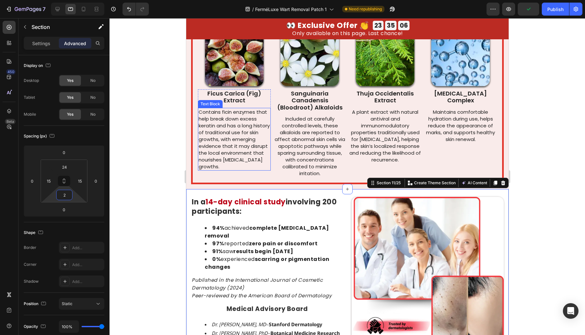
type input "24"
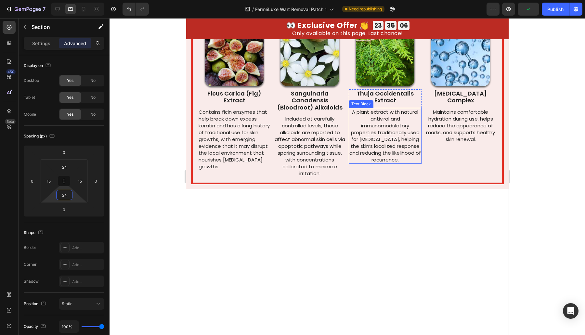
scroll to position [1732, 0]
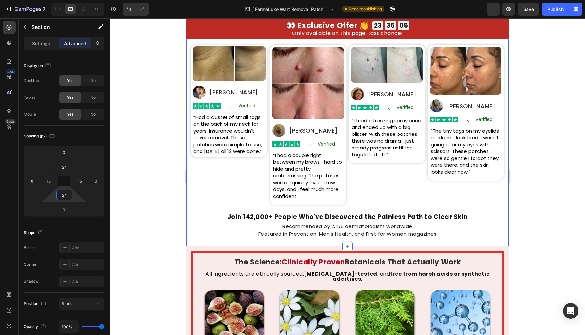
click at [191, 226] on div "Recommended by 2,156 dermatologists worldwide Featured in Prevention, Men's Hea…" at bounding box center [347, 230] width 313 height 16
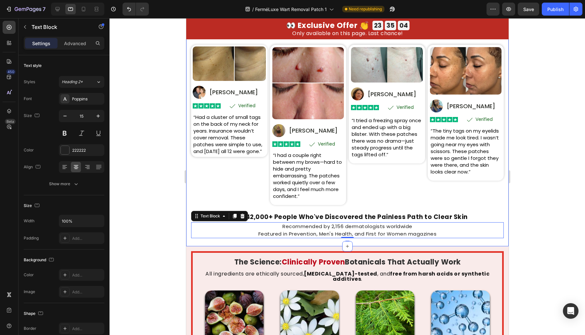
click at [188, 220] on div "Real Transformations From Real People Heading Based on 31,847 Heading Verified …" at bounding box center [347, 124] width 322 height 244
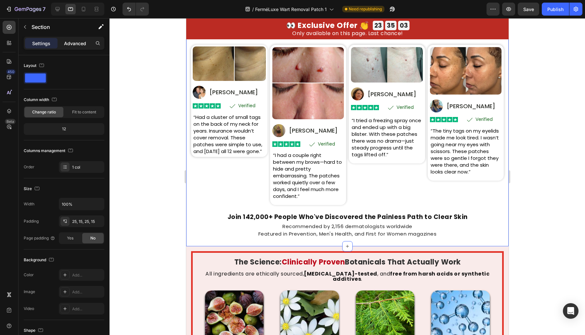
click at [68, 45] on p "Advanced" at bounding box center [75, 43] width 22 height 7
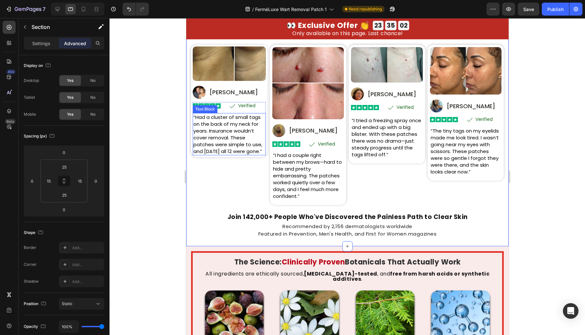
scroll to position [1542, 0]
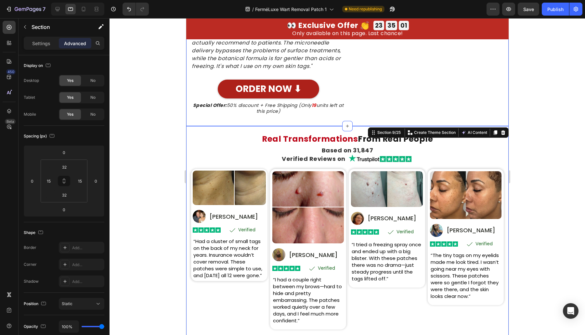
click at [206, 126] on div "Image A Note from Dr. Sarah Collins, MD Heading "In my 18 years of practice, I'…" at bounding box center [347, 53] width 322 height 146
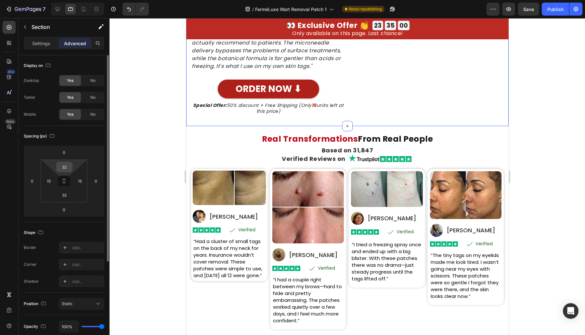
click at [60, 166] on input "32" at bounding box center [64, 167] width 13 height 10
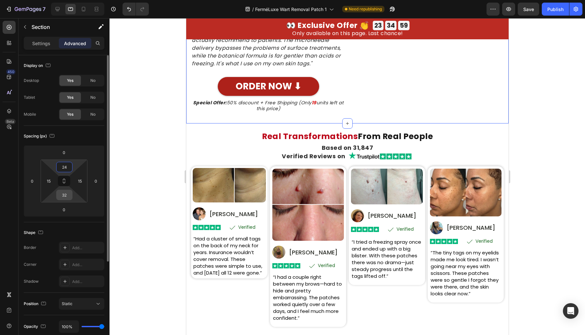
type input "24"
click at [63, 197] on input "32" at bounding box center [64, 195] width 13 height 10
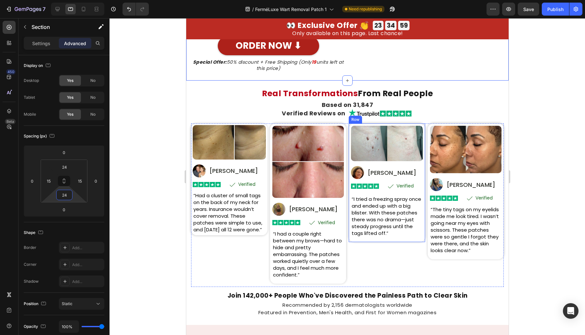
scroll to position [1482, 0]
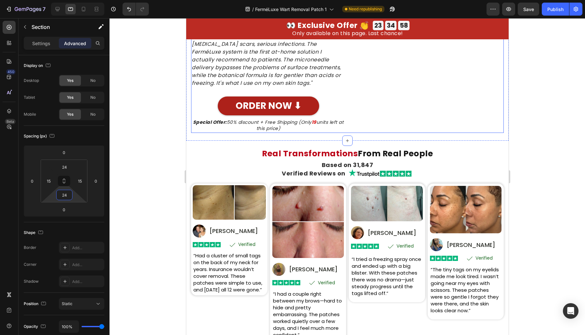
type input "24"
click at [302, 141] on div "Image A Note from Dr. Sarah Collins, MD Heading "In my 18 years of practice, I'…" at bounding box center [347, 70] width 322 height 141
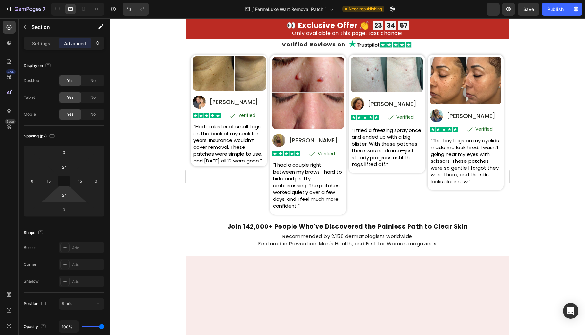
scroll to position [1292, 0]
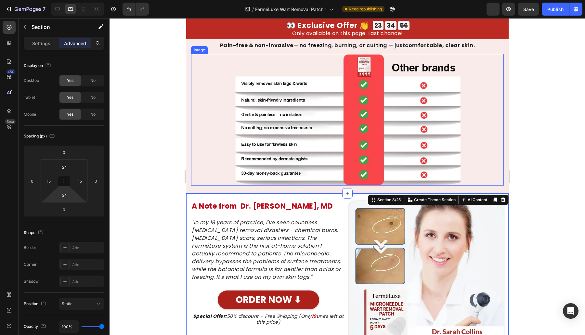
click at [197, 176] on div at bounding box center [347, 120] width 313 height 132
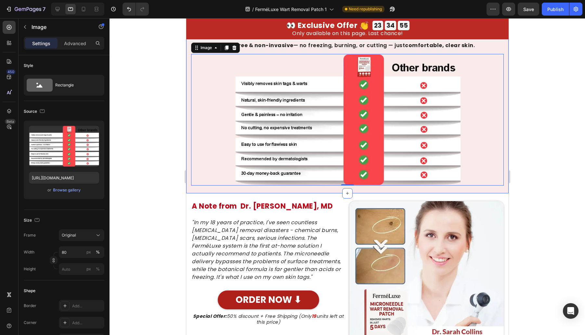
click at [191, 191] on div "What makes FerméLuxe so special? Heading Pain-free & non-invasive — no freezing…" at bounding box center [347, 107] width 322 height 173
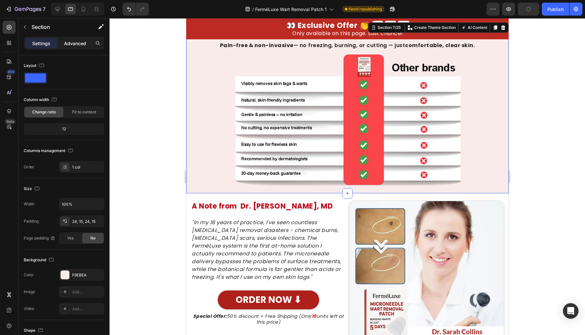
click at [69, 40] on p "Advanced" at bounding box center [75, 43] width 22 height 7
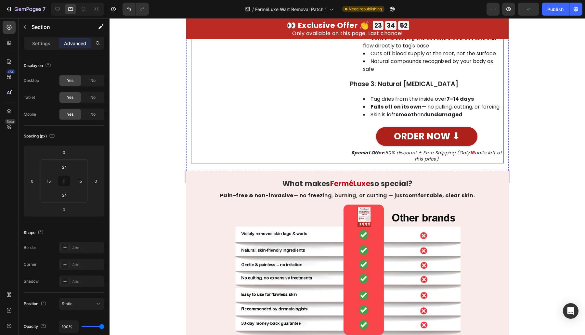
scroll to position [723, 0]
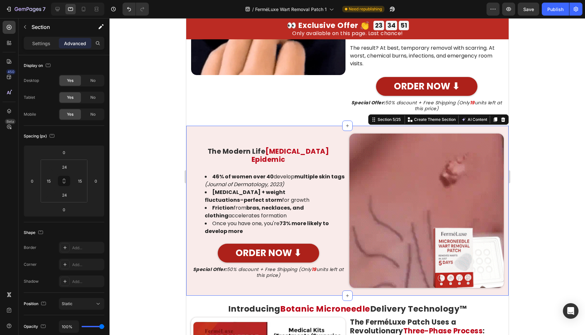
click at [188, 182] on div "Image The Modern Life Skin Tag Epidemic Heading 46% of women over 40 develop mu…" at bounding box center [347, 211] width 322 height 170
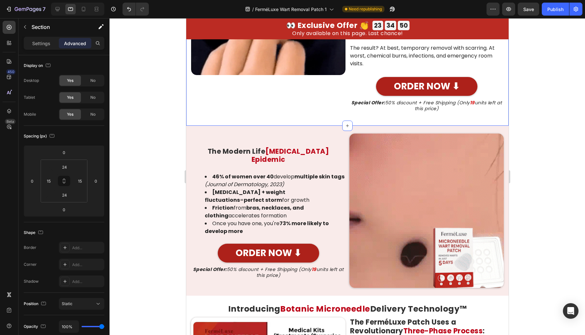
click at [188, 116] on div "The Hidden Truth: Why Everything Else Has Failed You Heading Row Custom Code Yo…" at bounding box center [347, 11] width 322 height 230
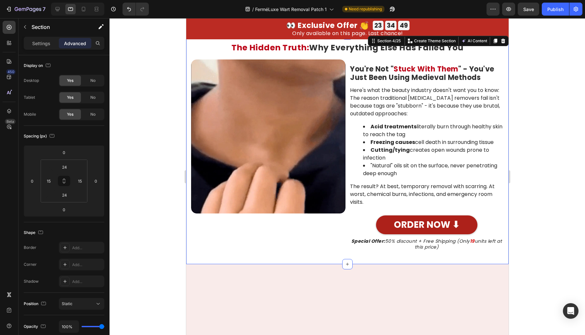
scroll to position [344, 0]
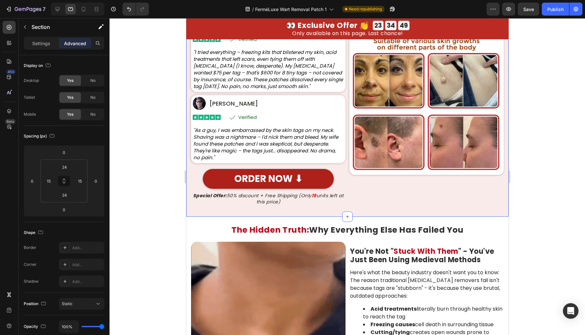
click at [187, 152] on div "Image "After TagAway Burned My Neck, This Finally Removed All 8 Tags Without An…" at bounding box center [347, 99] width 322 height 236
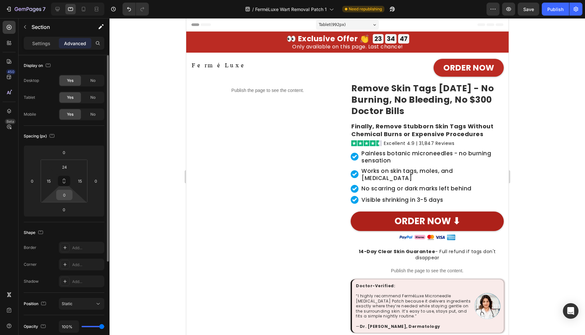
click at [58, 194] on input "0" at bounding box center [64, 195] width 13 height 10
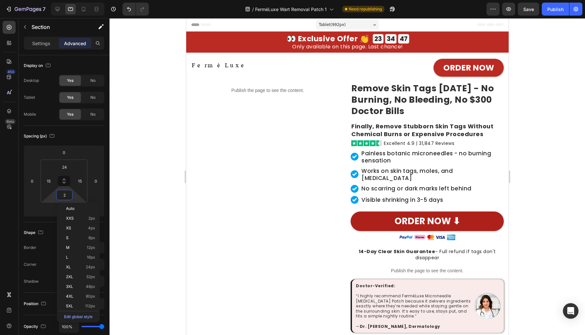
type input "24"
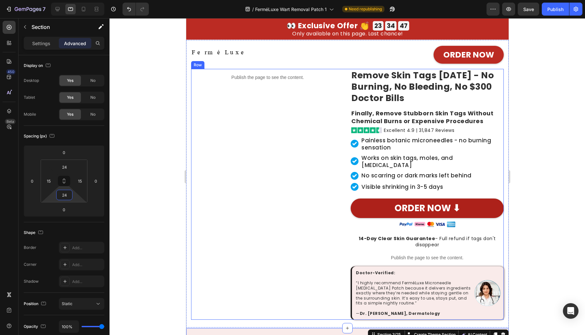
scroll to position [189, 0]
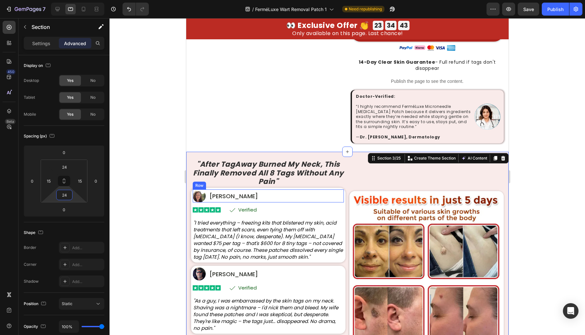
click at [297, 128] on div "Publish the page to see the content. Custom Code" at bounding box center [267, 17] width 153 height 251
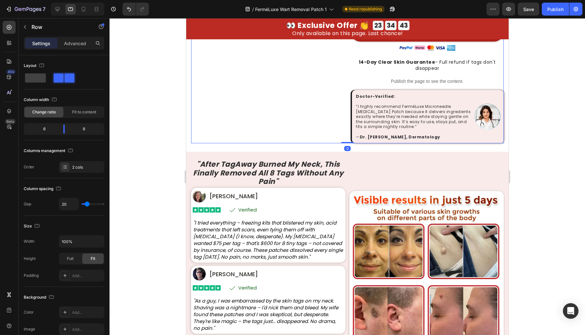
click at [308, 134] on div "Publish the page to see the content. Custom Code" at bounding box center [267, 17] width 153 height 251
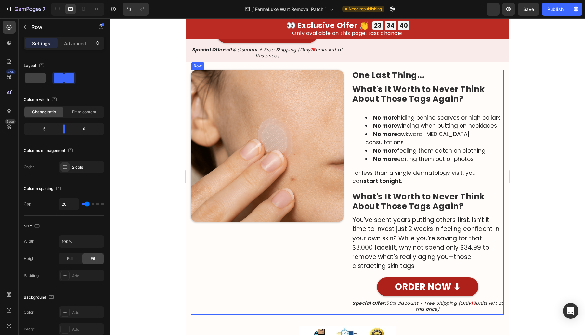
scroll to position [3988, 0]
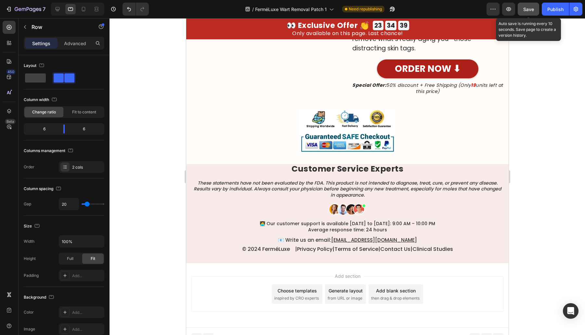
click at [535, 7] on button "Save" at bounding box center [528, 9] width 21 height 13
click at [543, 13] on button "Publish" at bounding box center [555, 9] width 27 height 13
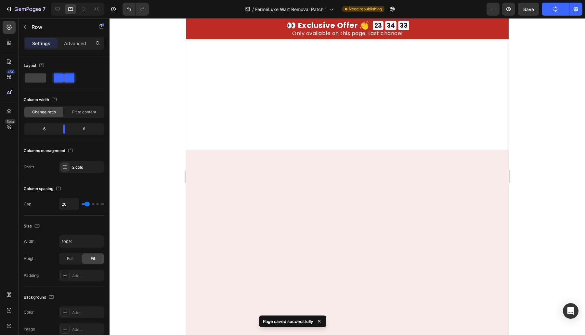
scroll to position [1525, 0]
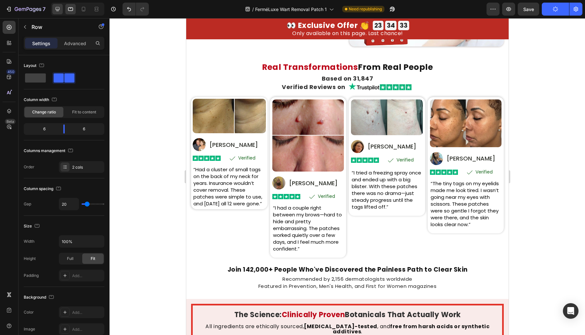
click at [61, 12] on div at bounding box center [57, 9] width 10 height 10
type input "1200"
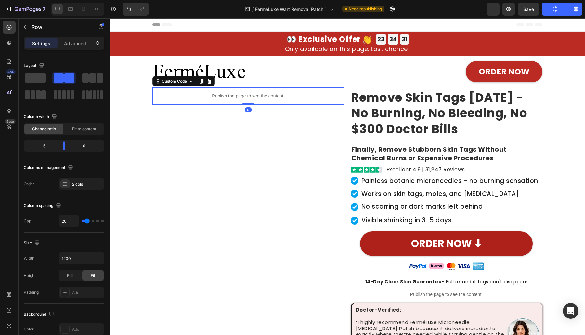
click at [230, 96] on p "Publish the page to see the content." at bounding box center [248, 96] width 192 height 7
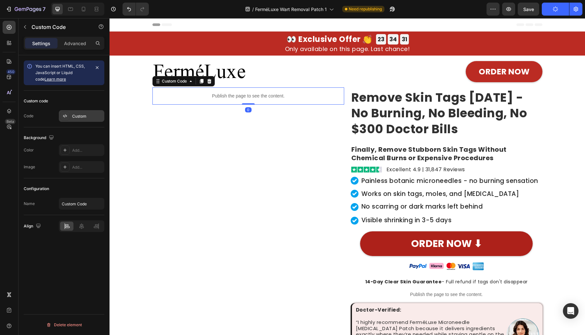
click at [83, 113] on div "Custom" at bounding box center [87, 116] width 31 height 6
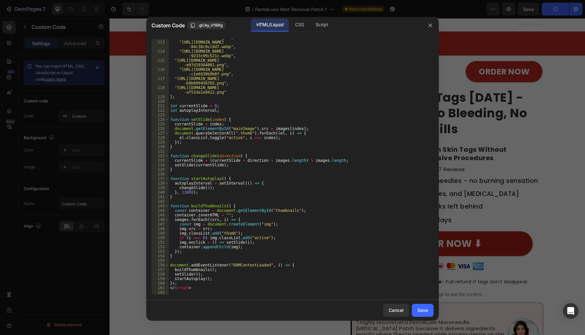
scroll to position [517, 0]
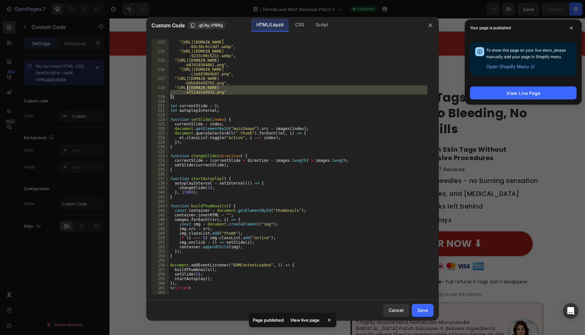
click at [191, 88] on div ""https://cdn.shopify.com/s/files/1/0699/7970/1400/files/gempages_55818281661392…" at bounding box center [298, 165] width 259 height 269
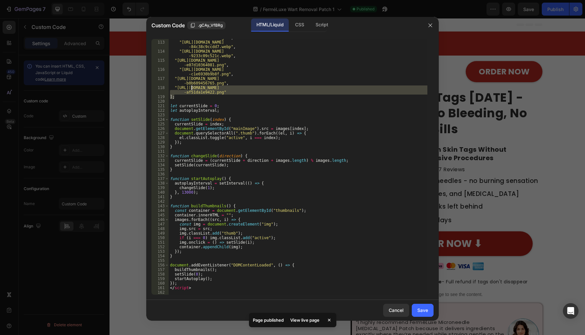
click at [222, 96] on div ""https://cdn.shopify.com/s/files/1/0699/7970/1400/files/gempages_55818281661392…" at bounding box center [298, 167] width 259 height 256
drag, startPoint x: 219, startPoint y: 91, endPoint x: 177, endPoint y: 87, distance: 42.4
click at [177, 87] on div ""https://cdn.shopify.com/s/files/1/0699/7970/1400/files/gempages_55818281661392…" at bounding box center [298, 165] width 259 height 269
paste textarea "63753602837906194-1890d441-7315-490e-ba77-881c7c4989fb_1.webp?v=1756184057"
type textarea ""https://cdn.shopify.com/s/files/1/0699/7970/1400/files/gempages_56375360283790…"
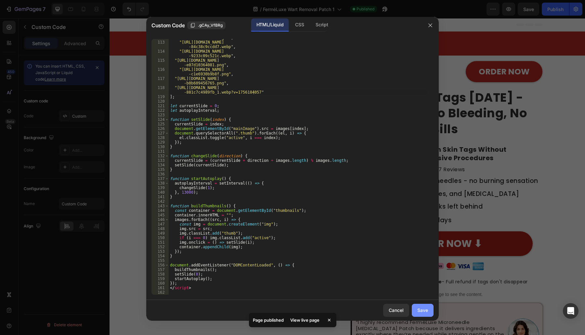
click at [418, 311] on div "Save" at bounding box center [422, 310] width 11 height 7
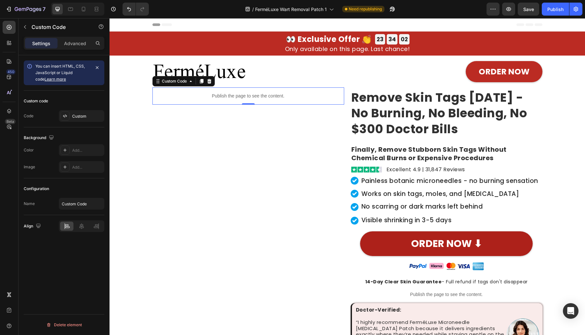
click at [204, 95] on p "Publish the page to see the content." at bounding box center [248, 96] width 192 height 7
click at [80, 115] on div "Custom" at bounding box center [87, 116] width 31 height 6
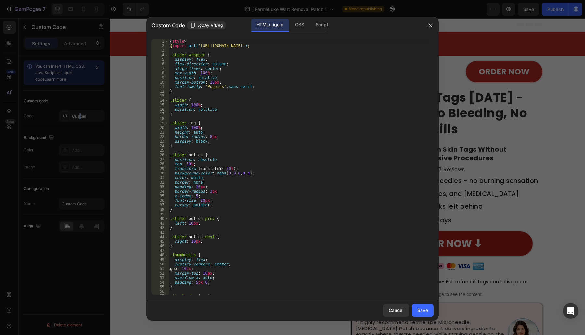
scroll to position [455, 0]
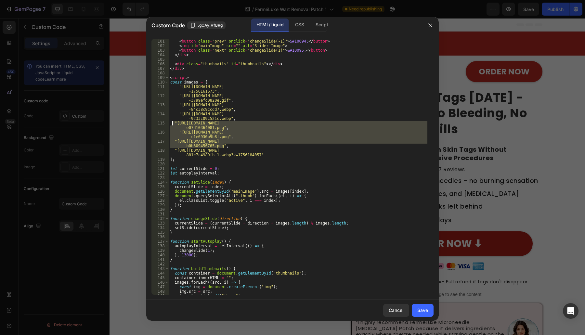
drag, startPoint x: 226, startPoint y: 144, endPoint x: 172, endPoint y: 123, distance: 58.4
click at [172, 123] on div "< div class = "slider" > < button class = "prev" onclick = "changeSlide(-1)" > …" at bounding box center [298, 166] width 259 height 265
type textarea ""https://cdn.shopify.com/s/files/1/0699/7970/1400/files/gempages_55818281661392…"
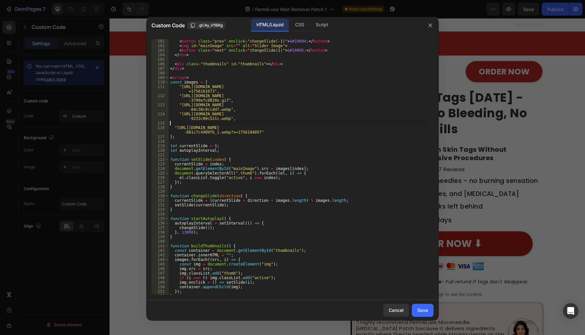
type textarea ""https://cdn.shopify.com/s/files/1/0699/7970/1400/files/gempages_55818281661392…"
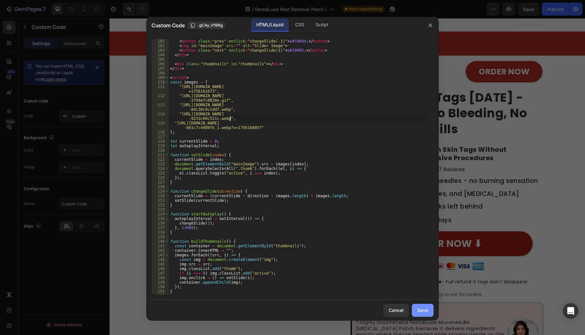
click at [427, 308] on div "Save" at bounding box center [422, 310] width 11 height 7
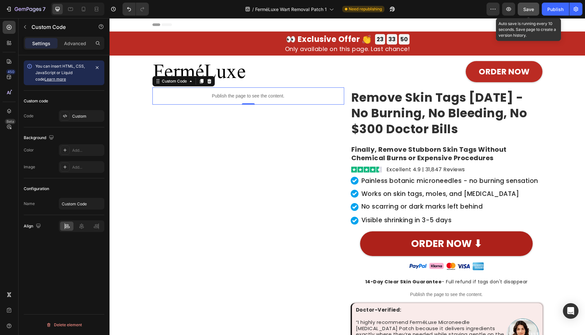
click at [534, 10] on button "Save" at bounding box center [528, 9] width 21 height 13
click at [544, 7] on button "Publish" at bounding box center [555, 9] width 27 height 13
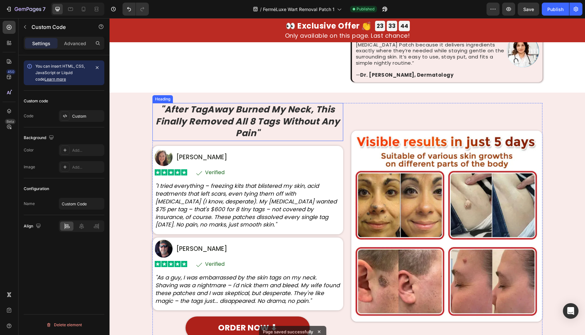
scroll to position [0, 0]
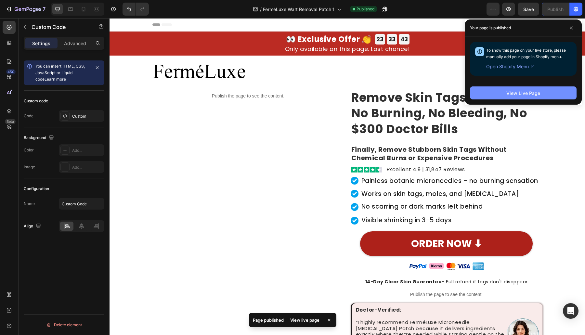
click at [547, 92] on button "View Live Page" at bounding box center [523, 92] width 107 height 13
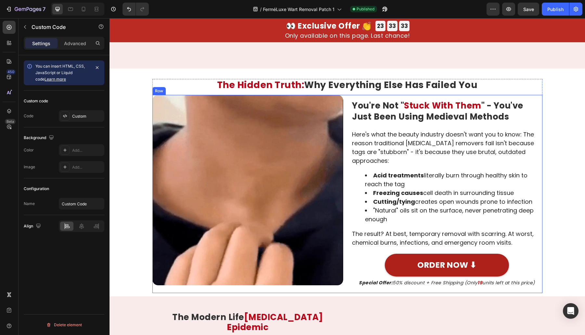
scroll to position [758, 0]
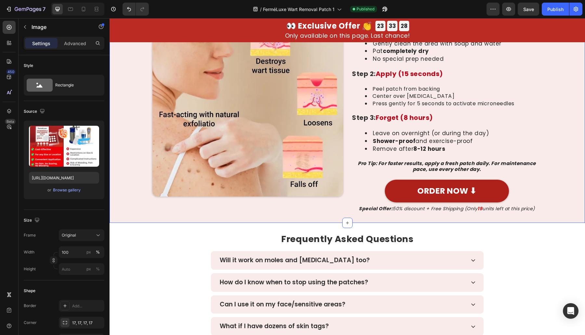
scroll to position [2274, 0]
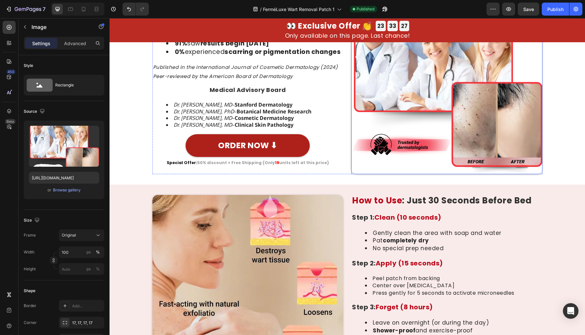
click at [452, 149] on img at bounding box center [446, 78] width 191 height 191
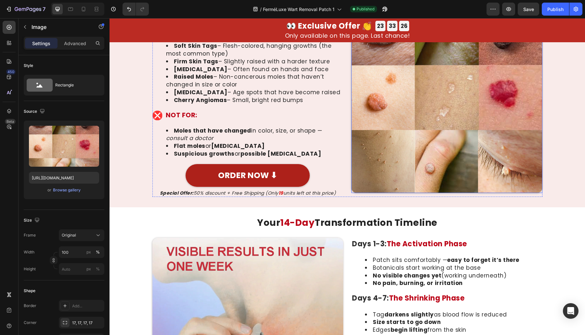
click at [463, 155] on img at bounding box center [446, 97] width 191 height 191
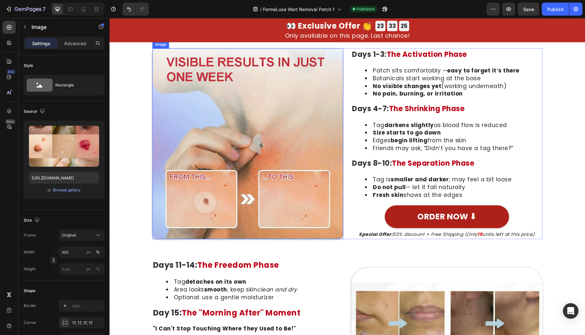
click at [281, 154] on img at bounding box center [247, 143] width 191 height 191
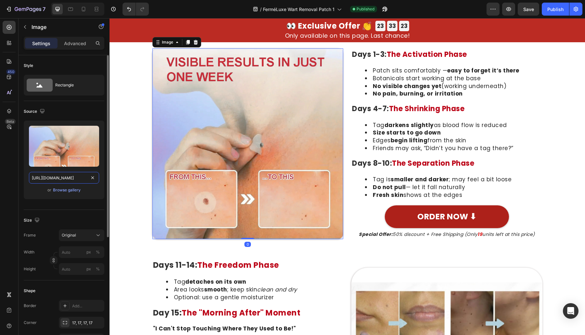
click at [63, 179] on input "https://cdn.shopify.com/s/files/1/0699/7970/1400/files/gempages_558182816613926…" at bounding box center [64, 178] width 70 height 12
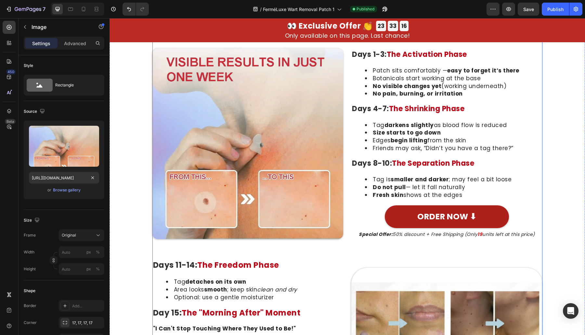
click at [233, 194] on img at bounding box center [247, 143] width 191 height 191
click at [140, 167] on div "Your 14-Day Transformation Timeline Heading Image Days 1-3: The Activation Phas…" at bounding box center [346, 247] width 475 height 439
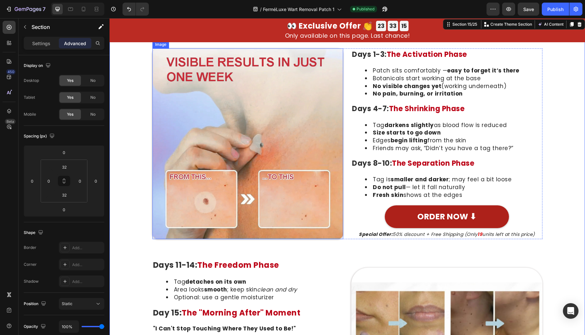
click at [212, 175] on img at bounding box center [247, 143] width 191 height 191
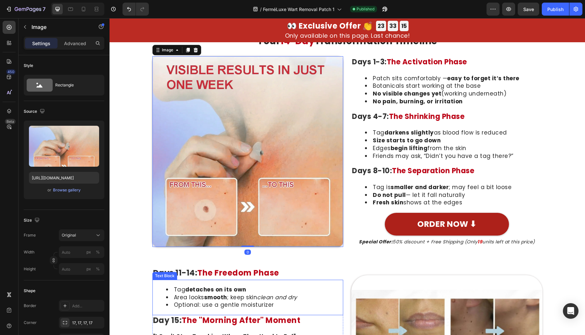
scroll to position [3222, 0]
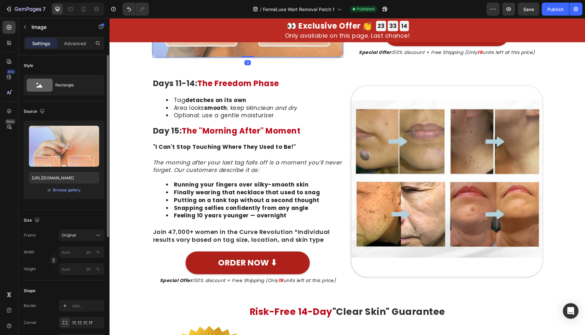
click at [64, 170] on div "Upload Image https://cdn.shopify.com/s/files/1/0699/7970/1400/files/gempages_55…" at bounding box center [64, 160] width 81 height 79
click at [62, 183] on input "https://cdn.shopify.com/s/files/1/0699/7970/1400/files/gempages_558182816613926…" at bounding box center [64, 178] width 70 height 12
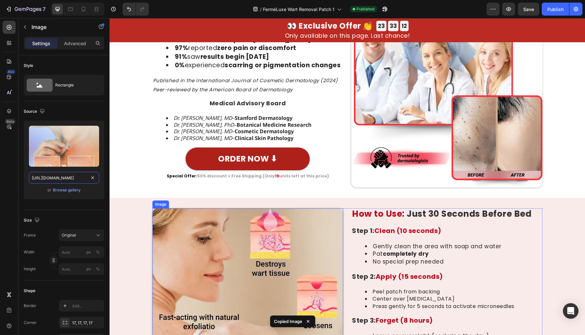
scroll to position [1587, 0]
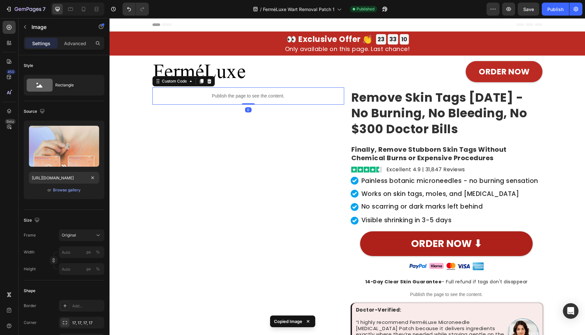
click at [211, 94] on p "Publish the page to see the content." at bounding box center [248, 96] width 192 height 7
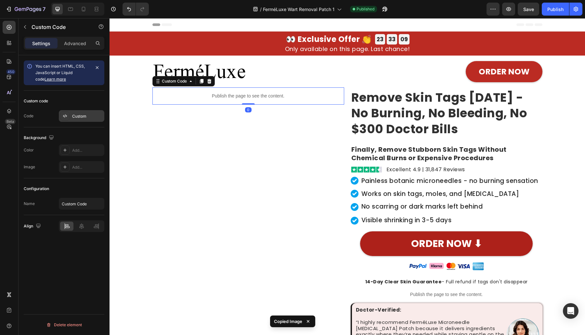
click at [78, 118] on div "Custom" at bounding box center [87, 116] width 31 height 6
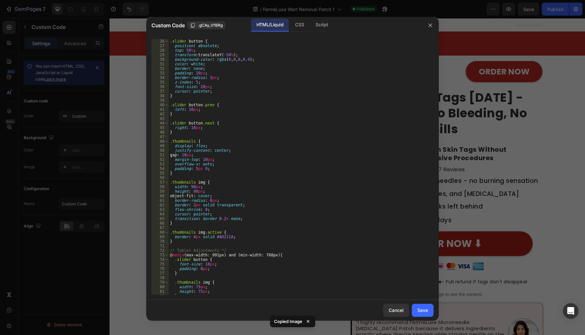
scroll to position [341, 0]
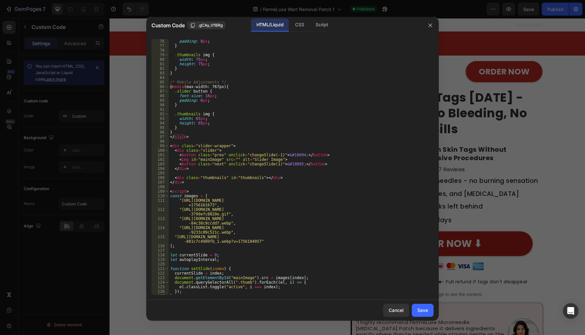
type textarea ""https://cdn.shopify.com/s/files/1/0699/7970/1400/files/gempages_55818281661392…"
click at [243, 232] on div "font-size : 18 px ; padding : 8 px ; } .thumbnails img { width : 75 px ; height…" at bounding box center [298, 166] width 259 height 265
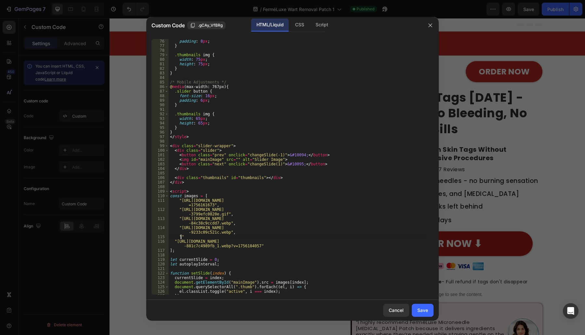
scroll to position [0, 0]
paste textarea "https://cdn.shopify.com/s/files/1/0699/7970/1400/files/gempages_558182816613926…"
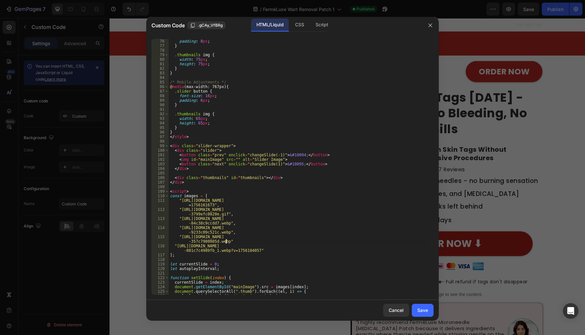
scroll to position [0, 23]
click at [310, 26] on div "CSS" at bounding box center [321, 25] width 23 height 13
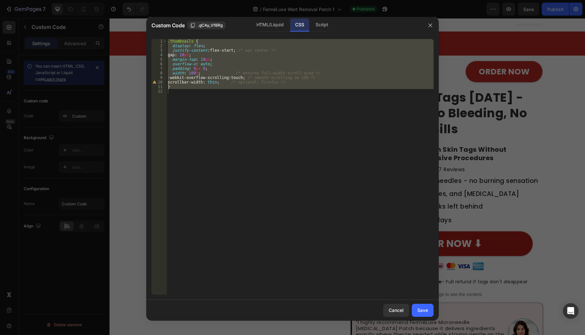
scroll to position [0, 0]
click at [228, 49] on div ".thumbnails { display : flex ; justify-content : flex-start ; /* was center */ …" at bounding box center [299, 167] width 267 height 256
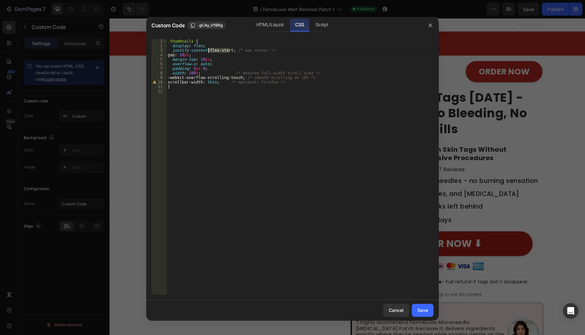
drag, startPoint x: 229, startPoint y: 49, endPoint x: 209, endPoint y: 52, distance: 20.4
click at [209, 52] on div ".thumbnails { display : flex ; justify-content : flex-start ; /* was center */ …" at bounding box center [299, 171] width 267 height 265
click at [276, 27] on div "HTML/Liquid" at bounding box center [269, 25] width 37 height 13
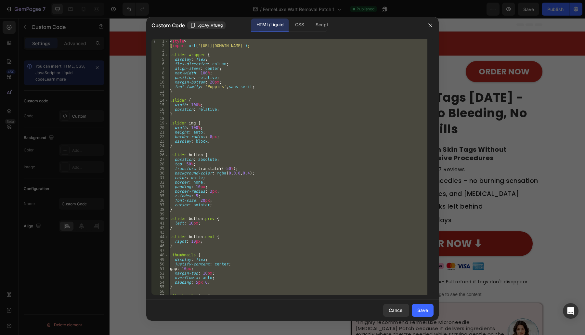
type textarea "</script>"
click at [215, 251] on div "< style > @ import url( 'https://fonts.googleapis.com/css2?family=Poppins:wght@…" at bounding box center [298, 167] width 259 height 256
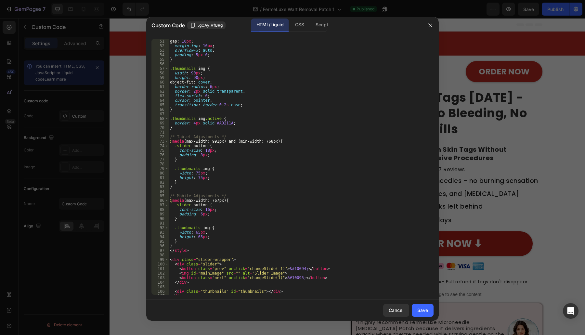
scroll to position [227, 0]
click at [198, 232] on div "justify-content : center ; gap : 10 px ; margin-top : 10 px ; overflow-x : auto…" at bounding box center [298, 166] width 259 height 265
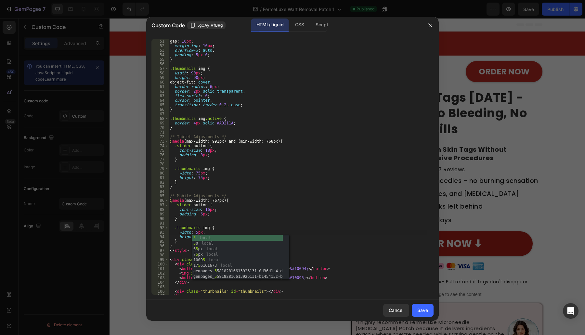
scroll to position [0, 2]
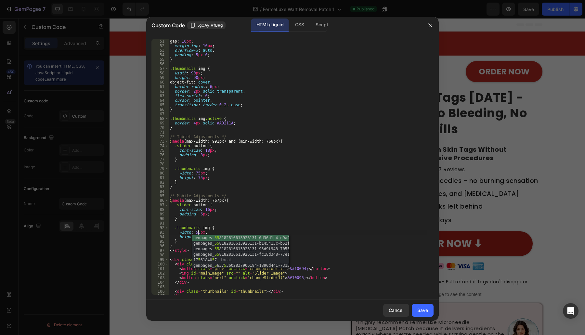
click at [207, 217] on div "justify-content : center ; gap : 10 px ; margin-top : 10 px ; overflow-x : auto…" at bounding box center [298, 166] width 259 height 265
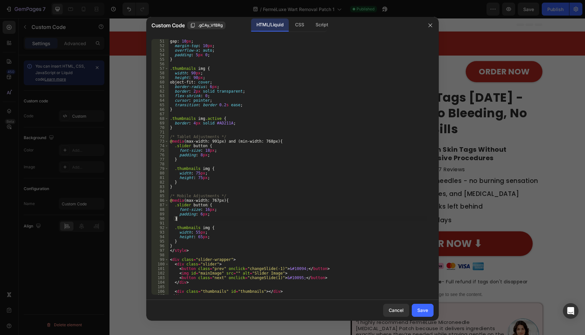
scroll to position [0, 0]
click at [199, 237] on div "justify-content : center ; gap : 10 px ; margin-top : 10 px ; overflow-x : auto…" at bounding box center [298, 166] width 259 height 265
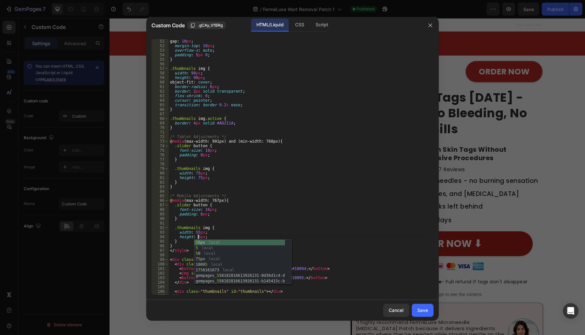
scroll to position [0, 2]
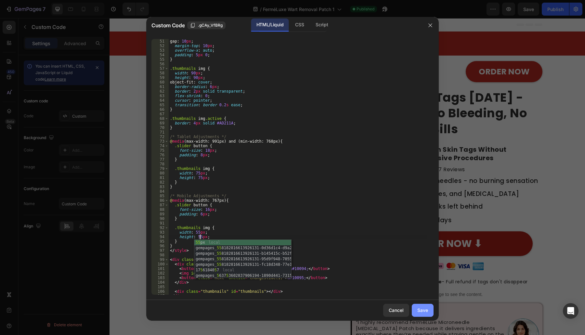
type textarea "height: 55px;"
click at [422, 308] on div "Save" at bounding box center [422, 310] width 11 height 7
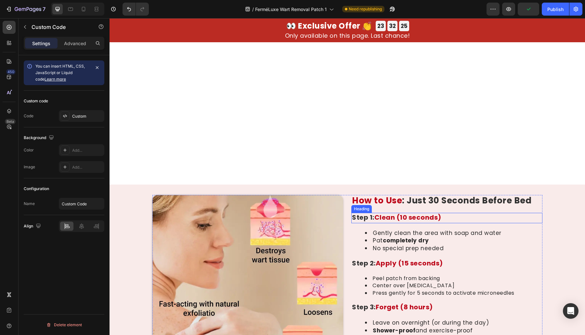
scroll to position [2464, 0]
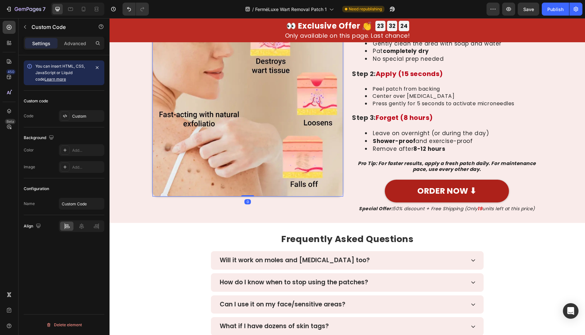
click at [270, 171] on img at bounding box center [247, 101] width 191 height 191
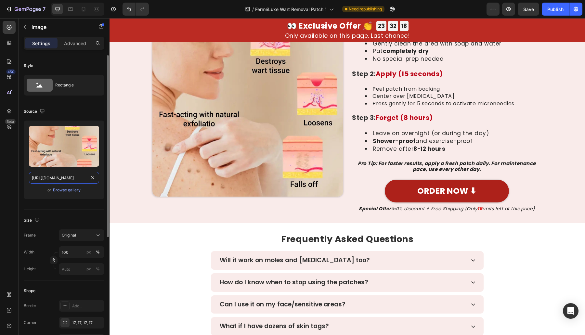
click at [41, 179] on input "https://cdn.shopify.com/s/files/1/0699/7970/1400/files/gempages_558182816613926…" at bounding box center [64, 178] width 70 height 12
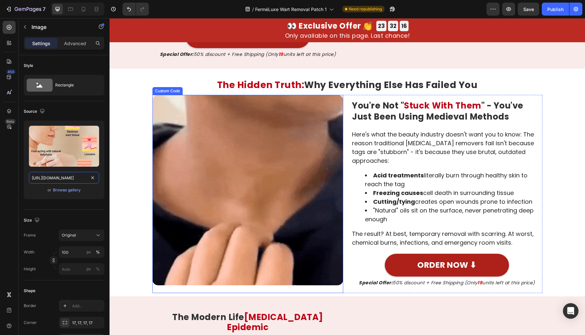
scroll to position [0, 0]
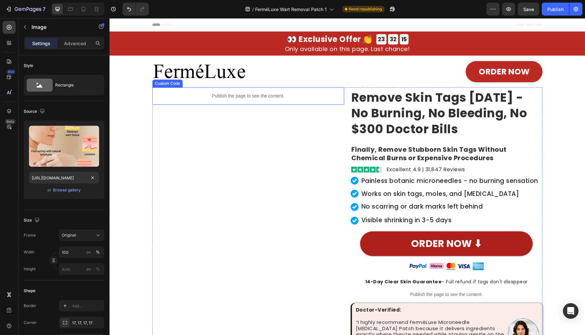
click at [215, 91] on div "Publish the page to see the content." at bounding box center [248, 95] width 192 height 17
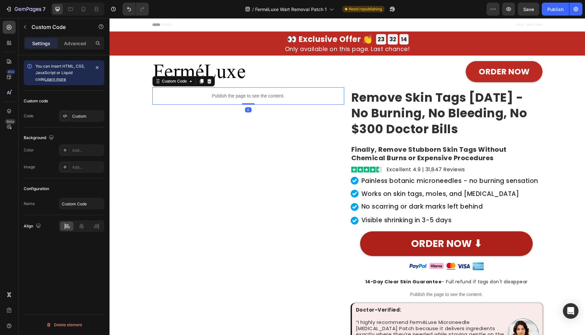
click at [72, 107] on div "Custom code Code Custom" at bounding box center [64, 109] width 81 height 37
click at [71, 114] on div "Custom" at bounding box center [81, 116] width 45 height 12
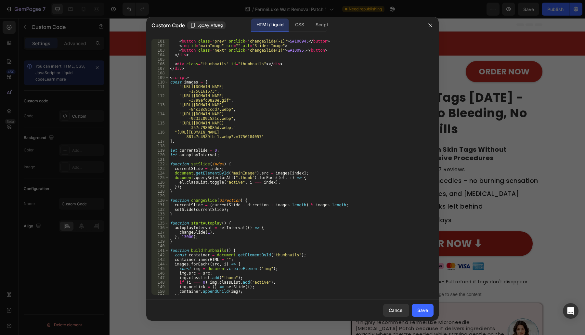
scroll to position [499, 0]
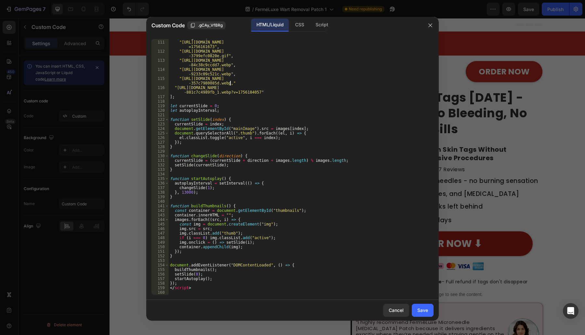
click at [240, 82] on div "const images = [ "https://cdn.shopify.com/s/files/1/0699/7970/1400/files/AcnePa…" at bounding box center [298, 167] width 259 height 265
type textarea ""https://cdn.shopify.com/s/files/1/0699/7970/1400/files/gempages_55818281661392…"
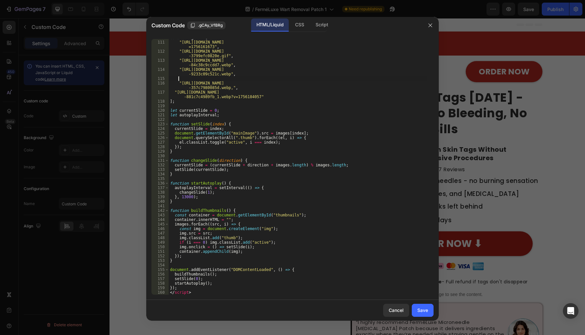
scroll to position [0, 0]
paste textarea "https://cdn.shopify.com/s/files/1/0699/7970/1400/files/gempages_558182816613926…"
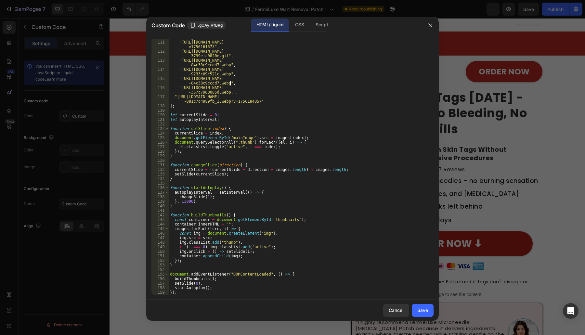
scroll to position [0, 23]
type textarea ""https://cdn.shopify.com/s/files/1/0699/7970/1400/files/gempages_55818281661392…"
click at [419, 307] on div "Save" at bounding box center [422, 310] width 11 height 7
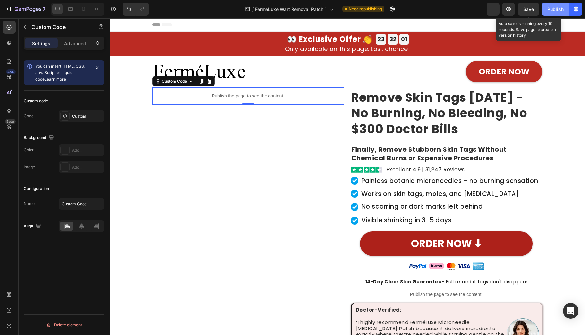
drag, startPoint x: 531, startPoint y: 10, endPoint x: 548, endPoint y: 8, distance: 16.7
click at [533, 9] on span "Save" at bounding box center [528, 9] width 11 height 6
click at [548, 8] on div "Publish" at bounding box center [555, 9] width 16 height 7
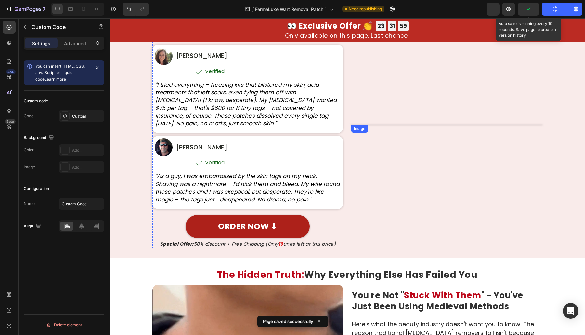
click at [447, 125] on img at bounding box center [446, 125] width 191 height 191
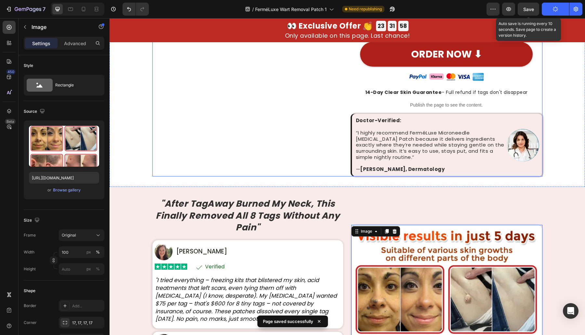
scroll to position [0, 0]
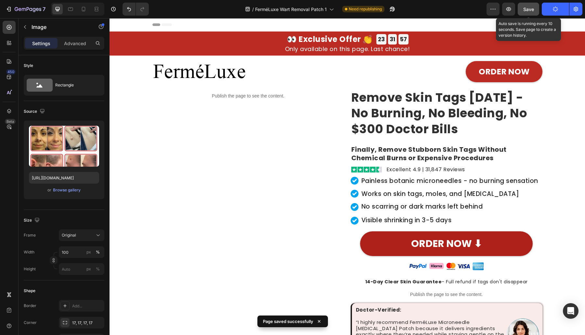
drag, startPoint x: 531, startPoint y: 13, endPoint x: 352, endPoint y: 24, distance: 179.4
click at [531, 13] on button "Save" at bounding box center [528, 9] width 21 height 13
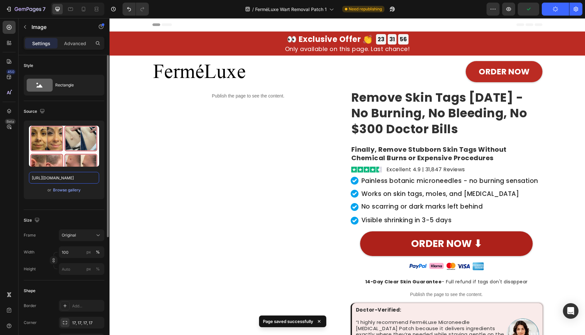
click at [57, 176] on input "https://cdn.shopify.com/s/files/1/0699/7970/1400/files/gempages_558182816613926…" at bounding box center [64, 178] width 70 height 12
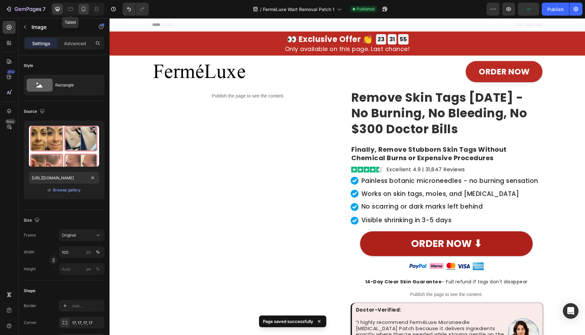
drag, startPoint x: 71, startPoint y: 11, endPoint x: 81, endPoint y: 10, distance: 10.2
click at [72, 11] on icon at bounding box center [70, 9] width 6 height 6
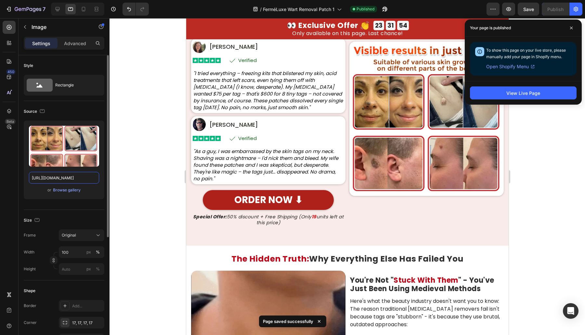
click at [54, 176] on input "https://cdn.shopify.com/s/files/1/0699/7970/1400/files/gempages_558182816613926…" at bounding box center [64, 178] width 70 height 12
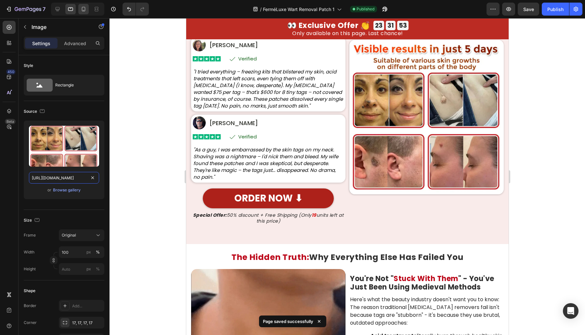
scroll to position [0, 195]
click at [85, 8] on icon at bounding box center [83, 9] width 6 height 6
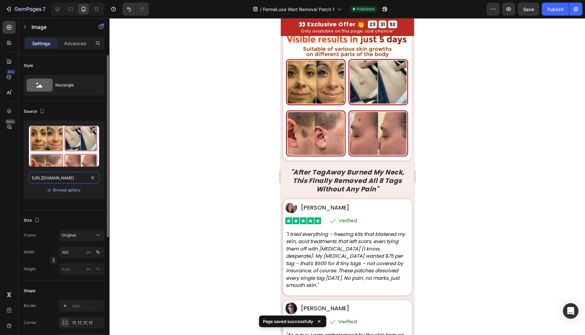
click at [51, 179] on input "https://cdn.shopify.com/s/files/1/0699/7970/1400/files/gempages_558182816613926…" at bounding box center [64, 178] width 70 height 12
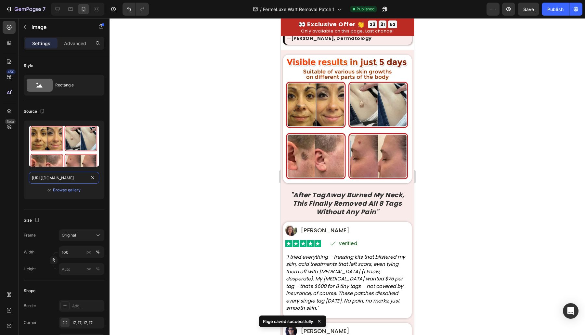
scroll to position [0, 195]
click at [55, 8] on icon at bounding box center [57, 9] width 6 height 6
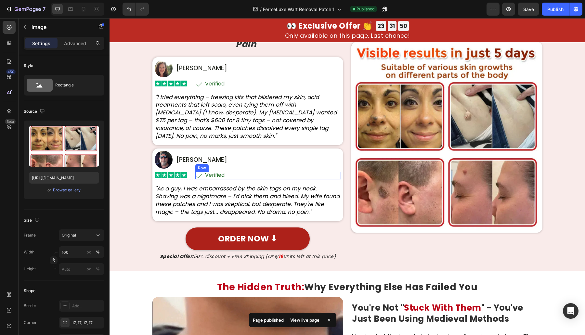
scroll to position [367, 0]
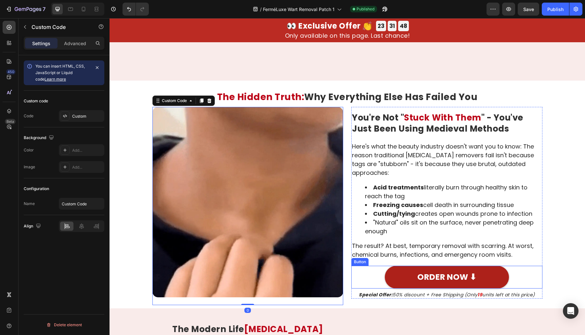
scroll to position [746, 0]
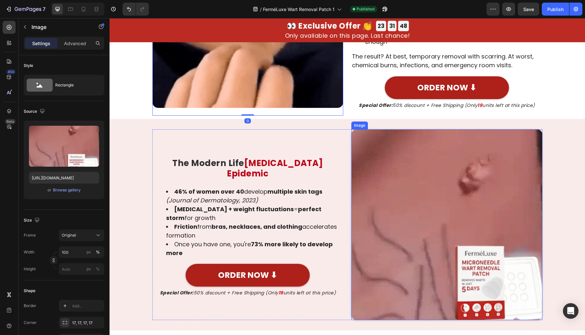
click at [388, 209] on img at bounding box center [446, 224] width 191 height 191
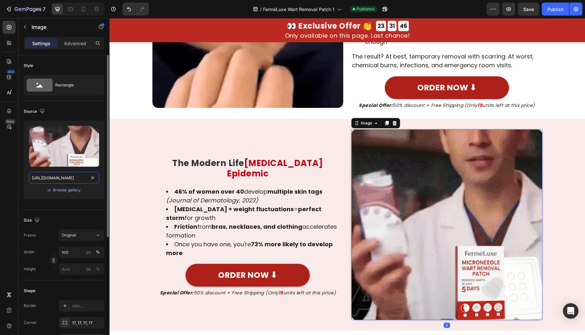
click at [63, 176] on input "https://cdn.shopify.com/s/files/1/0699/7970/1400/files/gempages_558182816613926…" at bounding box center [64, 178] width 70 height 12
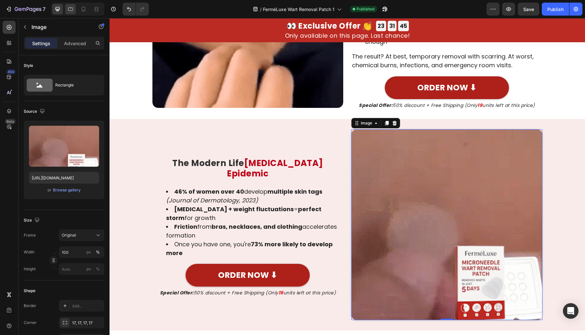
click at [74, 4] on div at bounding box center [77, 9] width 53 height 13
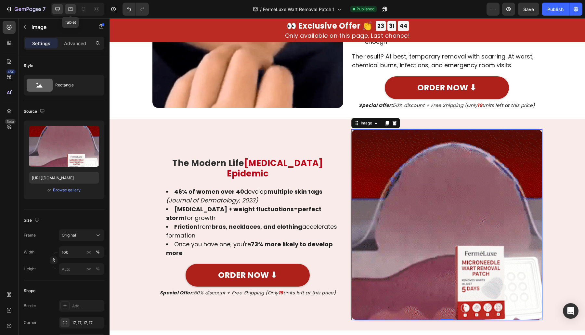
click at [71, 10] on icon at bounding box center [70, 9] width 5 height 4
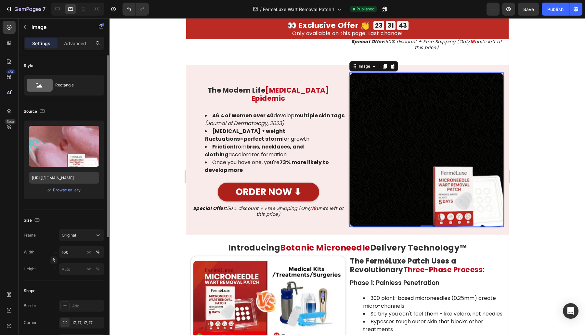
scroll to position [824, 0]
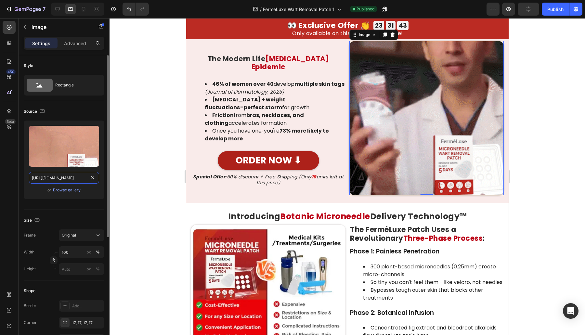
click at [57, 178] on input "https://cdn.shopify.com/s/files/1/0699/7970/1400/files/gempages_558182816613926…" at bounding box center [64, 178] width 70 height 12
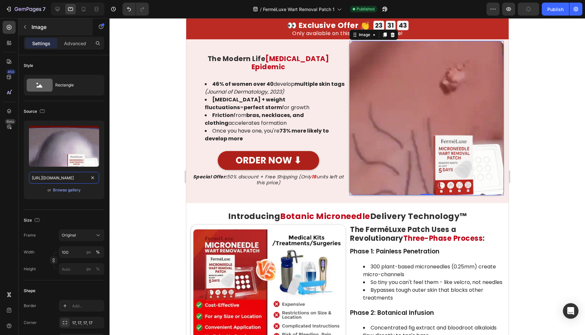
scroll to position [0, 197]
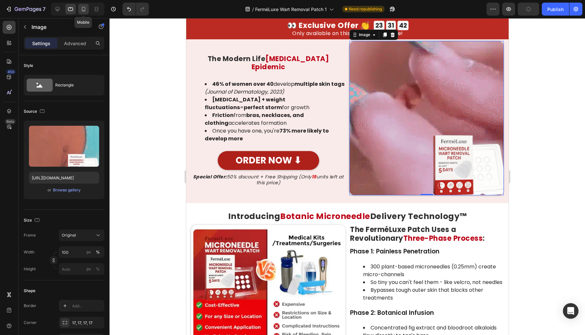
click at [87, 10] on div at bounding box center [83, 9] width 10 height 10
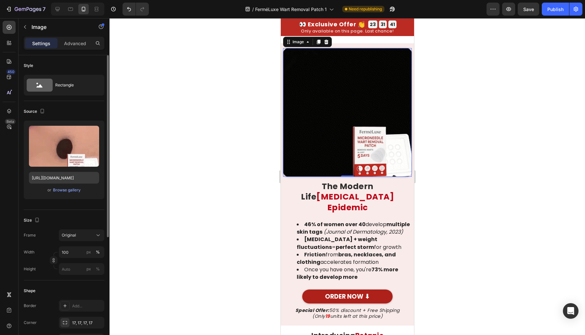
scroll to position [961, 0]
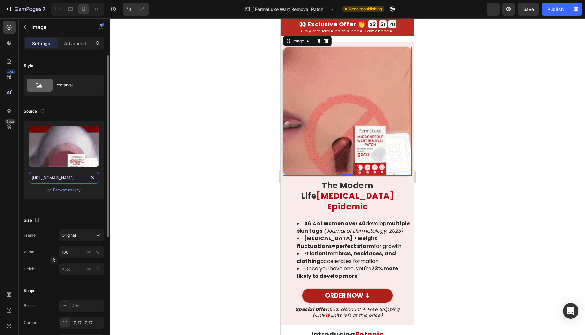
click at [65, 175] on input "https://cdn.shopify.com/s/files/1/0699/7970/1400/files/gempages_558182816613926…" at bounding box center [64, 178] width 70 height 12
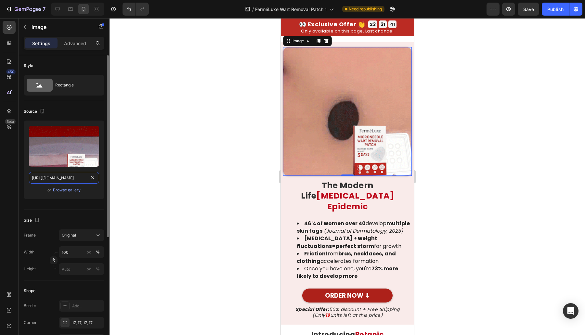
scroll to position [0, 197]
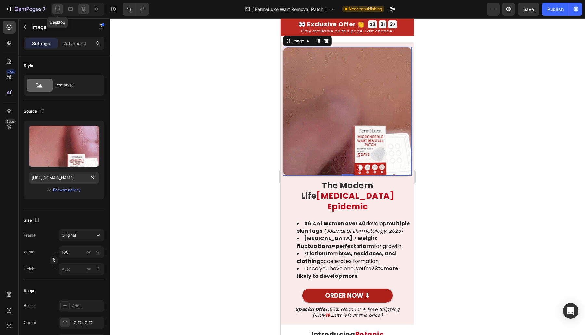
click at [57, 8] on icon at bounding box center [57, 9] width 6 height 6
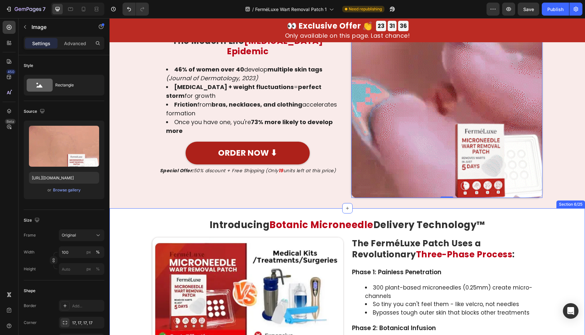
scroll to position [858, 0]
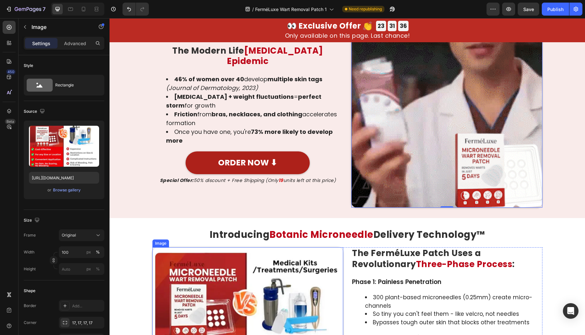
click at [246, 288] on img at bounding box center [247, 337] width 191 height 181
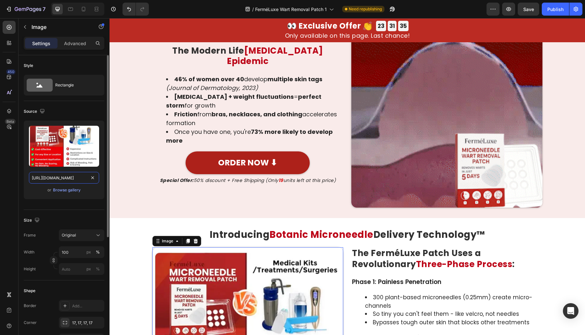
click at [68, 182] on input "https://cdn.shopify.com/s/files/1/0699/7970/1400/files/gempages_558182816613926…" at bounding box center [64, 178] width 70 height 12
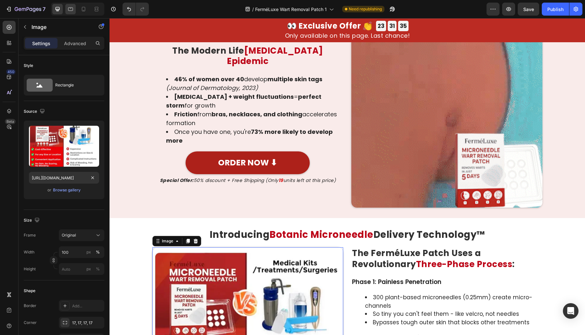
click at [72, 8] on icon at bounding box center [70, 9] width 5 height 4
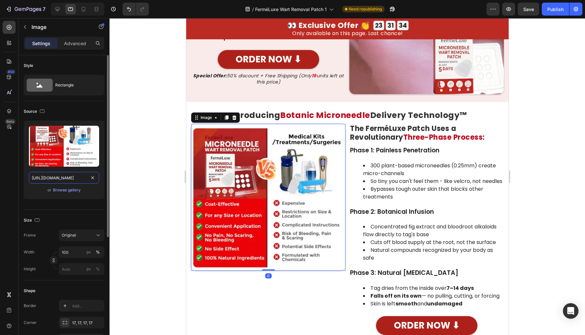
click at [63, 177] on input "https://cdn.shopify.com/s/files/1/0699/7970/1400/files/gempages_558182816613926…" at bounding box center [64, 178] width 70 height 12
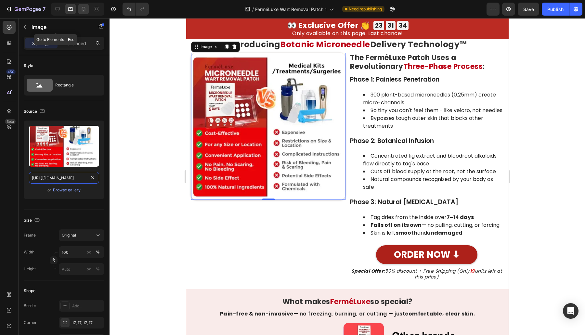
scroll to position [1004, 0]
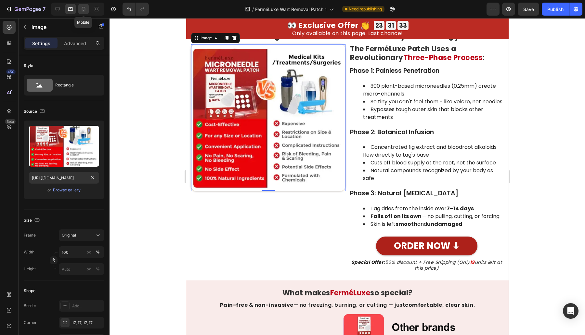
click at [83, 10] on icon at bounding box center [84, 9] width 4 height 5
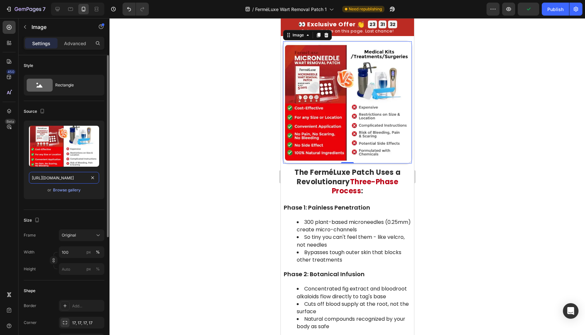
click at [57, 180] on input "https://cdn.shopify.com/s/files/1/0699/7970/1400/files/gempages_558182816613926…" at bounding box center [64, 178] width 70 height 12
click at [63, 6] on div at bounding box center [77, 9] width 53 height 13
click at [57, 9] on icon at bounding box center [57, 9] width 6 height 6
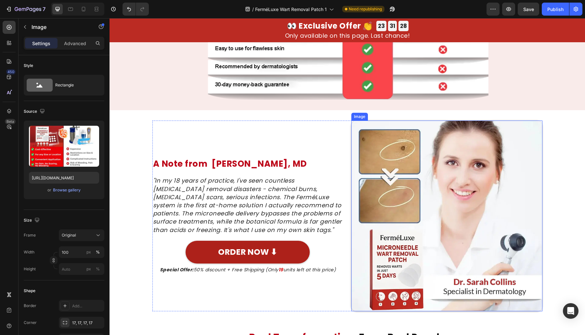
click at [394, 250] on img at bounding box center [446, 216] width 191 height 191
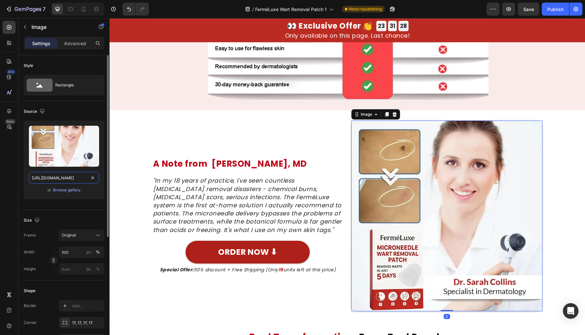
click at [68, 177] on input "https://cdn.shopify.com/s/files/1/0699/7970/1400/files/gempages_558182816613926…" at bounding box center [64, 178] width 70 height 12
click at [70, 13] on div at bounding box center [70, 9] width 10 height 10
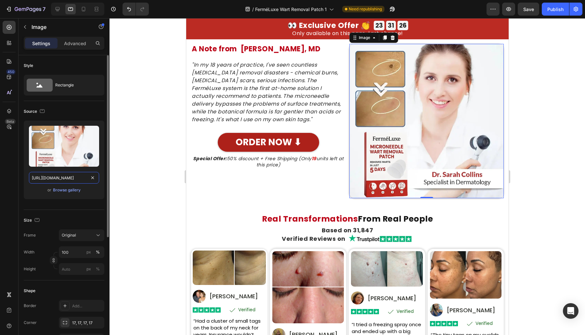
click at [52, 173] on input "https://cdn.shopify.com/s/files/1/0699/7970/1400/files/gempages_558182816613926…" at bounding box center [64, 178] width 70 height 12
click at [84, 10] on icon at bounding box center [84, 9] width 4 height 5
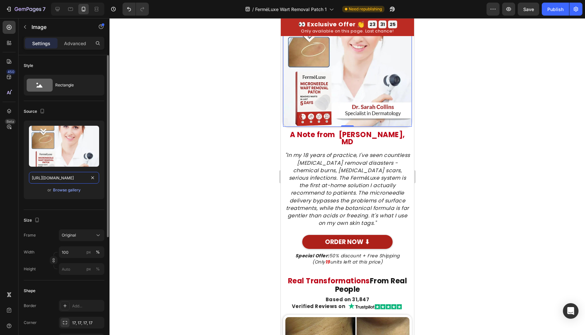
click at [62, 182] on input "https://cdn.shopify.com/s/files/1/0699/7970/1400/files/gempages_558182816613926…" at bounding box center [64, 178] width 70 height 12
click at [58, 9] on icon at bounding box center [57, 9] width 6 height 6
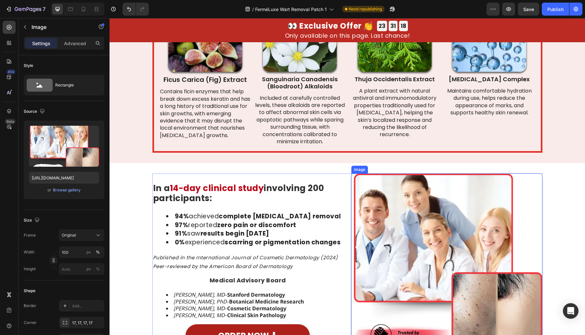
click at [396, 229] on img at bounding box center [446, 268] width 191 height 191
click at [70, 175] on input "https://cdn.shopify.com/s/files/1/0699/7970/1400/files/gempages_558182816613926…" at bounding box center [64, 178] width 70 height 12
click at [65, 8] on div at bounding box center [70, 9] width 10 height 10
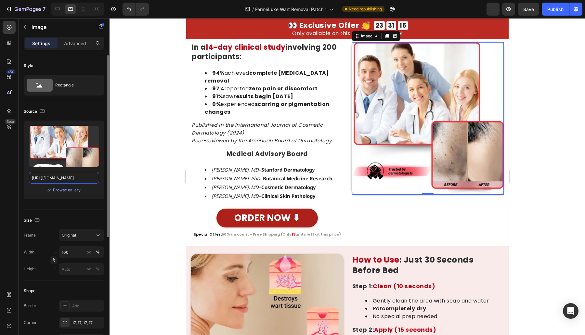
click at [54, 174] on input "https://cdn.shopify.com/s/files/1/0699/7970/1400/files/gempages_558182816613926…" at bounding box center [64, 178] width 70 height 12
click at [85, 8] on icon at bounding box center [83, 9] width 6 height 6
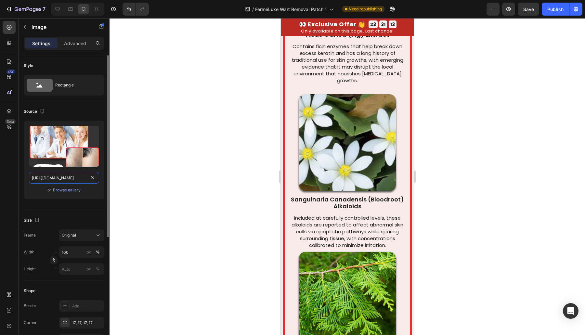
click at [68, 175] on input "https://cdn.shopify.com/s/files/1/0699/7970/1400/files/gempages_558182816613926…" at bounding box center [64, 178] width 70 height 12
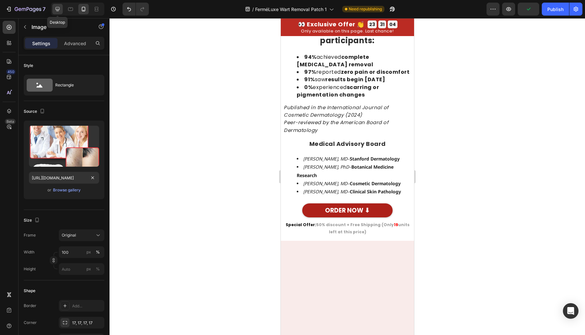
click at [59, 9] on icon at bounding box center [57, 9] width 6 height 6
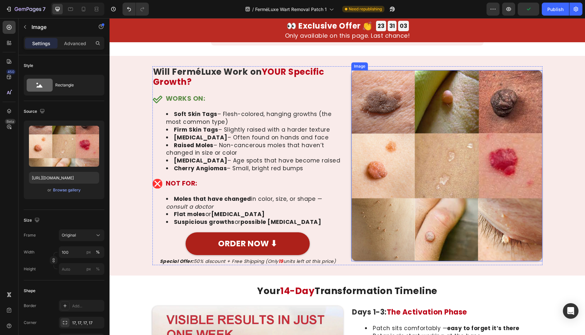
click at [414, 171] on img at bounding box center [446, 165] width 191 height 191
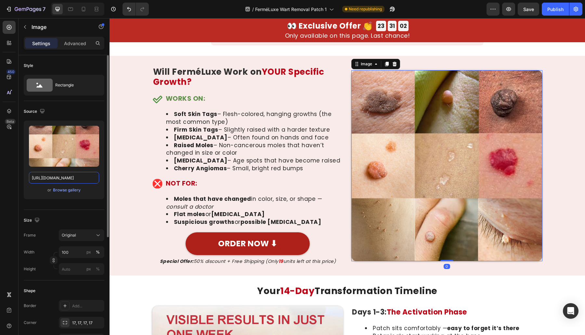
click at [74, 175] on input "https://cdn.shopify.com/s/files/1/0699/7970/1400/files/gempages_558182816613926…" at bounding box center [64, 178] width 70 height 12
click at [64, 12] on div at bounding box center [77, 9] width 53 height 13
click at [69, 10] on icon at bounding box center [70, 9] width 5 height 4
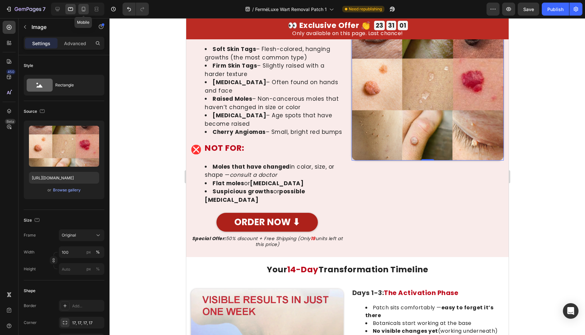
click at [82, 10] on icon at bounding box center [84, 9] width 4 height 5
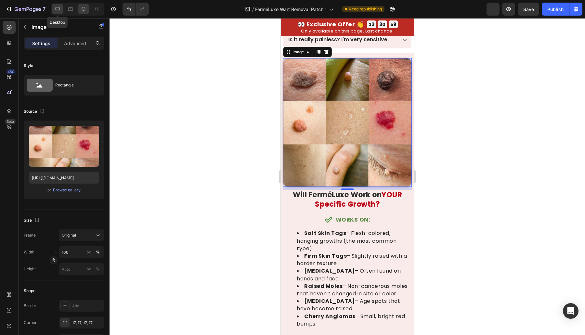
click at [58, 8] on icon at bounding box center [57, 9] width 6 height 6
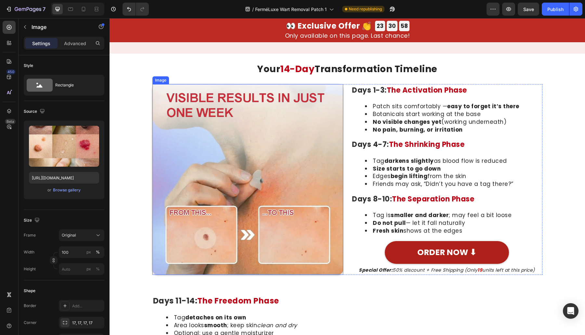
click at [282, 208] on img at bounding box center [247, 179] width 191 height 191
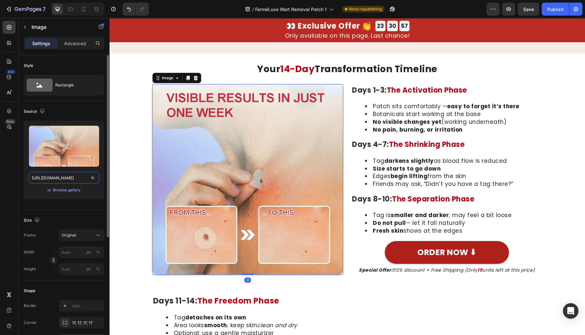
click at [73, 175] on input "https://cdn.shopify.com/s/files/1/0699/7970/1400/files/gempages_558182816613926…" at bounding box center [64, 178] width 70 height 12
click at [70, 6] on icon at bounding box center [70, 9] width 6 height 6
type input "100"
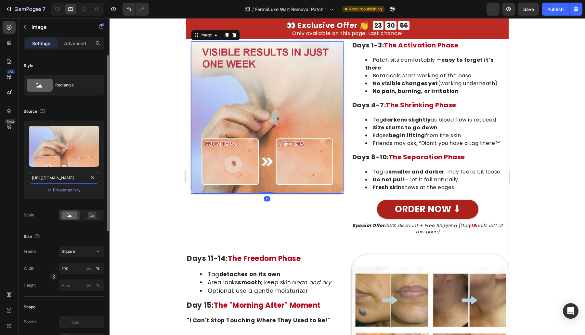
click at [61, 177] on input "https://cdn.shopify.com/s/files/1/0699/7970/1400/files/gempages_558182816613926…" at bounding box center [64, 178] width 70 height 12
click at [82, 13] on div at bounding box center [83, 9] width 10 height 10
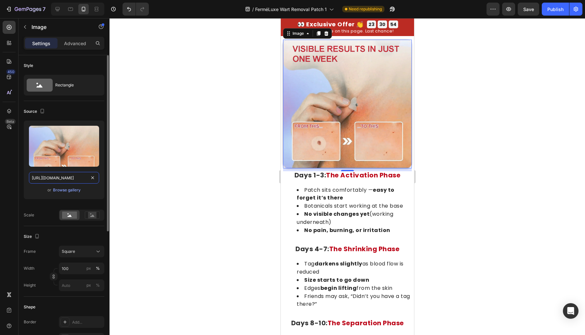
click at [53, 177] on input "https://cdn.shopify.com/s/files/1/0699/7970/1400/files/gempages_558182816613926…" at bounding box center [64, 178] width 70 height 12
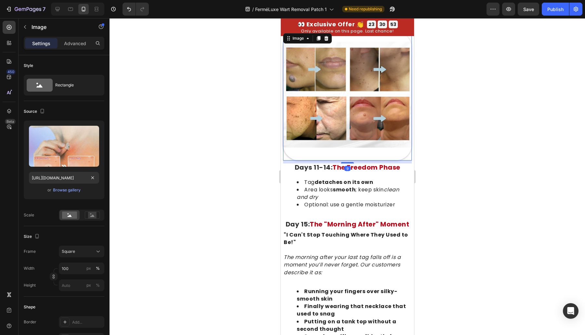
click at [319, 108] on img at bounding box center [347, 96] width 129 height 129
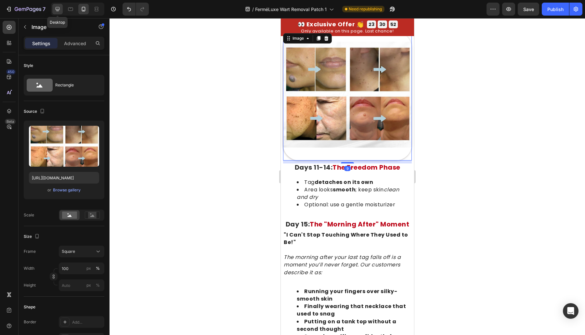
click at [61, 9] on div at bounding box center [57, 9] width 10 height 10
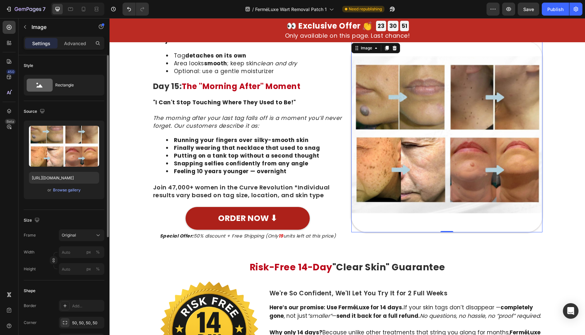
click at [63, 171] on div "Upload Image https://cdn.shopify.com/s/files/1/0699/7970/1400/files/gempages_55…" at bounding box center [64, 160] width 81 height 79
click at [59, 177] on input "https://cdn.shopify.com/s/files/1/0699/7970/1400/files/gempages_558182816613926…" at bounding box center [64, 178] width 70 height 12
click at [71, 12] on icon at bounding box center [70, 9] width 6 height 6
type input "100"
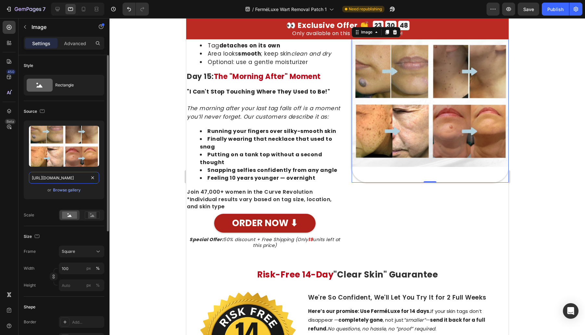
click at [49, 176] on input "https://cdn.shopify.com/s/files/1/0699/7970/1400/files/gempages_558182816613926…" at bounding box center [64, 178] width 70 height 12
click at [83, 11] on icon at bounding box center [83, 9] width 6 height 6
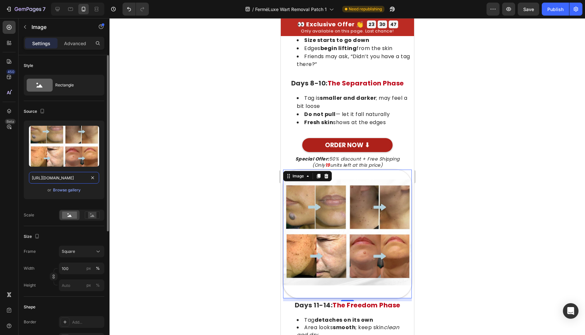
click at [65, 177] on input "https://cdn.shopify.com/s/files/1/0699/7970/1400/files/gempages_558182816613926…" at bounding box center [64, 178] width 70 height 12
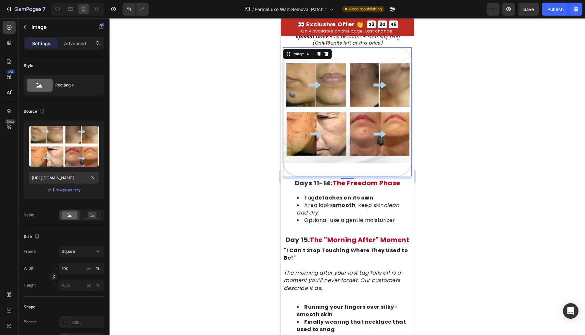
click at [337, 120] on img at bounding box center [347, 111] width 129 height 129
click at [76, 177] on input "https://cdn.shopify.com/s/files/1/0699/7970/1400/files/gempages_558182816613926…" at bounding box center [64, 178] width 70 height 12
click at [60, 11] on icon at bounding box center [57, 9] width 6 height 6
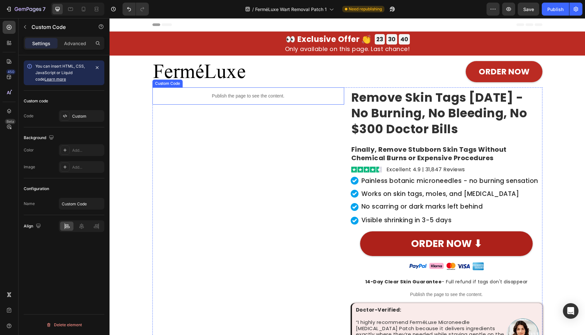
click at [231, 89] on div "Publish the page to see the content." at bounding box center [248, 95] width 192 height 17
click at [79, 108] on div "Custom code Code Custom" at bounding box center [64, 109] width 81 height 37
click at [76, 113] on div "Custom" at bounding box center [87, 116] width 31 height 6
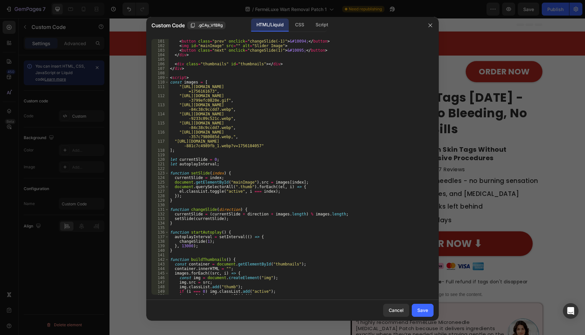
click at [237, 128] on div "< div class = "slider" > < button class = "prev" onclick = "changeSlide(-1)" > …" at bounding box center [298, 166] width 259 height 265
click at [239, 117] on div "< div class = "slider" > < button class = "prev" onclick = "changeSlide(-1)" > …" at bounding box center [298, 166] width 259 height 265
type textarea ""https://cdn.shopify.com/s/files/1/0699/7970/1400/files/gempages_55818281661392…"
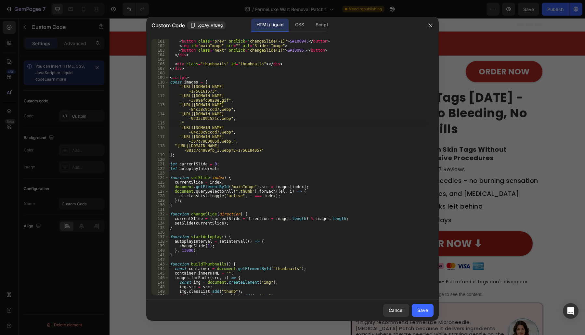
paste textarea "https://cdn.shopify.com/s/files/1/0699/7970/1400/files/gempages_558182816613926…"
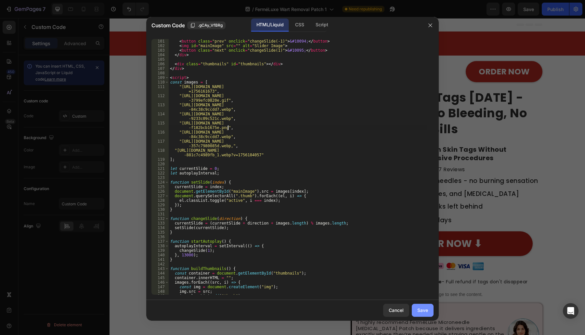
type textarea ""https://cdn.shopify.com/s/files/1/0699/7970/1400/files/gempages_55818281661392…"
click at [420, 307] on div "Save" at bounding box center [422, 310] width 11 height 7
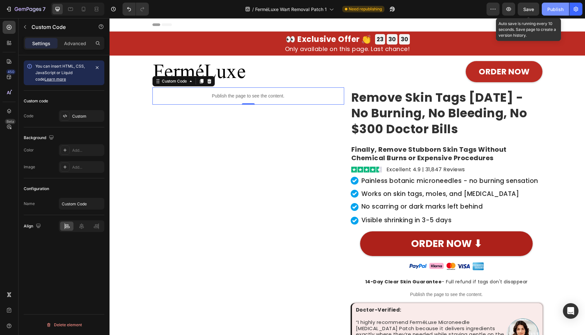
drag, startPoint x: 525, startPoint y: 10, endPoint x: 545, endPoint y: 12, distance: 19.6
click at [526, 10] on span "Save" at bounding box center [528, 9] width 11 height 6
click at [548, 11] on div "Publish" at bounding box center [555, 9] width 16 height 7
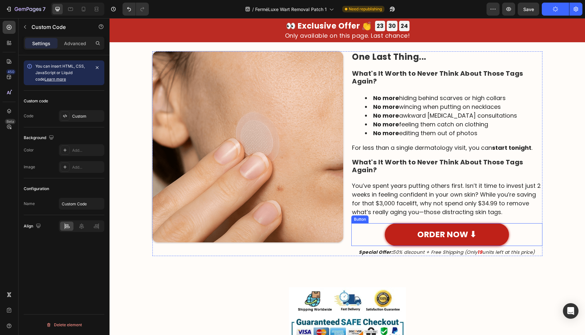
click at [396, 231] on button "ORDER NOW ⬇" at bounding box center [447, 234] width 124 height 23
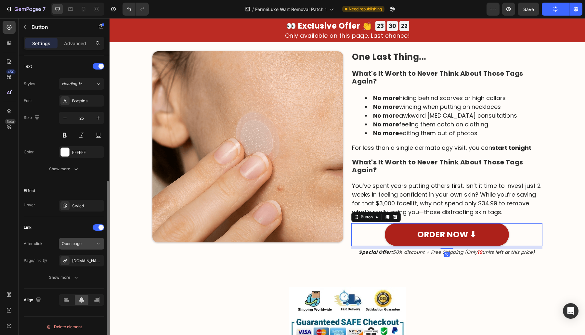
click at [0, 0] on icon "button" at bounding box center [0, 0] width 0 height 0
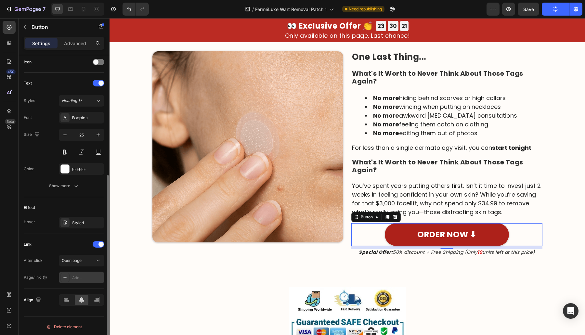
click at [84, 272] on div "Add..." at bounding box center [81, 278] width 45 height 12
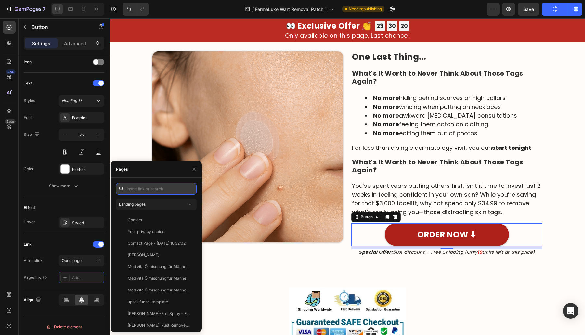
click at [155, 193] on input "text" at bounding box center [156, 189] width 81 height 12
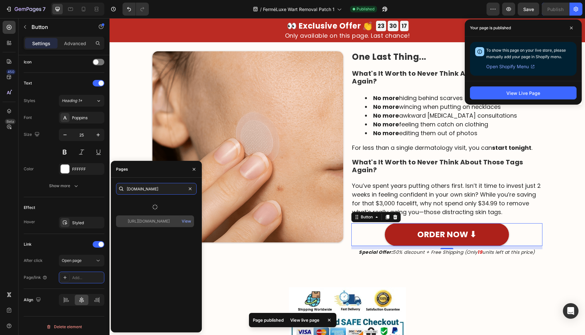
type input "example.com"
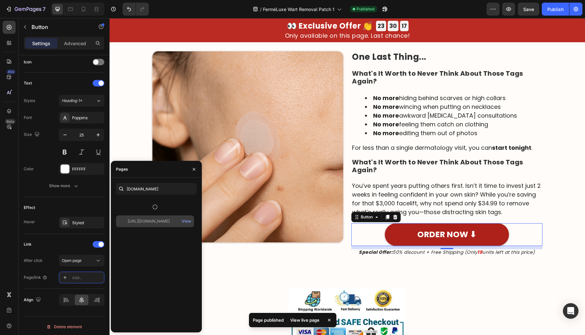
click at [152, 217] on div "https://example.com View" at bounding box center [155, 221] width 78 height 12
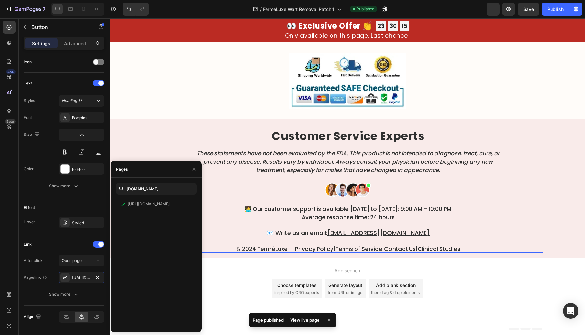
scroll to position [3737, 0]
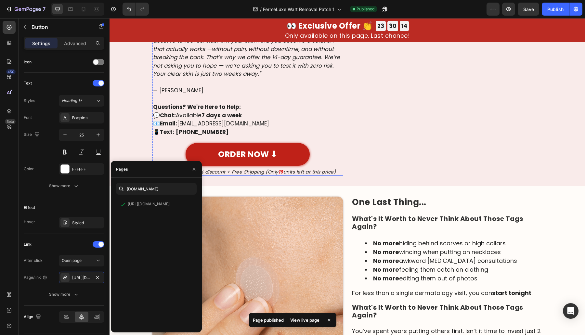
click at [286, 148] on button "ORDER NOW ⬇" at bounding box center [248, 154] width 124 height 23
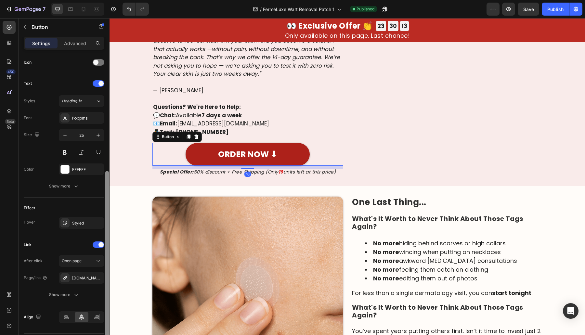
drag, startPoint x: 82, startPoint y: 272, endPoint x: 107, endPoint y: 254, distance: 30.2
click at [82, 272] on div "Example.Com" at bounding box center [81, 278] width 45 height 12
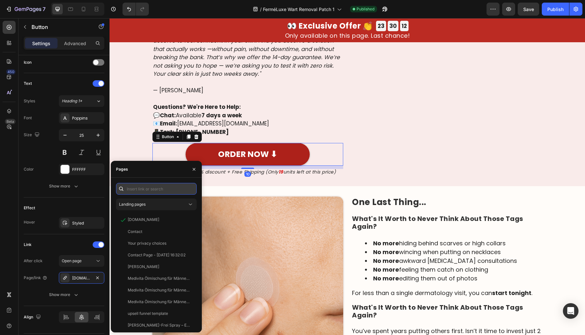
click at [149, 193] on input "text" at bounding box center [156, 189] width 81 height 12
paste input "example.com"
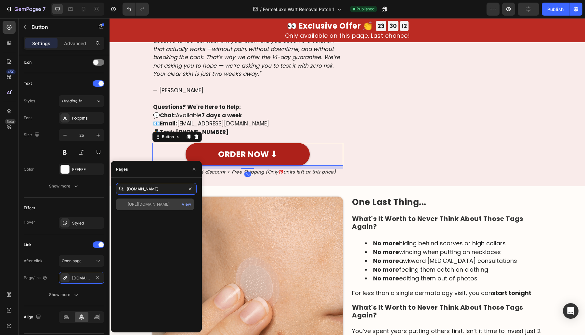
type input "example.com"
click at [145, 202] on div "https://example.com" at bounding box center [149, 204] width 42 height 6
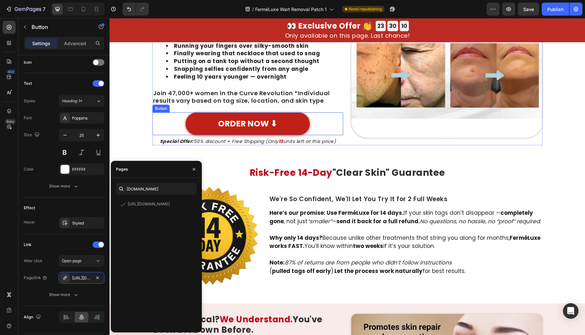
click at [297, 130] on button "ORDER NOW ⬇" at bounding box center [248, 123] width 124 height 23
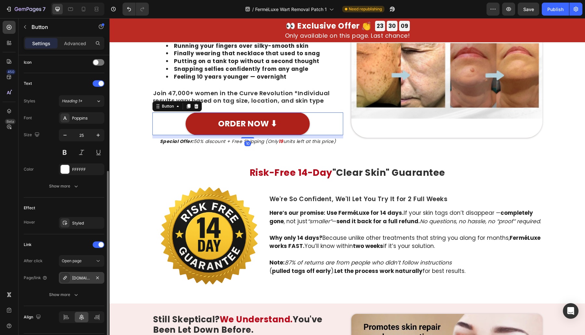
click at [86, 272] on div "Example.Com" at bounding box center [81, 278] width 45 height 12
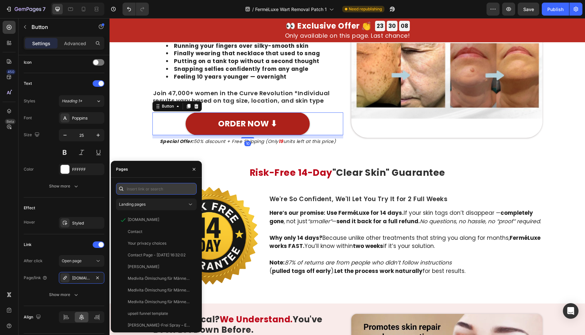
click at [154, 191] on input "text" at bounding box center [156, 189] width 81 height 12
paste input "example.com"
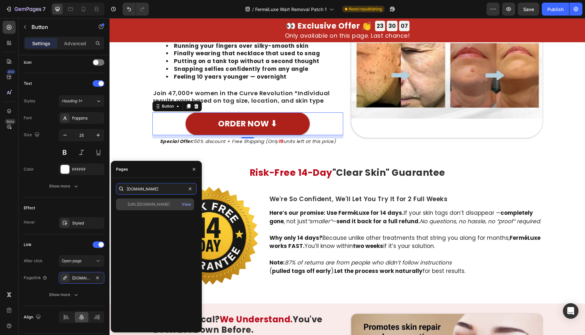
type input "example.com"
click at [146, 206] on div "https://example.com" at bounding box center [149, 204] width 42 height 6
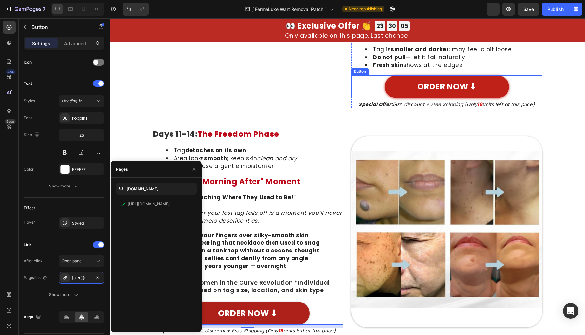
click at [398, 96] on link "ORDER NOW ⬇" at bounding box center [447, 86] width 124 height 23
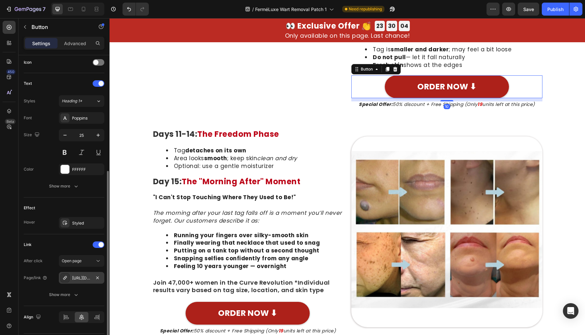
click at [80, 278] on div "https://example.com" at bounding box center [81, 278] width 19 height 6
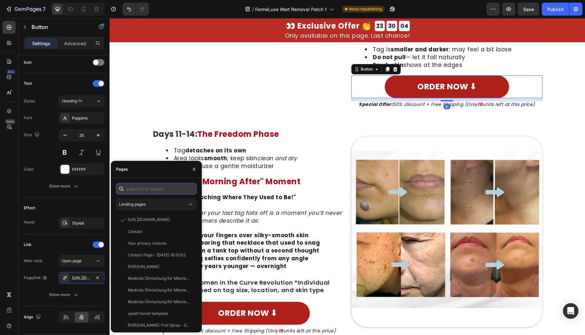
click at [147, 192] on input "text" at bounding box center [156, 189] width 81 height 12
paste input "example.com"
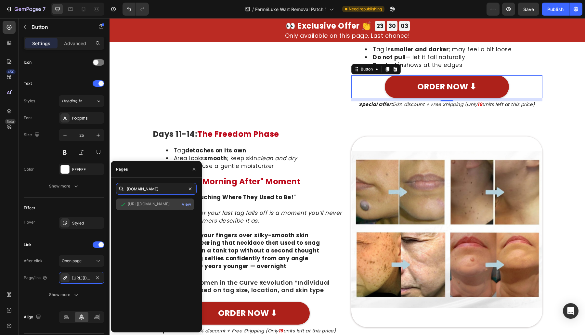
type input "example.com"
click at [147, 206] on div "https://example.com" at bounding box center [149, 204] width 42 height 6
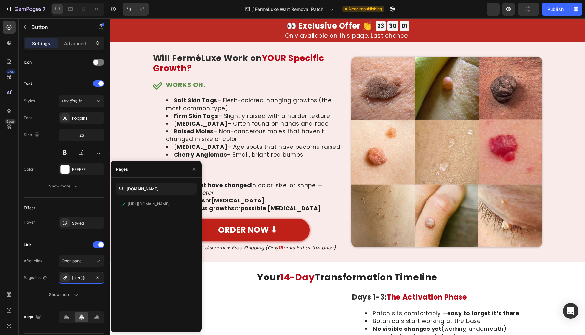
click at [276, 233] on button "ORDER NOW ⬇" at bounding box center [248, 230] width 124 height 23
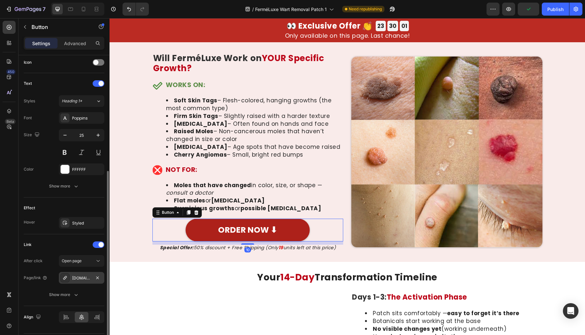
click at [79, 272] on div "Example.Com" at bounding box center [81, 278] width 45 height 12
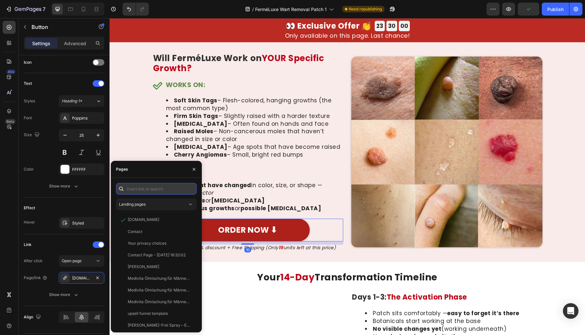
click at [138, 189] on input "text" at bounding box center [156, 189] width 81 height 12
paste input "example.com"
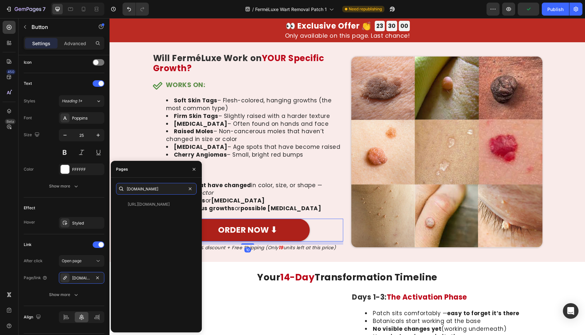
type input "example.com"
click at [144, 210] on div "https://example.com View" at bounding box center [156, 263] width 81 height 129
click at [144, 203] on div "https://example.com" at bounding box center [149, 204] width 42 height 6
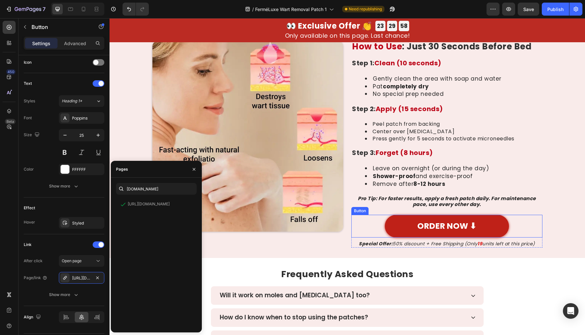
click at [396, 237] on button "ORDER NOW ⬇" at bounding box center [447, 226] width 124 height 23
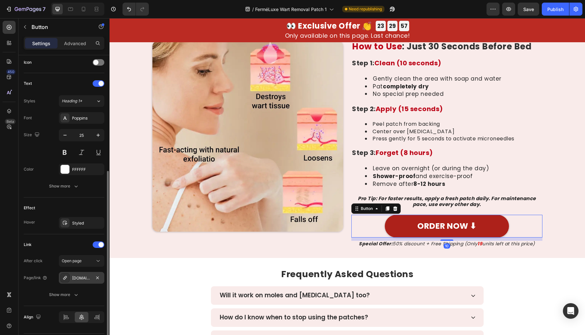
click at [77, 272] on div "Example.Com" at bounding box center [81, 278] width 45 height 12
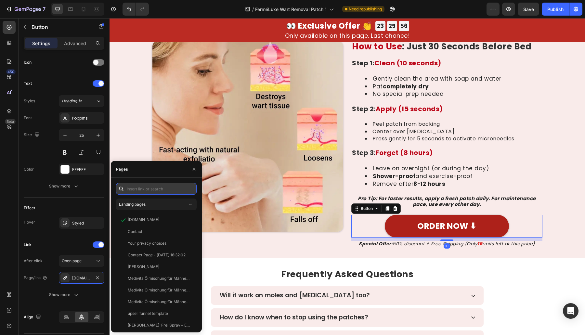
click at [140, 190] on input "text" at bounding box center [156, 189] width 81 height 12
paste input "example.com"
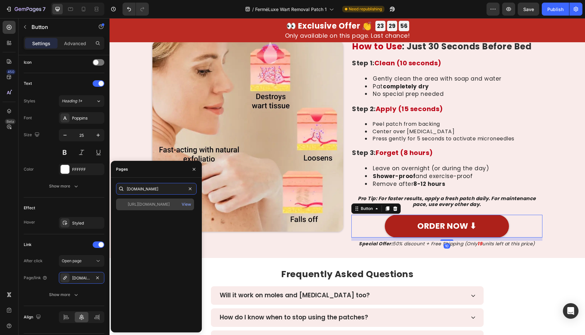
type input "example.com"
click at [142, 202] on div "https://example.com" at bounding box center [149, 204] width 42 height 6
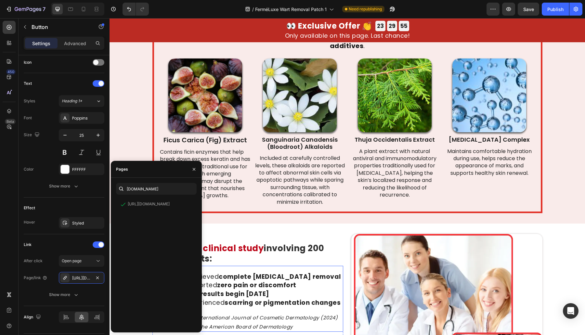
scroll to position [2221, 0]
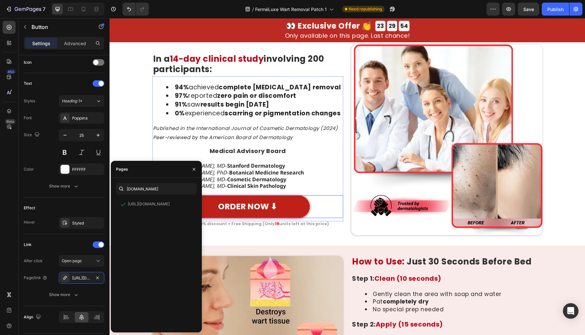
click at [295, 201] on button "ORDER NOW ⬇" at bounding box center [248, 206] width 124 height 23
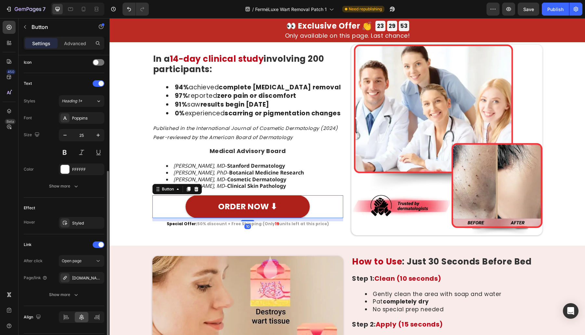
click at [89, 276] on div "Example.Com" at bounding box center [87, 278] width 31 height 6
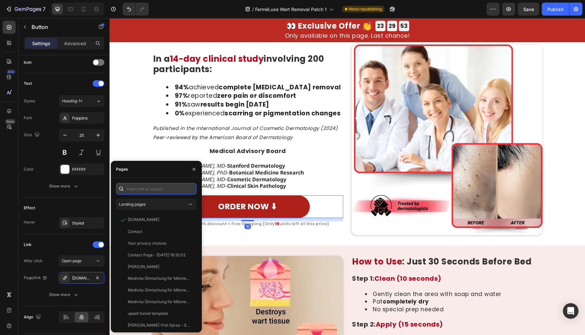
click at [147, 185] on input "text" at bounding box center [156, 189] width 81 height 12
paste input "example.com"
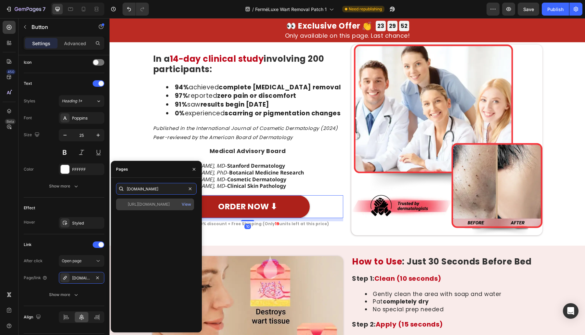
type input "example.com"
click at [155, 204] on div "https://example.com" at bounding box center [149, 204] width 42 height 6
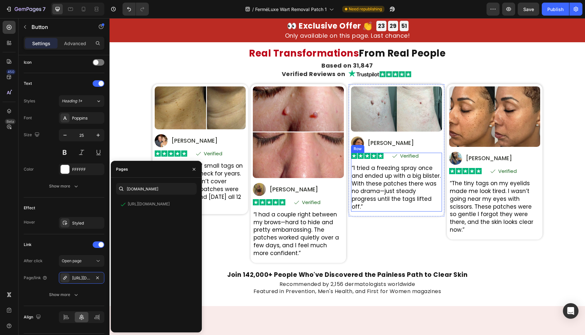
scroll to position [1463, 0]
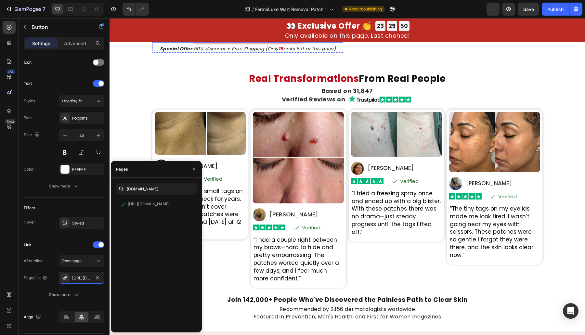
click at [297, 43] on button "ORDER NOW ⬇" at bounding box center [248, 31] width 124 height 23
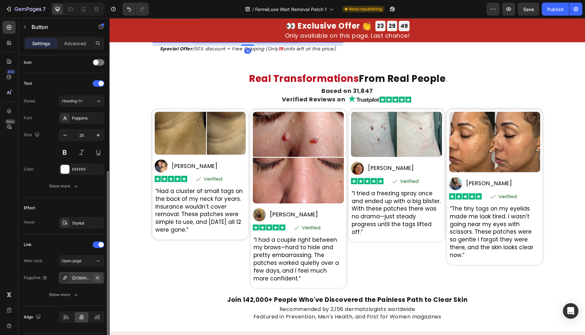
click at [95, 275] on icon "button" at bounding box center [97, 277] width 5 height 5
click at [78, 277] on div "Add..." at bounding box center [87, 278] width 31 height 6
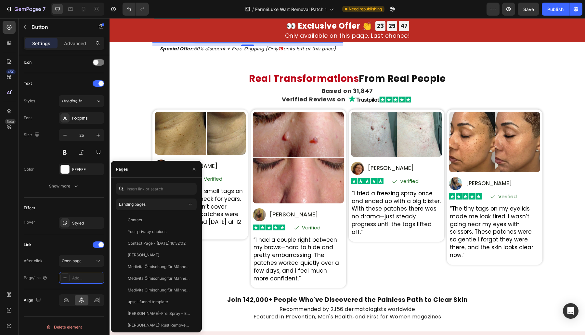
click at [141, 196] on div "Landing pages Contact View Your privacy choices View Contact Page - Apr 1, 16:3…" at bounding box center [156, 255] width 81 height 144
click at [143, 193] on input "text" at bounding box center [156, 189] width 81 height 12
paste input "example.com"
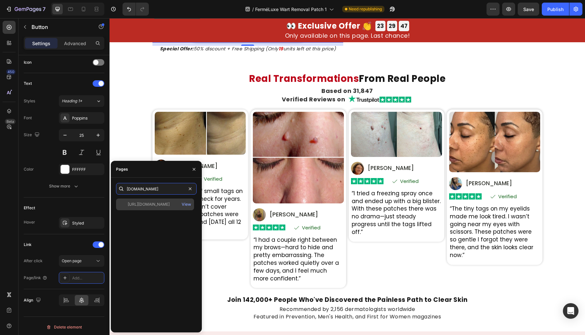
type input "example.com"
click at [139, 205] on div "https://example.com" at bounding box center [149, 204] width 42 height 6
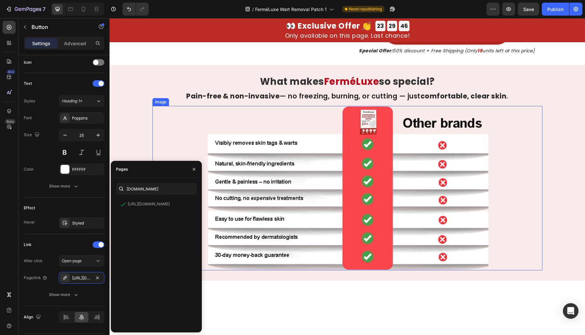
scroll to position [1084, 0]
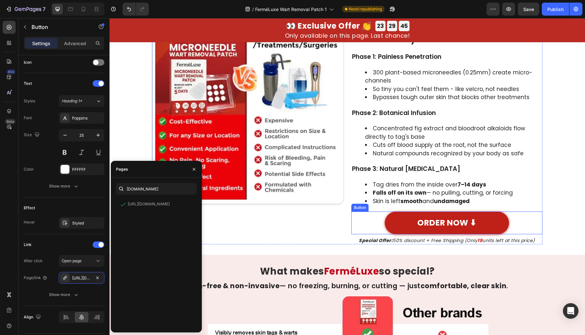
click at [395, 225] on button "ORDER NOW ⬇" at bounding box center [447, 223] width 124 height 23
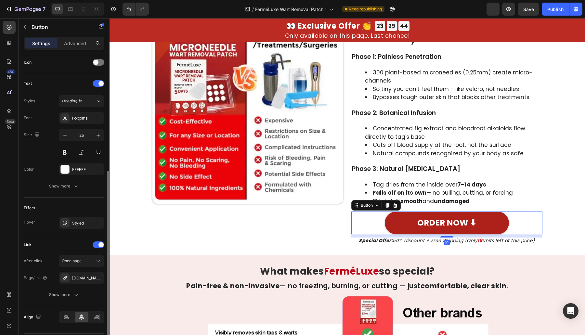
drag, startPoint x: 67, startPoint y: 276, endPoint x: 95, endPoint y: 253, distance: 36.2
click at [68, 276] on div at bounding box center [64, 277] width 9 height 9
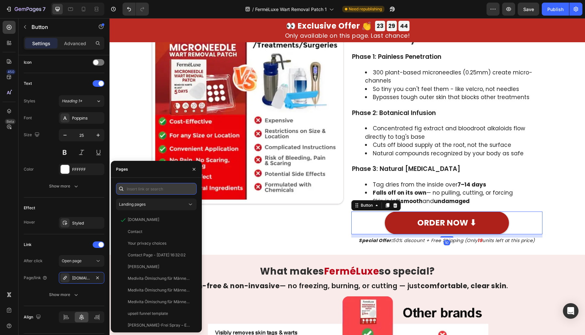
click at [133, 187] on input "text" at bounding box center [156, 189] width 81 height 12
paste input "example.com"
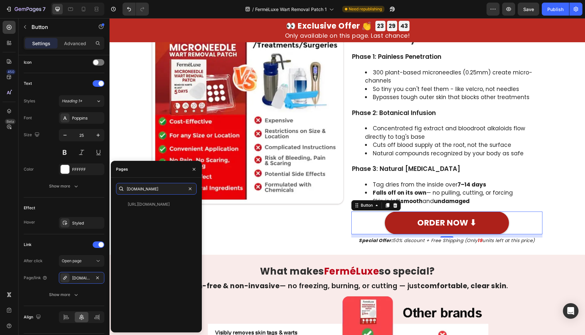
type input "example.com"
click at [134, 213] on div "https://example.com View" at bounding box center [156, 263] width 81 height 129
click at [134, 206] on div "https://example.com" at bounding box center [149, 204] width 42 height 6
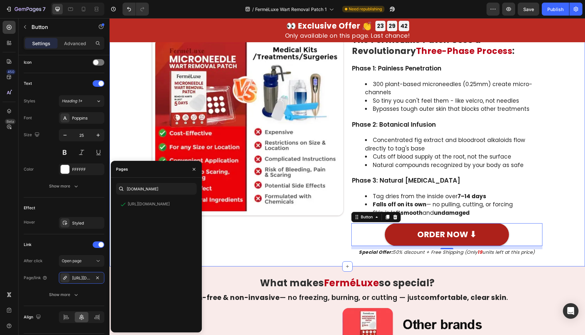
scroll to position [894, 0]
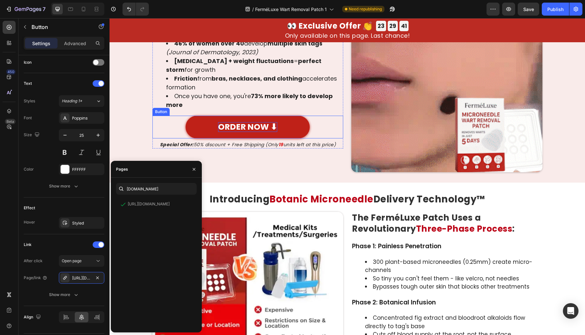
click at [263, 127] on p "ORDER NOW ⬇" at bounding box center [247, 127] width 59 height 10
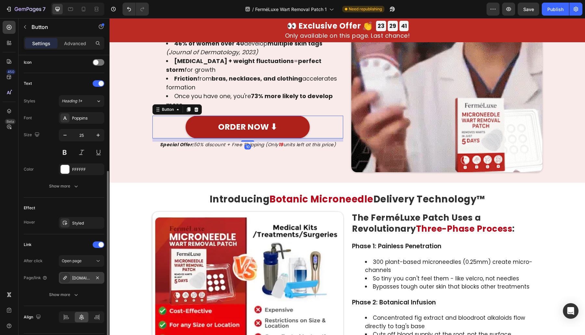
click at [72, 279] on div "Example.Com" at bounding box center [81, 278] width 19 height 6
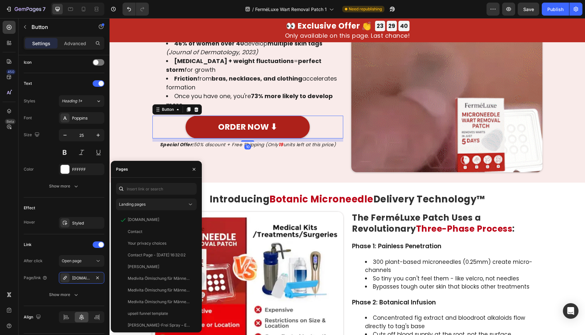
click at [140, 195] on div "Landing pages example.com View Contact View Your privacy choices View Contact P…" at bounding box center [156, 255] width 81 height 144
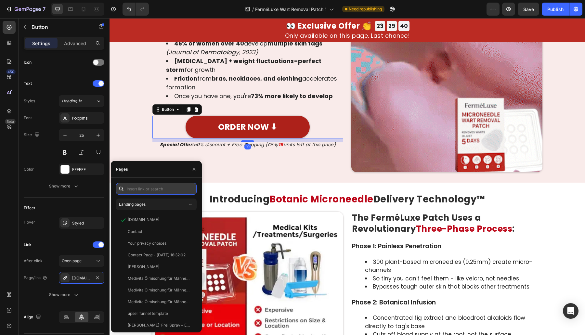
click at [142, 190] on input "text" at bounding box center [156, 189] width 81 height 12
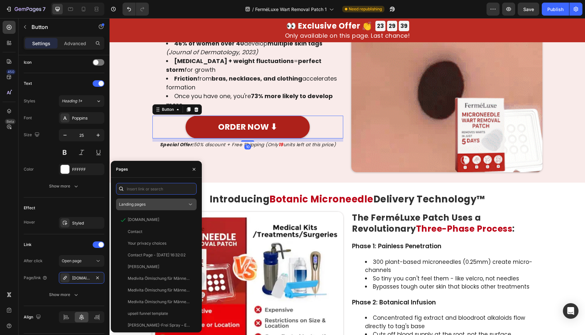
paste input "example.com"
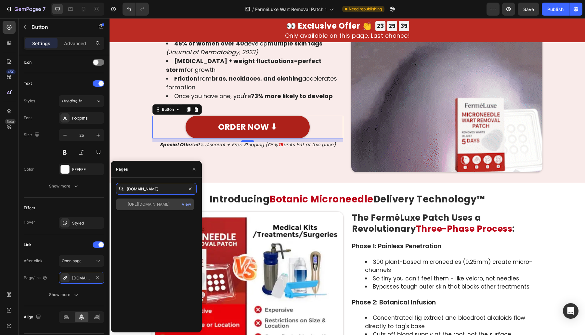
type input "example.com"
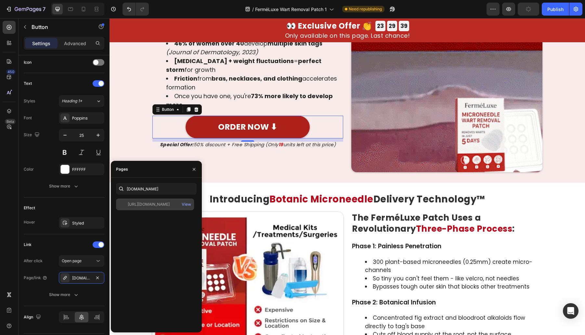
click at [137, 200] on div "https://example.com View" at bounding box center [155, 205] width 78 height 12
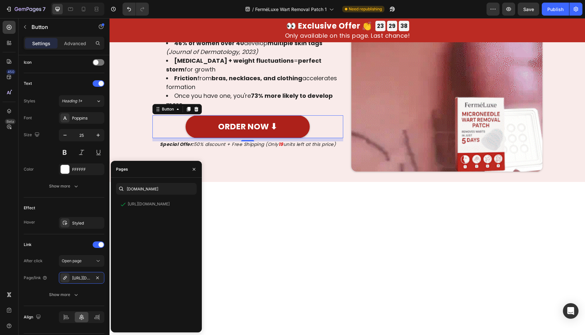
scroll to position [515, 0]
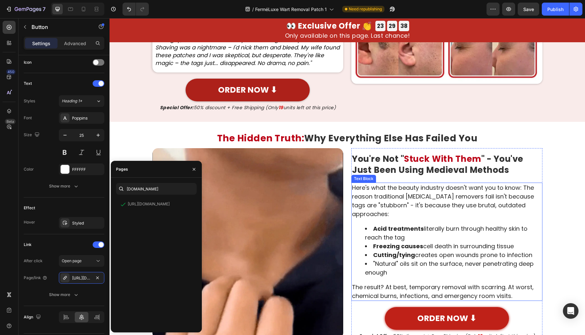
click at [396, 307] on button "ORDER NOW ⬇" at bounding box center [447, 318] width 124 height 23
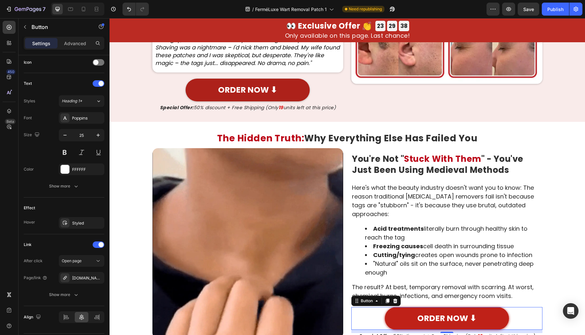
click at [389, 307] on button "ORDER NOW ⬇" at bounding box center [447, 318] width 124 height 23
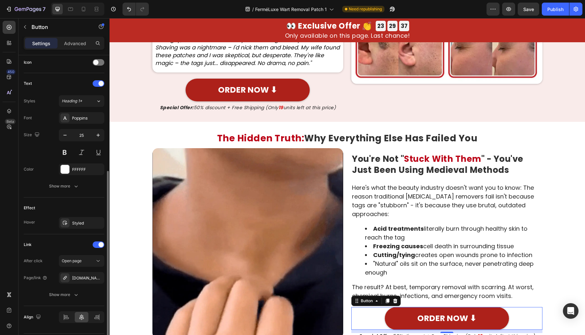
click at [79, 279] on div "Example.Com" at bounding box center [87, 278] width 31 height 6
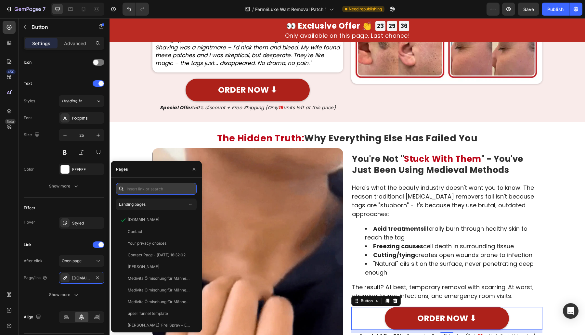
click at [134, 192] on input "text" at bounding box center [156, 189] width 81 height 12
paste input "example.com"
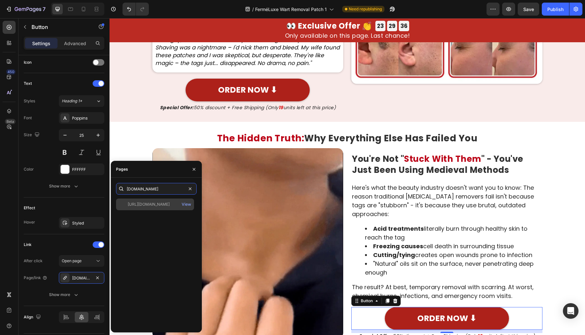
type input "example.com"
click at [140, 199] on div "https://example.com View" at bounding box center [155, 205] width 78 height 12
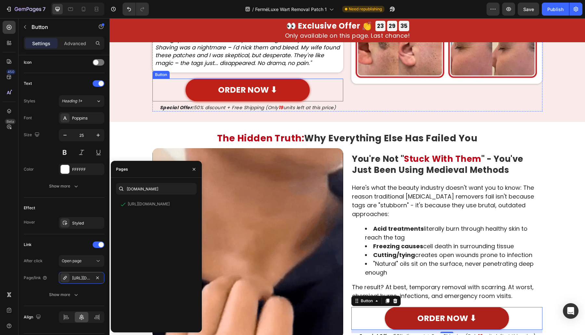
click at [190, 89] on link "ORDER NOW ⬇" at bounding box center [248, 90] width 124 height 23
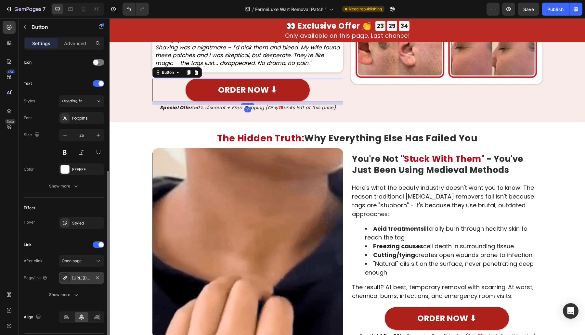
click at [73, 275] on div "https://example.com" at bounding box center [81, 278] width 19 height 6
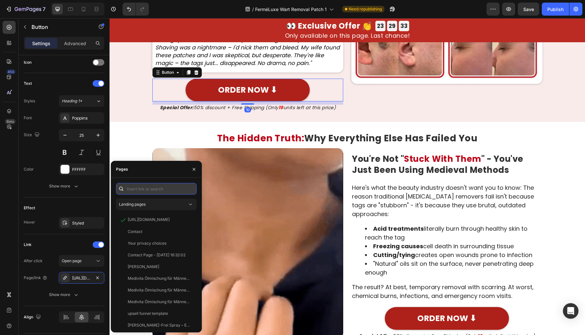
click at [140, 189] on input "text" at bounding box center [156, 189] width 81 height 12
paste input "example.com"
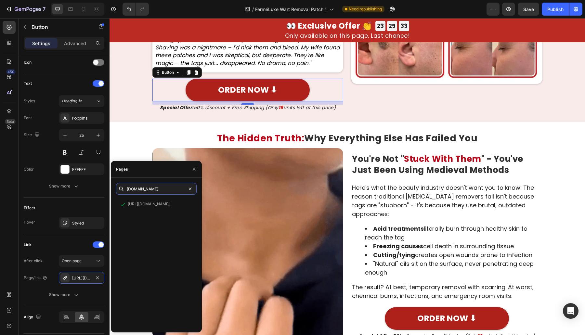
type input "example.com"
click at [140, 203] on div "https://example.com" at bounding box center [149, 204] width 42 height 6
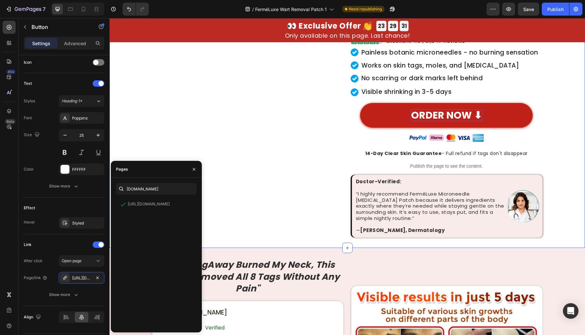
scroll to position [0, 0]
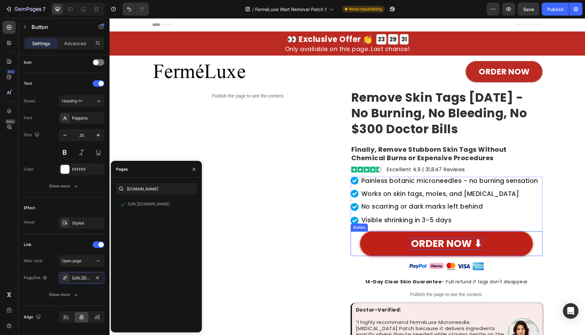
click at [411, 246] on p "ORDER NOW ⬇" at bounding box center [446, 244] width 71 height 12
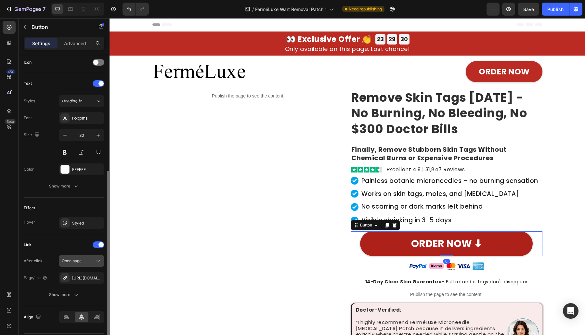
drag, startPoint x: 84, startPoint y: 281, endPoint x: 98, endPoint y: 262, distance: 24.4
click at [85, 281] on div "https://example.com" at bounding box center [81, 278] width 45 height 12
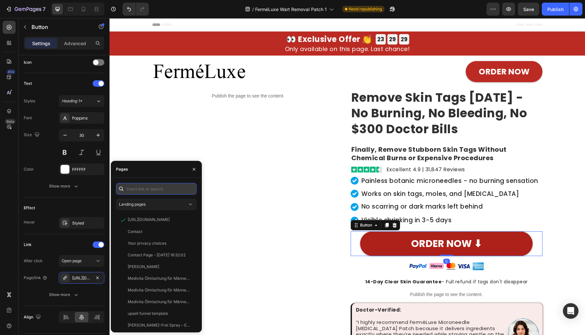
click at [145, 192] on input "text" at bounding box center [156, 189] width 81 height 12
paste input "example.com"
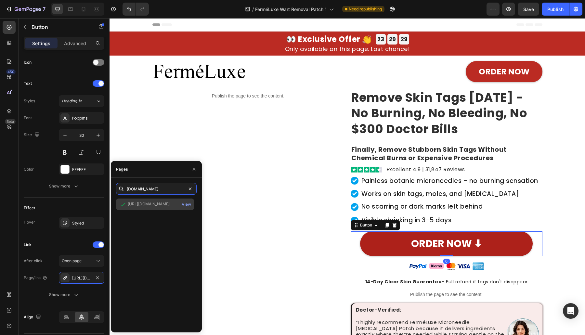
type input "example.com"
click at [145, 201] on div "https://example.com" at bounding box center [149, 204] width 42 height 6
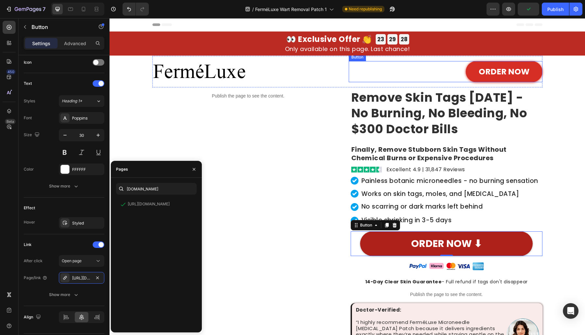
click at [467, 72] on link "ORDER NOW" at bounding box center [504, 71] width 77 height 21
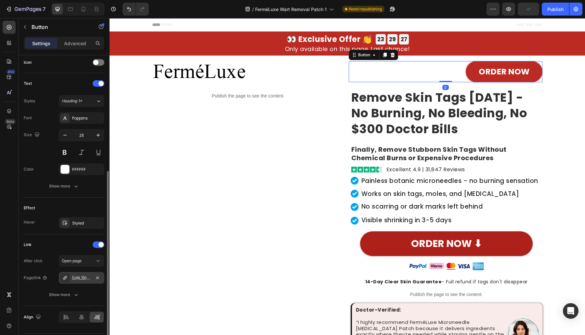
click at [74, 275] on div "https://example.com" at bounding box center [81, 278] width 19 height 6
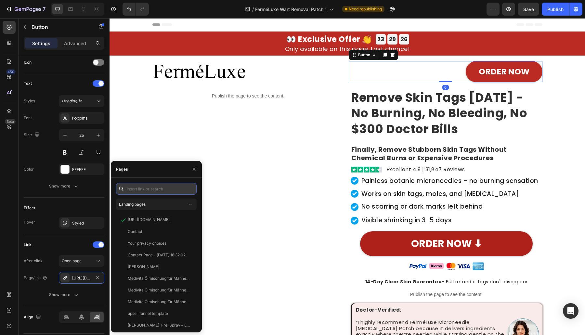
click at [139, 184] on input "text" at bounding box center [156, 189] width 81 height 12
paste input "example.com"
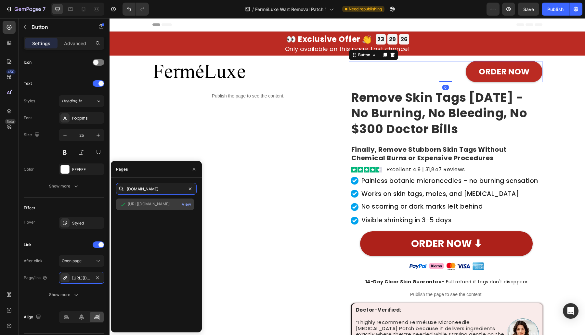
type input "example.com"
click at [138, 205] on div "https://example.com" at bounding box center [149, 204] width 42 height 6
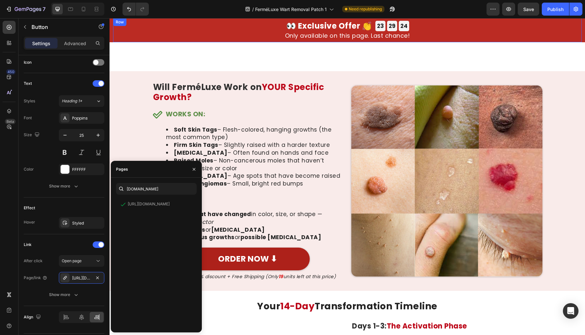
scroll to position [2843, 0]
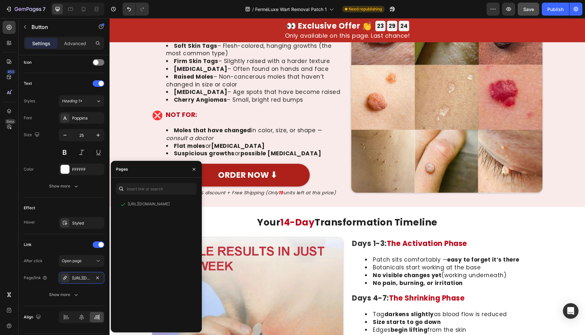
click at [528, 6] on span "Save" at bounding box center [528, 9] width 11 height 6
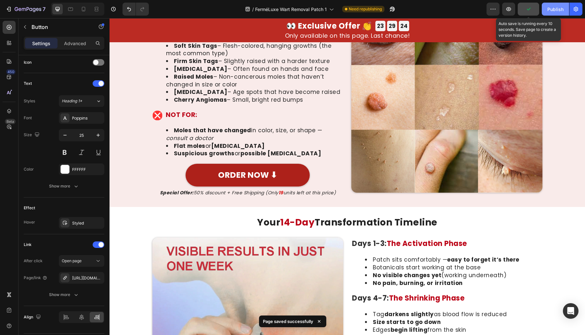
click at [552, 7] on div "Publish" at bounding box center [555, 9] width 16 height 7
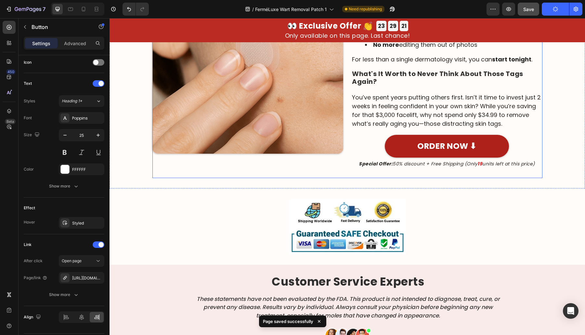
scroll to position [4116, 0]
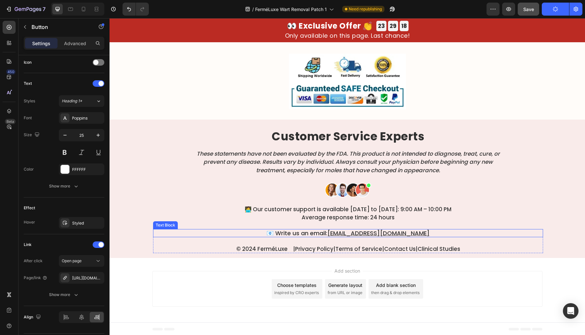
click at [427, 236] on p "📧 Write us an email: support@tryherbionyx.com" at bounding box center [348, 233] width 389 height 7
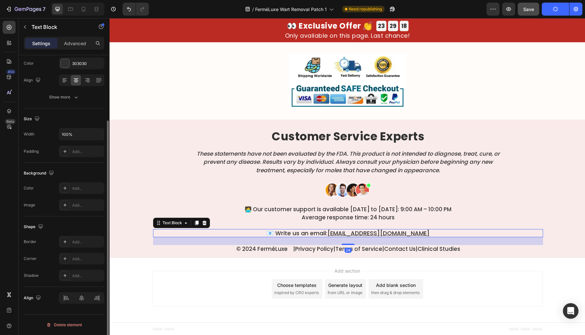
scroll to position [0, 0]
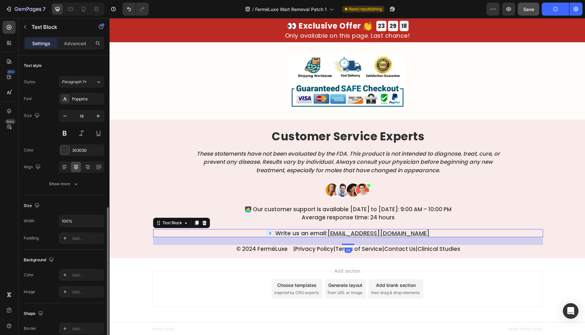
click at [427, 236] on p "📧 Write us an email: support@tryherbionyx.com" at bounding box center [348, 233] width 389 height 7
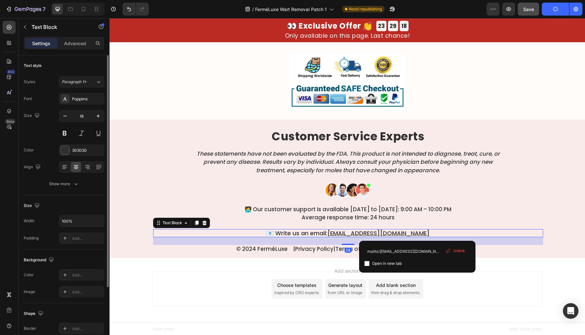
click at [428, 236] on p "📧 Write us an email: support@tryherbionyx.com" at bounding box center [348, 233] width 389 height 7
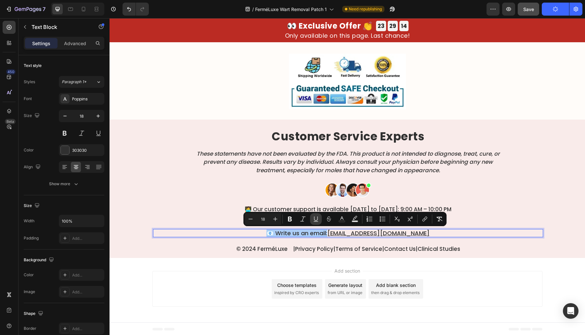
click at [312, 220] on button "Underline" at bounding box center [316, 219] width 12 height 12
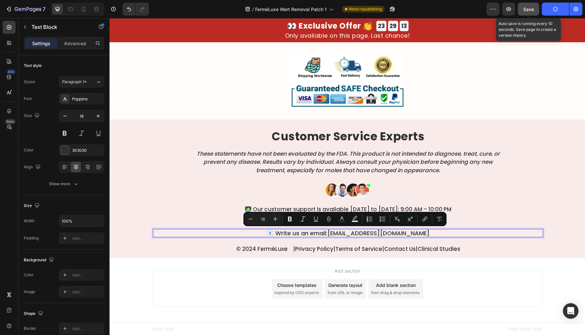
drag, startPoint x: 530, startPoint y: 8, endPoint x: 559, endPoint y: 13, distance: 29.4
click at [531, 8] on span "Save" at bounding box center [528, 9] width 11 height 6
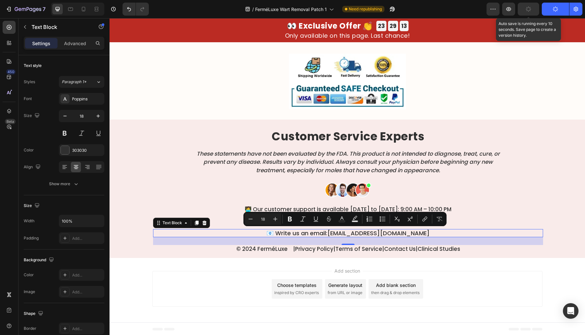
click at [559, 13] on button "Publish" at bounding box center [555, 9] width 27 height 13
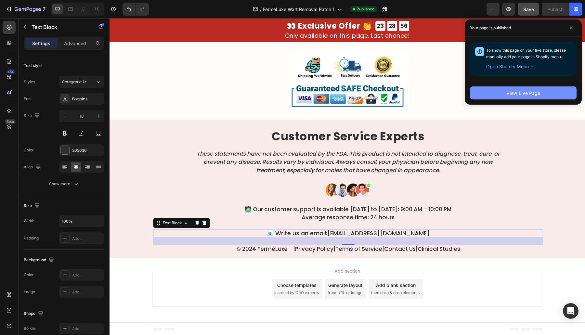
click at [536, 90] on div "View Live Page" at bounding box center [523, 93] width 34 height 7
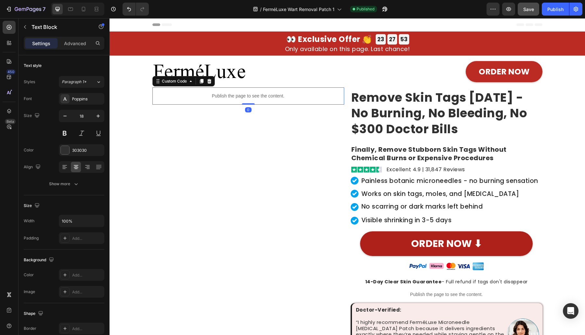
click at [240, 95] on p "Publish the page to see the content." at bounding box center [248, 96] width 192 height 7
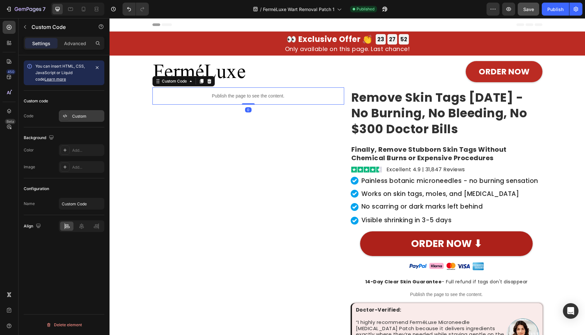
click at [87, 118] on div "Custom" at bounding box center [87, 116] width 31 height 6
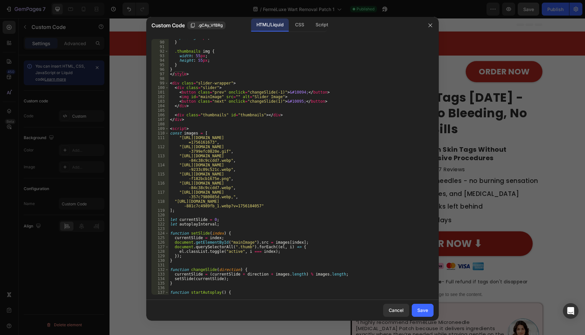
scroll to position [290, 0]
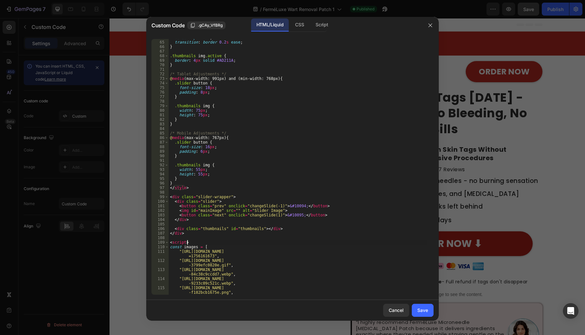
click at [229, 241] on div "cursor : pointer ; transition : border 0.2 s ease ; } .thumbnails img .active {…" at bounding box center [298, 169] width 259 height 269
click at [231, 244] on div "cursor : pointer ; transition : border 0.2 s ease ; } .thumbnails img .active {…" at bounding box center [298, 169] width 259 height 269
click at [231, 245] on div "cursor : pointer ; transition : border 0.2 s ease ; } .thumbnails img .active {…" at bounding box center [298, 169] width 259 height 269
type textarea "const images = ["
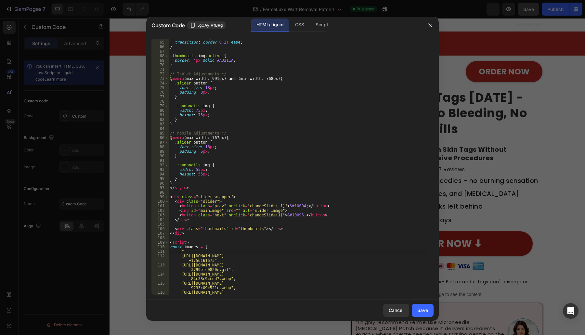
paste textarea "https://cdn.shopify.com/s/files/1/0699/7970/1400/files/AcnePatch_InvisiTag_vid3…"
type textarea ""https://cdn.shopify.com/s/files/1/0699/7970/1400/files/AcnePatch_InvisiTag_vid…"
drag, startPoint x: 222, startPoint y: 254, endPoint x: 175, endPoint y: 250, distance: 46.4
click at [175, 250] on div "cursor : pointer ; transition : border 0.2 s ease ; } .thumbnails img .active {…" at bounding box center [298, 169] width 259 height 269
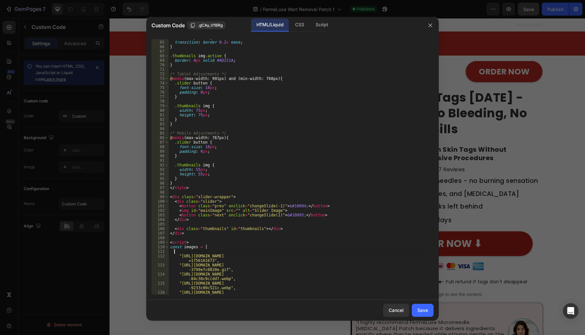
scroll to position [0, 0]
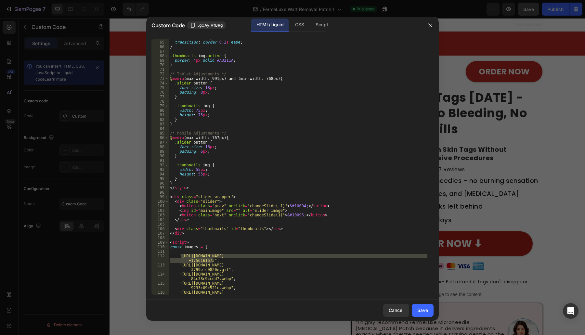
drag, startPoint x: 212, startPoint y: 261, endPoint x: 181, endPoint y: 256, distance: 31.6
click at [181, 256] on div "cursor : pointer ; transition : border 0.2 s ease ; } .thumbnails img .active {…" at bounding box center [298, 169] width 259 height 269
paste textarea
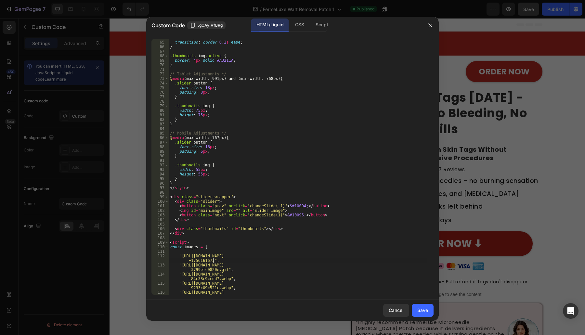
scroll to position [404, 0]
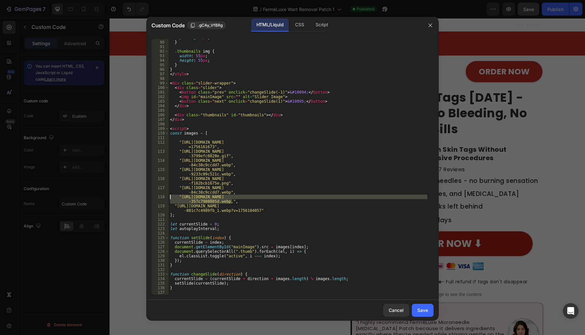
drag, startPoint x: 235, startPoint y: 203, endPoint x: 170, endPoint y: 197, distance: 65.9
click at [170, 197] on div "padding : 6 px ; } .thumbnails img { width : 55 px ; height : 55 px ; } } </ st…" at bounding box center [298, 167] width 259 height 265
type textarea ""https://cdn.shopify.com/s/files/1/0699/7970/1400/files/gempages_55818281661392…"
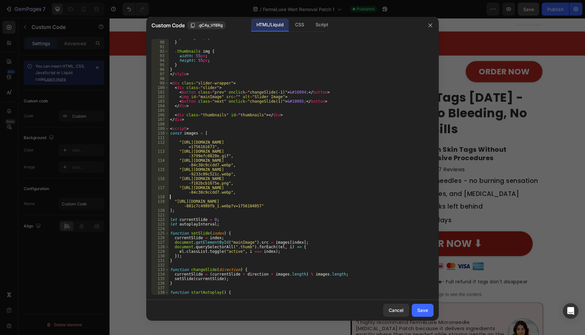
scroll to position [0, 0]
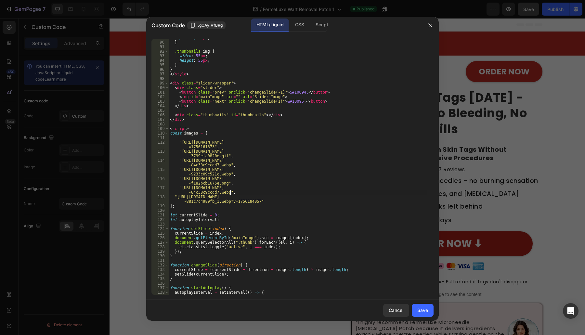
type textarea ""https://cdn.shopify.com/s/files/1/0699/7970/1400/files/gempages_55818281661392…"
click at [424, 310] on div "Save" at bounding box center [422, 310] width 11 height 7
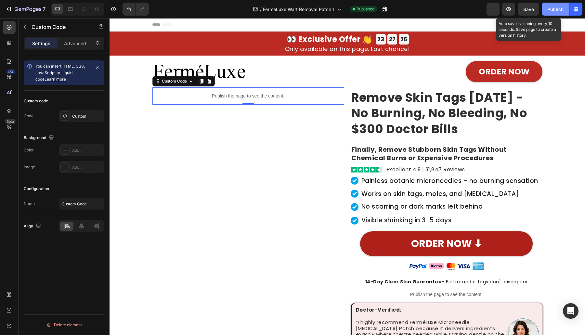
drag, startPoint x: 539, startPoint y: 6, endPoint x: 557, endPoint y: 7, distance: 18.5
click at [539, 6] on button "Save" at bounding box center [528, 9] width 21 height 13
drag, startPoint x: 557, startPoint y: 7, endPoint x: 486, endPoint y: 0, distance: 71.4
click at [557, 7] on div "Publish" at bounding box center [555, 9] width 16 height 7
click at [526, 7] on span "Save" at bounding box center [528, 9] width 11 height 6
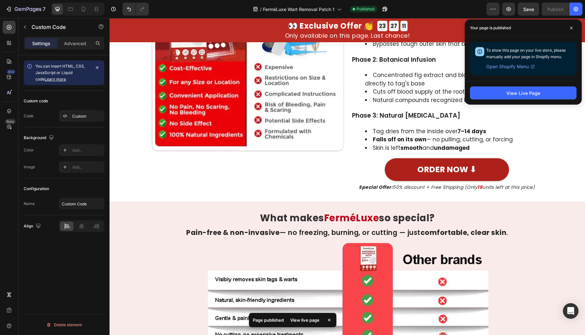
scroll to position [1327, 0]
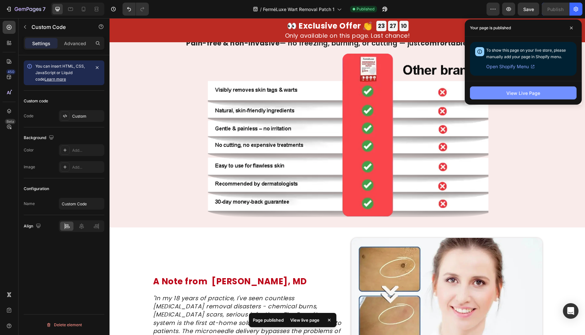
click at [526, 95] on div "View Live Page" at bounding box center [523, 93] width 34 height 7
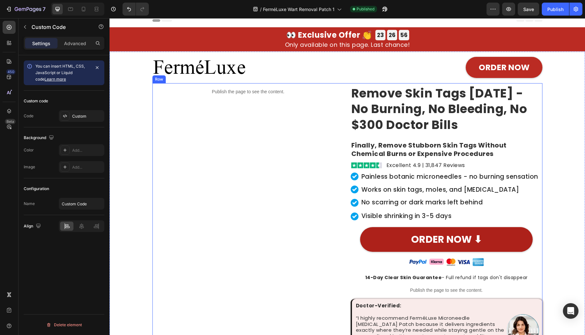
scroll to position [0, 0]
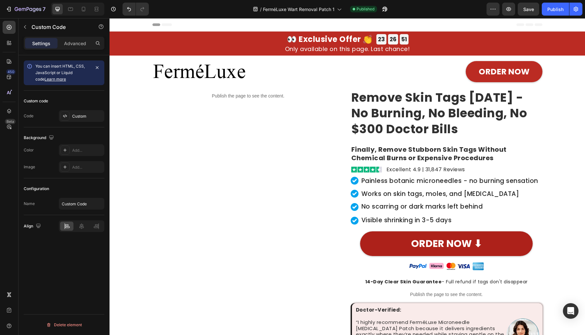
click at [231, 93] on p "Publish the page to see the content." at bounding box center [248, 96] width 192 height 7
click at [85, 117] on div "Custom" at bounding box center [87, 116] width 31 height 6
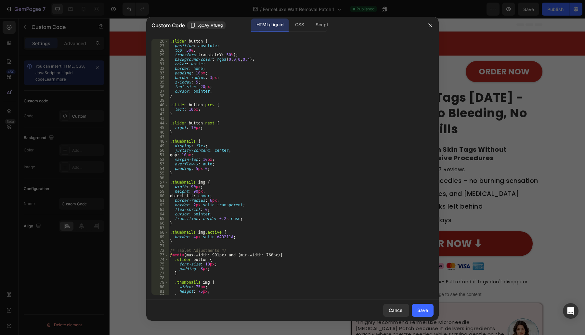
scroll to position [455, 0]
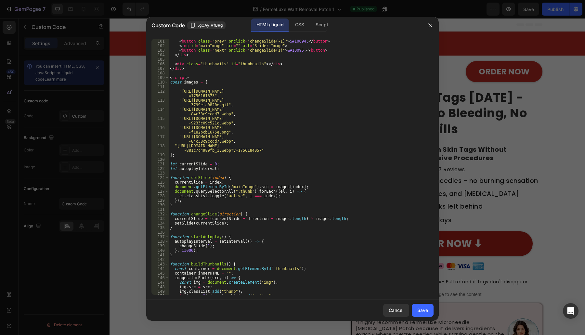
type textarea ""https://cdn.shopify.com/s/files/1/0699/7970/1400/files/gempages_55818281661392…"
drag, startPoint x: 232, startPoint y: 143, endPoint x: 175, endPoint y: 136, distance: 56.5
click at [175, 136] on div "< div class = "slider" > < button class = "prev" onclick = "changeSlide(-1)" > …" at bounding box center [298, 166] width 259 height 265
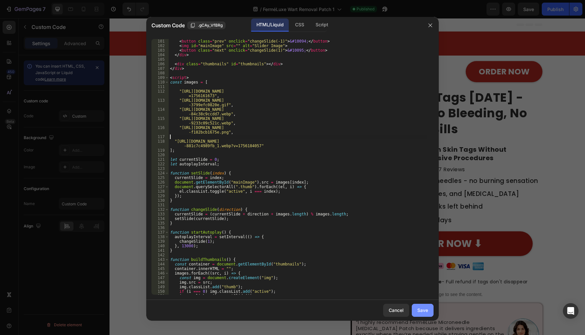
type textarea ""https://cdn.shopify.com/s/files/1/0699/7970/1400/files/gempages_55818281661392…"
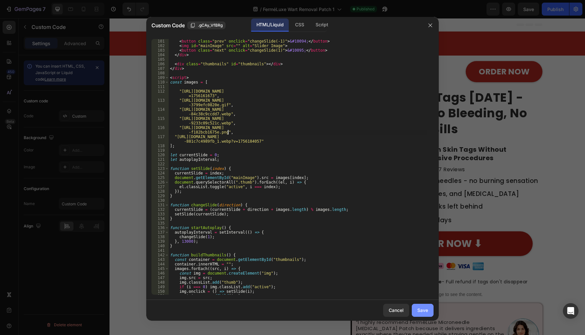
click at [415, 308] on button "Save" at bounding box center [423, 310] width 22 height 13
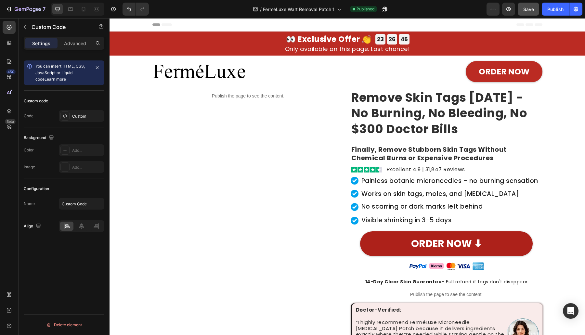
click at [534, 15] on button "Save" at bounding box center [528, 9] width 21 height 13
click at [556, 11] on div "Publish" at bounding box center [555, 9] width 16 height 7
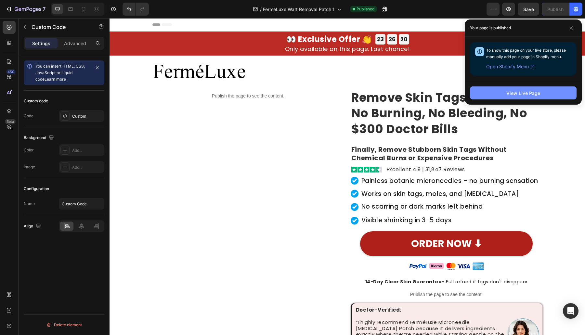
click at [518, 96] on button "View Live Page" at bounding box center [523, 92] width 107 height 13
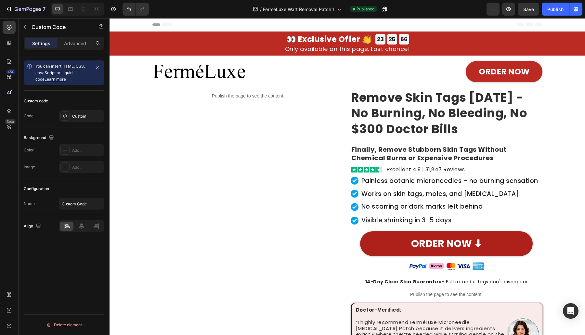
click at [213, 96] on p "Publish the page to see the content." at bounding box center [248, 96] width 192 height 7
click at [76, 117] on div "Custom" at bounding box center [87, 116] width 31 height 6
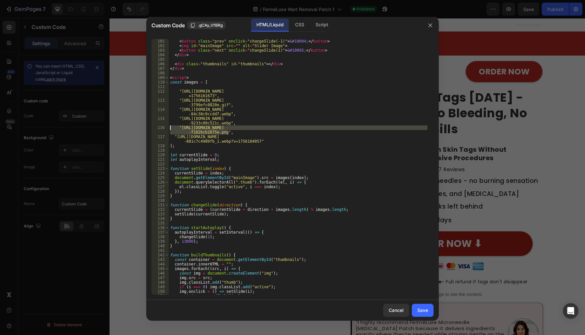
drag, startPoint x: 233, startPoint y: 130, endPoint x: 164, endPoint y: 128, distance: 69.2
click at [164, 128] on div ""https://cdn.shopify.com/s/files/1/0699/7970/1400/files/gempages_55818281661392…" at bounding box center [292, 167] width 282 height 256
click at [236, 105] on div "< div class = "slider" > < button class = "prev" onclick = "changeSlide(-1)" > …" at bounding box center [298, 166] width 259 height 265
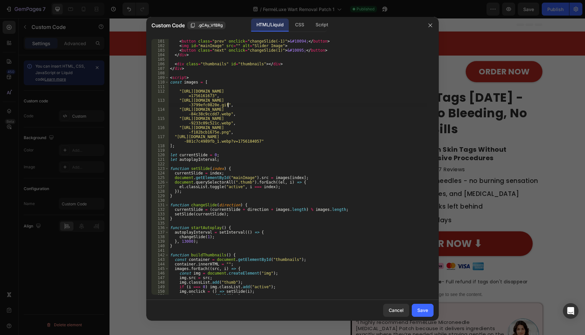
click at [232, 129] on div "< div class = "slider" > < button class = "prev" onclick = "changeSlide(-1)" > …" at bounding box center [298, 166] width 259 height 265
type textarea ""https://cdn.shopify.com/s/files/1/0699/7970/1400/files/gempages_55818281661392…"
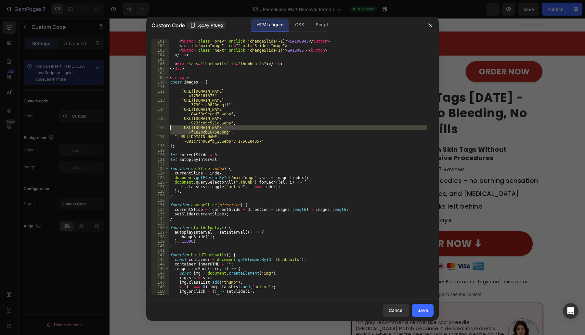
drag, startPoint x: 232, startPoint y: 131, endPoint x: 160, endPoint y: 126, distance: 72.6
click at [160, 127] on div ""https://cdn.shopify.com/s/files/1/0699/7970/1400/files/gempages_55818281661392…" at bounding box center [292, 167] width 282 height 256
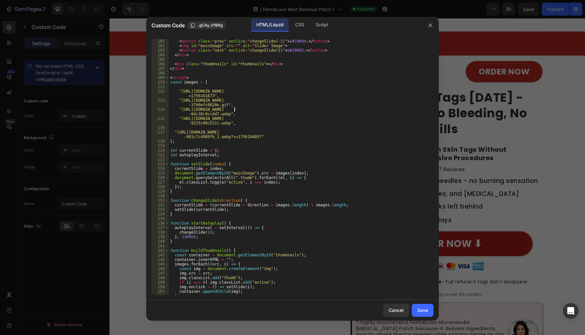
click at [235, 107] on div "< div class = "slider" > < button class = "prev" onclick = "changeSlide(-1)" > …" at bounding box center [298, 166] width 259 height 265
click at [237, 101] on div "< div class = "slider" > < button class = "prev" onclick = "changeSlide(-1)" > …" at bounding box center [298, 166] width 259 height 265
type textarea ""https://cdn.shopify.com/s/files/1/0699/7970/1400/files/gempages_55818281661392…"
click at [237, 104] on div "< div class = "slider" > < button class = "prev" onclick = "changeSlide(-1)" > …" at bounding box center [298, 166] width 259 height 265
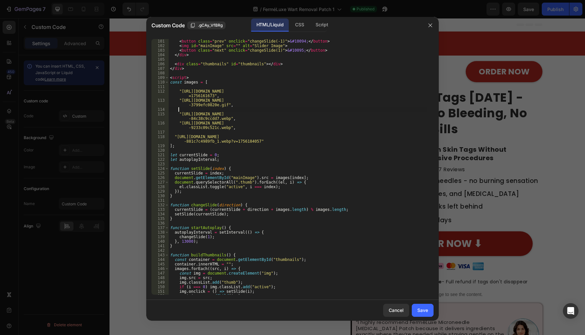
scroll to position [0, 0]
paste textarea ""https://cdn.shopify.com/s/files/1/0699/7970/1400/files/gempages_55818281661392…"
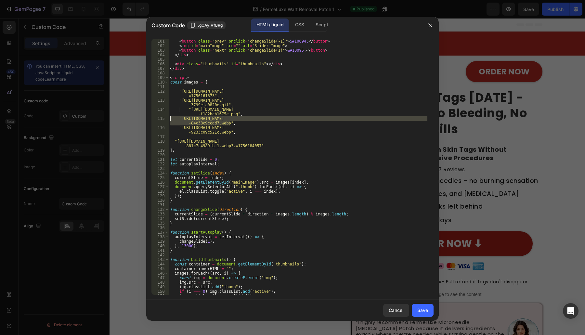
drag, startPoint x: 232, startPoint y: 125, endPoint x: 162, endPoint y: 118, distance: 70.5
click at [162, 118] on div ""https://cdn.shopify.com/s/files/1/0699/7970/1400/files/gempages_55818281661392…" at bounding box center [292, 167] width 282 height 256
click at [240, 129] on div "< div class = "slider" > < button class = "prev" onclick = "changeSlide(-1)" > …" at bounding box center [298, 166] width 259 height 265
type textarea ""https://cdn.shopify.com/s/files/1/0699/7970/1400/files/gempages_55818281661392…"
click at [237, 132] on div "< div class = "slider" > < button class = "prev" onclick = "changeSlide(-1)" > …" at bounding box center [298, 166] width 259 height 265
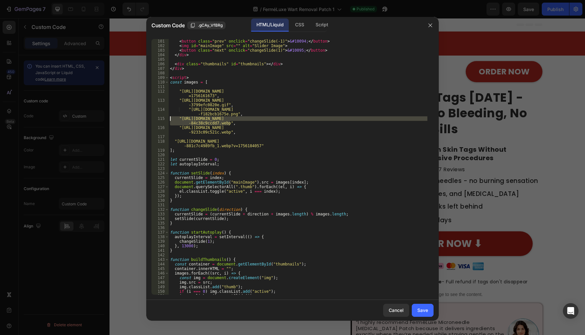
drag, startPoint x: 233, startPoint y: 121, endPoint x: 166, endPoint y: 115, distance: 67.9
click at [150, 116] on div ""https://cdn.shopify.com/s/files/1/0699/7970/1400/files/gempages_55818281661392…" at bounding box center [292, 167] width 292 height 266
click at [230, 127] on div "< div class = "slider" > < button class = "prev" onclick = "changeSlide(-1)" > …" at bounding box center [298, 166] width 259 height 265
drag, startPoint x: 232, startPoint y: 124, endPoint x: 147, endPoint y: 115, distance: 85.9
click at [147, 115] on div ""https://cdn.shopify.com/s/files/1/0699/7970/1400/files/gempages_55818281661392…" at bounding box center [292, 167] width 292 height 266
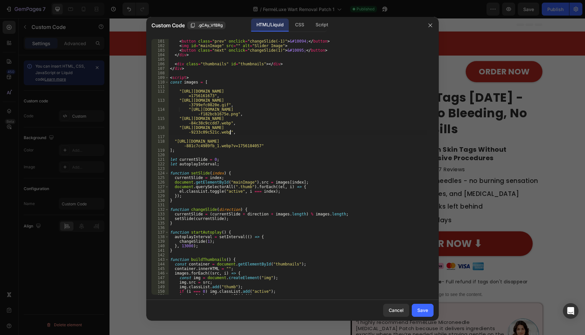
click at [237, 133] on div "< div class = "slider" > < button class = "prev" onclick = "changeSlide(-1)" > …" at bounding box center [298, 166] width 259 height 265
drag, startPoint x: 234, startPoint y: 124, endPoint x: 156, endPoint y: 118, distance: 77.9
click at [156, 118] on div ""https://cdn.shopify.com/s/files/1/0699/7970/1400/files/gempages_55818281661392…" at bounding box center [292, 167] width 282 height 256
click at [256, 131] on div "< div class = "slider" > < button class = "prev" onclick = "changeSlide(-1)" > …" at bounding box center [298, 166] width 259 height 265
type textarea ""https://cdn.shopify.com/s/files/1/0699/7970/1400/files/gempages_55818281661392…"
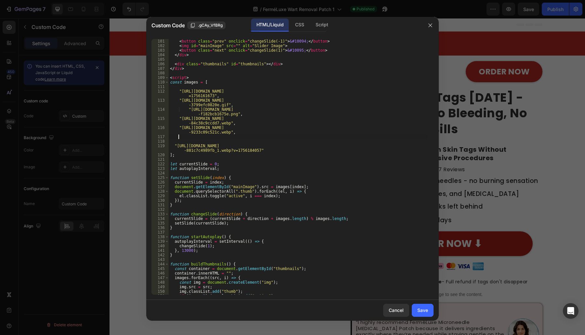
type textarea ""https://cdn.shopify.com/s/files/1/0699/7970/1400/files/gempages_55818281661392…"
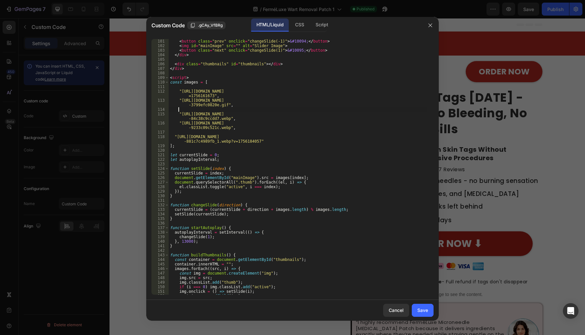
paste textarea ""https://cdn.shopify.com/s/files/1/0699/7970/1400/files/gempages_55818281661392…"
type textarea ""https://cdn.shopify.com/s/files/1/0699/7970/1400/files/gempages_55818281661392…"
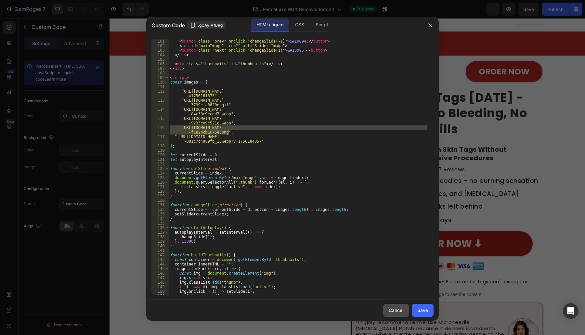
type textarea ""https://cdn.shopify.com/s/files/1/0699/7970/1400/files/gempages_55818281661392…"
drag, startPoint x: 390, startPoint y: 312, endPoint x: 388, endPoint y: 308, distance: 3.9
click at [390, 312] on div "Cancel" at bounding box center [396, 310] width 15 height 7
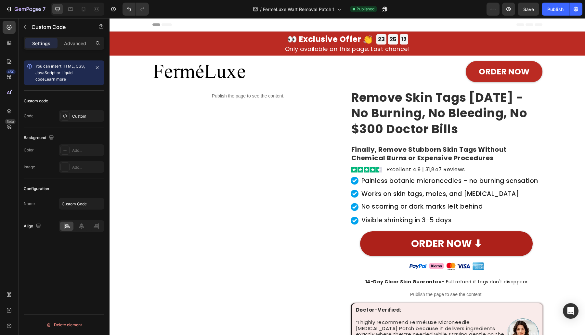
click at [232, 99] on div "Publish the page to see the content." at bounding box center [248, 95] width 192 height 17
click at [73, 115] on div "Custom" at bounding box center [87, 116] width 31 height 6
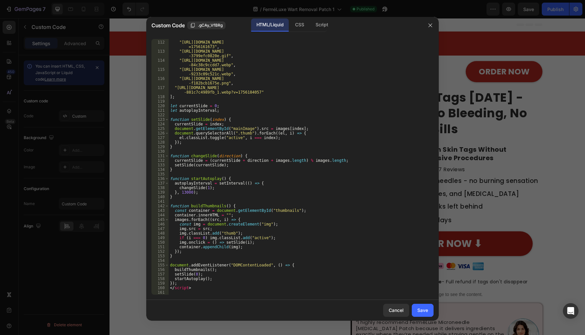
scroll to position [504, 0]
type textarea ""https://cdn.shopify.com/s/files/1/0699/7970/1400/files/gempages_55818281661392…"
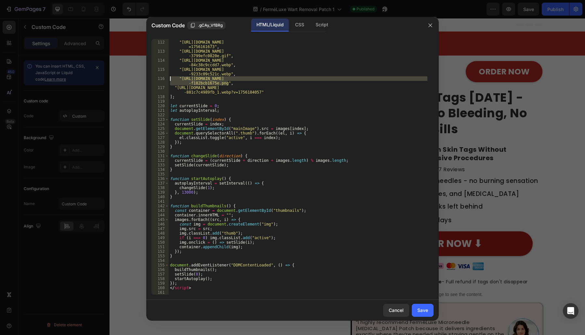
drag, startPoint x: 233, startPoint y: 84, endPoint x: 154, endPoint y: 79, distance: 79.1
click at [154, 79] on div ""https://cdn.shopify.com/s/files/1/0699/7970/1400/files/gempages_55818281661392…" at bounding box center [292, 167] width 282 height 256
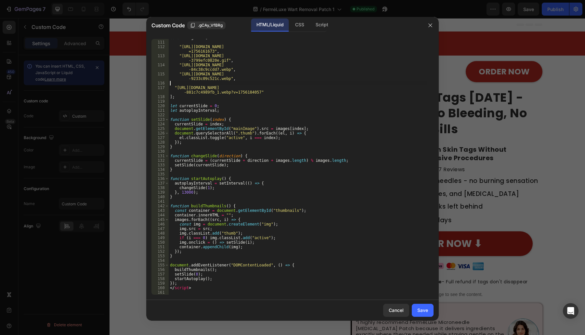
scroll to position [499, 0]
click at [239, 60] on div "const images = [ "https://cdn.shopify.com/s/files/1/0699/7970/1400/files/AcnePa…" at bounding box center [298, 167] width 259 height 265
type textarea ""https://cdn.shopify.com/s/files/1/0699/7970/1400/files/gempages_55818281661392…"
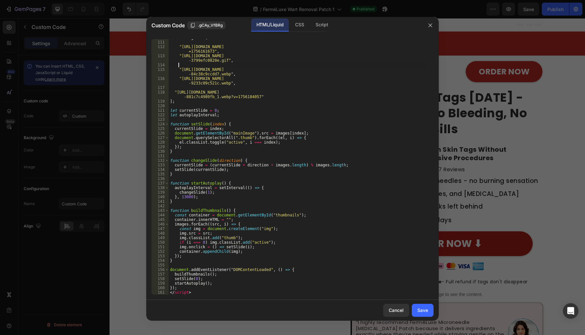
scroll to position [0, 0]
paste textarea ""https://cdn.shopify.com/s/files/1/0699/7970/1400/files/gempages_55818281661392…"
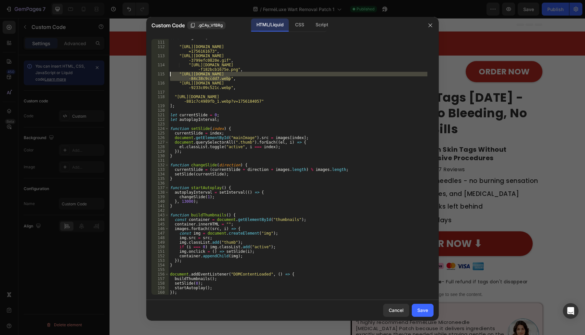
drag, startPoint x: 231, startPoint y: 80, endPoint x: 147, endPoint y: 75, distance: 83.6
click at [147, 75] on div ""https://cdn.shopify.com/s/files/1/0699/7970/1400/files/gempages_55818281661392…" at bounding box center [292, 167] width 292 height 266
type textarea ""https://cdn.shopify.com/s/files/1/0699/7970/1400/files/gempages_55818281661392…"
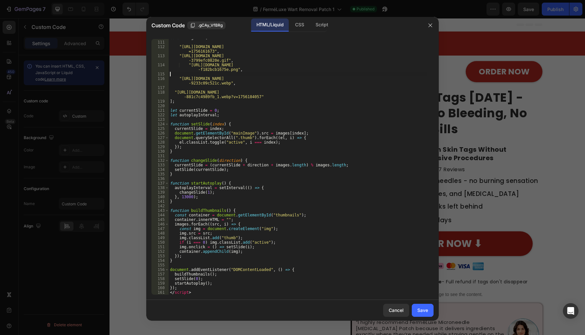
scroll to position [0, 0]
click at [245, 81] on div "const images = [ "https://cdn.shopify.com/s/files/1/0699/7970/1400/files/AcnePa…" at bounding box center [298, 167] width 259 height 265
type textarea ""https://cdn.shopify.com/s/files/1/0699/7970/1400/files/gempages_55818281661392…"
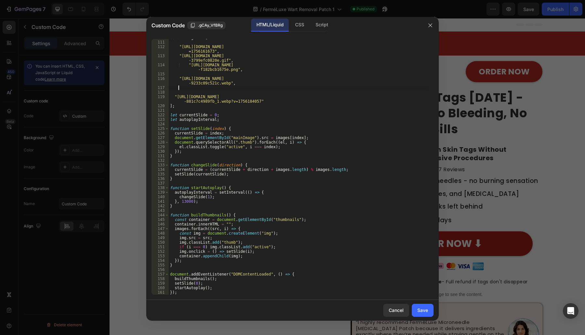
scroll to position [0, 0]
paste textarea ""https://cdn.shopify.com/s/files/1/0699/7970/1400/files/gempages_55818281661392…"
type textarea ""https://cdn.shopify.com/s/files/1/0699/7970/1400/files/gempages_55818281661392…"
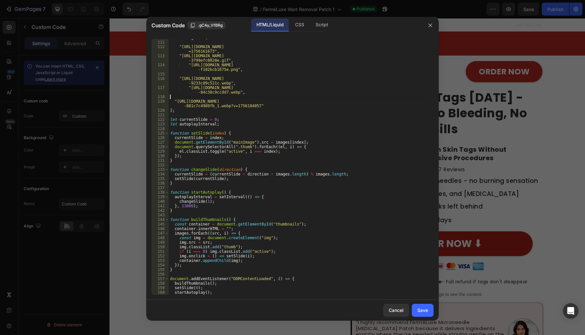
click at [241, 96] on div "const images = [ "https://cdn.shopify.com/s/files/1/0699/7970/1400/files/AcnePa…" at bounding box center [298, 167] width 259 height 265
type textarea ""https://cdn.shopify.com/s/files/1/0699/7970/1400/files/gempages_55818281661392…"
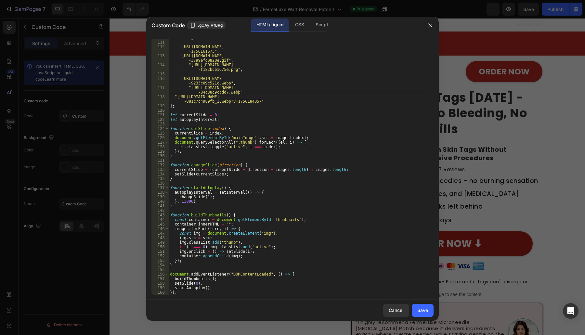
click at [212, 72] on div "const images = [ "https://cdn.shopify.com/s/files/1/0699/7970/1400/files/AcnePa…" at bounding box center [298, 167] width 259 height 265
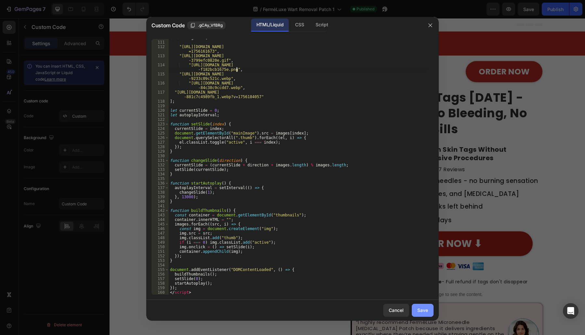
type textarea ""https://cdn.shopify.com/s/files/1/0699/7970/1400/files/gempages_55818281661392…"
click at [429, 310] on button "Save" at bounding box center [423, 310] width 22 height 13
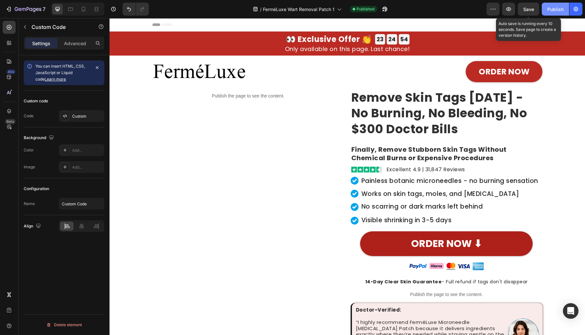
drag, startPoint x: 534, startPoint y: 11, endPoint x: 553, endPoint y: 10, distance: 19.2
click at [535, 11] on button "Save" at bounding box center [528, 9] width 21 height 13
click at [555, 10] on div "Publish" at bounding box center [555, 9] width 16 height 7
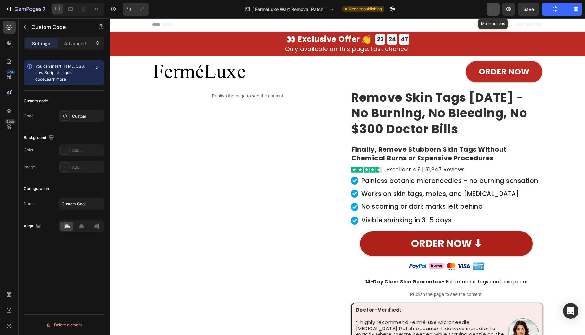
click at [496, 10] on icon "button" at bounding box center [493, 9] width 6 height 6
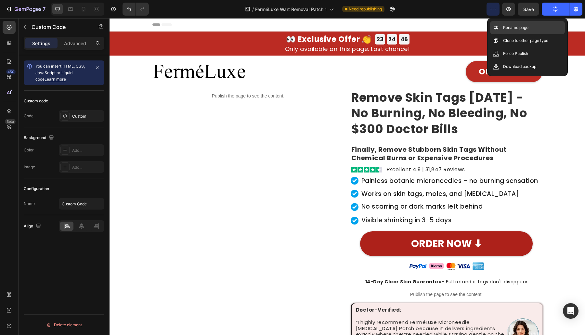
click at [503, 34] on div "Rename page" at bounding box center [527, 40] width 75 height 13
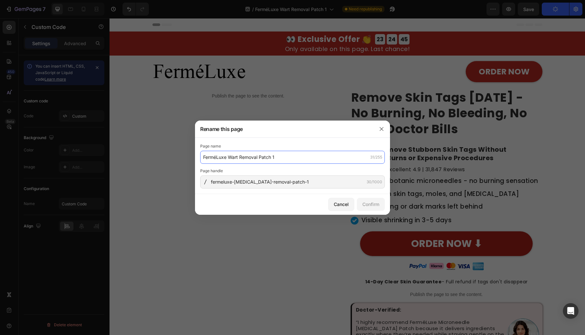
drag, startPoint x: 246, startPoint y: 157, endPoint x: 282, endPoint y: 158, distance: 35.7
click at [247, 157] on input "FerméLuxe Wart Removal Patch 1" at bounding box center [292, 157] width 185 height 13
paste input "Microneedle Skin Tag Patch — 14-Day Clear Skin"
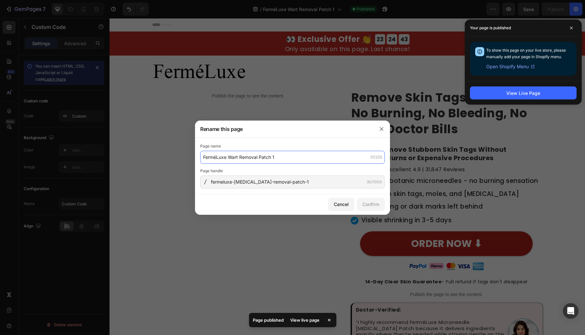
paste input "Microneedle Skin Tag Patch — 14-Day Clear Skin"
type input "FerméLuxe Microneedle Skin Tag Patch — 14-Day Clear Skin"
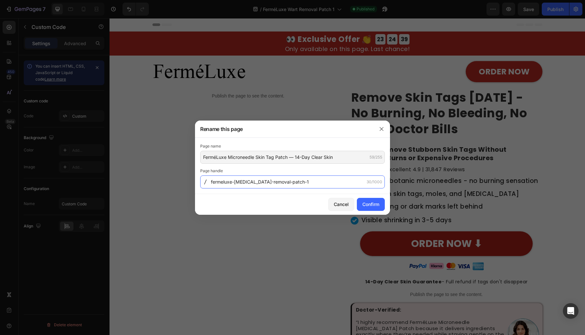
click at [291, 182] on input "fermeluxe-wart-removal-patch-1" at bounding box center [292, 181] width 185 height 13
paste input "skin-tag-microneedle-patch"
type input "fermeluxe-skin-tag-microneedle-patch"
click at [379, 202] on button "Confirm" at bounding box center [371, 204] width 28 height 13
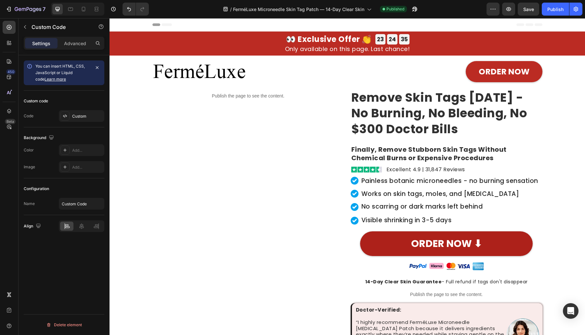
click at [535, 18] on div "7 Version history / FerméLuxe Microneedle Skin Tag Patch — 14-Day Clear Skin Pu…" at bounding box center [292, 9] width 585 height 19
click at [532, 9] on span "Save" at bounding box center [528, 9] width 11 height 6
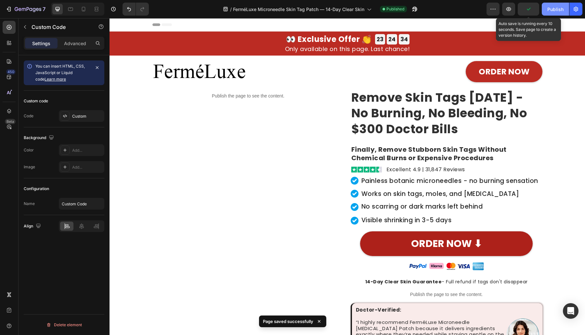
click at [551, 13] on button "Publish" at bounding box center [555, 9] width 27 height 13
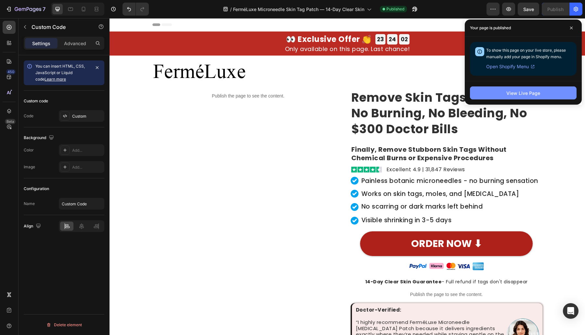
click at [490, 95] on button "View Live Page" at bounding box center [523, 92] width 107 height 13
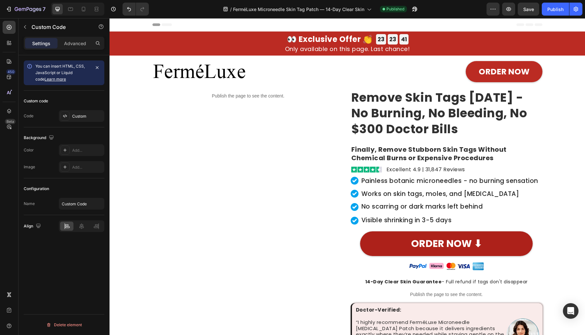
click at [226, 89] on div "Publish the page to see the content." at bounding box center [248, 95] width 192 height 17
click at [224, 98] on p "Publish the page to see the content." at bounding box center [248, 96] width 192 height 7
click at [224, 97] on p "Publish the page to see the content." at bounding box center [248, 96] width 192 height 7
click at [82, 117] on div "Custom" at bounding box center [87, 116] width 31 height 6
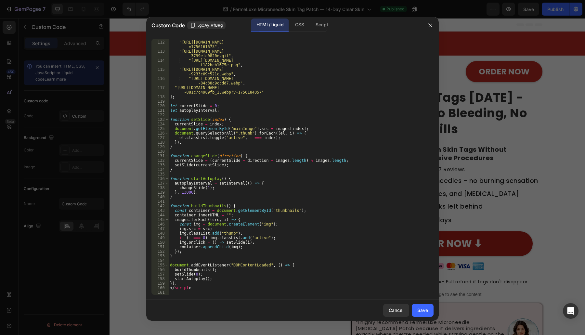
scroll to position [504, 0]
click at [185, 189] on div ""https://cdn.shopify.com/s/files/1/0699/7970/1400/files/AcnePatch_InvisiTag_vid…" at bounding box center [298, 167] width 259 height 265
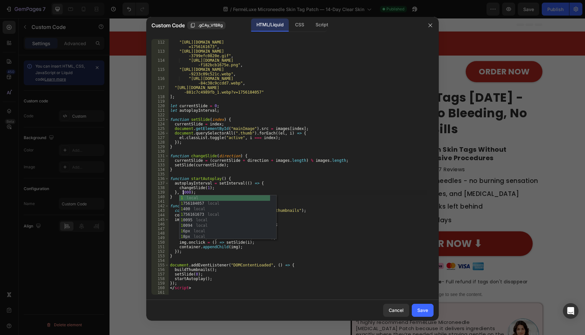
scroll to position [0, 1]
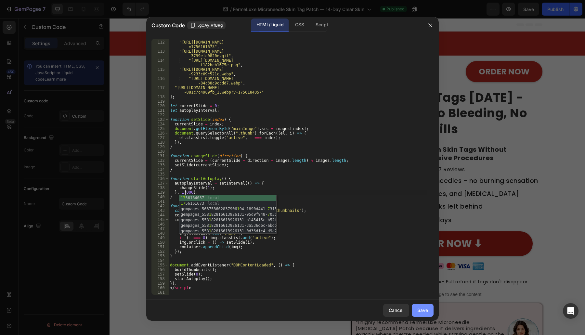
type textarea "}, 17000);"
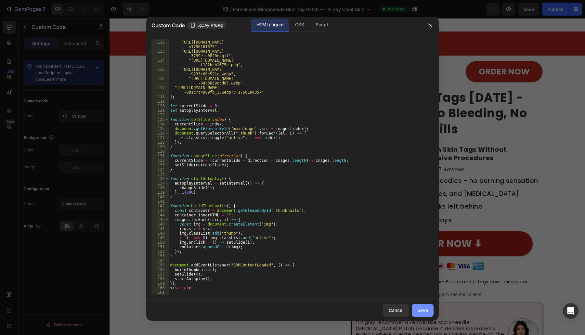
click at [426, 309] on div "Save" at bounding box center [422, 310] width 11 height 7
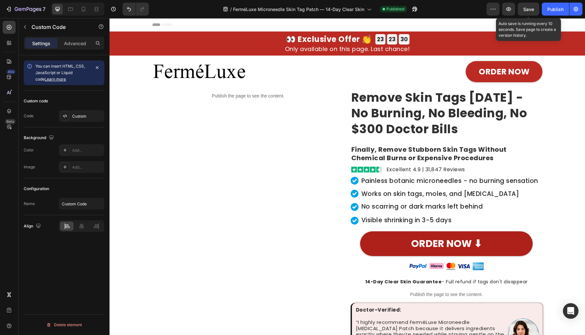
drag, startPoint x: 526, startPoint y: 8, endPoint x: 547, endPoint y: 10, distance: 21.5
click at [526, 8] on span "Save" at bounding box center [528, 9] width 11 height 6
click at [549, 10] on div "Publish" at bounding box center [555, 9] width 16 height 7
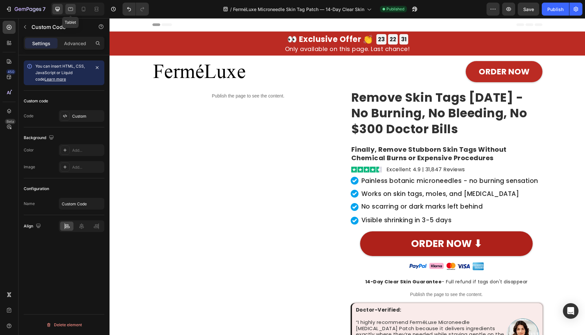
click at [70, 7] on icon at bounding box center [70, 9] width 6 height 6
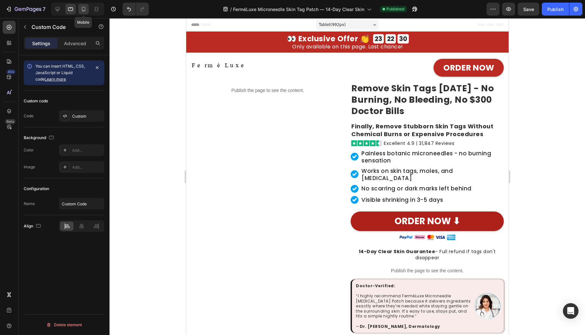
scroll to position [41, 0]
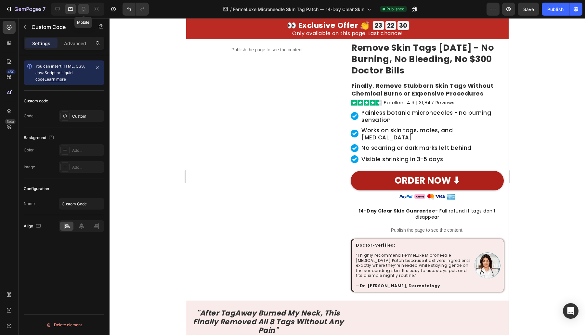
click at [84, 10] on icon at bounding box center [83, 9] width 6 height 6
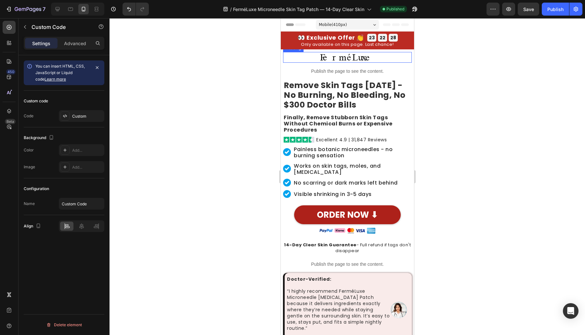
click at [370, 56] on h2 "FerméLuxe" at bounding box center [347, 57] width 129 height 11
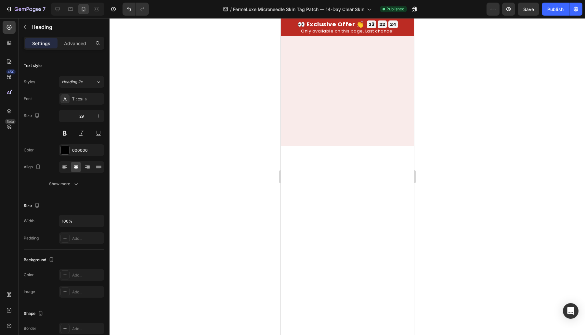
scroll to position [379, 0]
